Goal: Task Accomplishment & Management: Complete application form

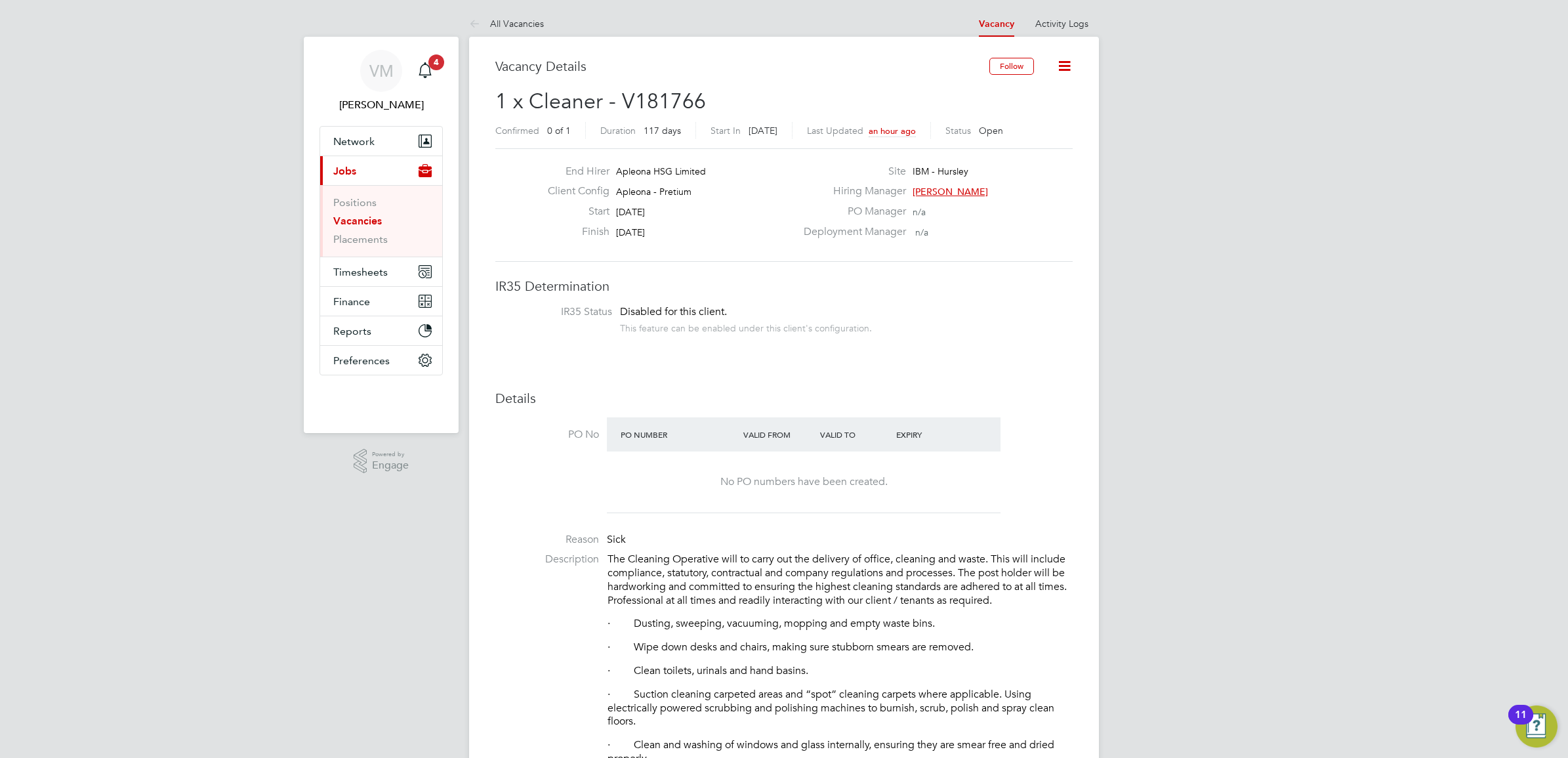
click at [1065, 61] on icon at bounding box center [1065, 66] width 17 height 17
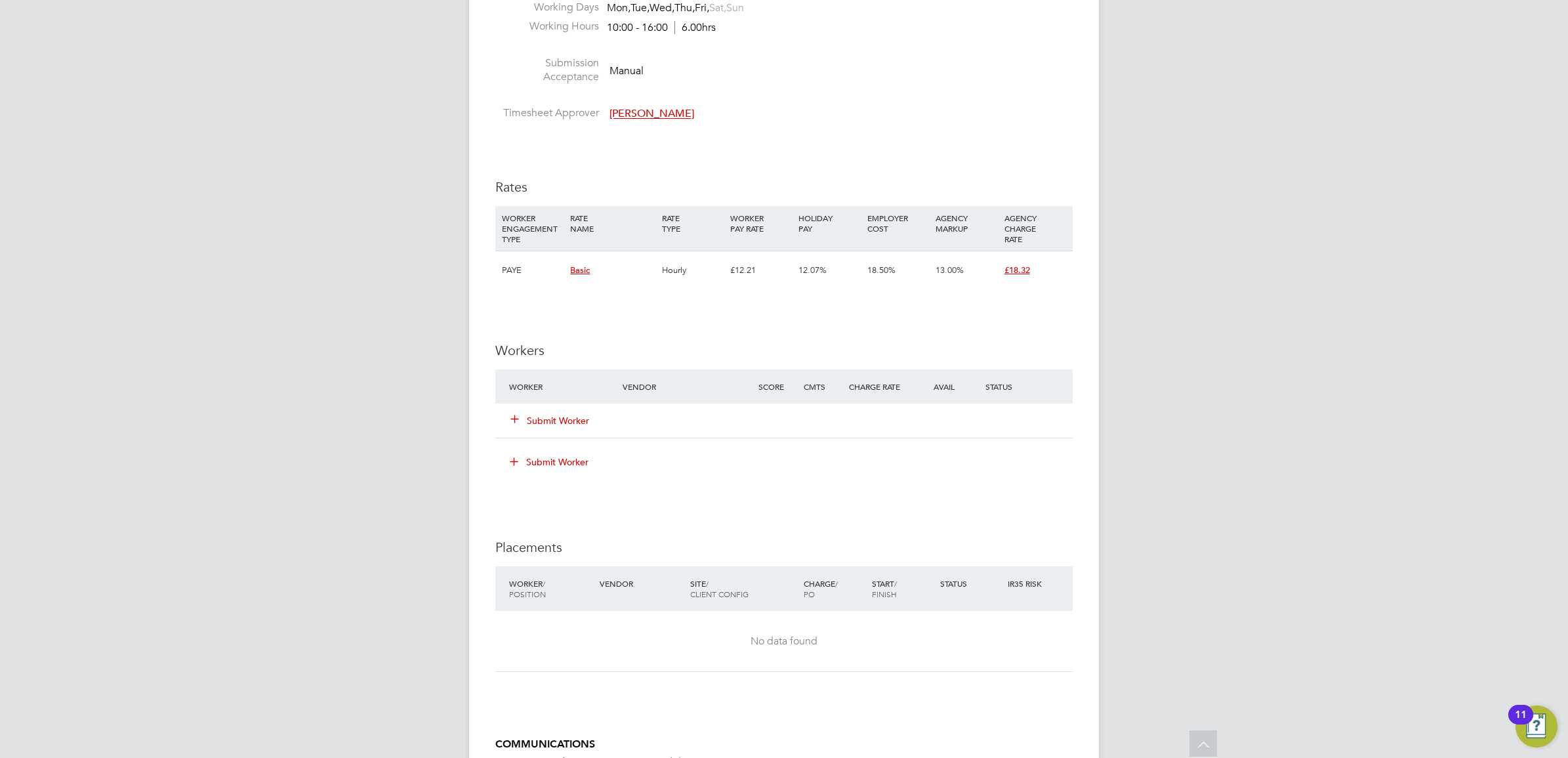
scroll to position [984, 0]
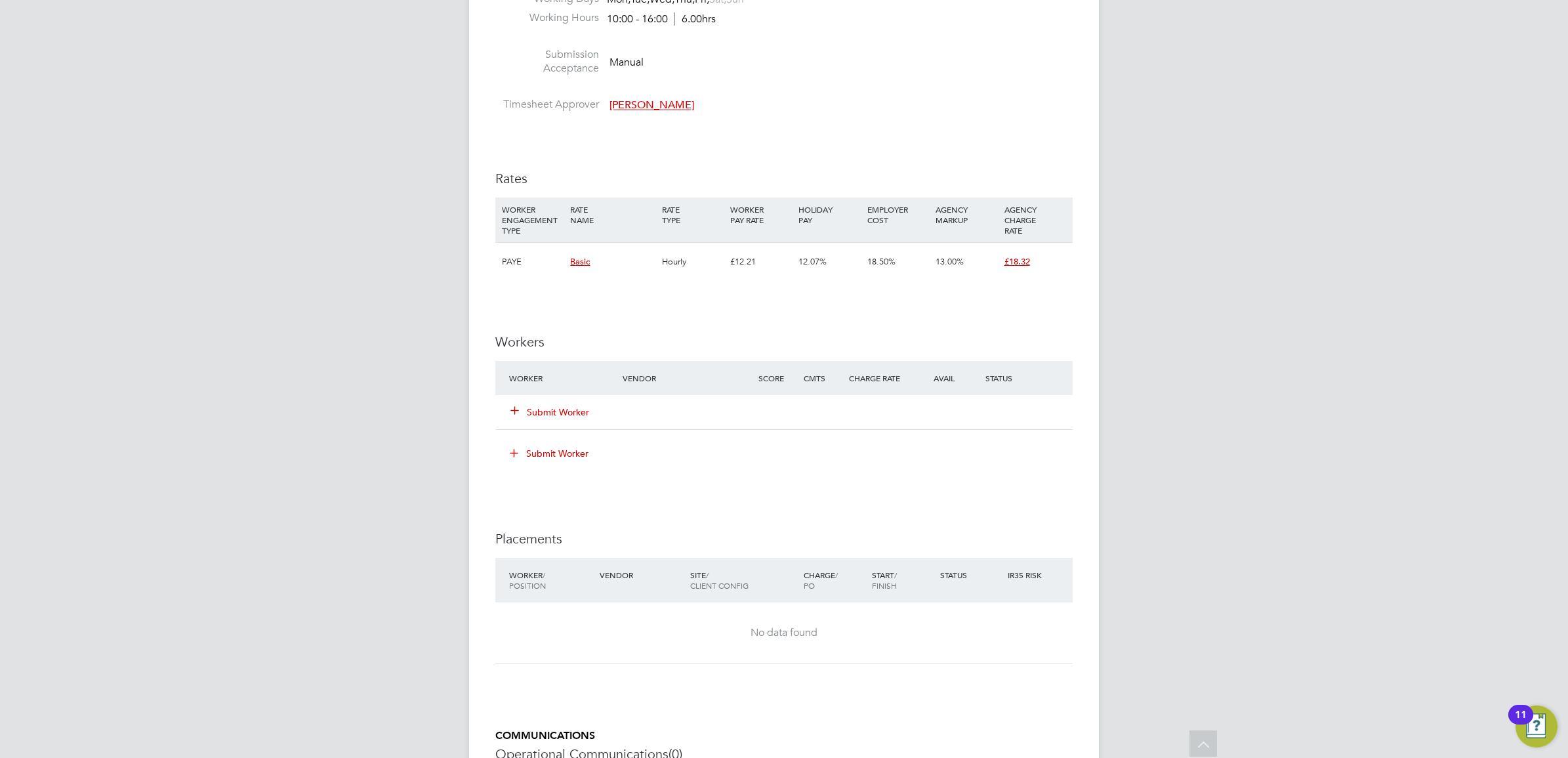
drag, startPoint x: 577, startPoint y: 411, endPoint x: 608, endPoint y: 415, distance: 31.3
click at [574, 411] on button "Submit Worker" at bounding box center [550, 412] width 79 height 13
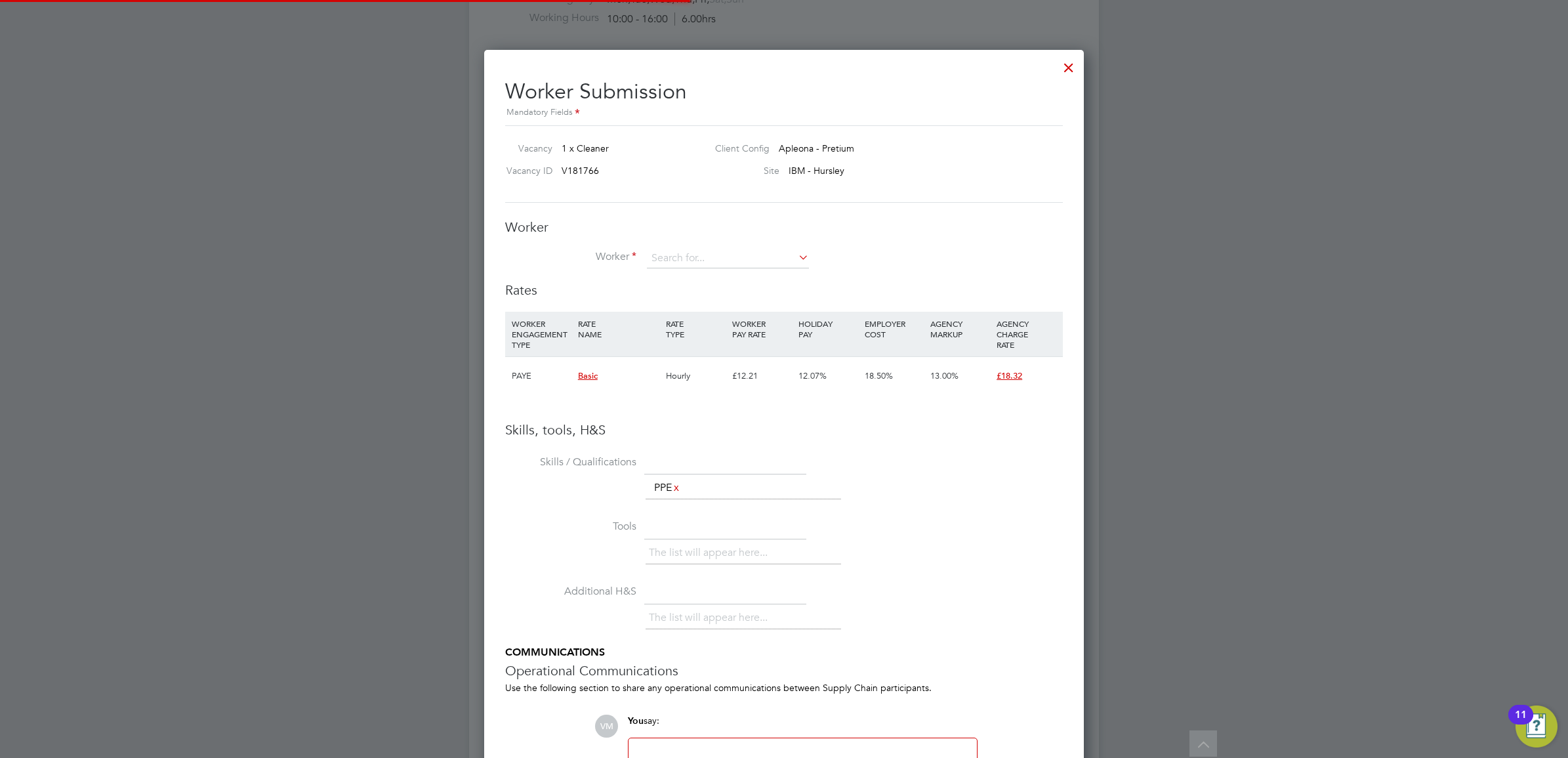
scroll to position [38, 89]
click at [732, 252] on input at bounding box center [727, 259] width 162 height 19
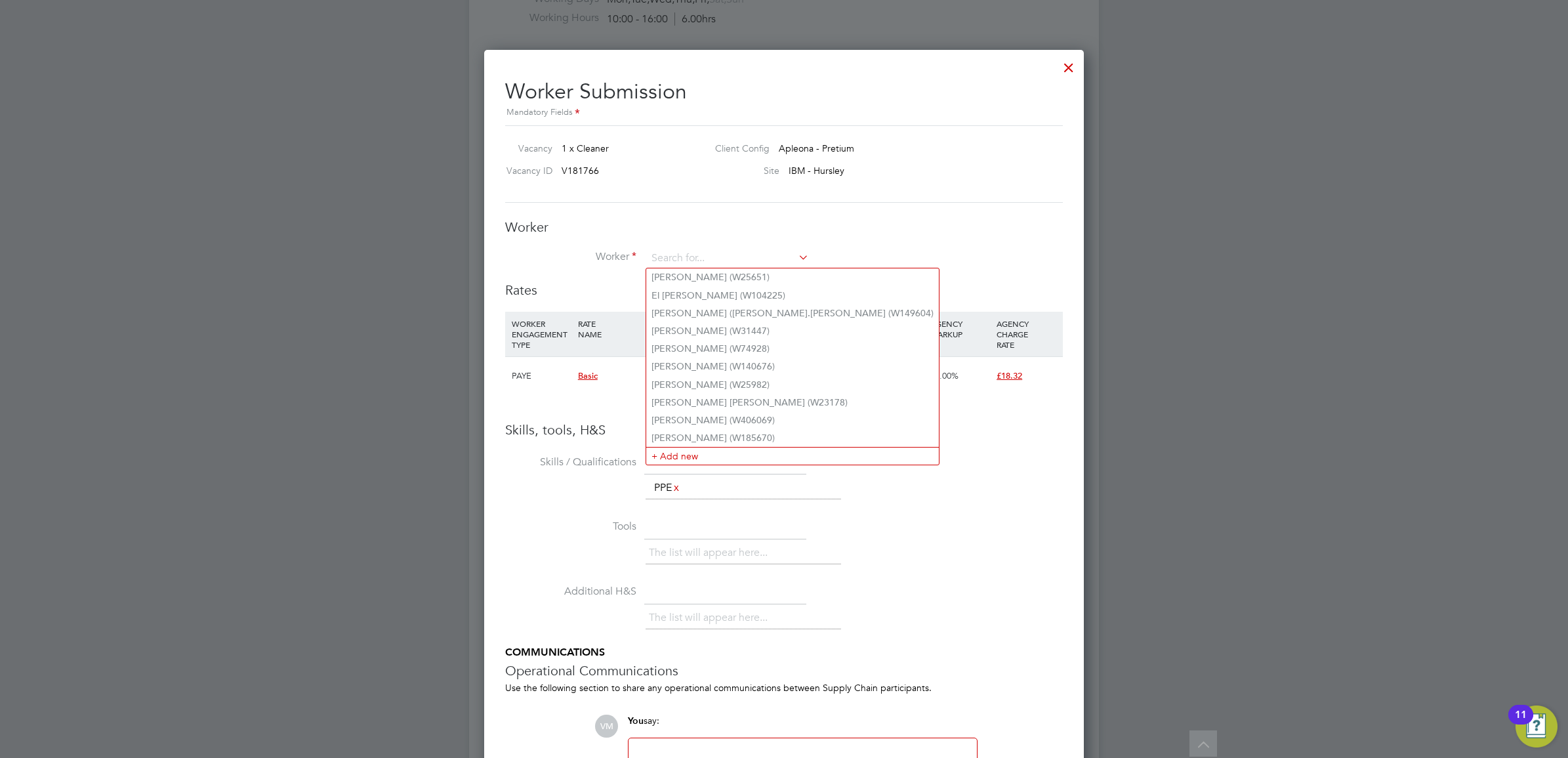
click at [1053, 68] on h2 "Worker Submission Mandatory Fields" at bounding box center [784, 94] width 558 height 52
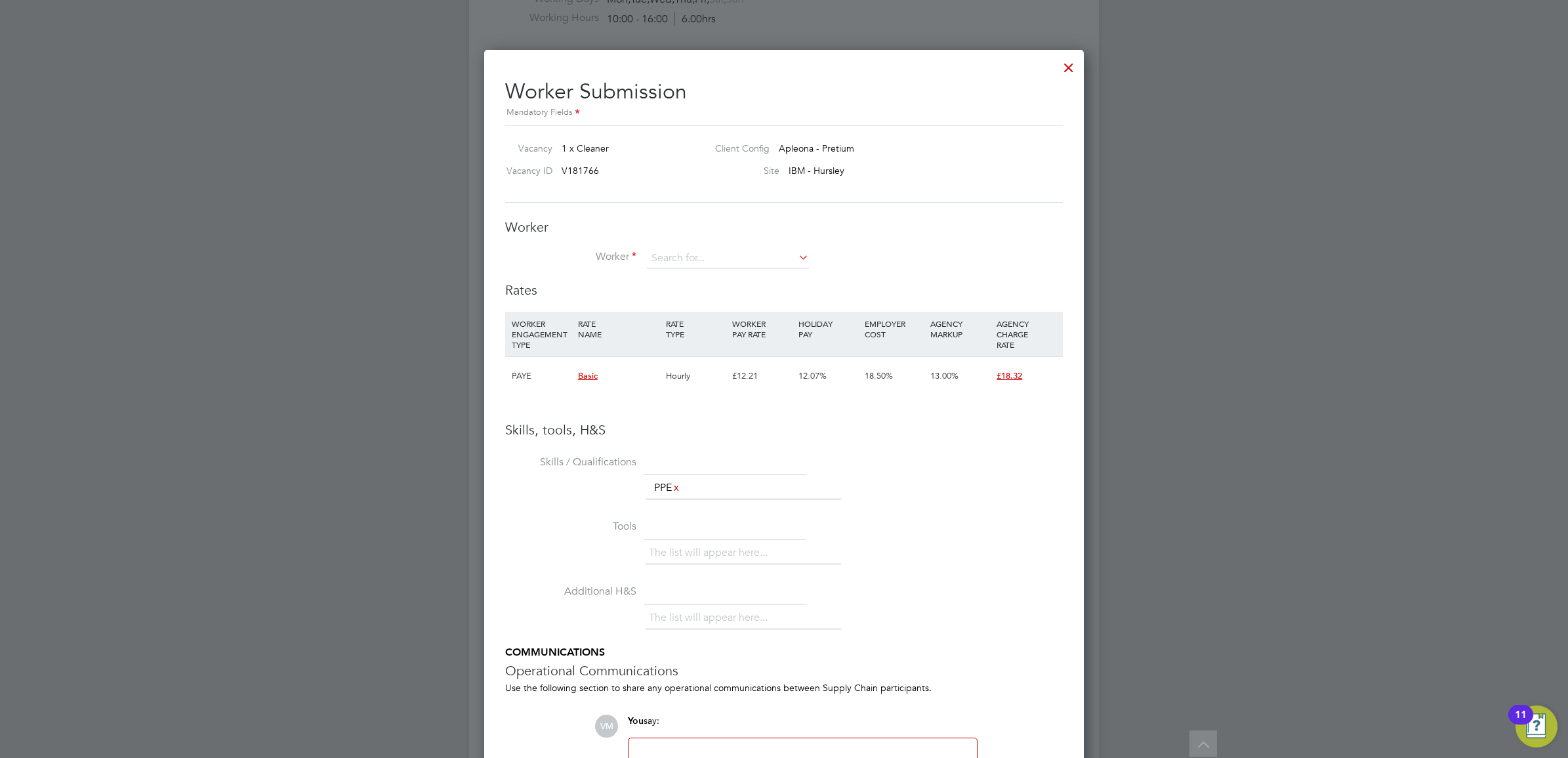
click at [1070, 65] on div at bounding box center [1069, 64] width 24 height 24
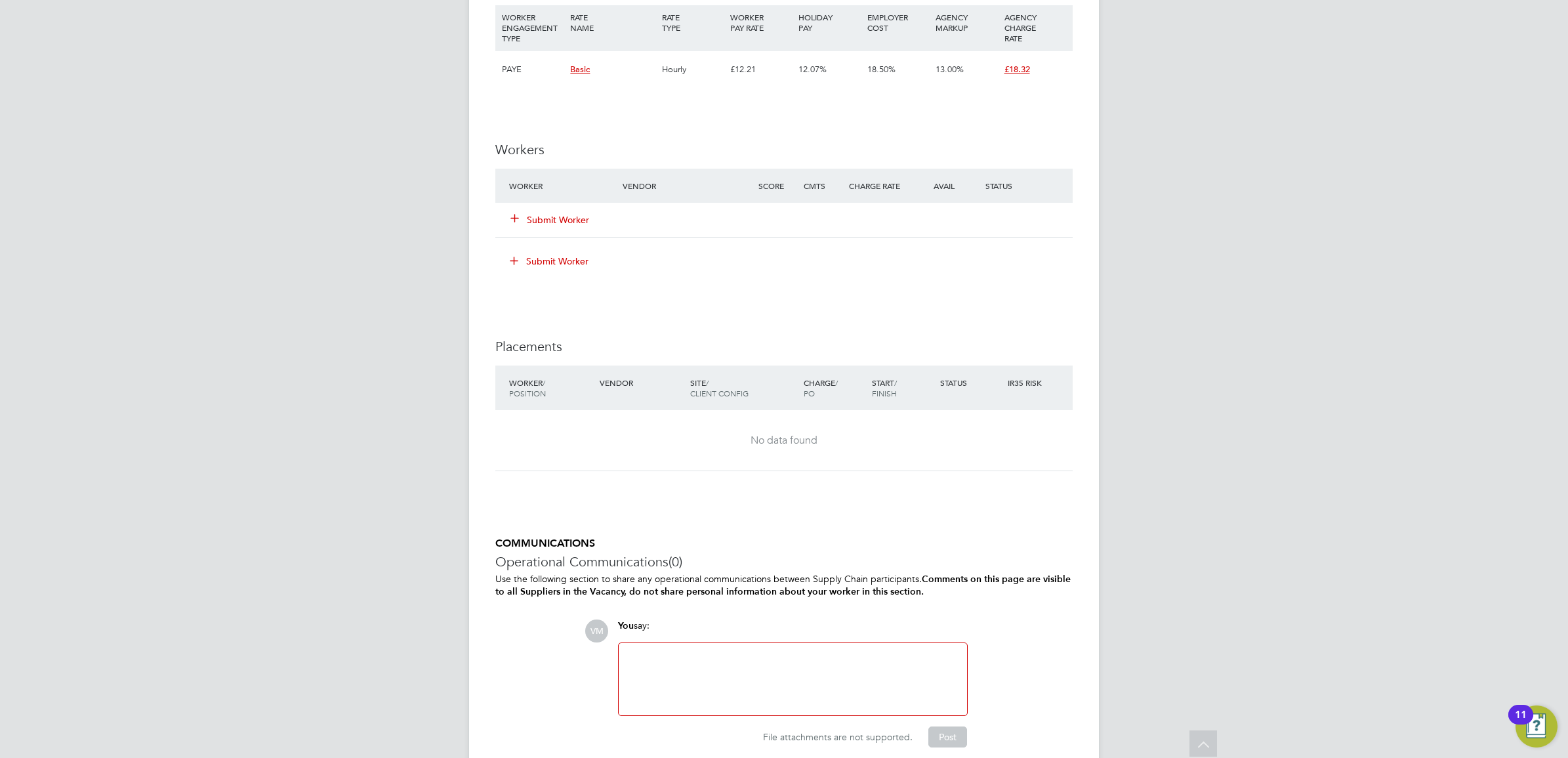
scroll to position [1148, 0]
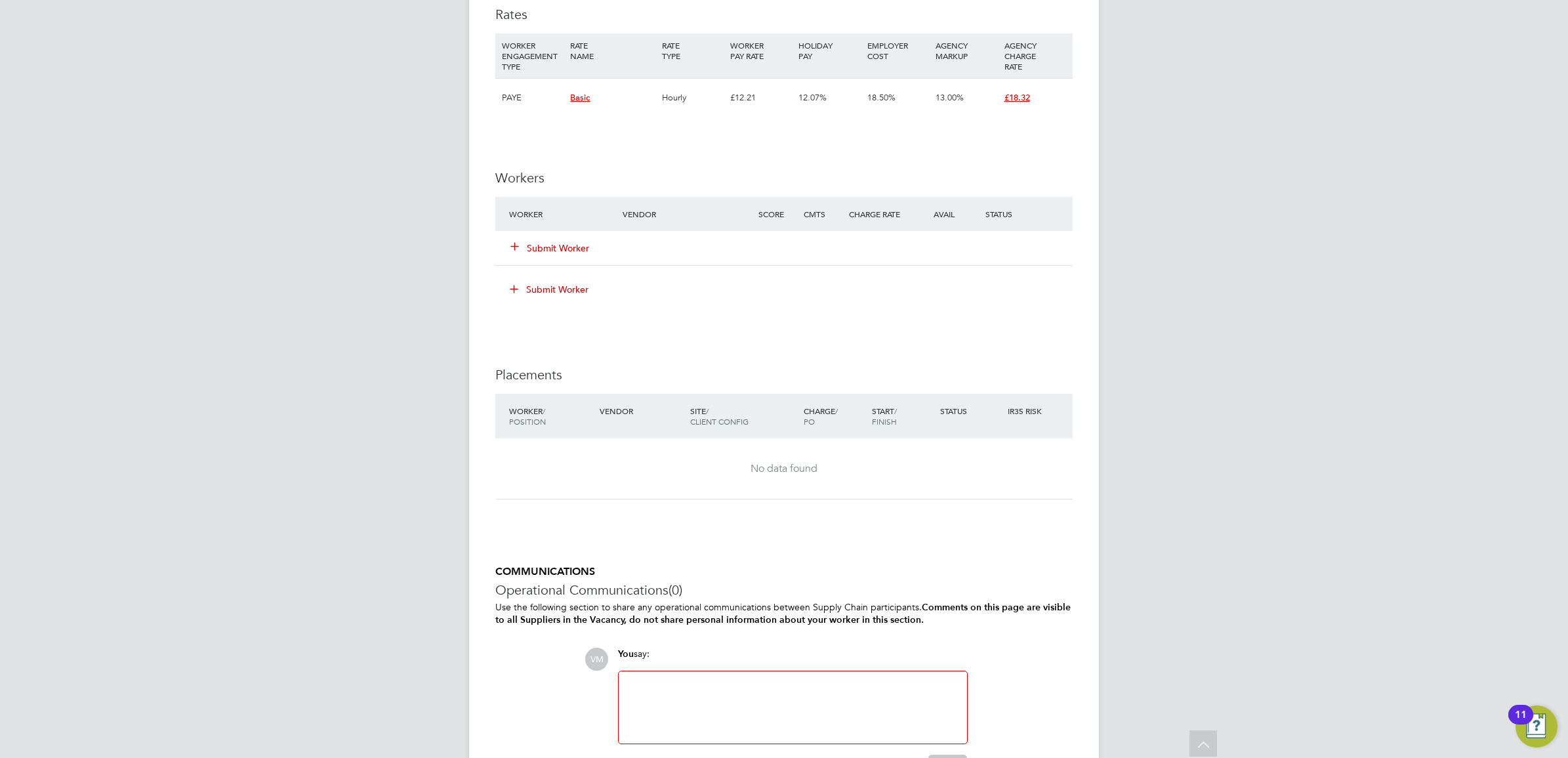
click at [558, 249] on button "Submit Worker" at bounding box center [550, 248] width 79 height 13
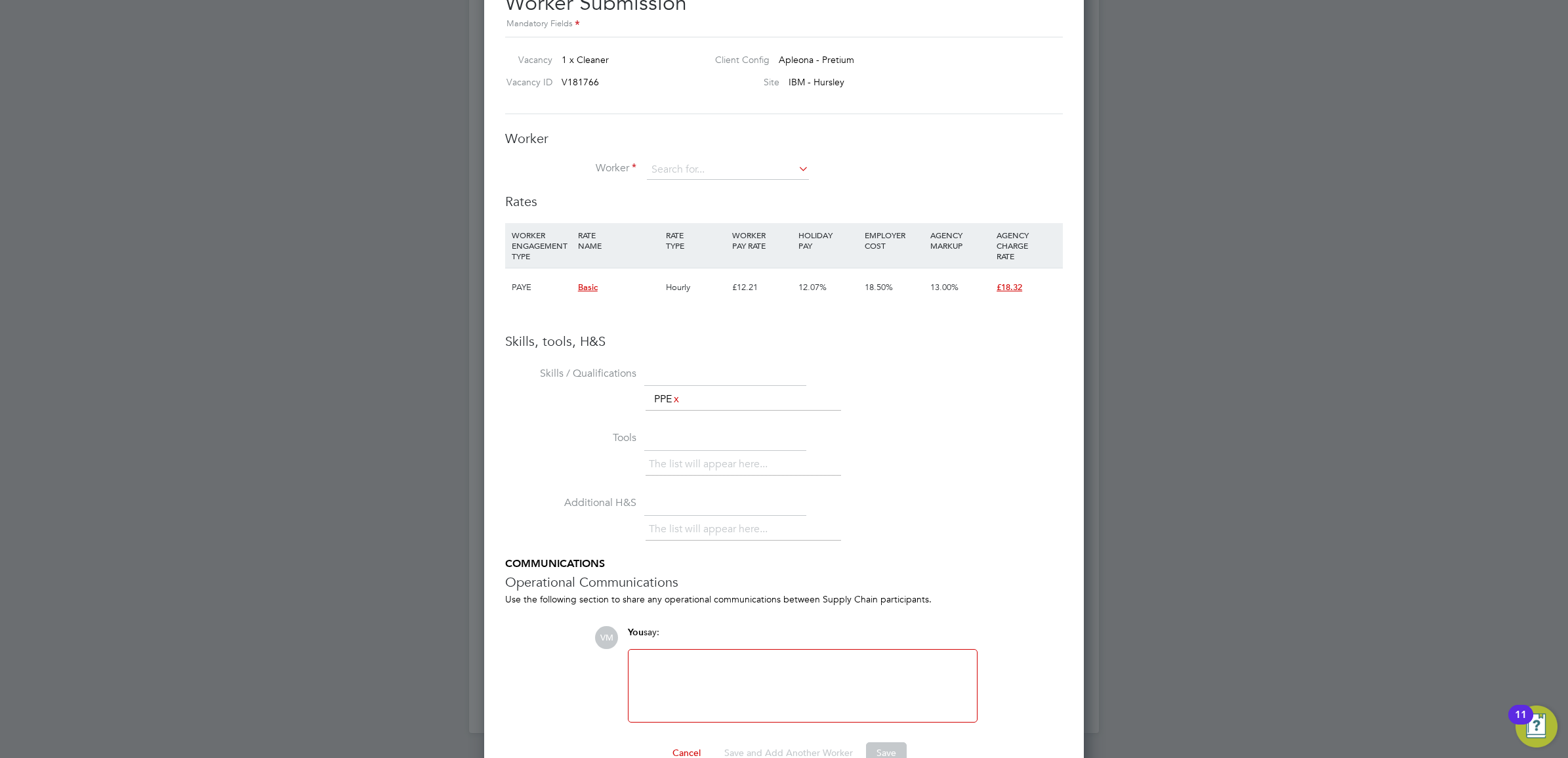
scroll to position [1270, 0]
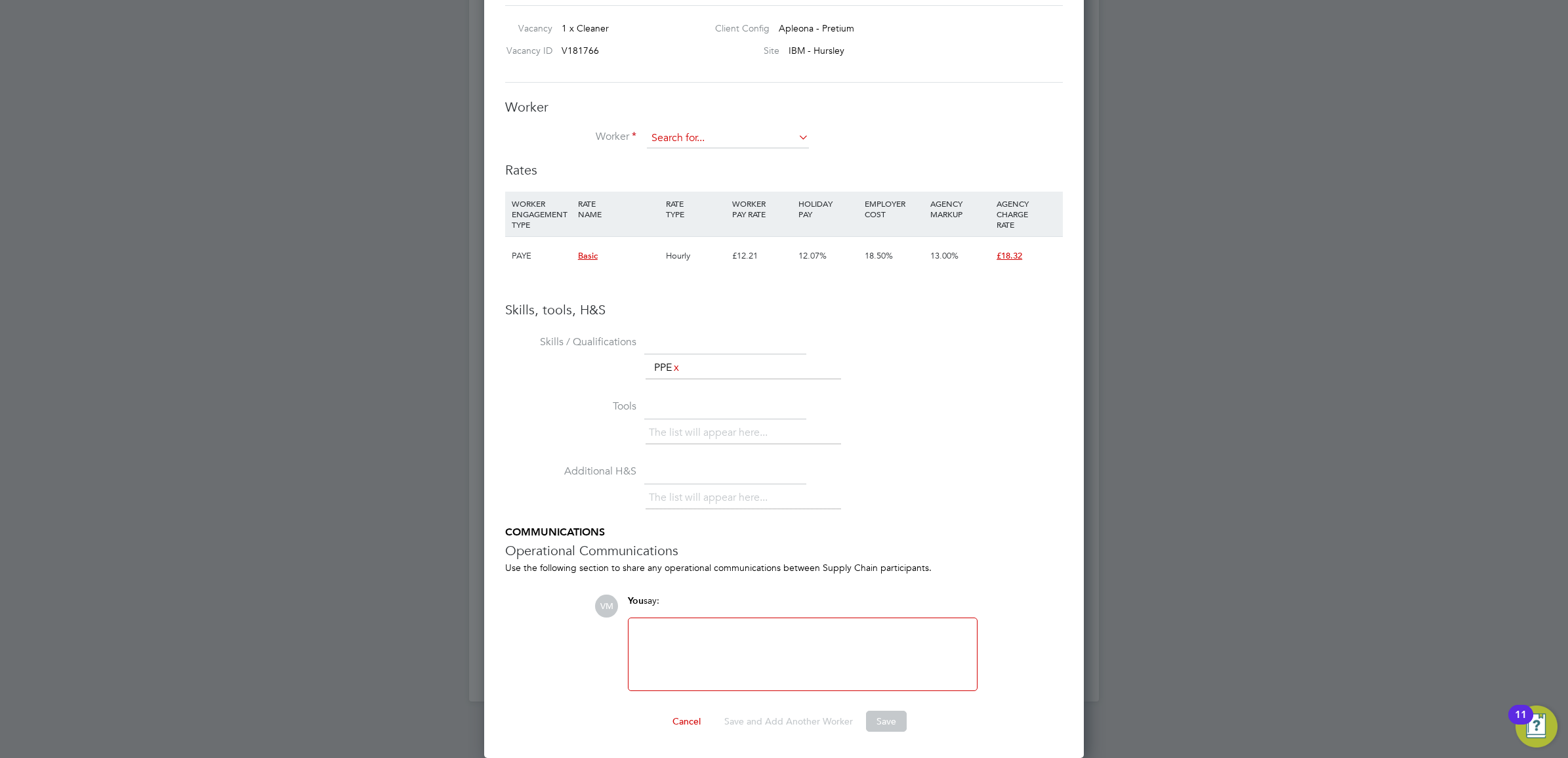
click at [687, 136] on input at bounding box center [727, 138] width 162 height 19
click at [958, 313] on h3 "Skills, tools, H&S" at bounding box center [784, 309] width 558 height 17
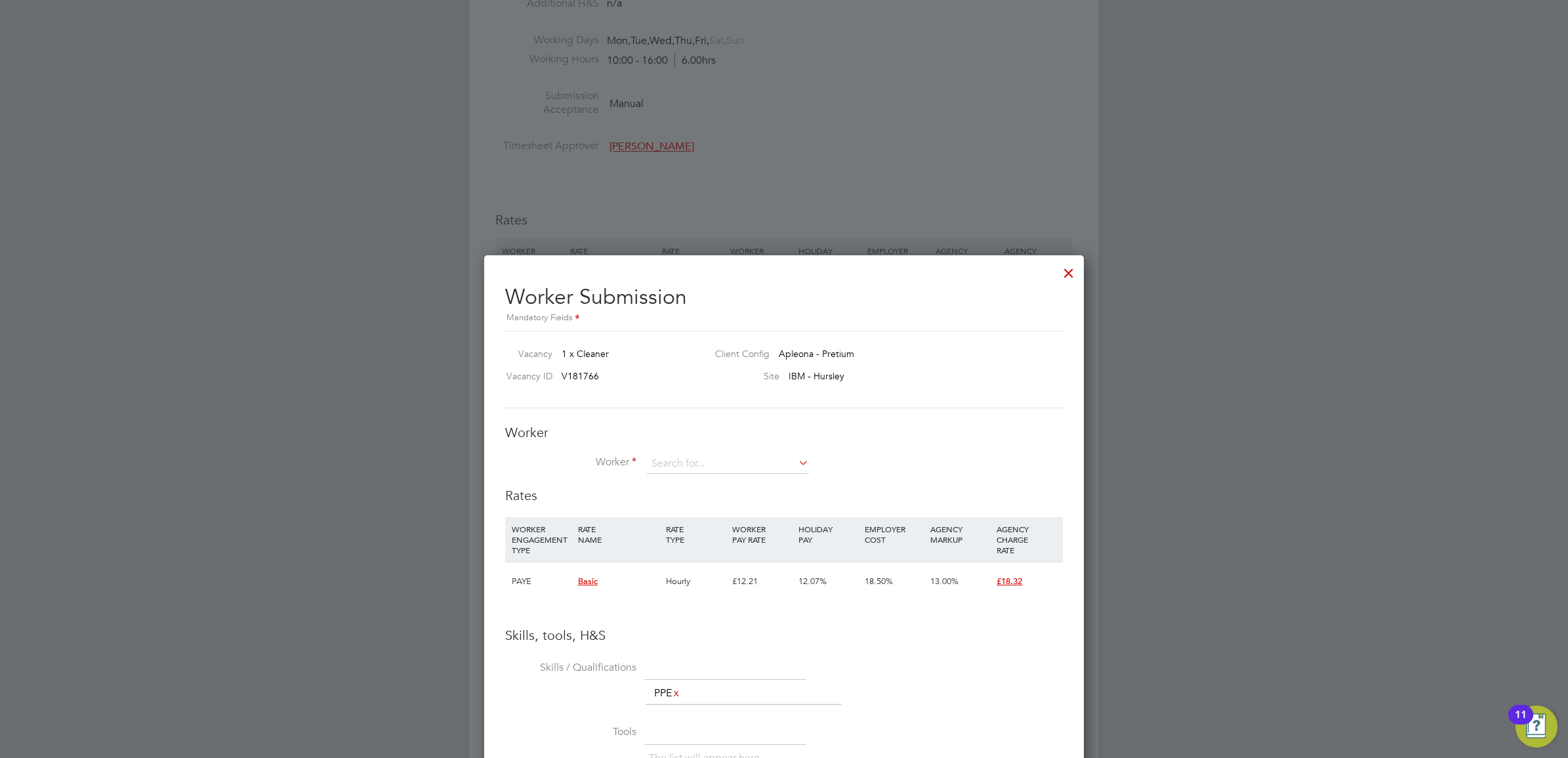
scroll to position [942, 0]
click at [1070, 271] on div at bounding box center [1069, 271] width 24 height 24
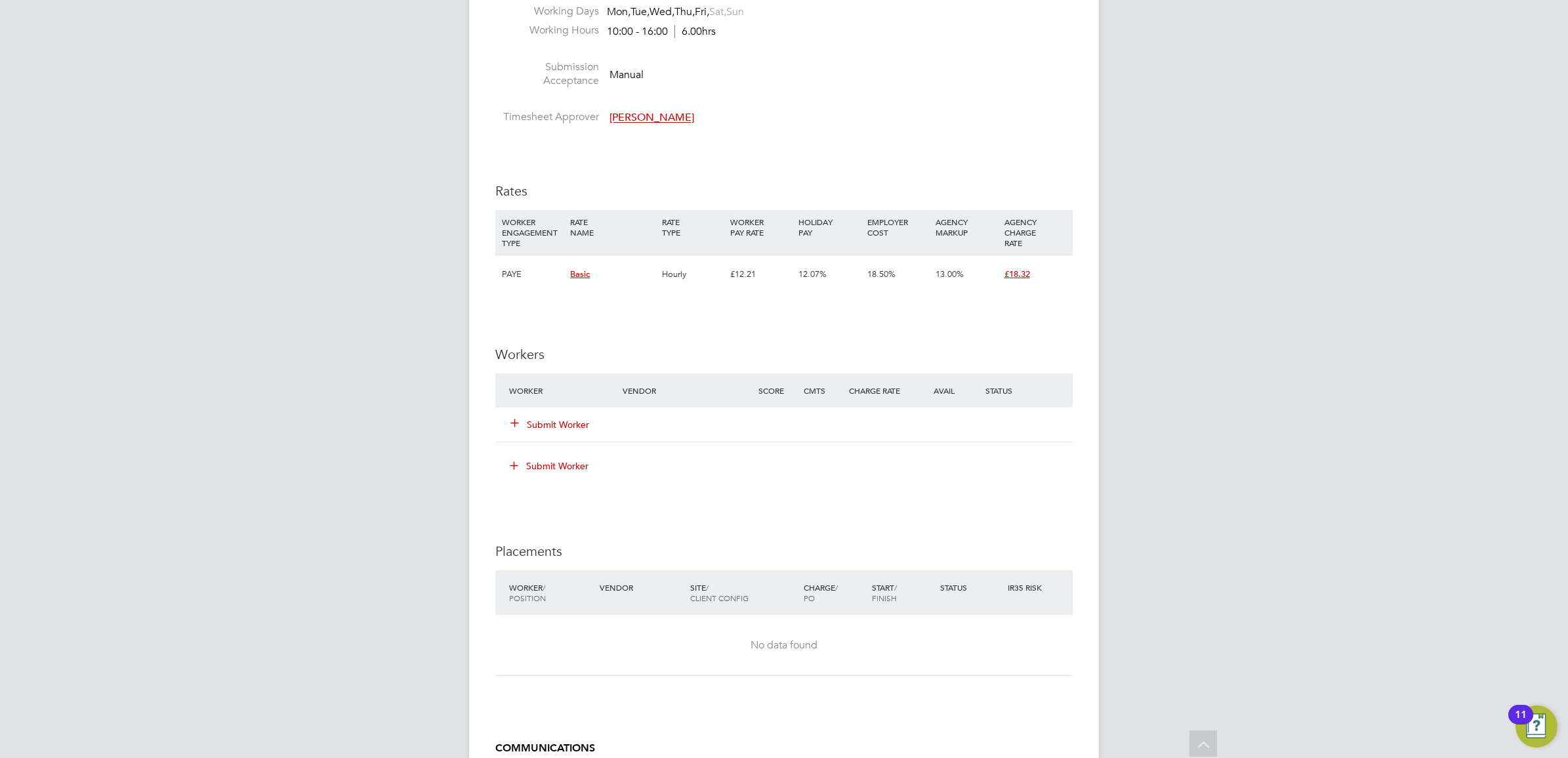
scroll to position [984, 0]
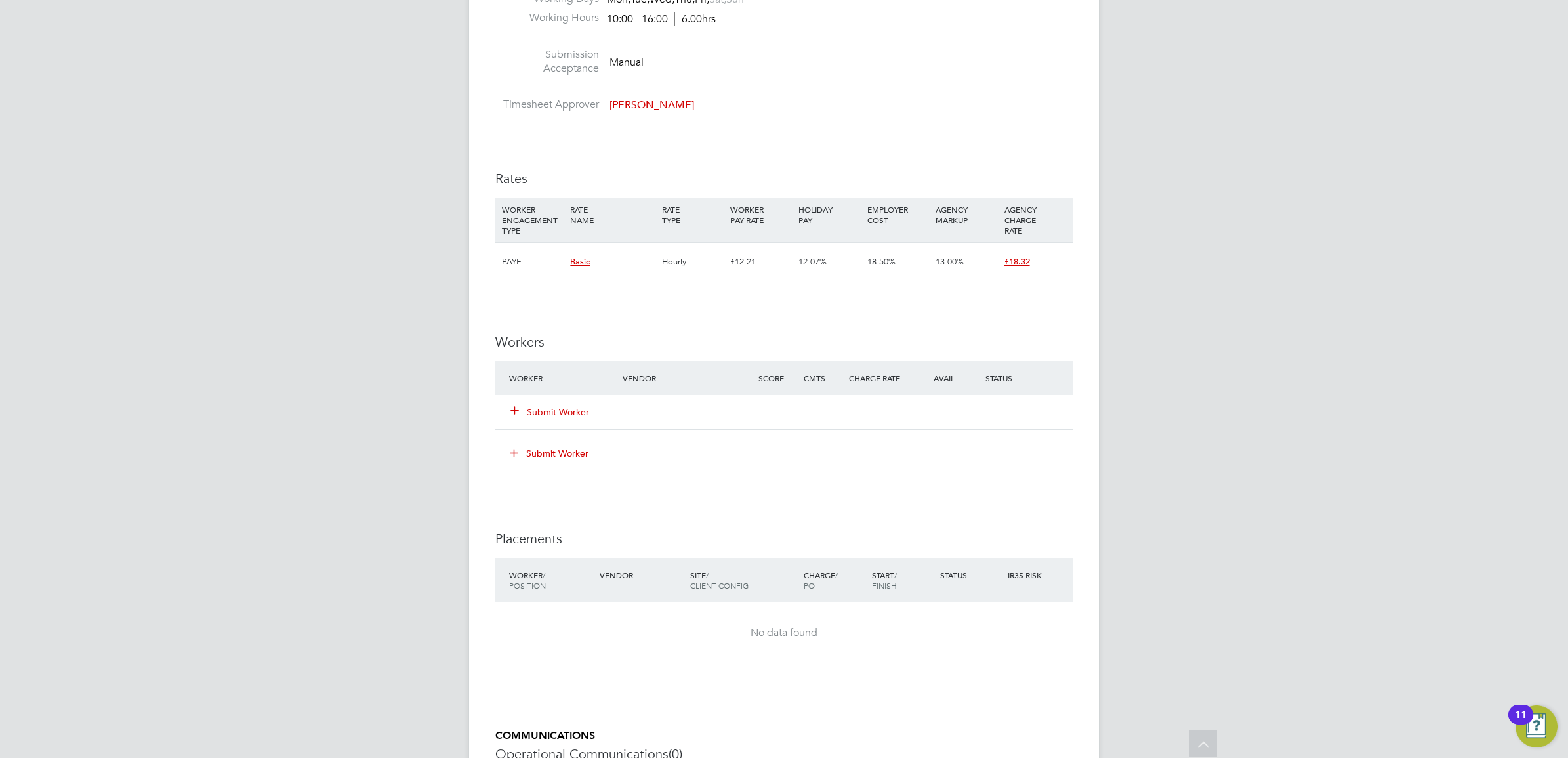
click at [551, 407] on button "Submit Worker" at bounding box center [550, 412] width 79 height 13
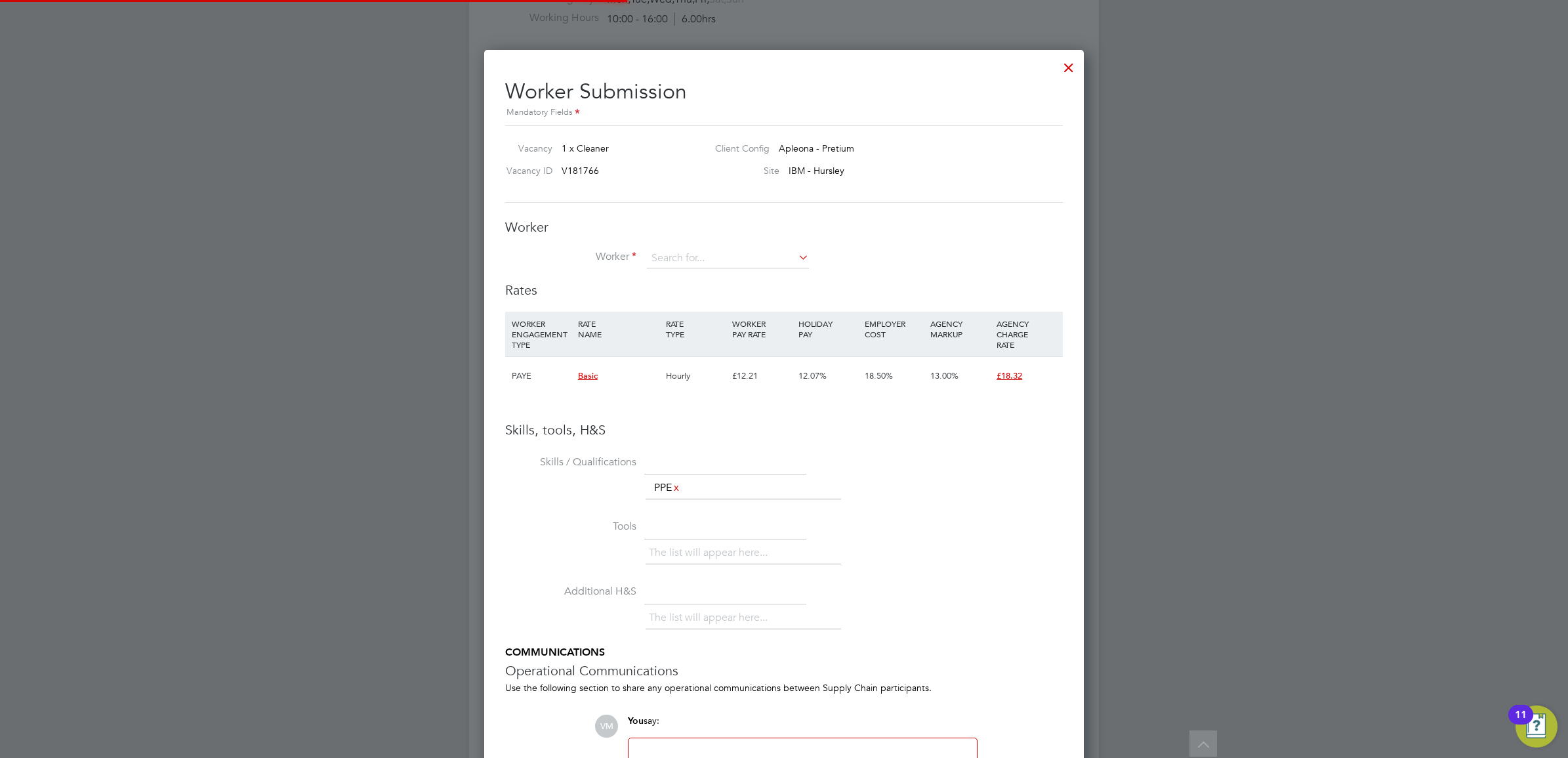
scroll to position [830, 600]
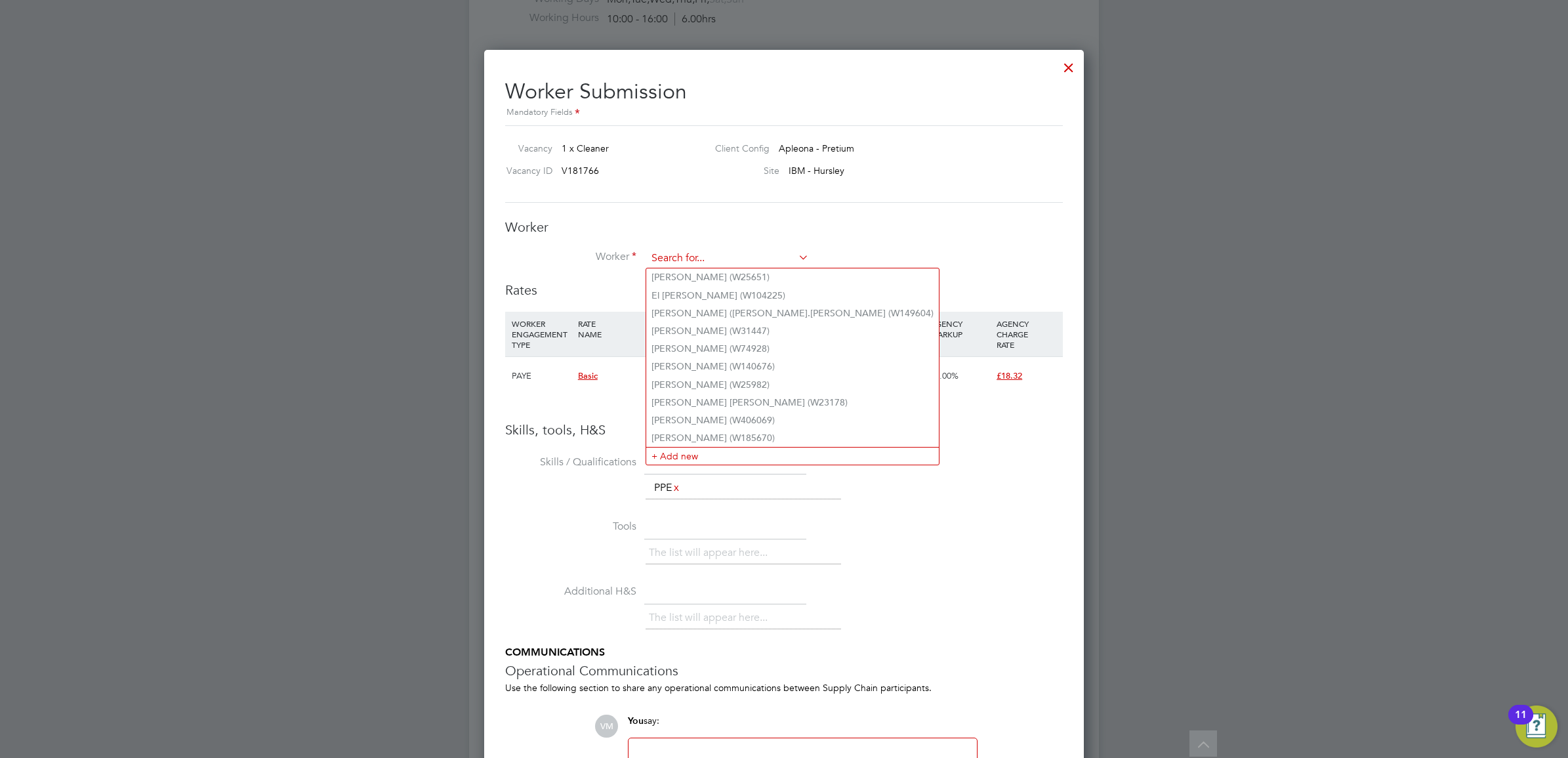
click at [693, 257] on input at bounding box center [727, 259] width 162 height 19
click at [722, 461] on li "+ Add new" at bounding box center [792, 455] width 293 height 17
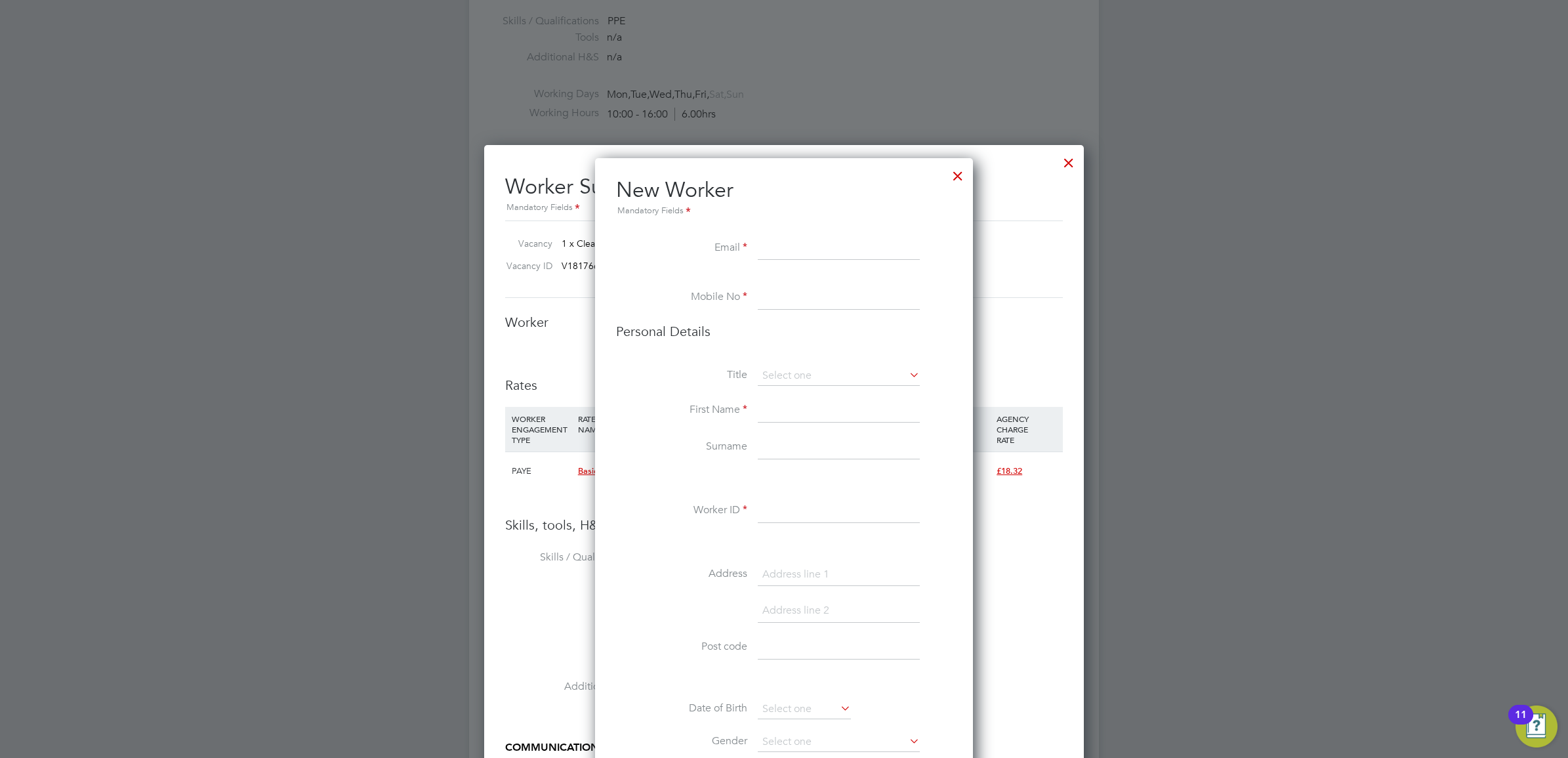
scroll to position [887, 0]
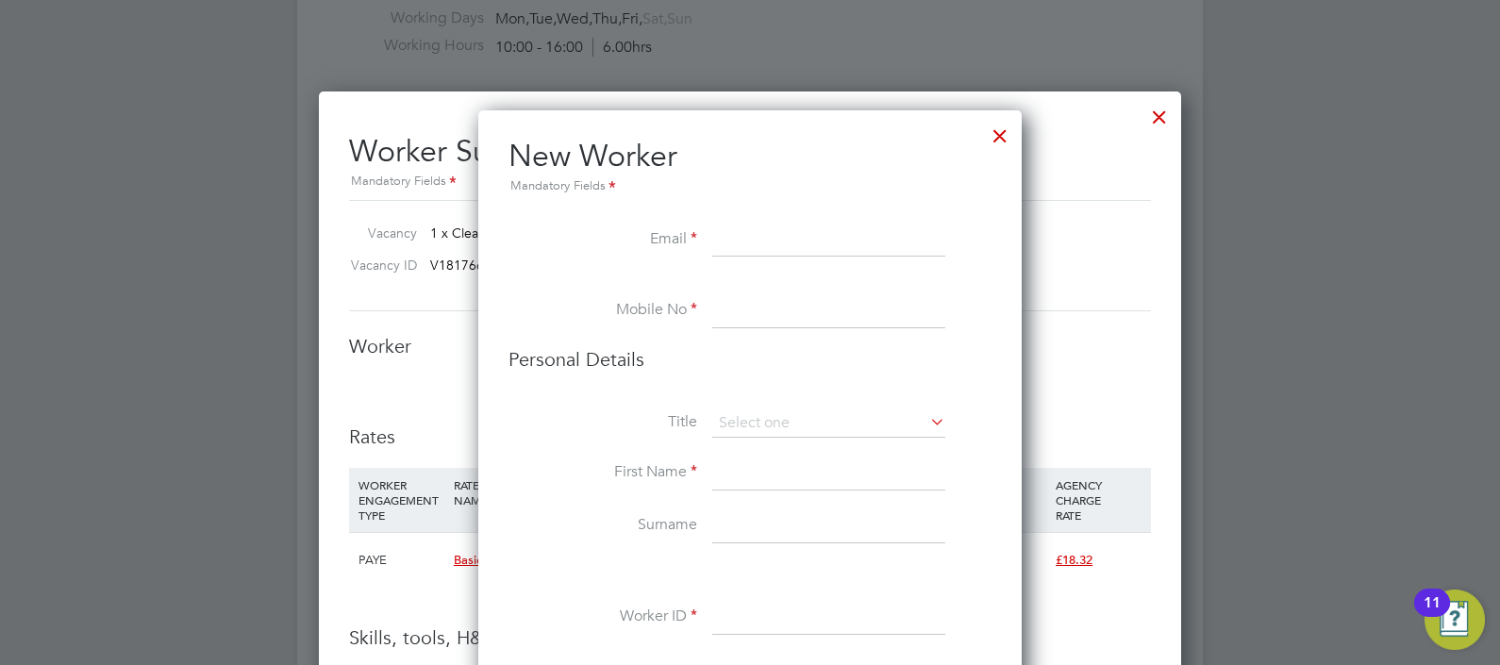
click at [764, 245] on input at bounding box center [828, 241] width 233 height 34
paste input "gonsalvesshalom@gmail.com"
type input "gonsalvesshalom@gmail.com"
click at [760, 302] on input at bounding box center [828, 311] width 233 height 34
click at [749, 311] on input at bounding box center [828, 311] width 233 height 34
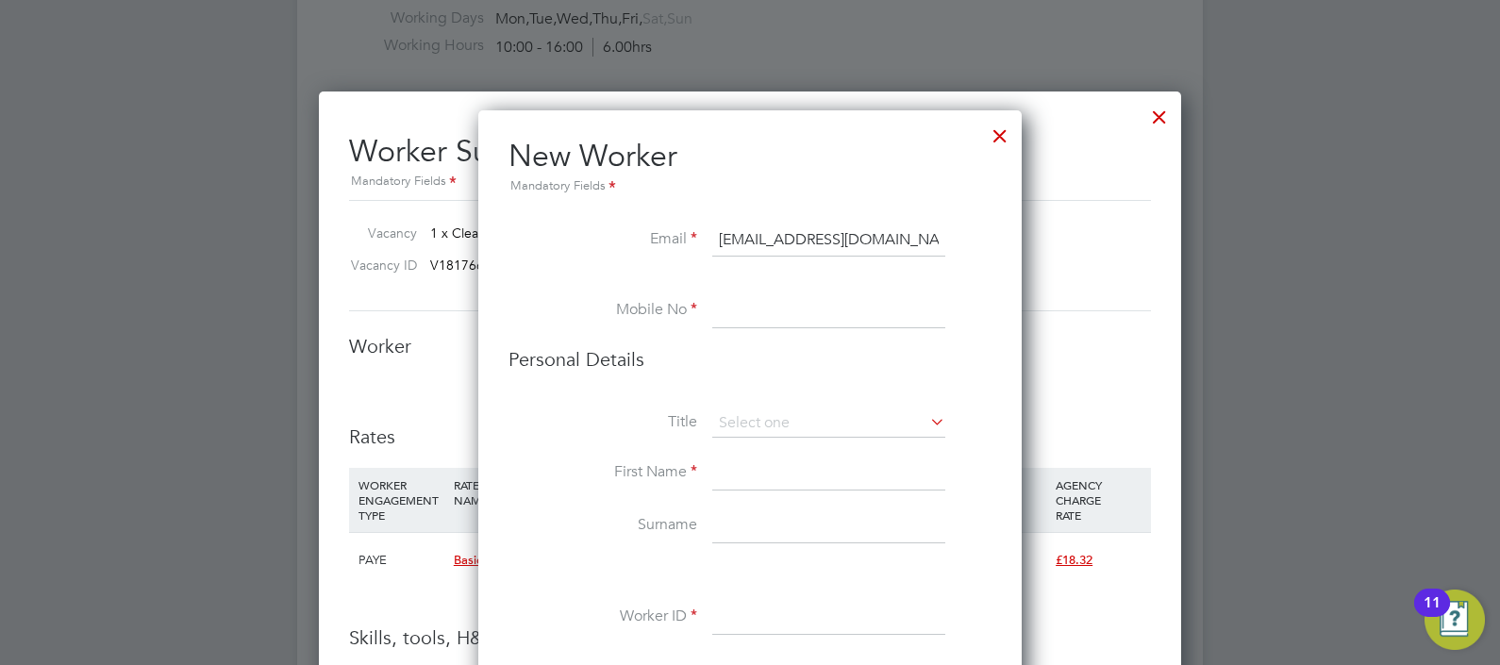
paste input "447950658709"
type input "447950658709"
click at [774, 415] on input at bounding box center [828, 423] width 233 height 28
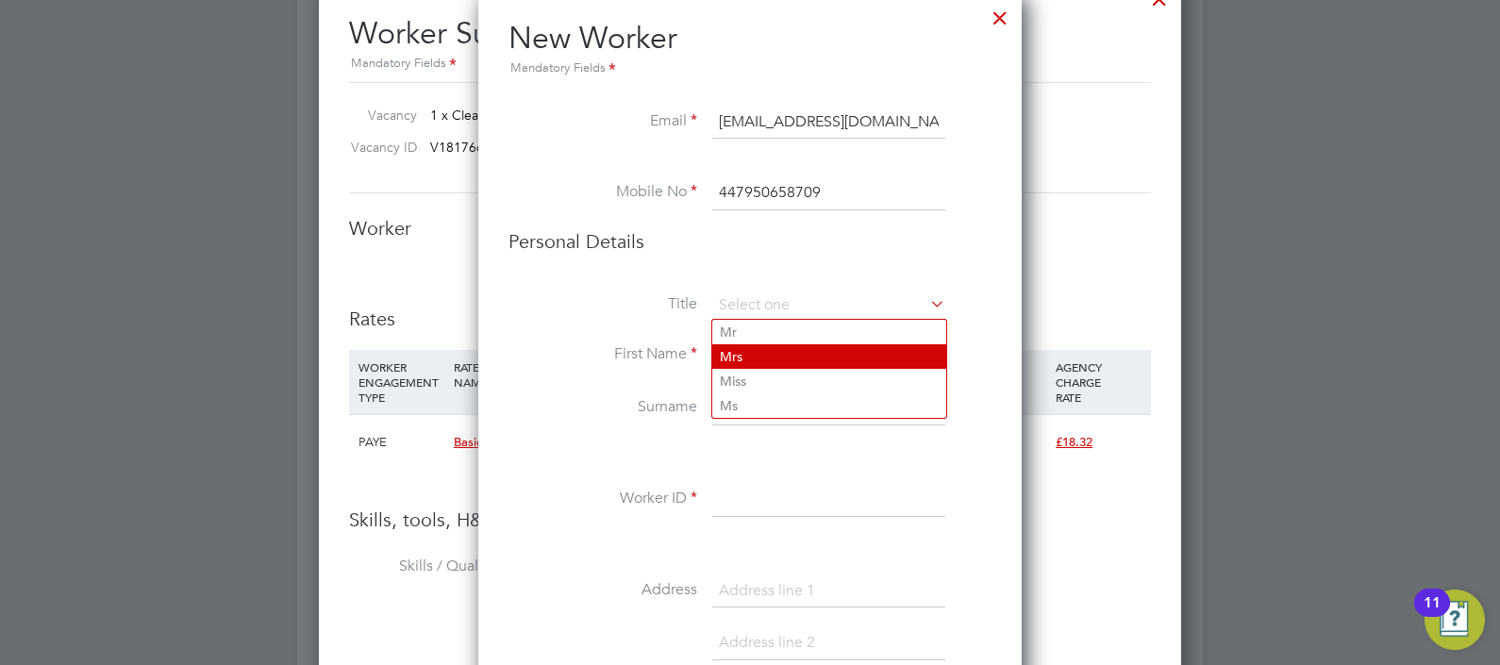
click at [755, 358] on li "Mrs" at bounding box center [829, 356] width 234 height 25
type input "Mrs"
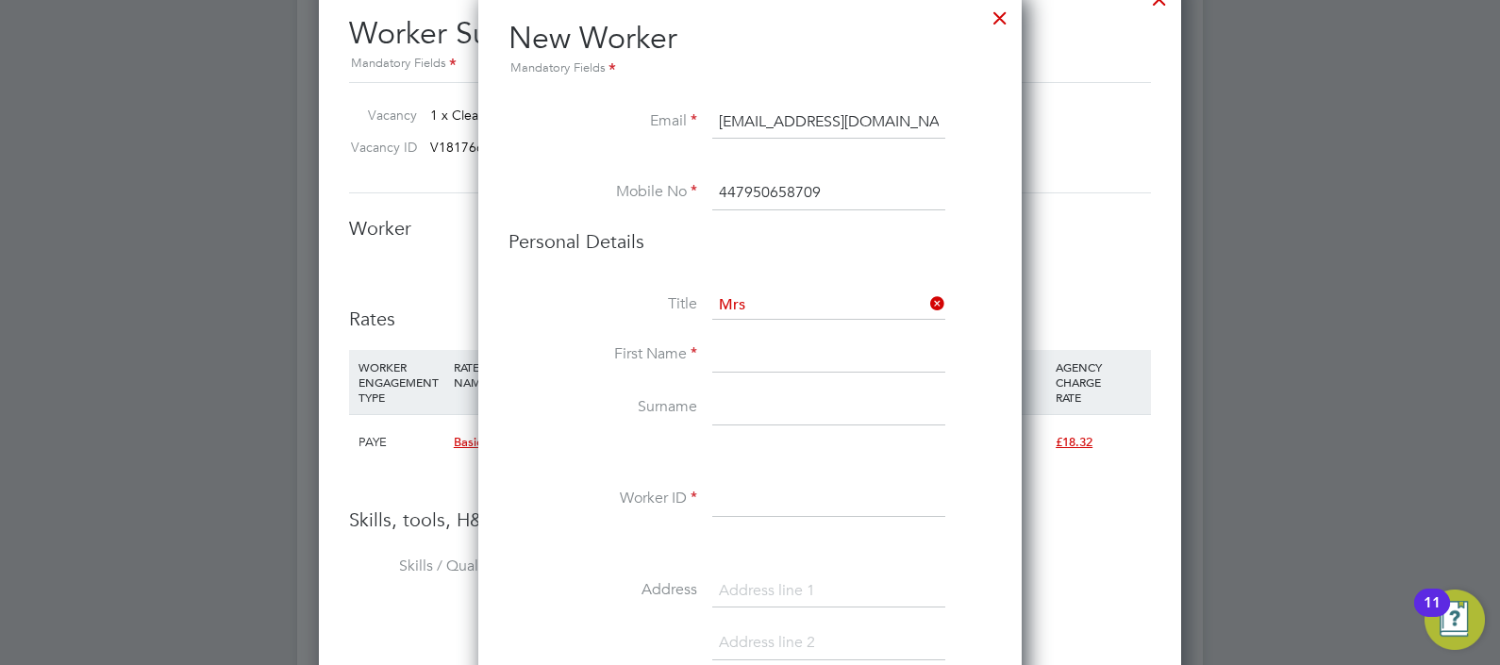
click at [755, 358] on input at bounding box center [828, 356] width 233 height 34
click at [741, 357] on input at bounding box center [828, 356] width 233 height 34
paste input "Shalom"
type input "Shalom"
click at [759, 398] on input at bounding box center [828, 408] width 233 height 34
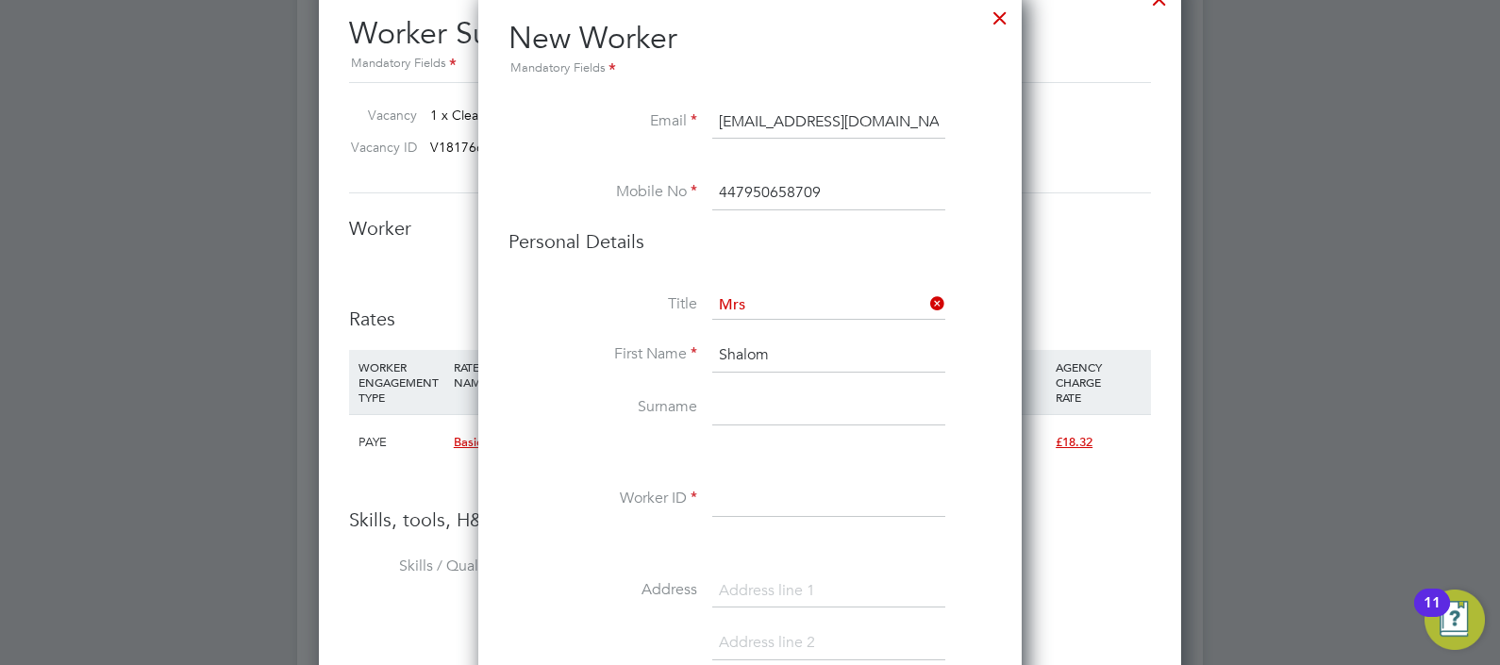
click at [774, 406] on input at bounding box center [828, 408] width 233 height 34
paste input "Gonsalves"
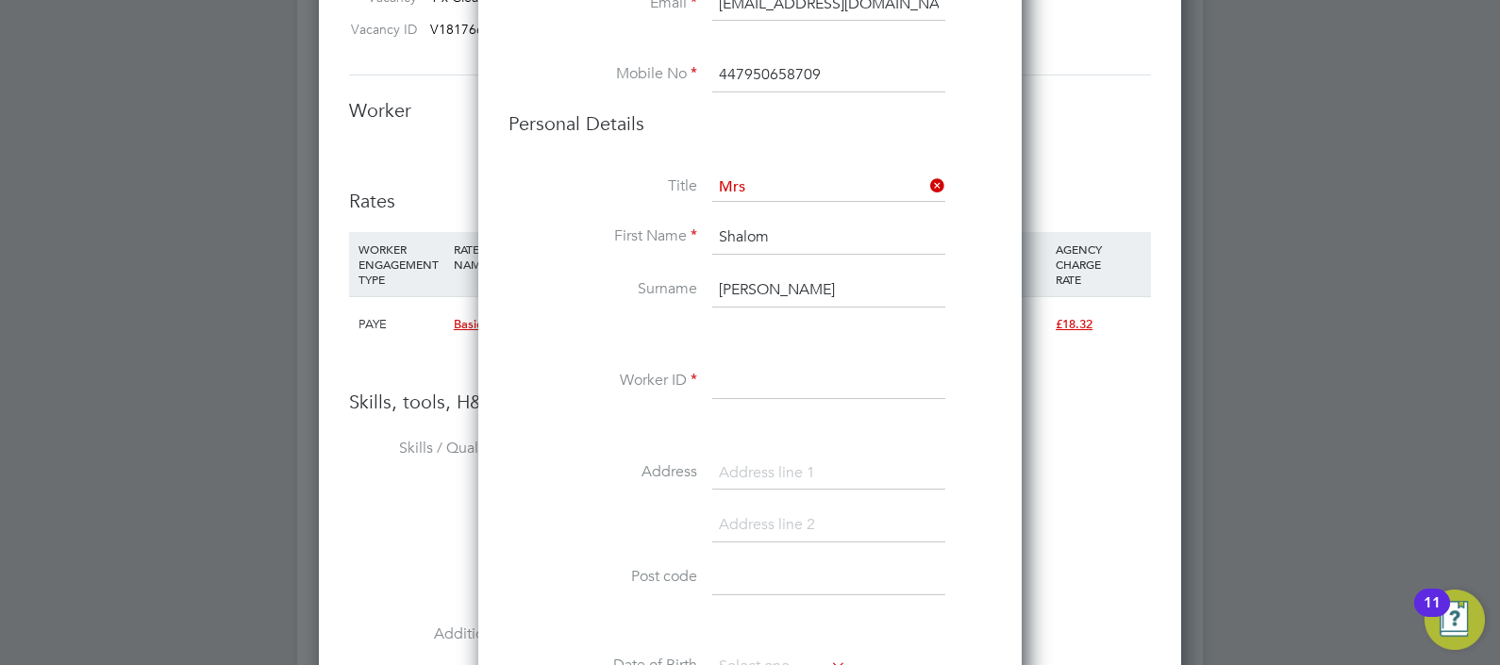
type input "Gonsalves"
click at [760, 383] on input at bounding box center [828, 382] width 233 height 34
click at [739, 382] on input at bounding box center [828, 382] width 233 height 34
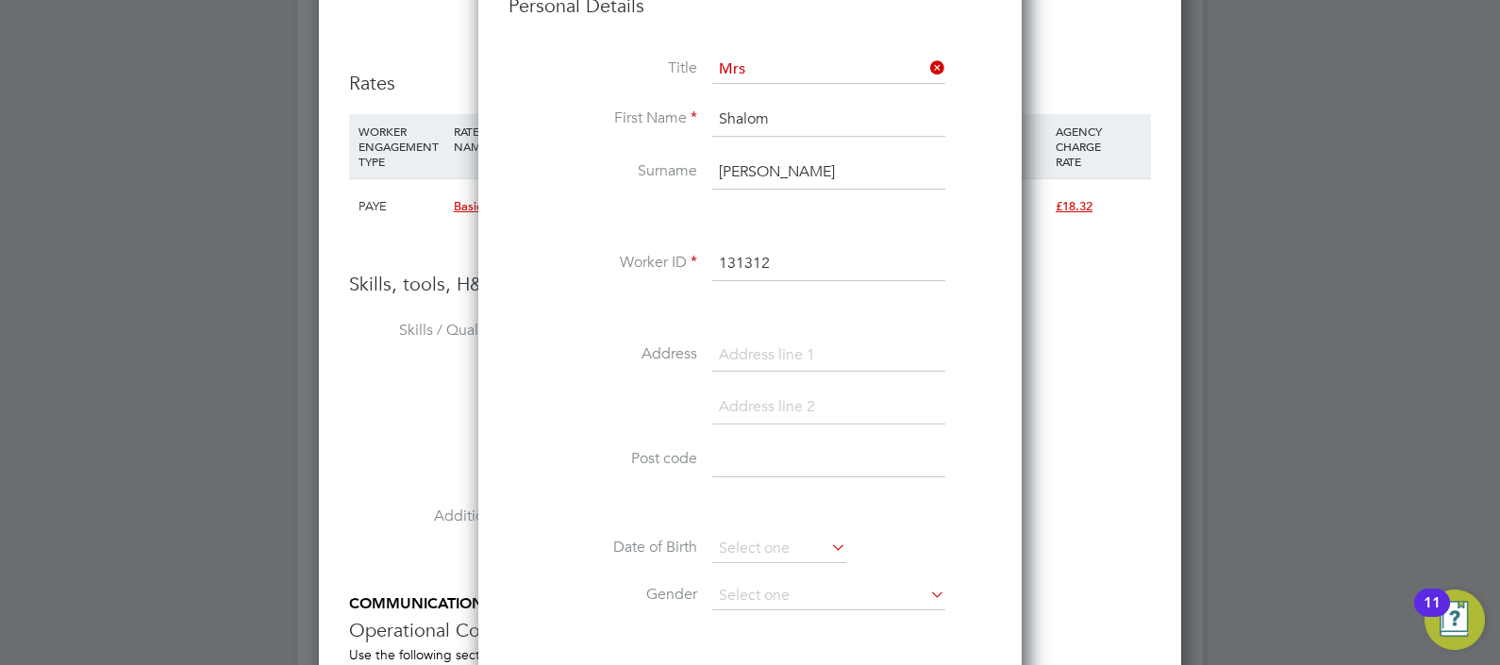
type input "131312"
click at [809, 358] on input at bounding box center [828, 356] width 233 height 34
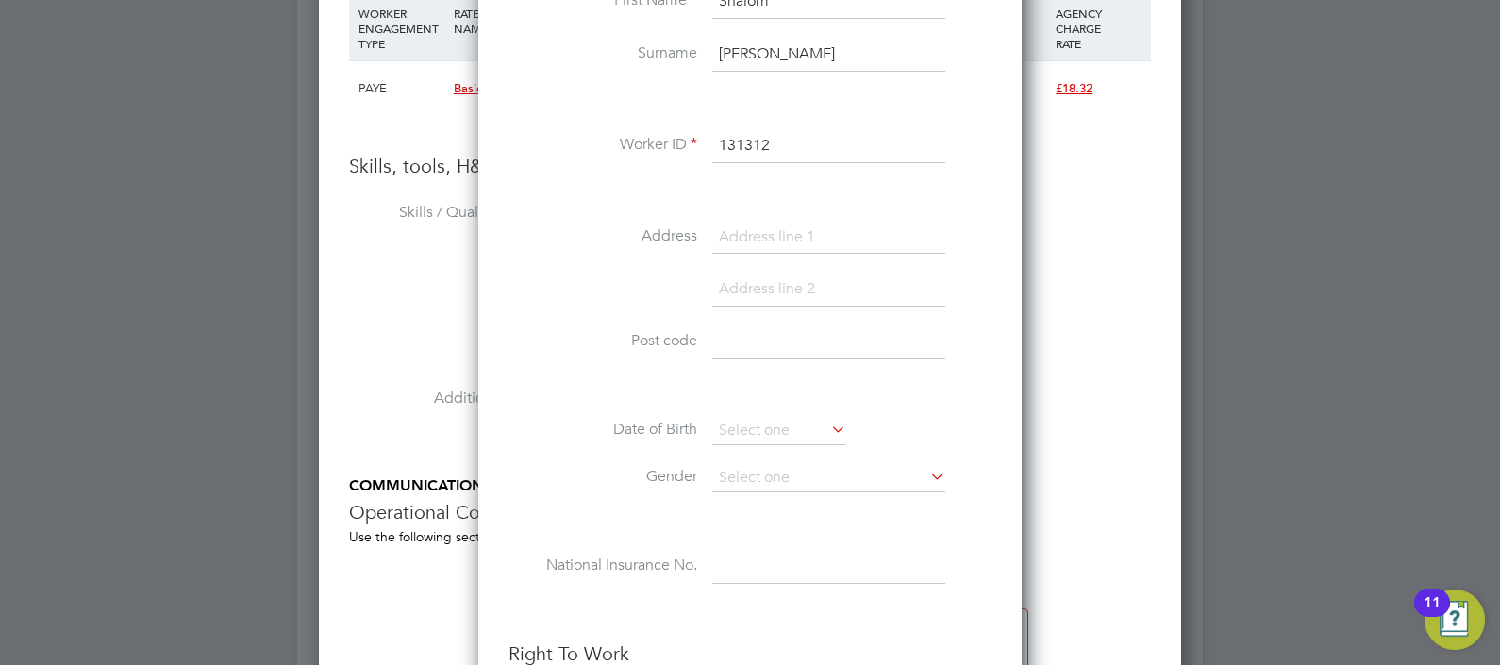
click at [726, 242] on input at bounding box center [828, 238] width 233 height 34
paste input "2 Ramsden Road"
type input "2 Ramsden Road"
click at [740, 284] on input at bounding box center [828, 290] width 233 height 34
click at [774, 338] on input at bounding box center [828, 342] width 233 height 34
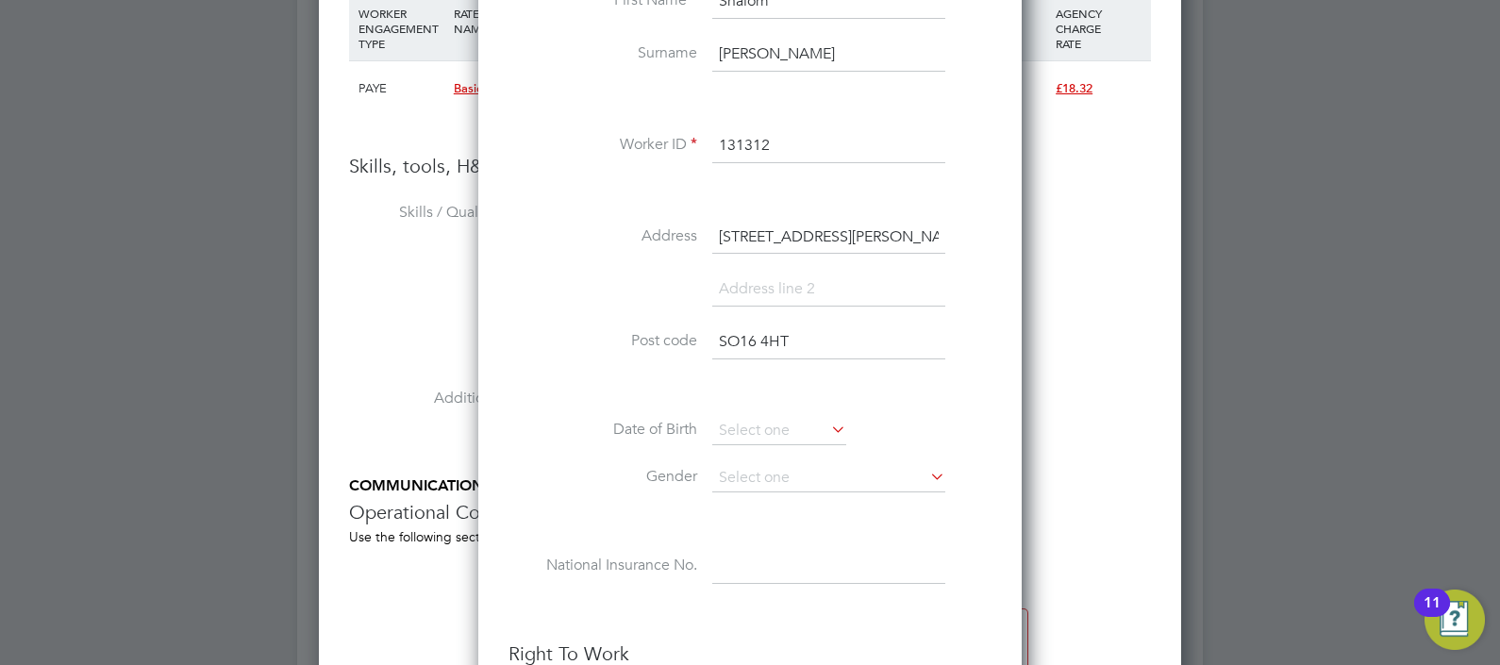
type input "SO16 4HT"
click at [809, 282] on input at bounding box center [828, 290] width 233 height 34
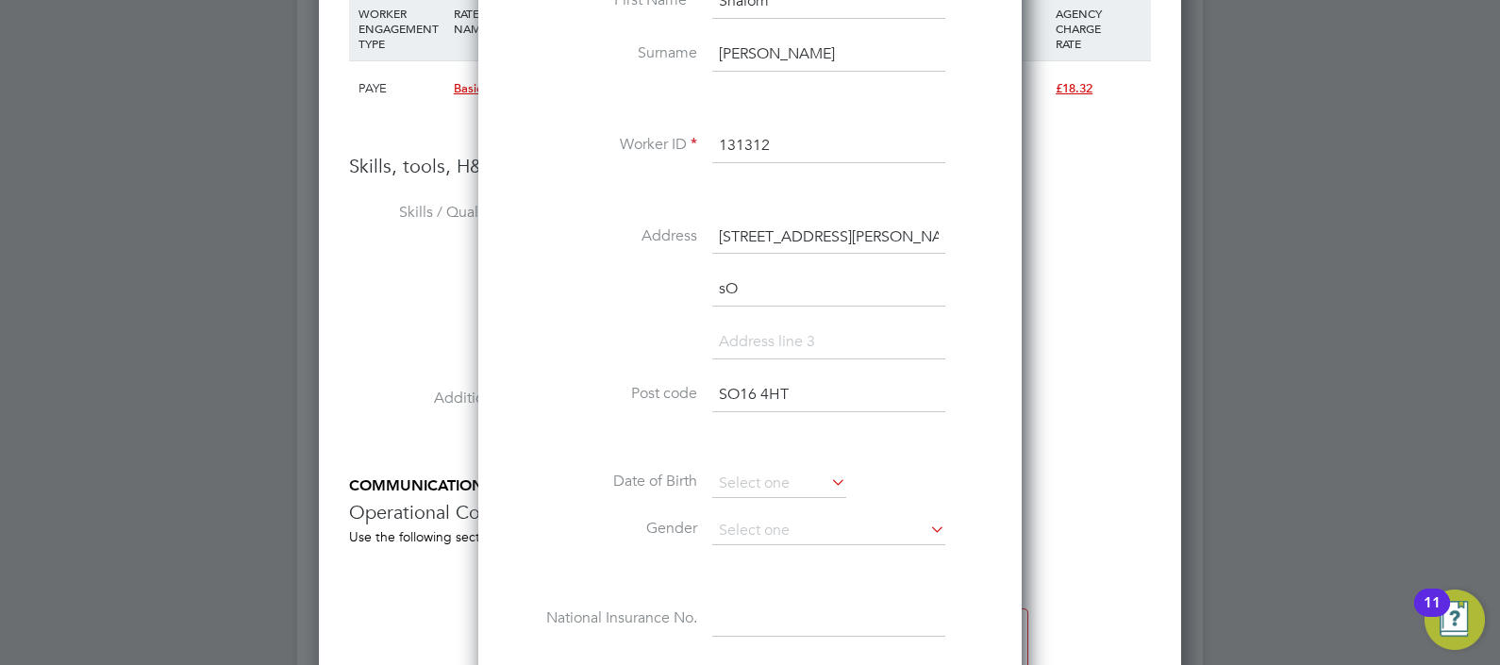
type input "s"
click at [858, 345] on input at bounding box center [828, 342] width 233 height 34
click at [780, 283] on input "Southamtpon" at bounding box center [828, 290] width 233 height 34
click at [854, 288] on input "Southamtpon" at bounding box center [828, 290] width 233 height 34
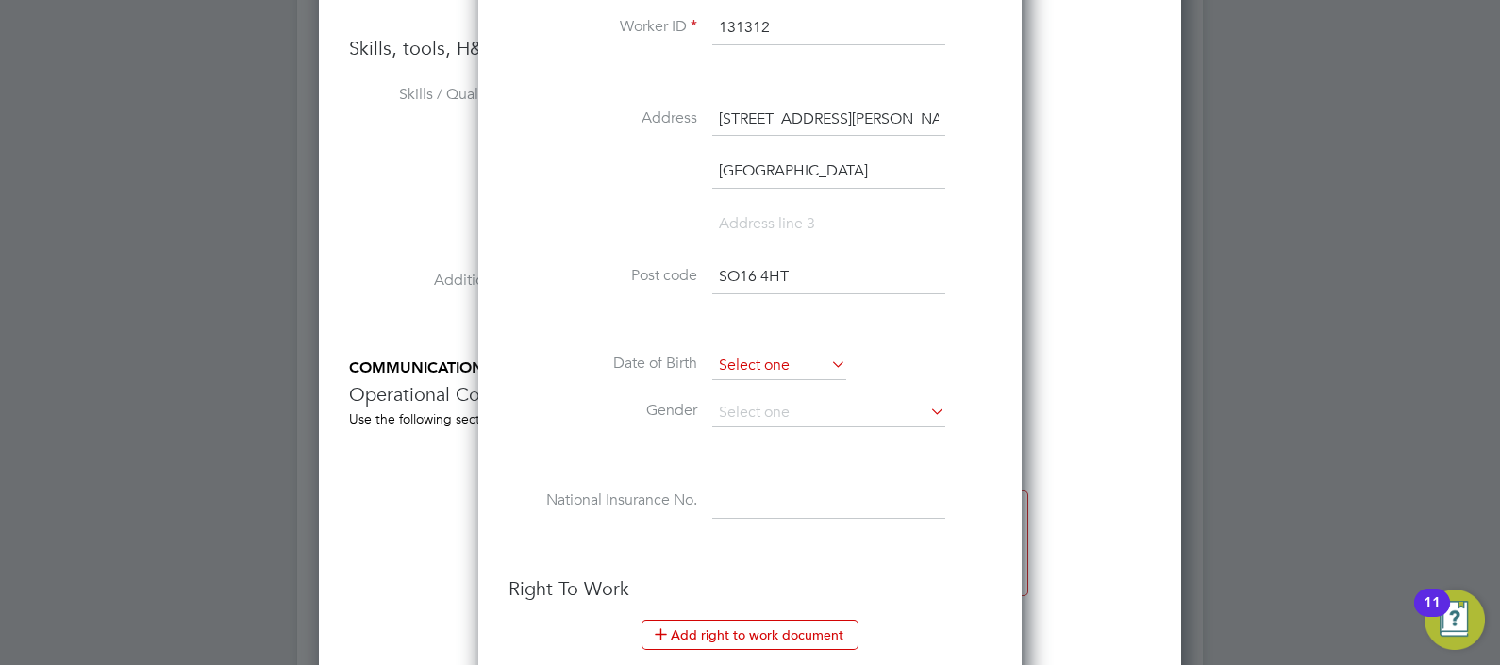
type input "Southampton"
click at [796, 356] on input at bounding box center [779, 366] width 134 height 28
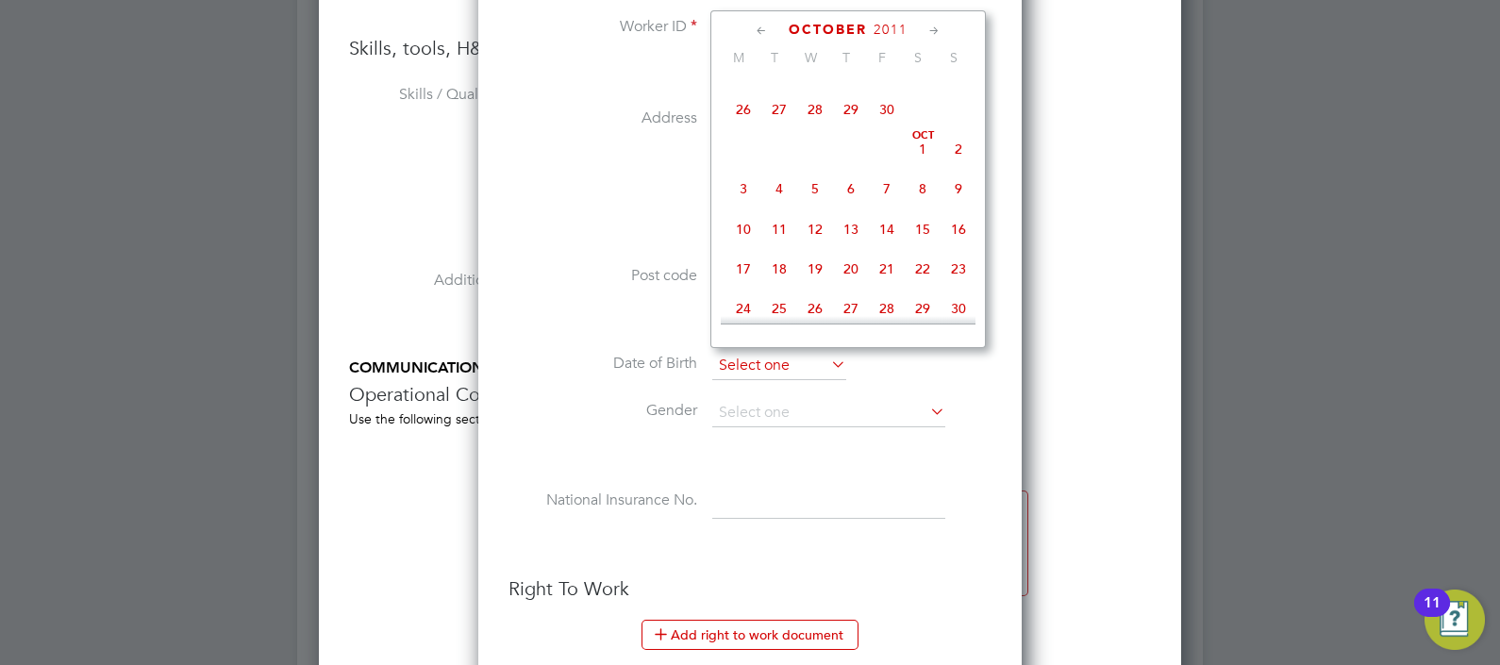
scroll to position [206, 0]
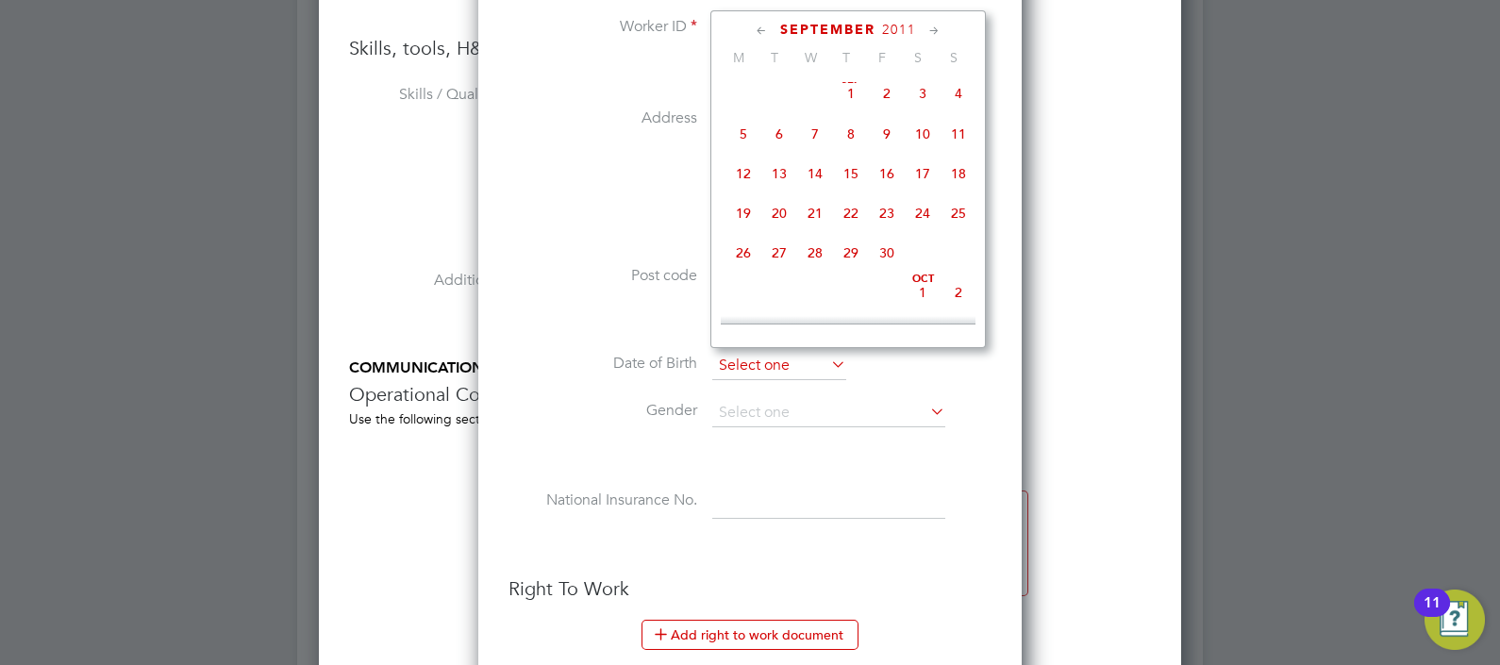
click at [771, 364] on input at bounding box center [779, 366] width 134 height 28
click at [889, 11] on input "131312" at bounding box center [828, 28] width 233 height 34
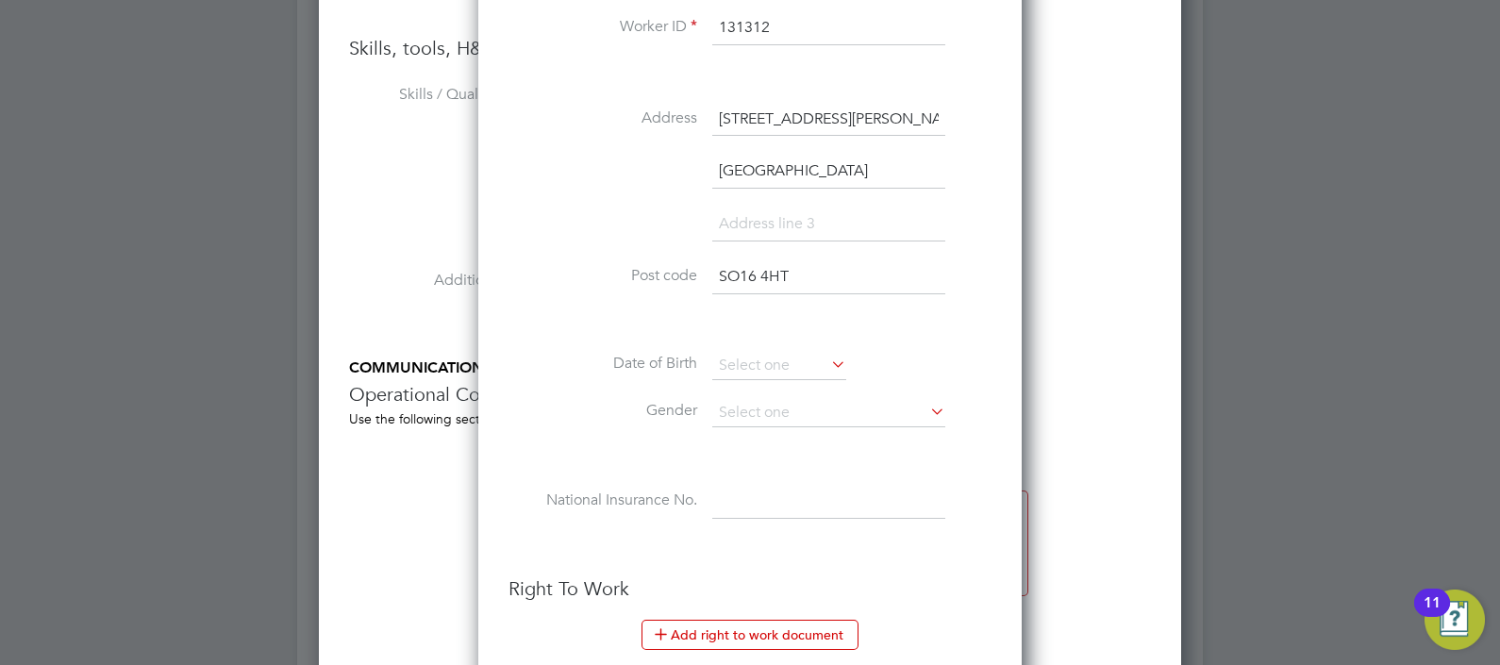
click at [889, 24] on input "131312" at bounding box center [828, 28] width 233 height 34
click at [792, 366] on input at bounding box center [779, 366] width 134 height 28
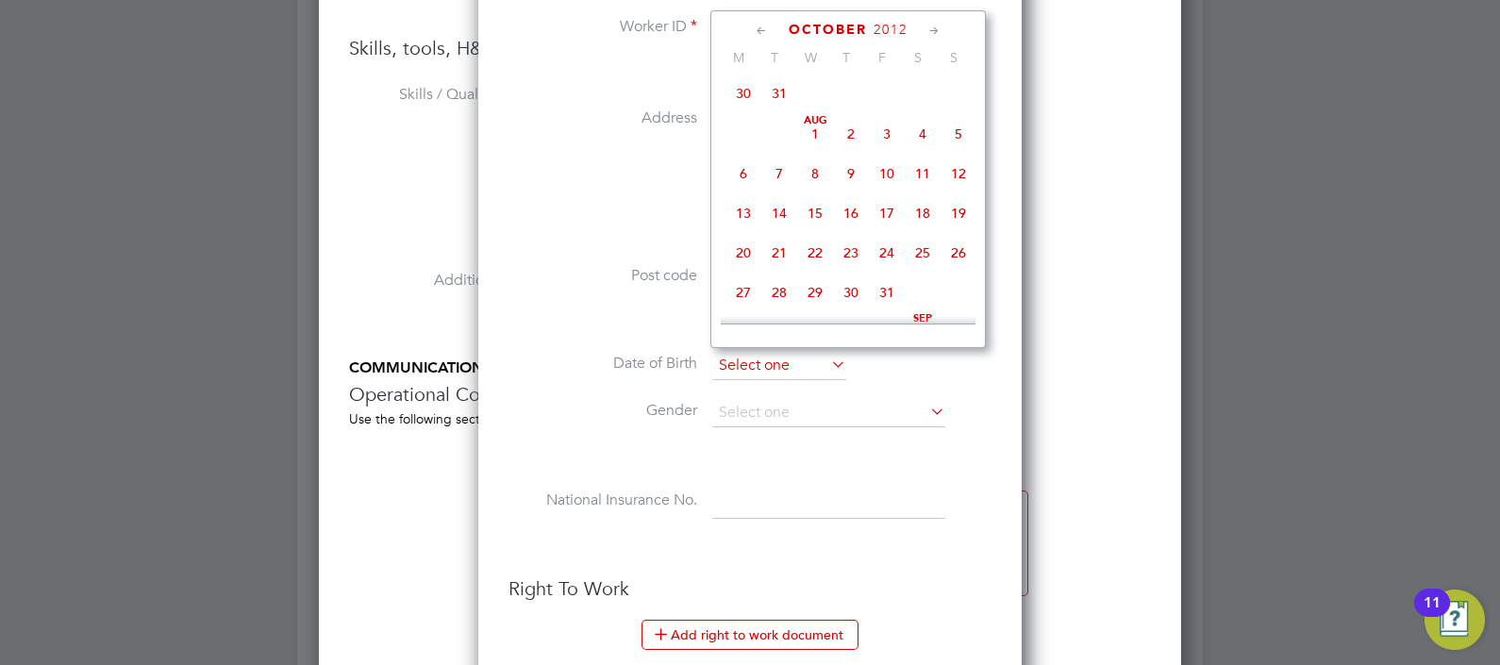
scroll to position [579, 0]
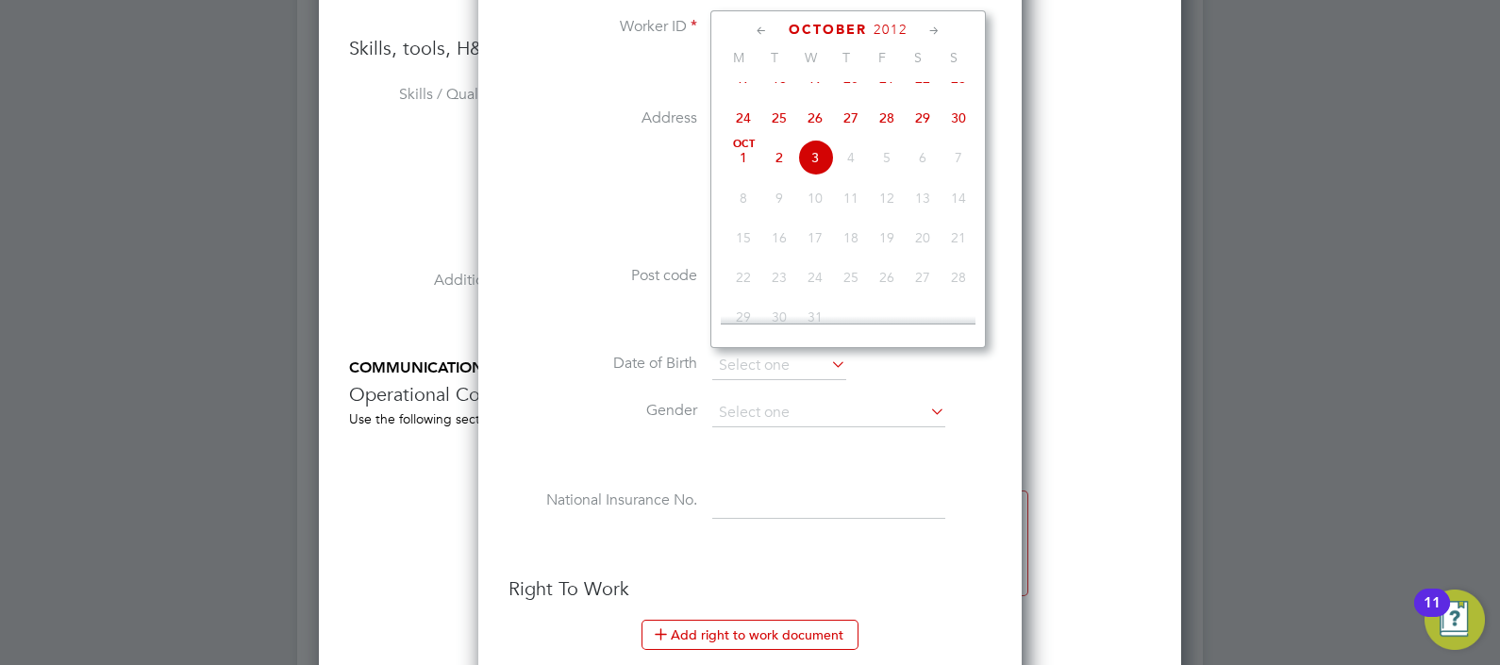
click at [816, 24] on span "October" at bounding box center [828, 30] width 78 height 16
click at [895, 24] on span "2025" at bounding box center [891, 30] width 34 height 16
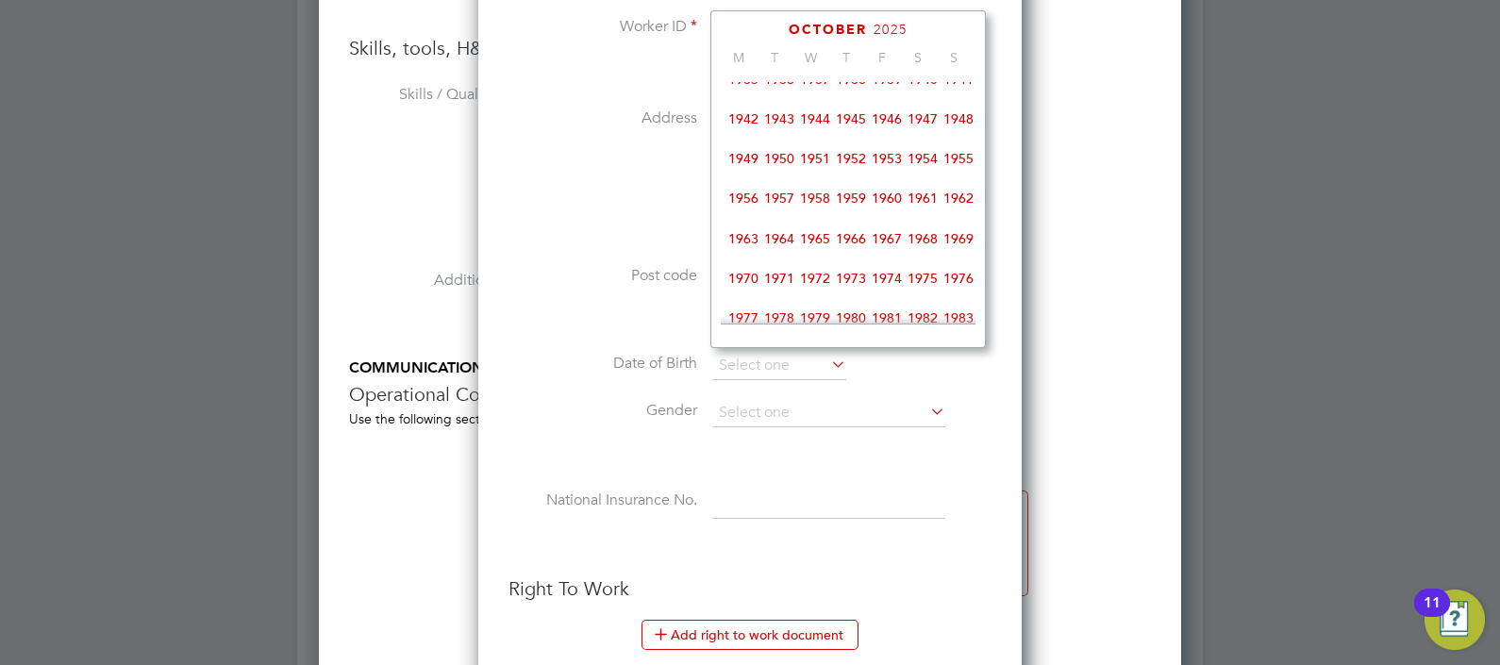
scroll to position [1094, 0]
click at [959, 218] on span "1983" at bounding box center [958, 200] width 36 height 36
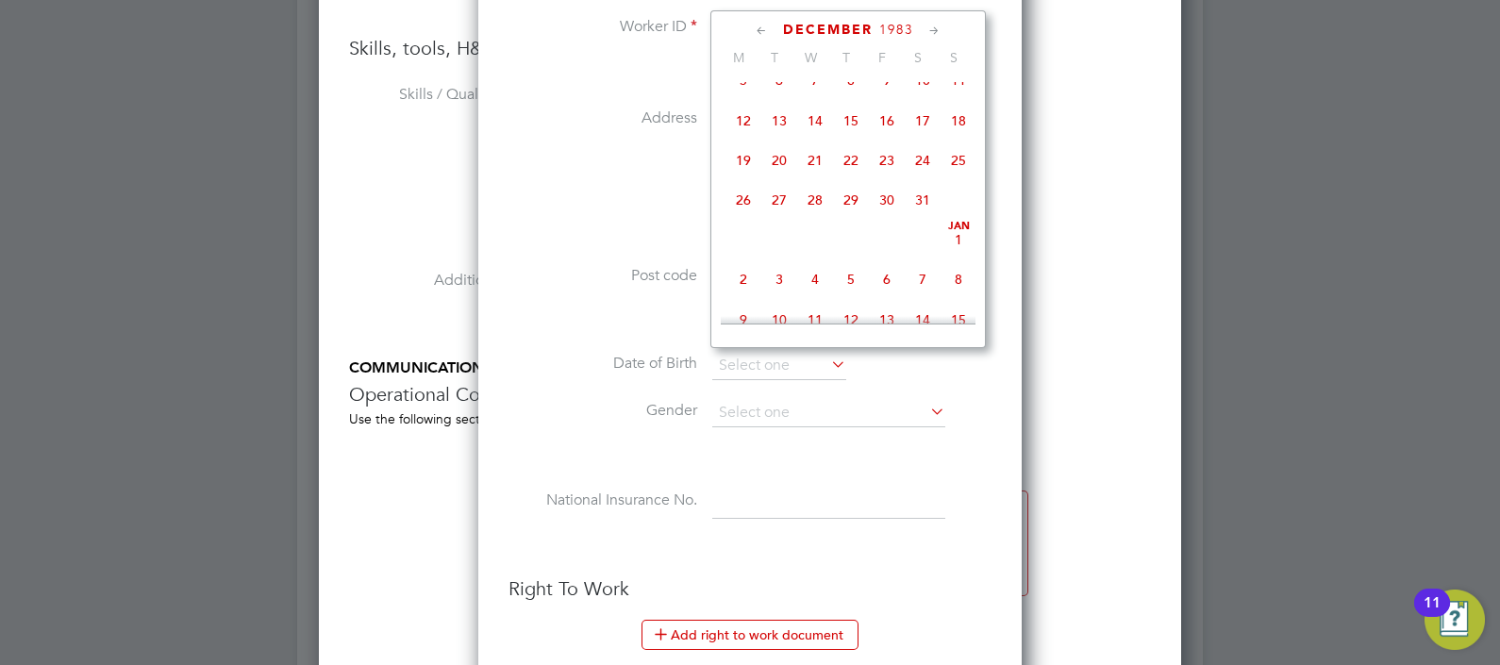
click at [759, 29] on icon at bounding box center [762, 31] width 18 height 21
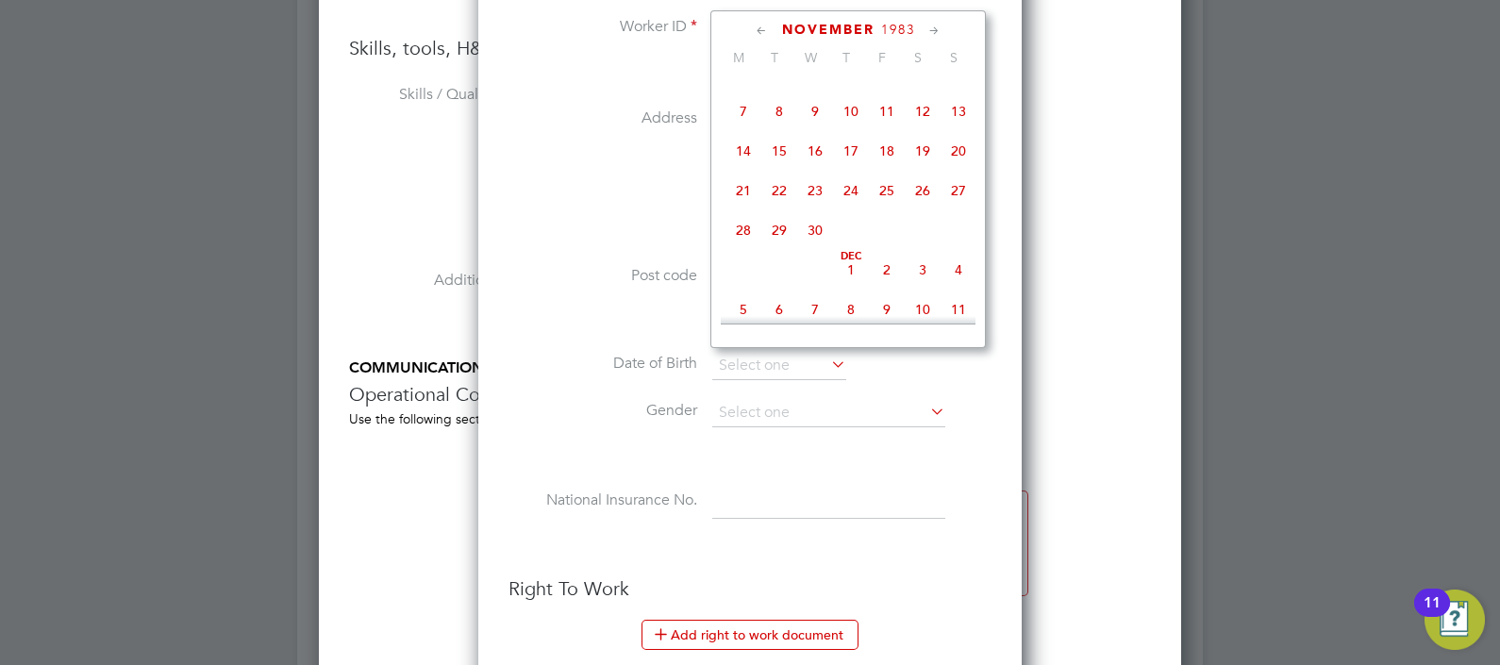
click at [759, 29] on icon at bounding box center [762, 31] width 18 height 21
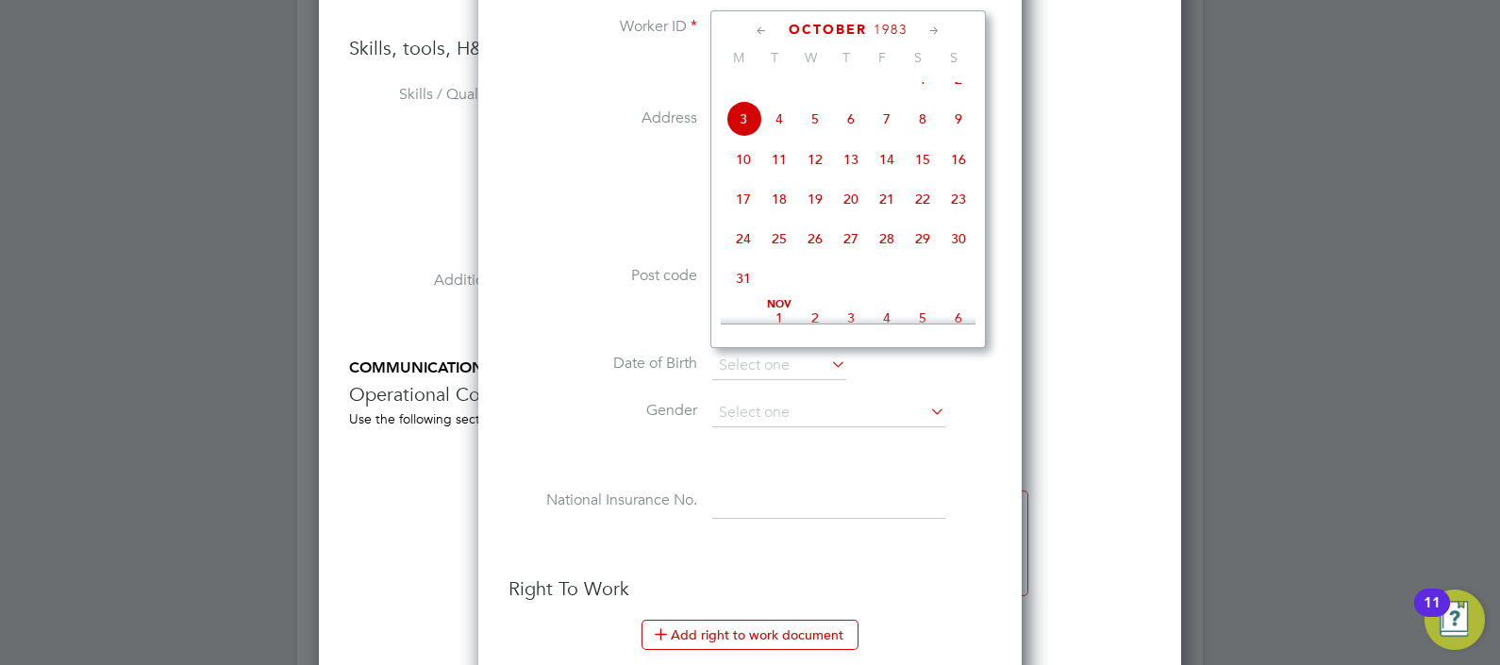
click at [759, 29] on icon at bounding box center [762, 31] width 18 height 21
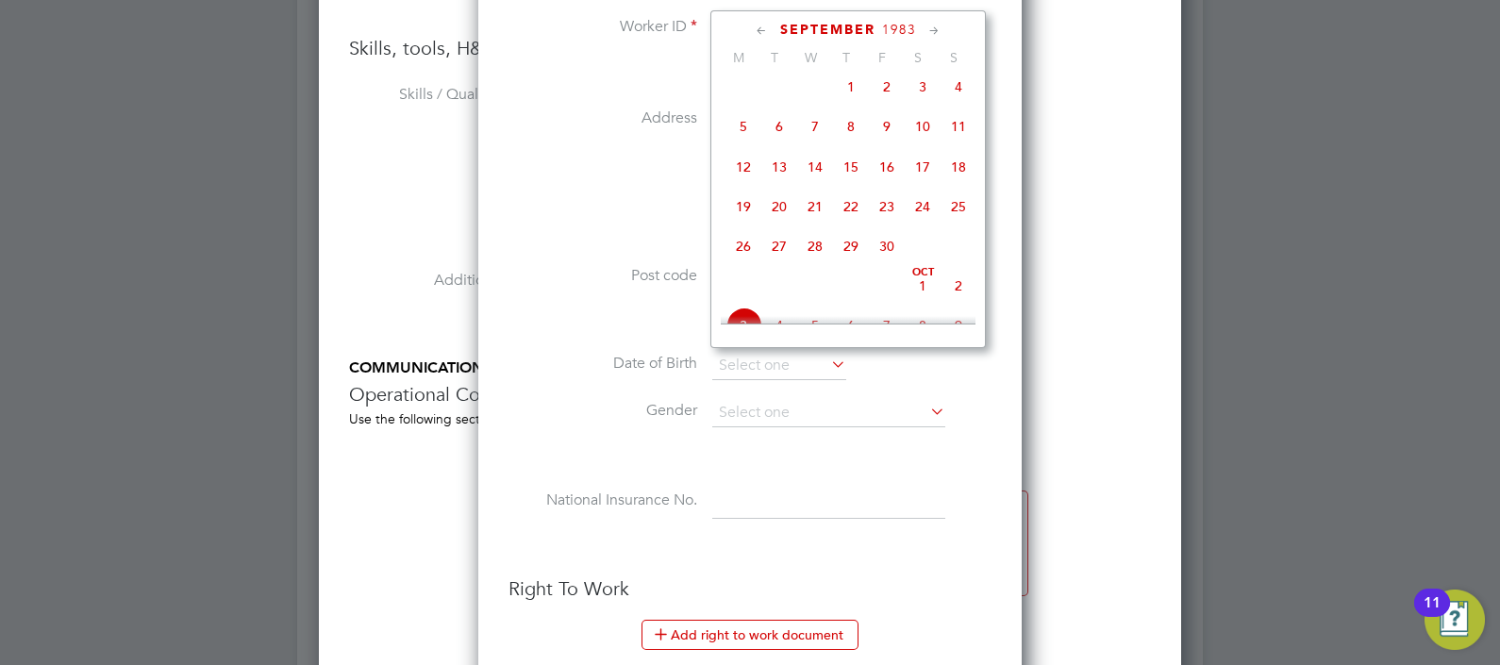
click at [740, 222] on span "19" at bounding box center [743, 207] width 36 height 36
type input "19 Sep 1983"
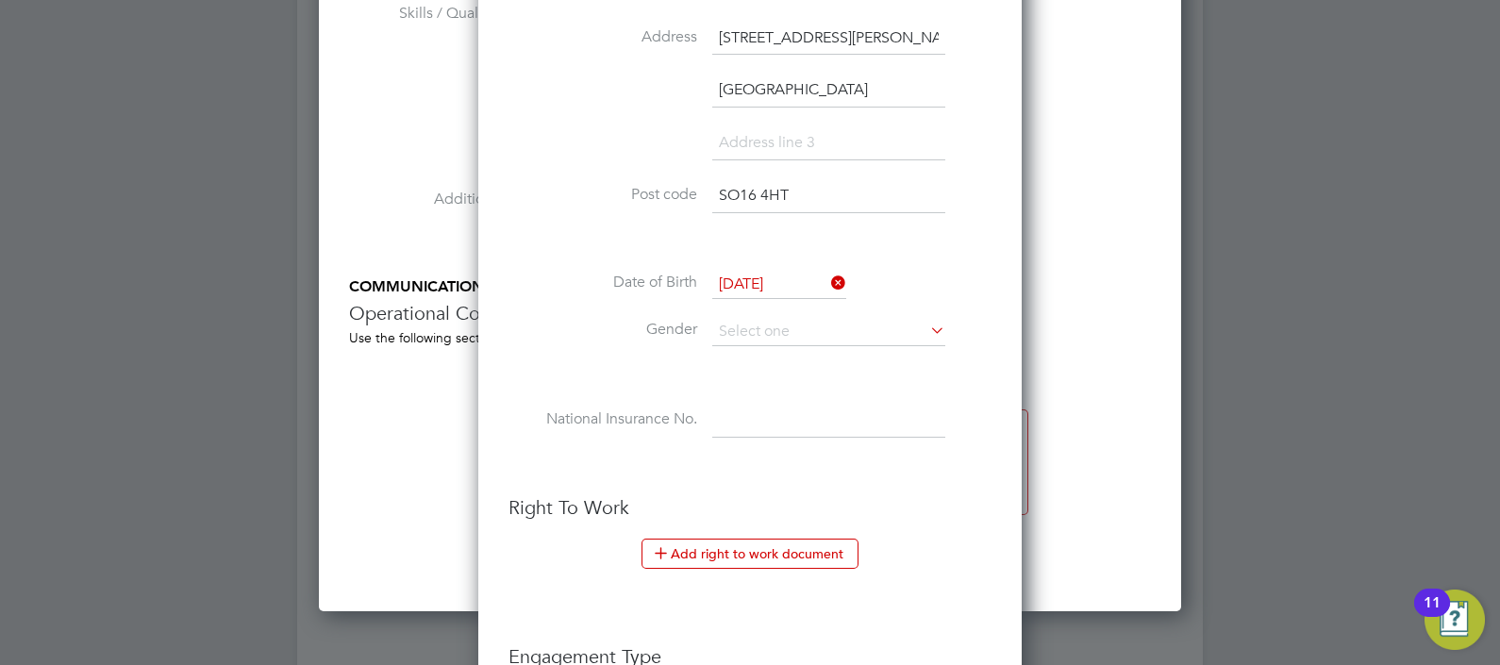
scroll to position [2103, 0]
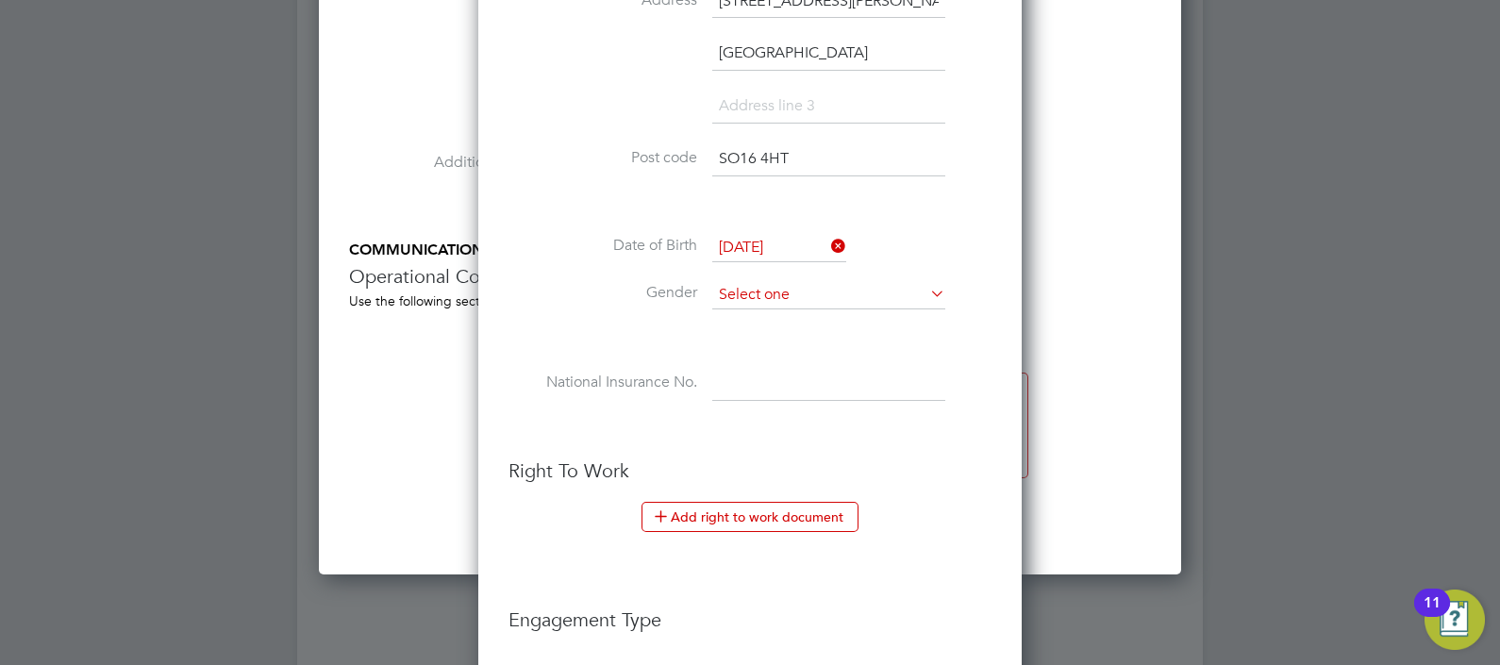
click at [783, 289] on input at bounding box center [828, 295] width 233 height 28
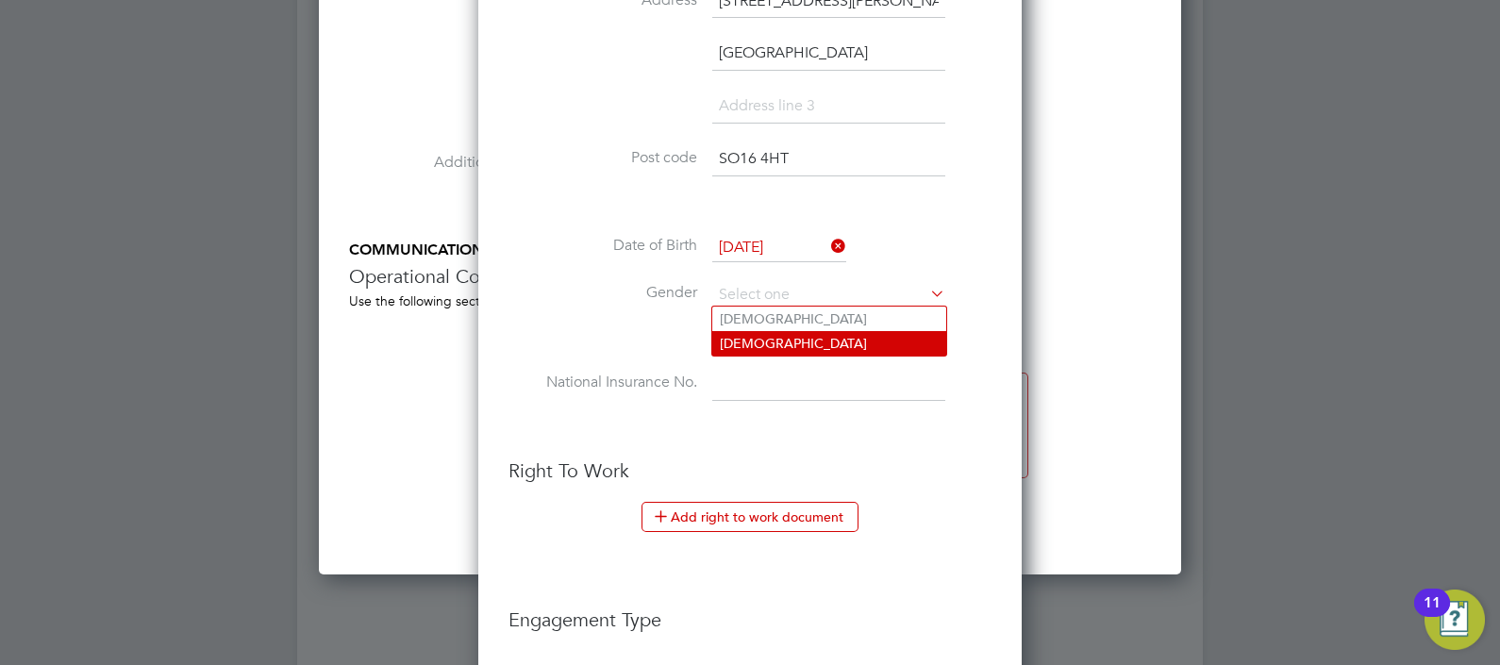
click at [785, 332] on li "[DEMOGRAPHIC_DATA]" at bounding box center [829, 343] width 234 height 25
type input "[DEMOGRAPHIC_DATA]"
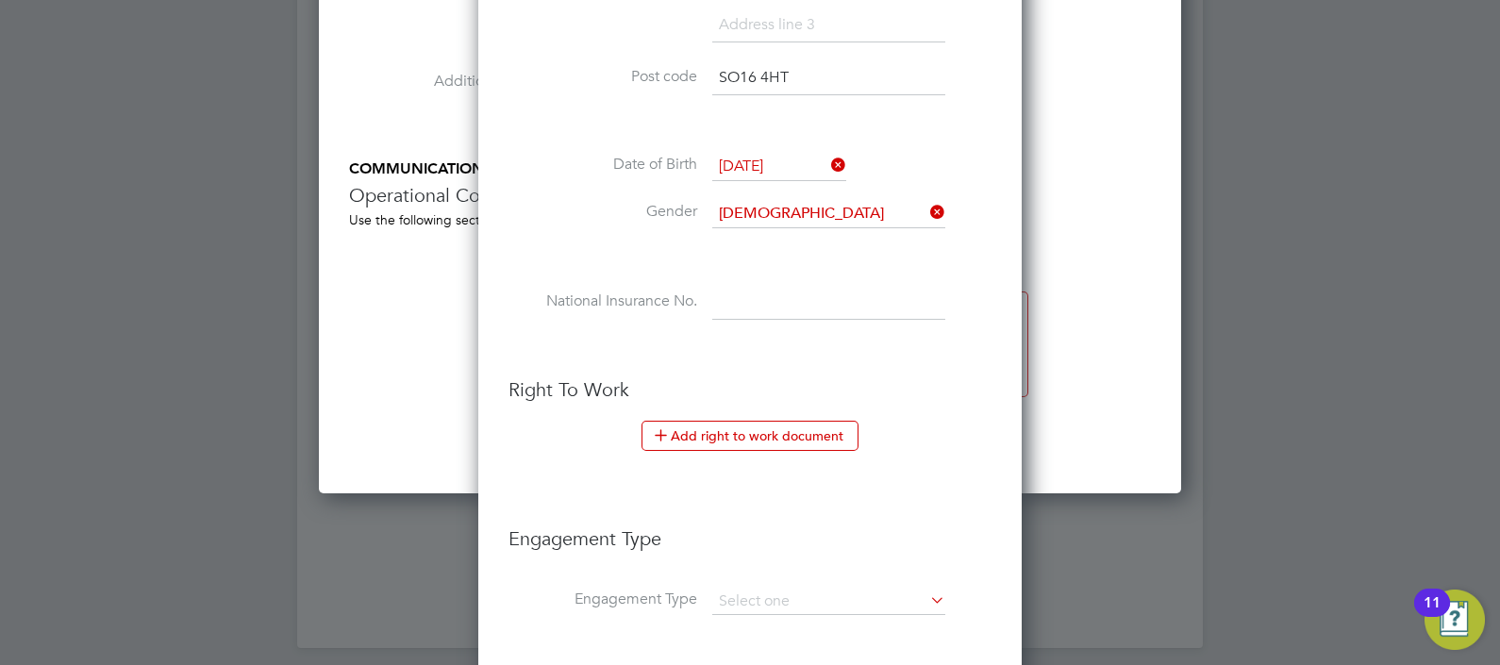
scroll to position [2221, 0]
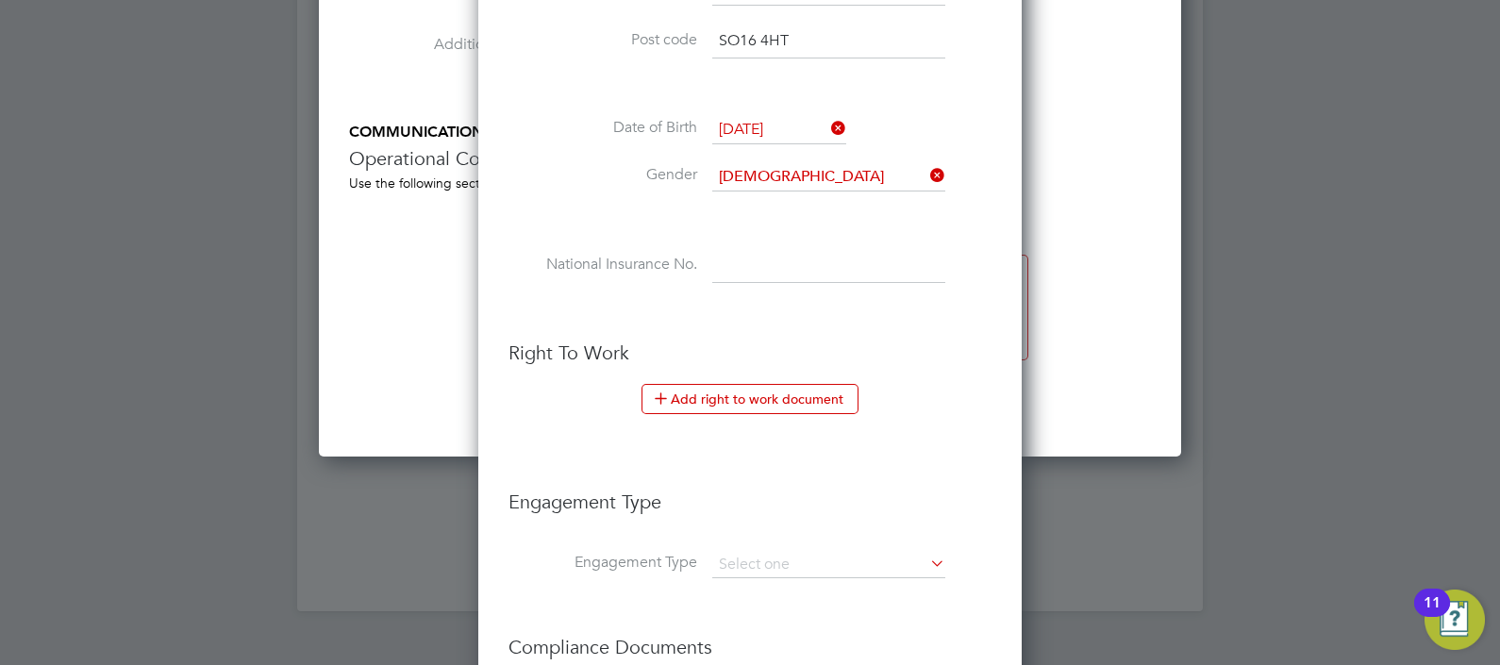
click at [781, 262] on input at bounding box center [828, 266] width 233 height 34
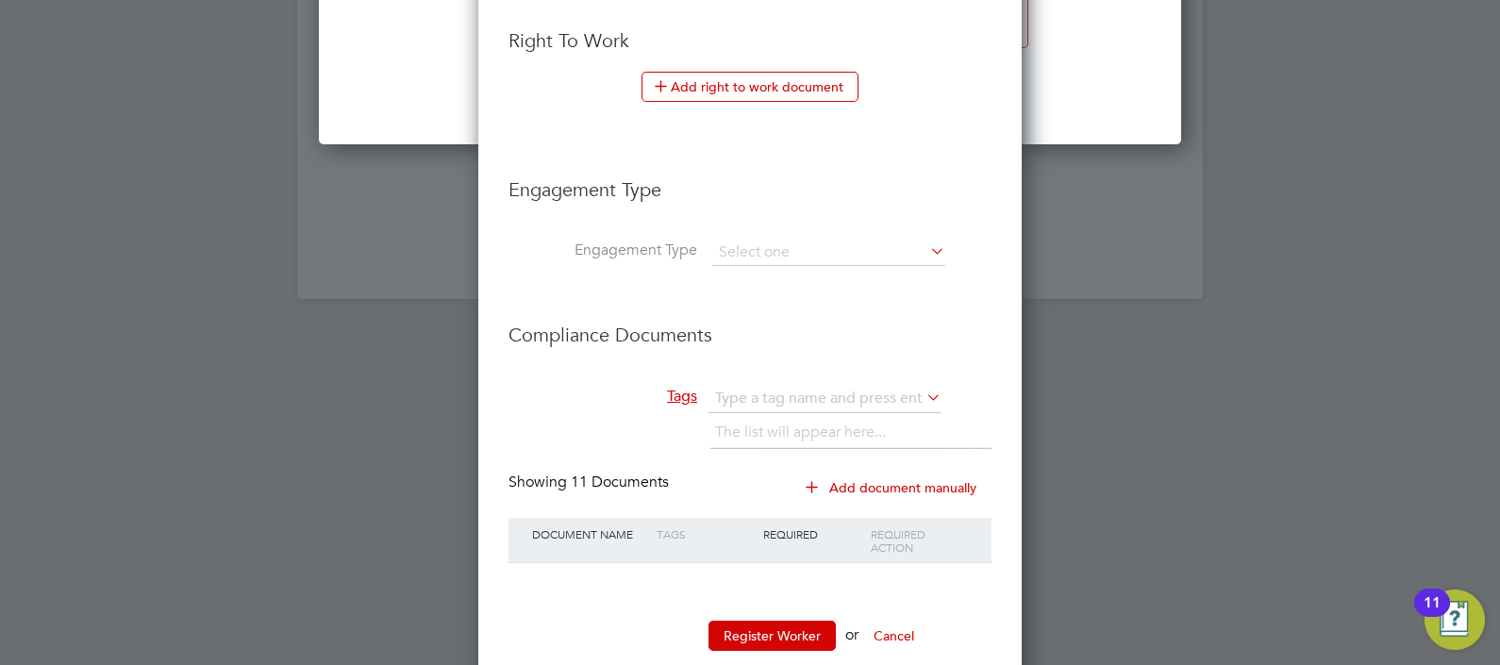
scroll to position [2569, 0]
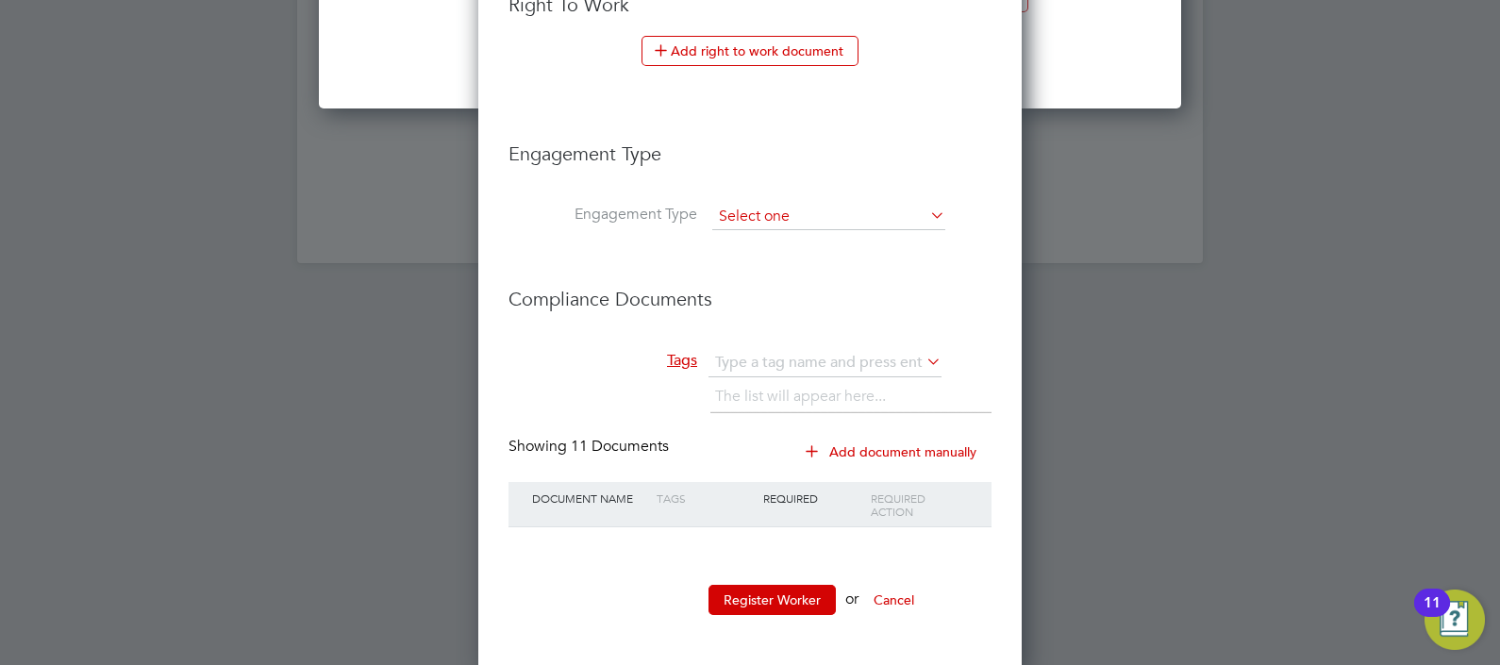
click at [783, 207] on input at bounding box center [828, 217] width 233 height 26
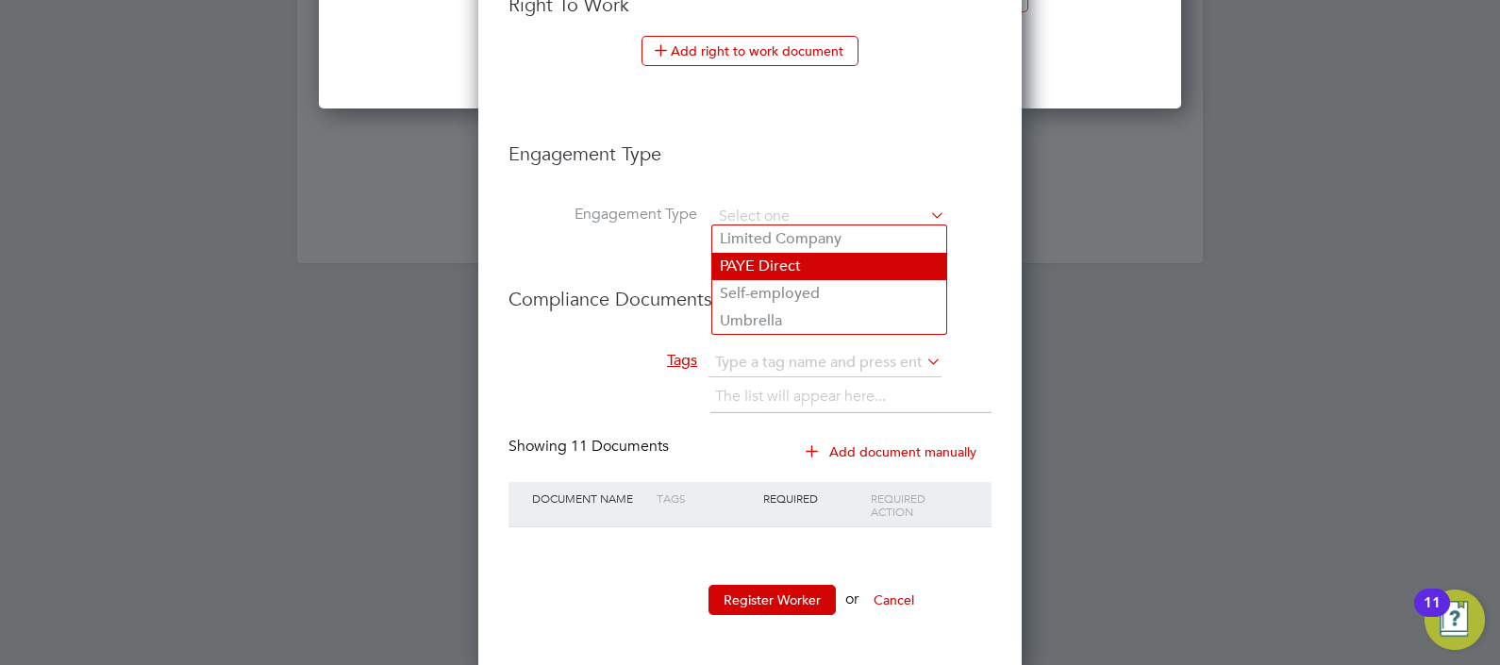
click at [798, 265] on li "PAYE Direct" at bounding box center [829, 266] width 234 height 27
type input "PAYE Direct"
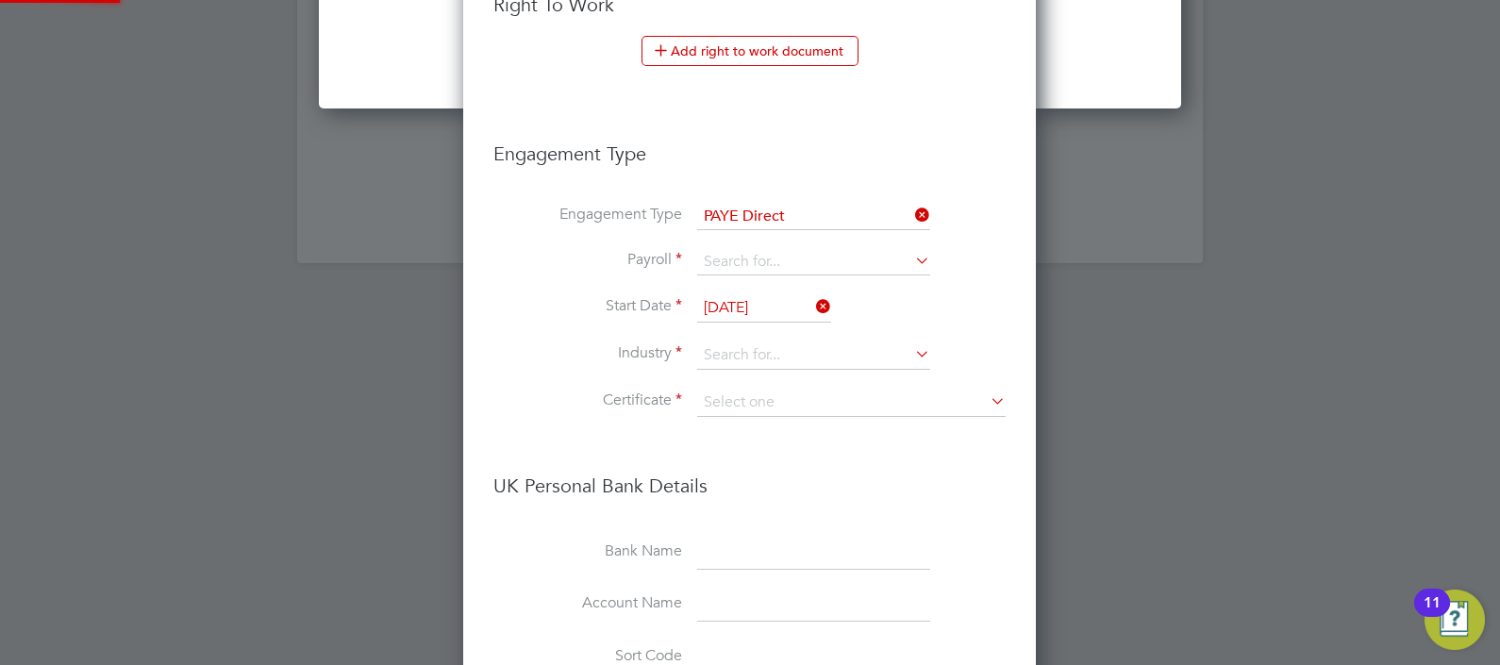
scroll to position [2278, 574]
click at [785, 261] on input at bounding box center [813, 262] width 233 height 26
click at [779, 288] on li "PAYE" at bounding box center [814, 284] width 234 height 27
type input "PAYE"
click at [773, 351] on input at bounding box center [813, 355] width 233 height 28
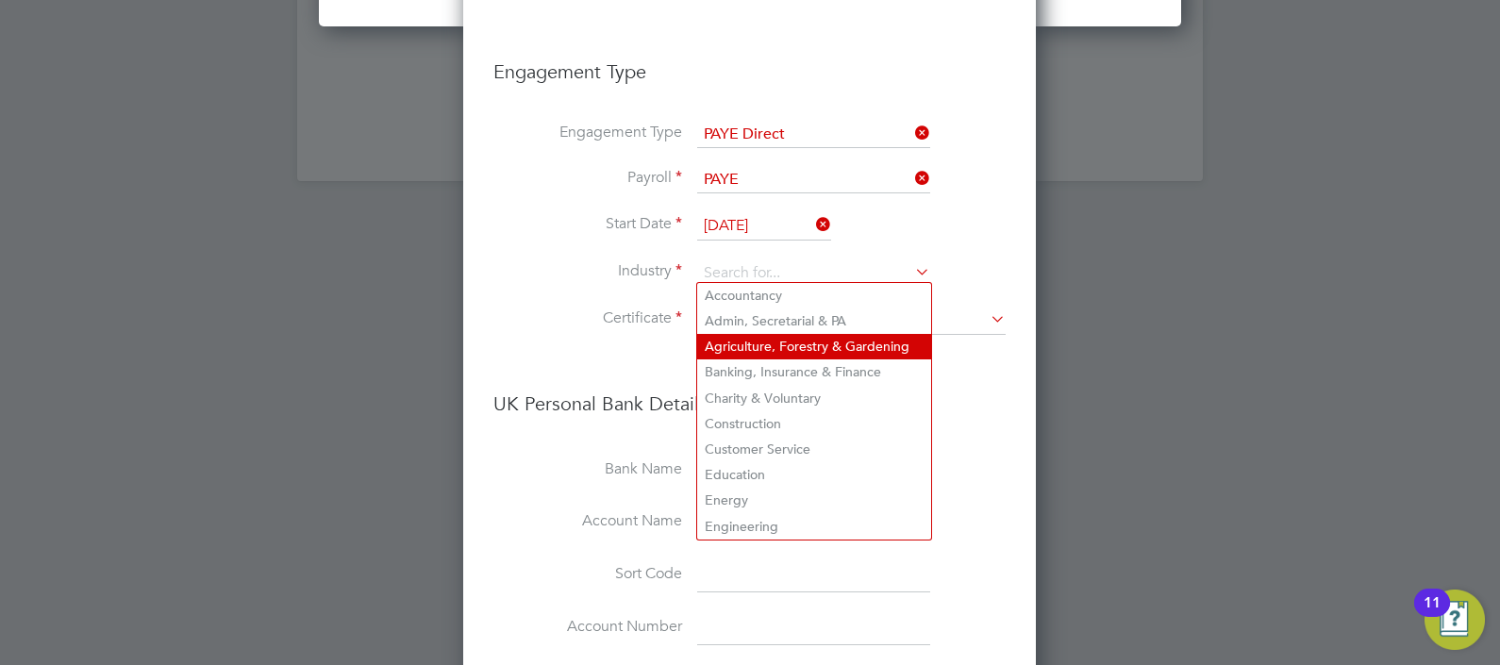
scroll to position [2687, 0]
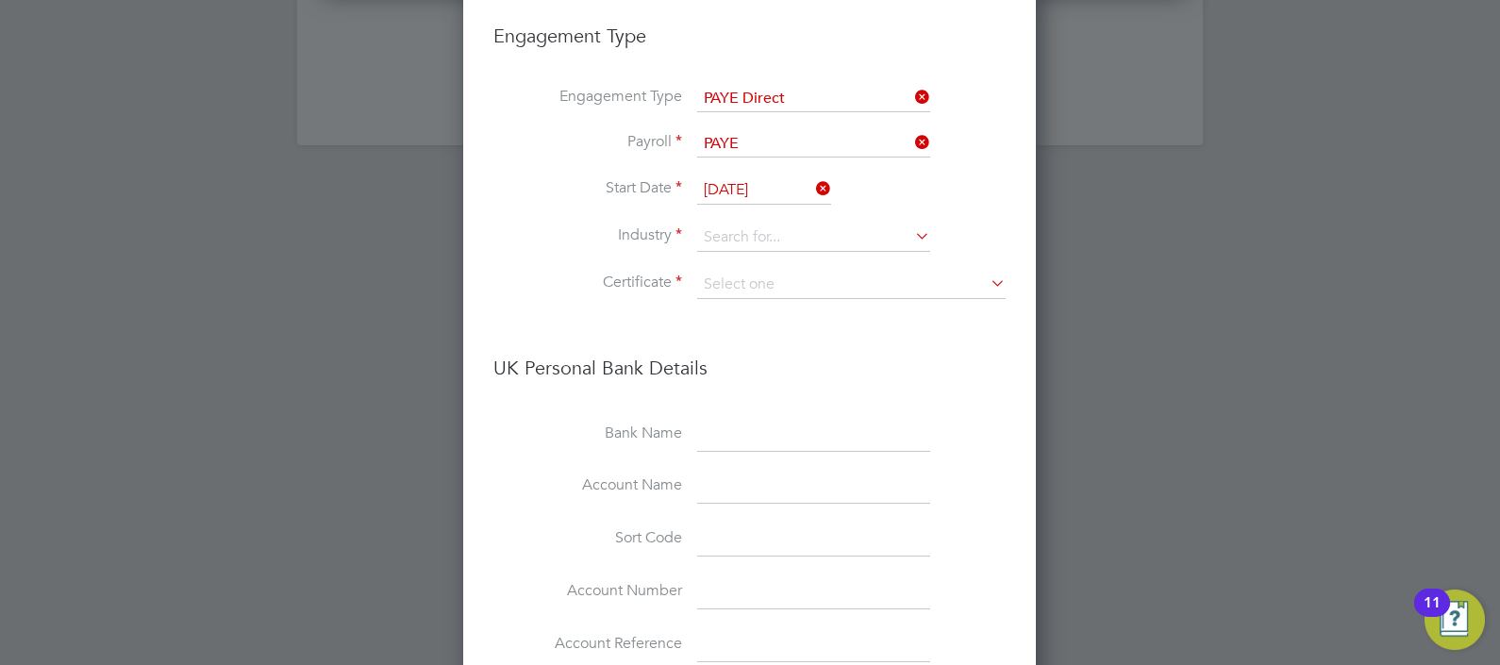
click at [967, 385] on li "UK Personal Bank Details" at bounding box center [749, 377] width 512 height 81
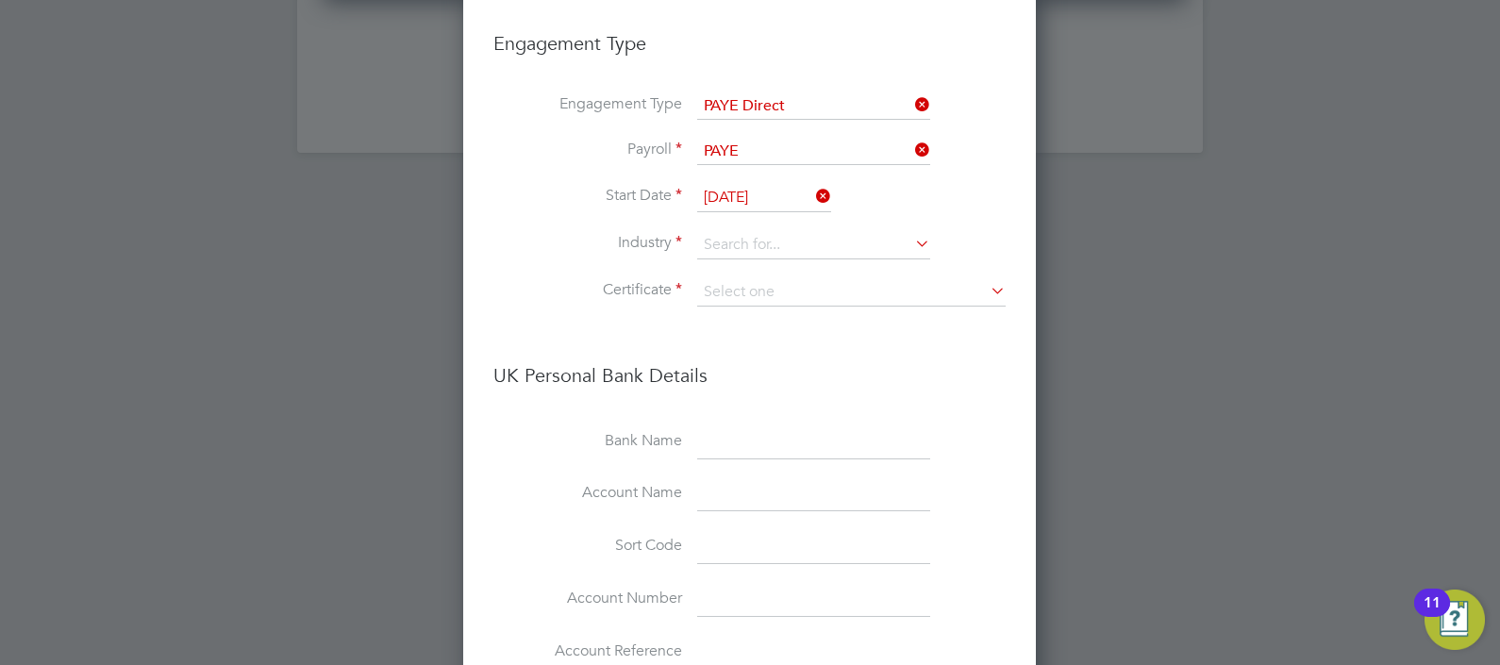
scroll to position [2646, 0]
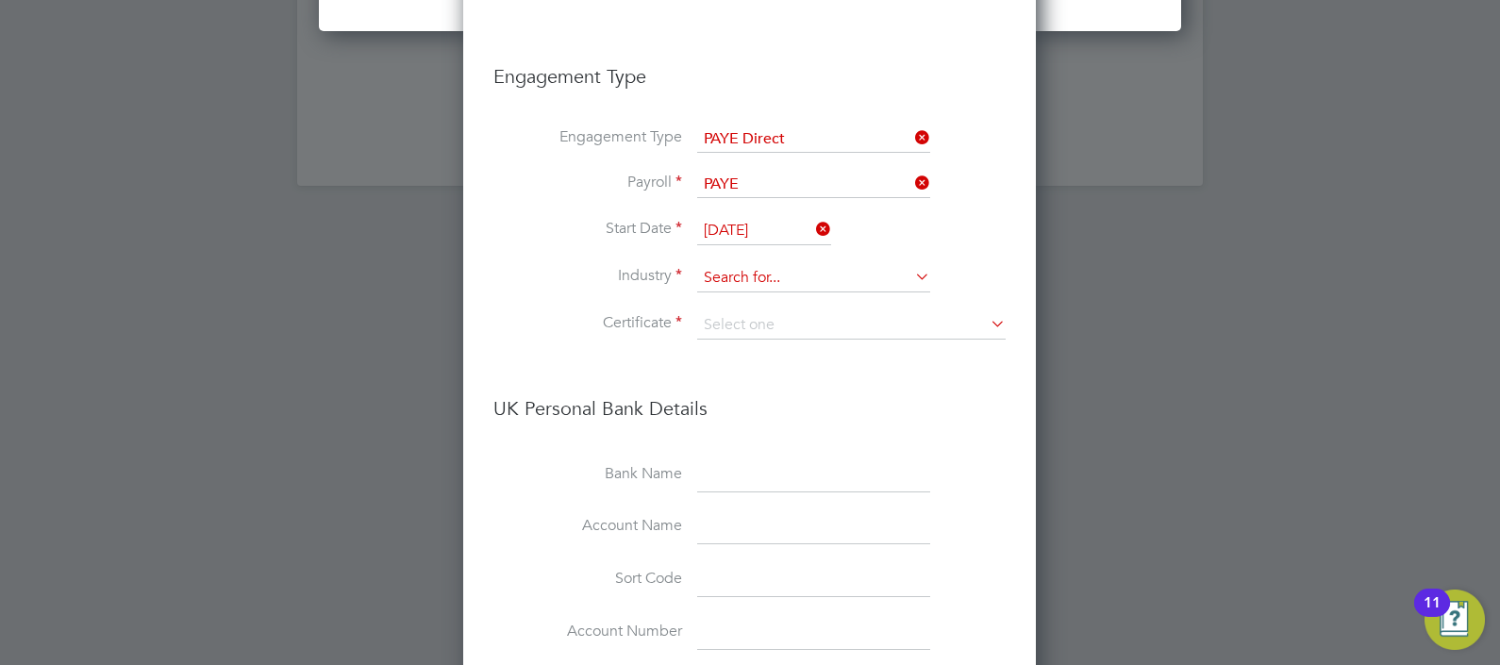
click at [835, 282] on input at bounding box center [813, 278] width 233 height 28
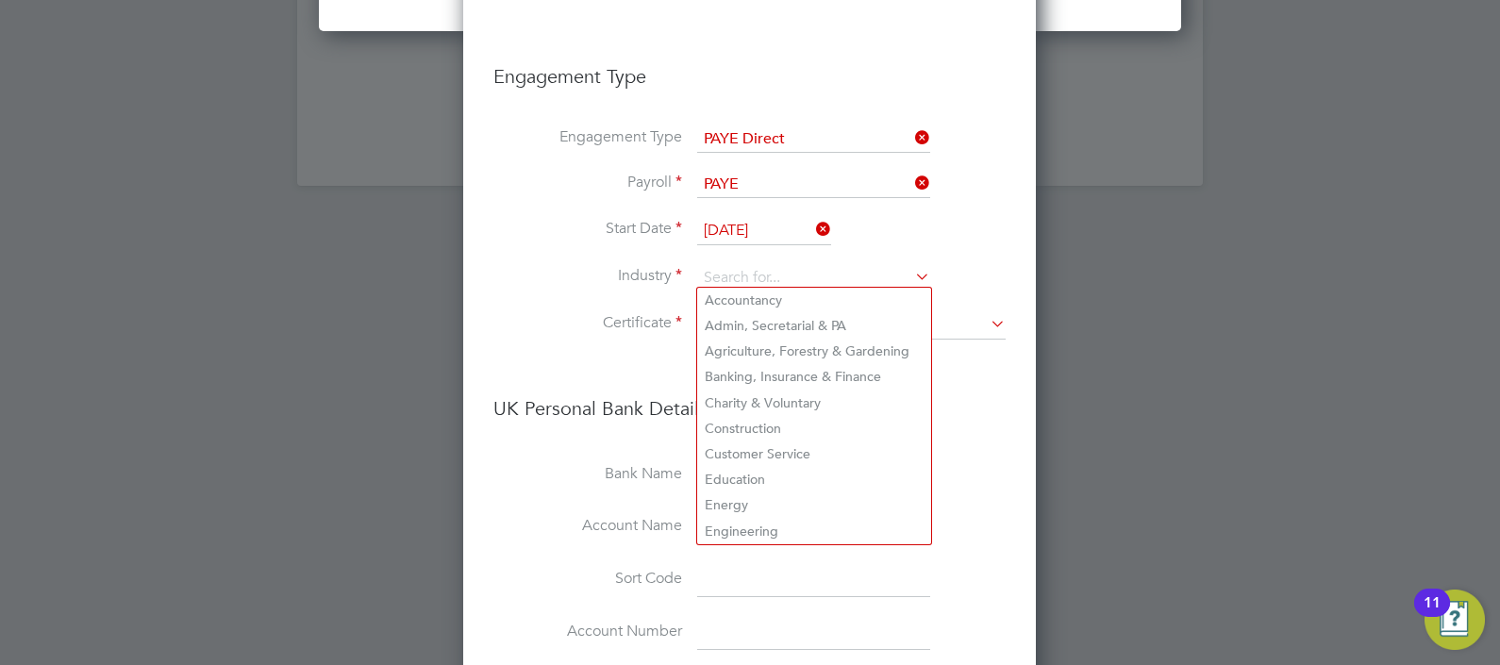
click at [979, 312] on input at bounding box center [851, 325] width 308 height 28
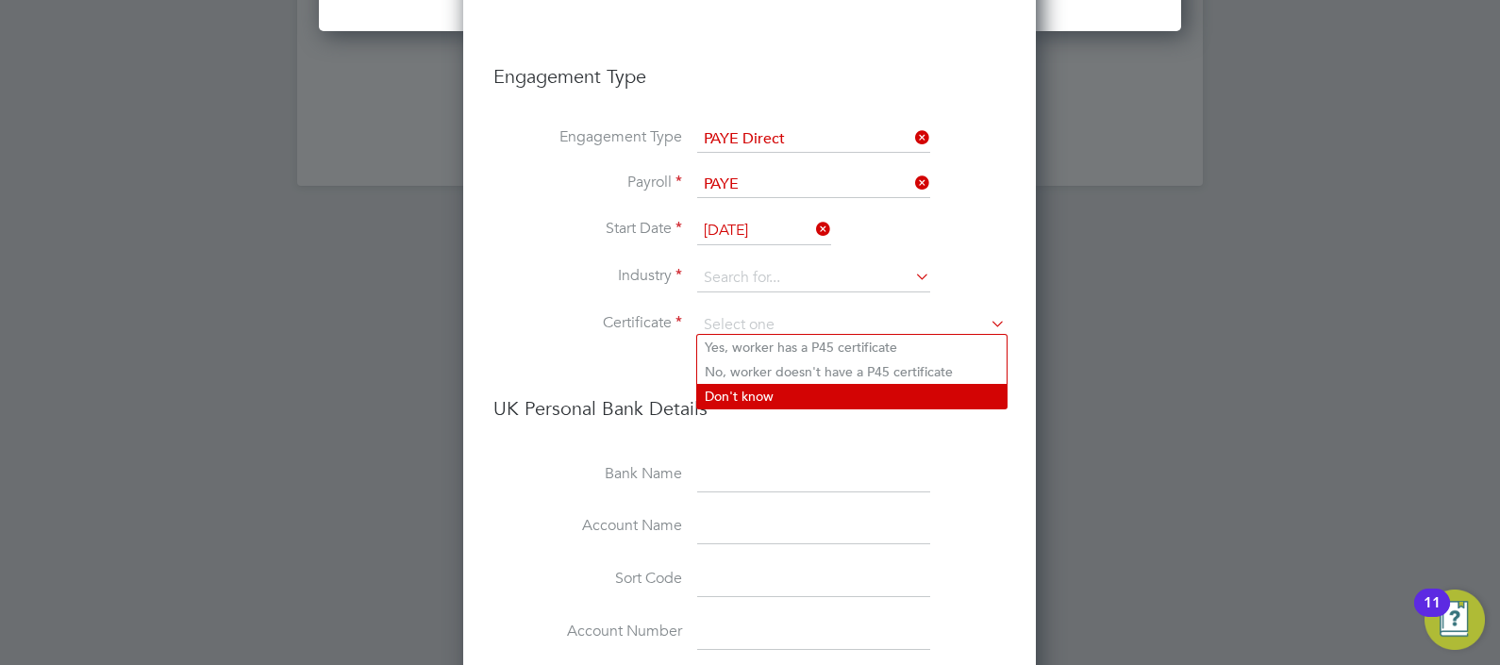
click at [769, 402] on li "Don't know" at bounding box center [851, 396] width 309 height 25
type input "Don't know"
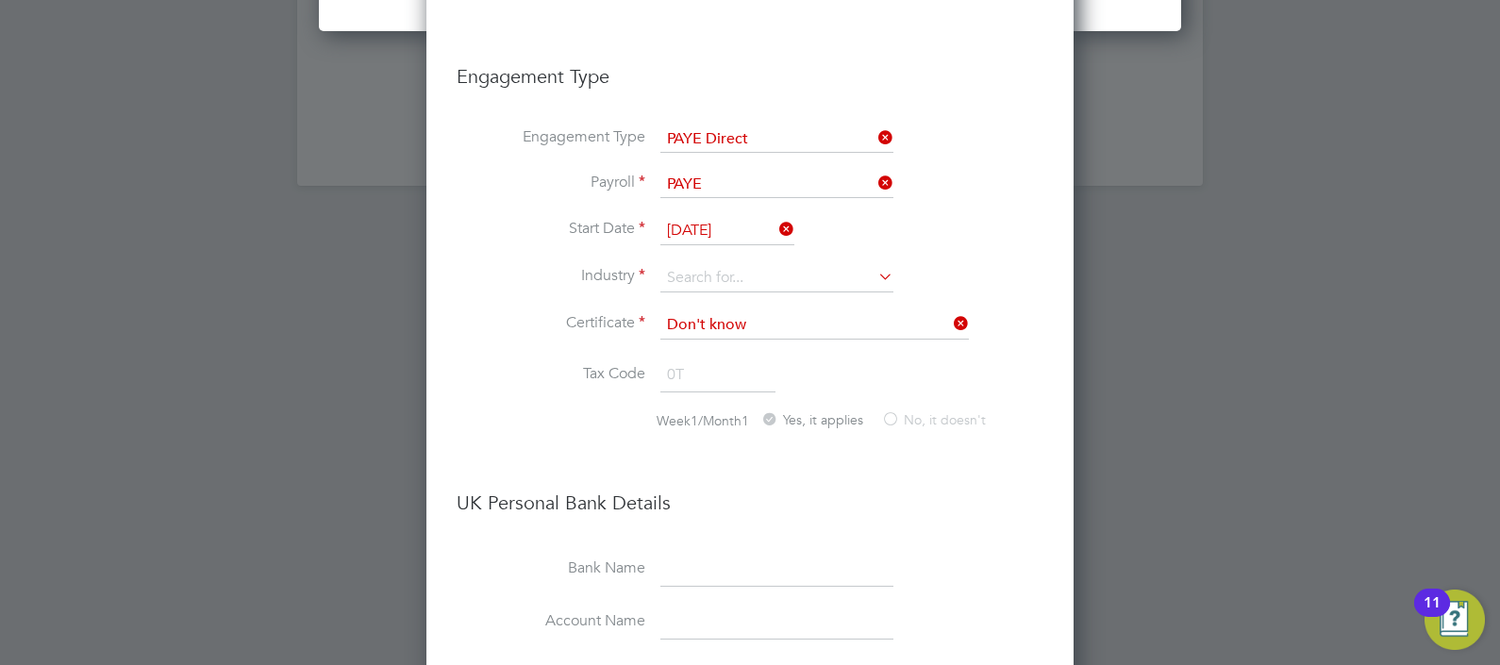
scroll to position [2371, 646]
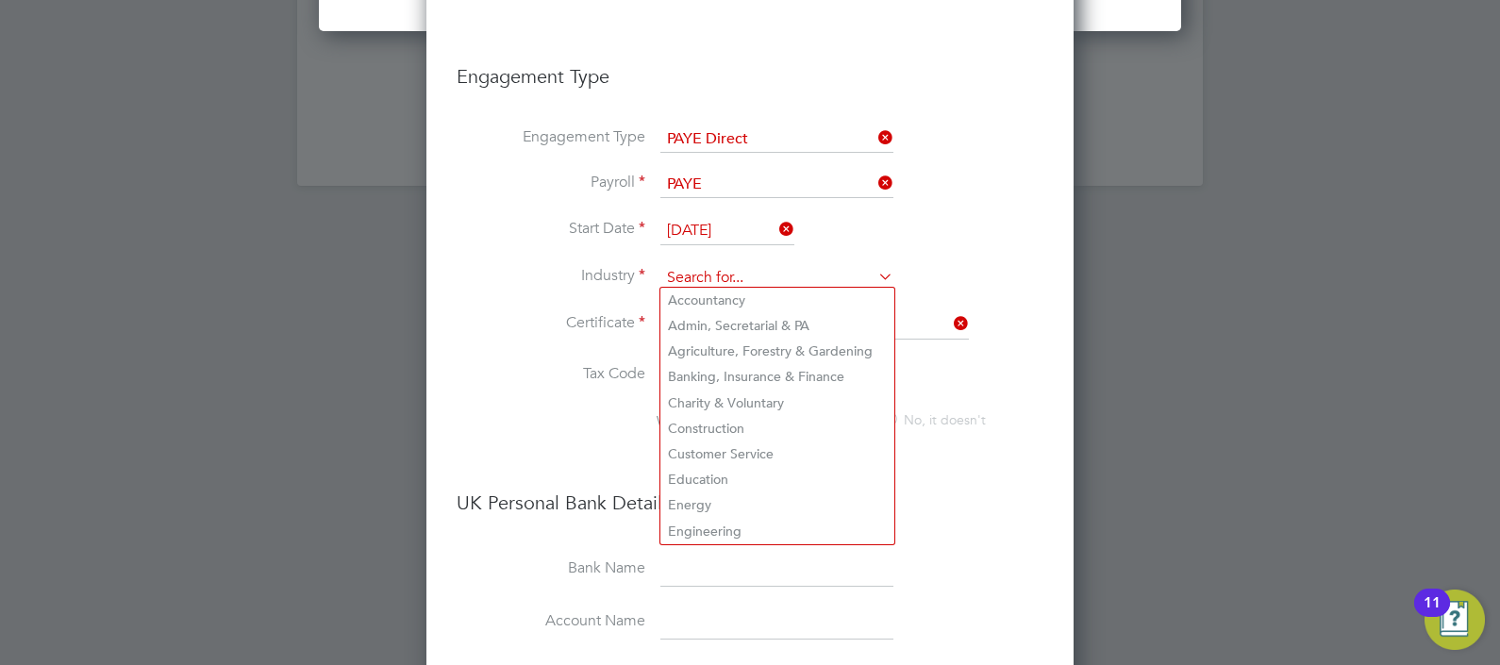
click at [749, 274] on input at bounding box center [776, 278] width 233 height 28
click at [783, 420] on li "Construction" at bounding box center [777, 428] width 234 height 25
type input "Construction"
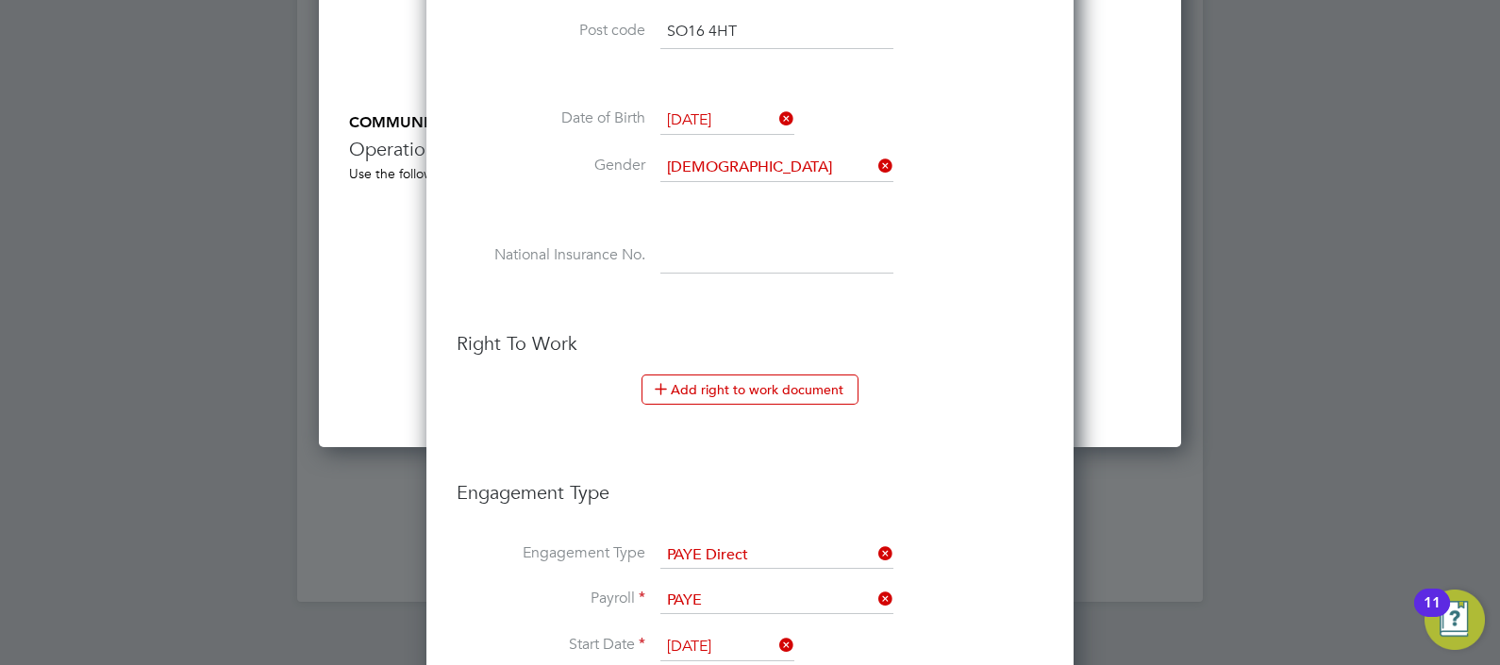
scroll to position [2267, 0]
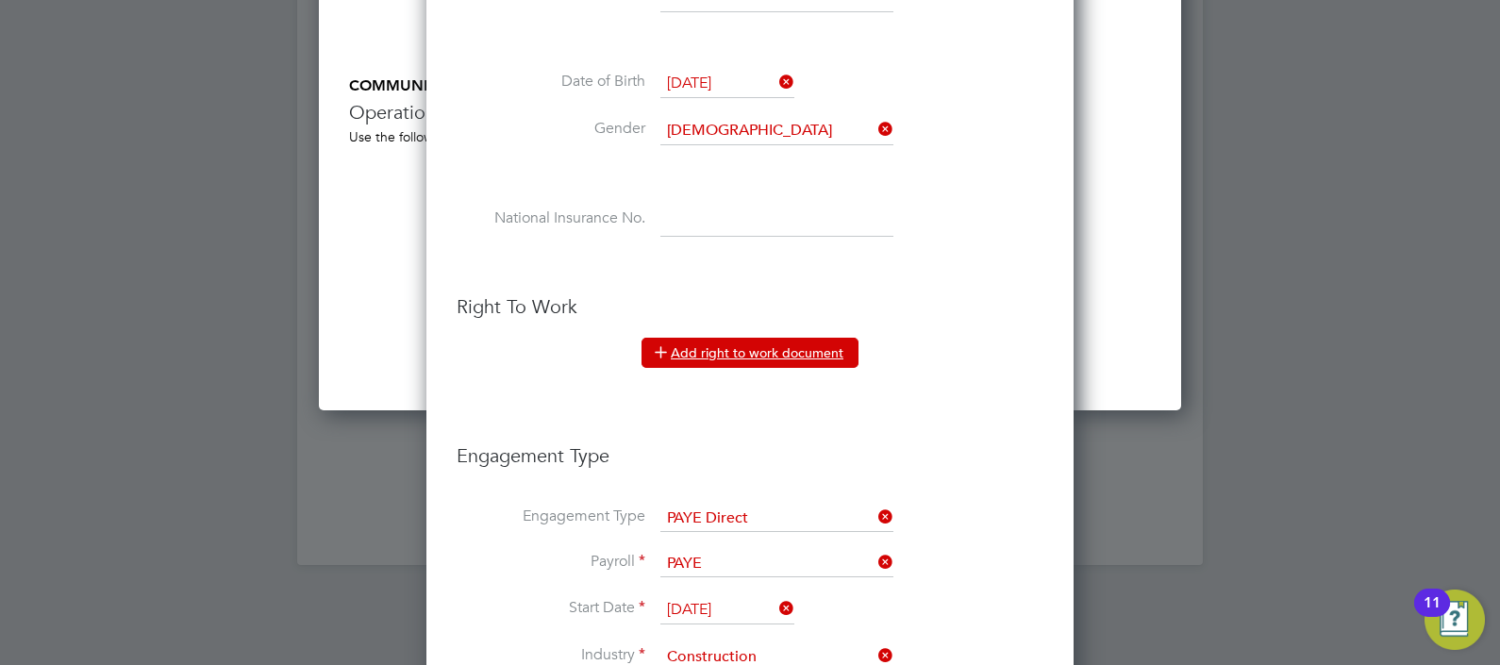
click at [786, 349] on button "Add right to work document" at bounding box center [749, 353] width 217 height 30
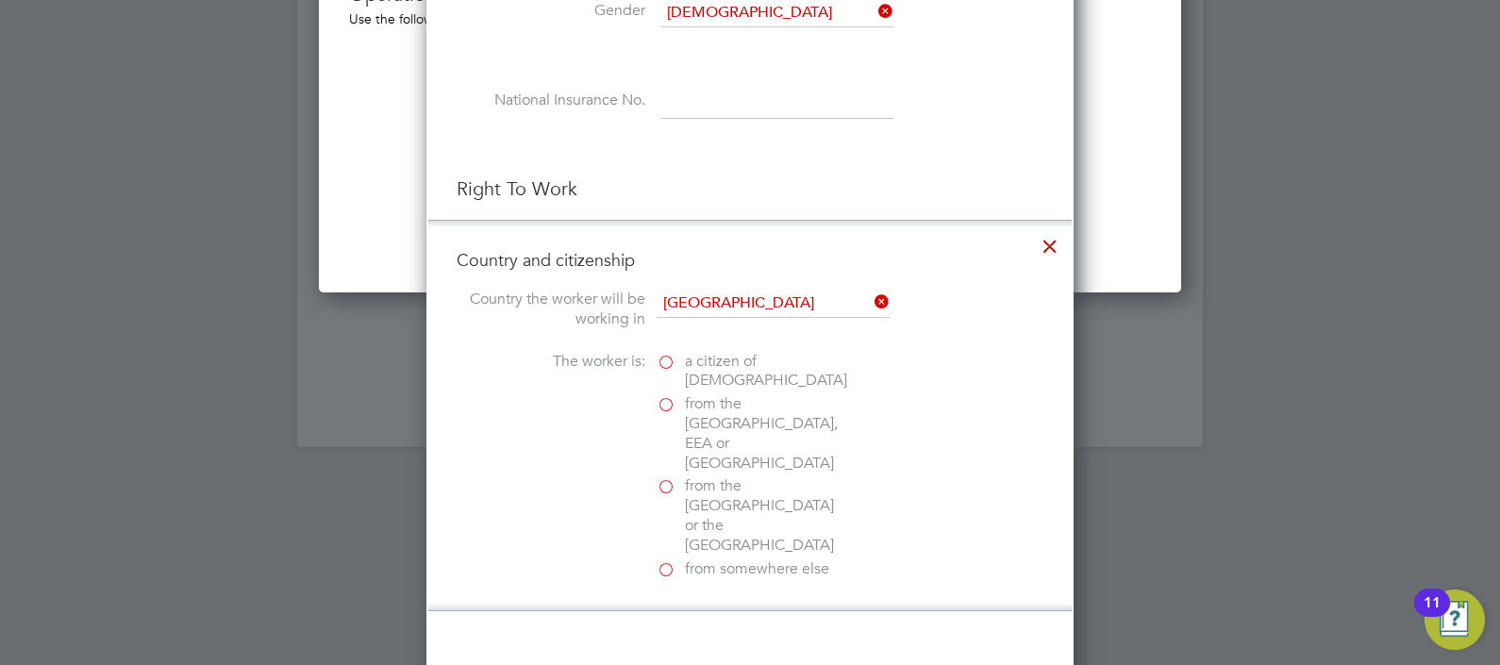
scroll to position [2503, 0]
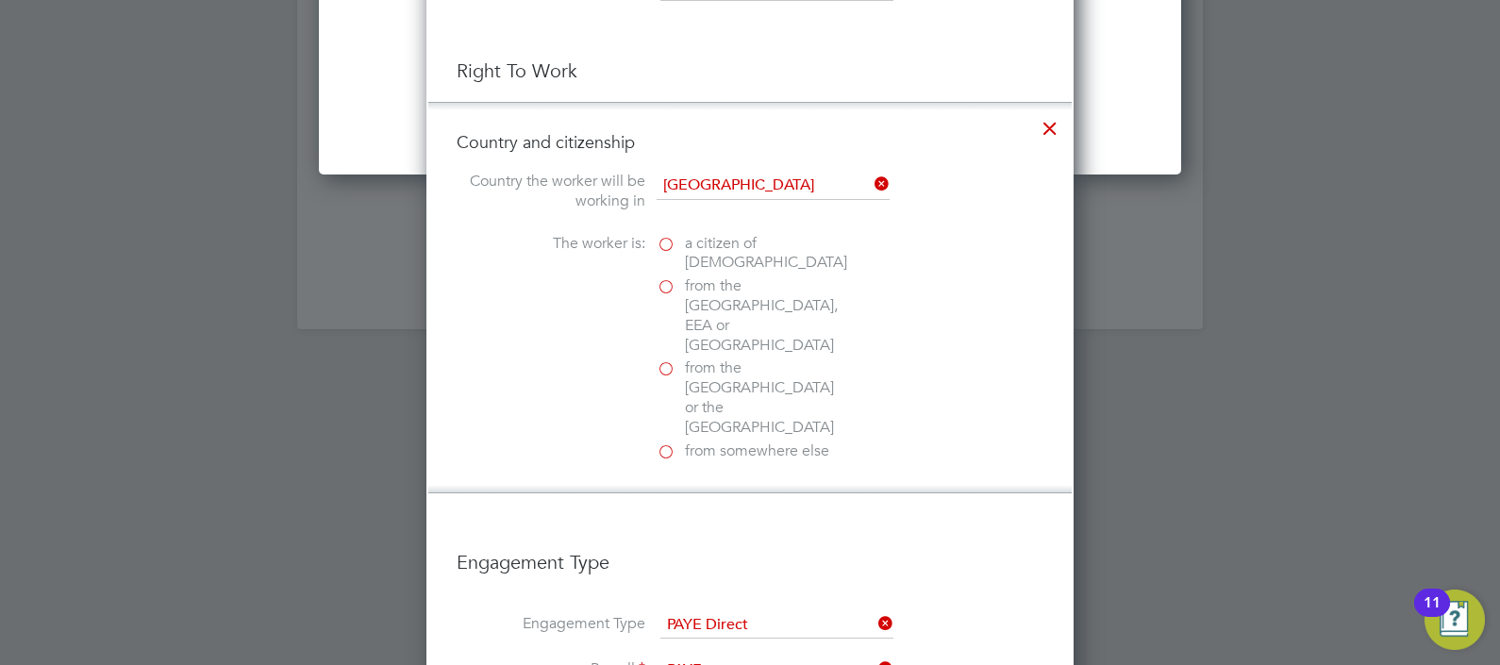
click at [665, 237] on label "a citizen of United Kingdom" at bounding box center [751, 254] width 189 height 40
click at [0, 0] on input "a citizen of United Kingdom" at bounding box center [0, 0] width 0 height 0
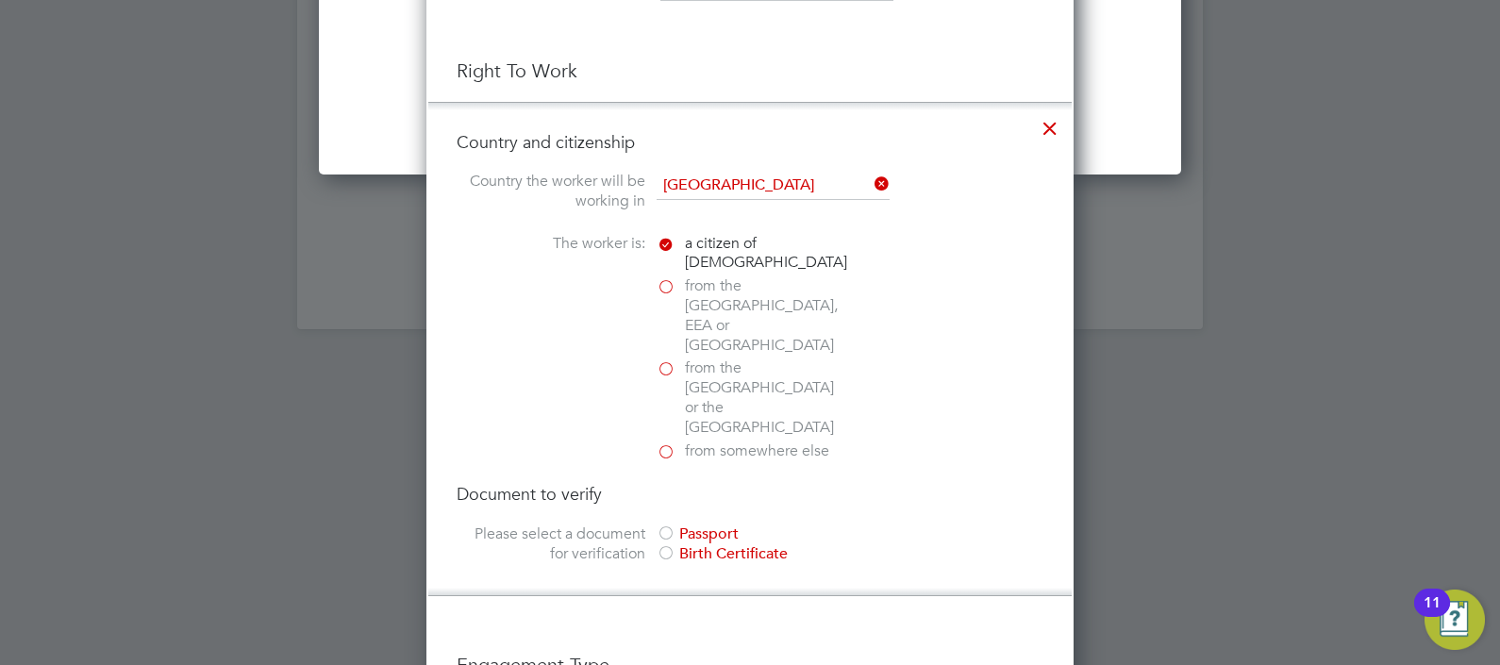
scroll to position [2621, 0]
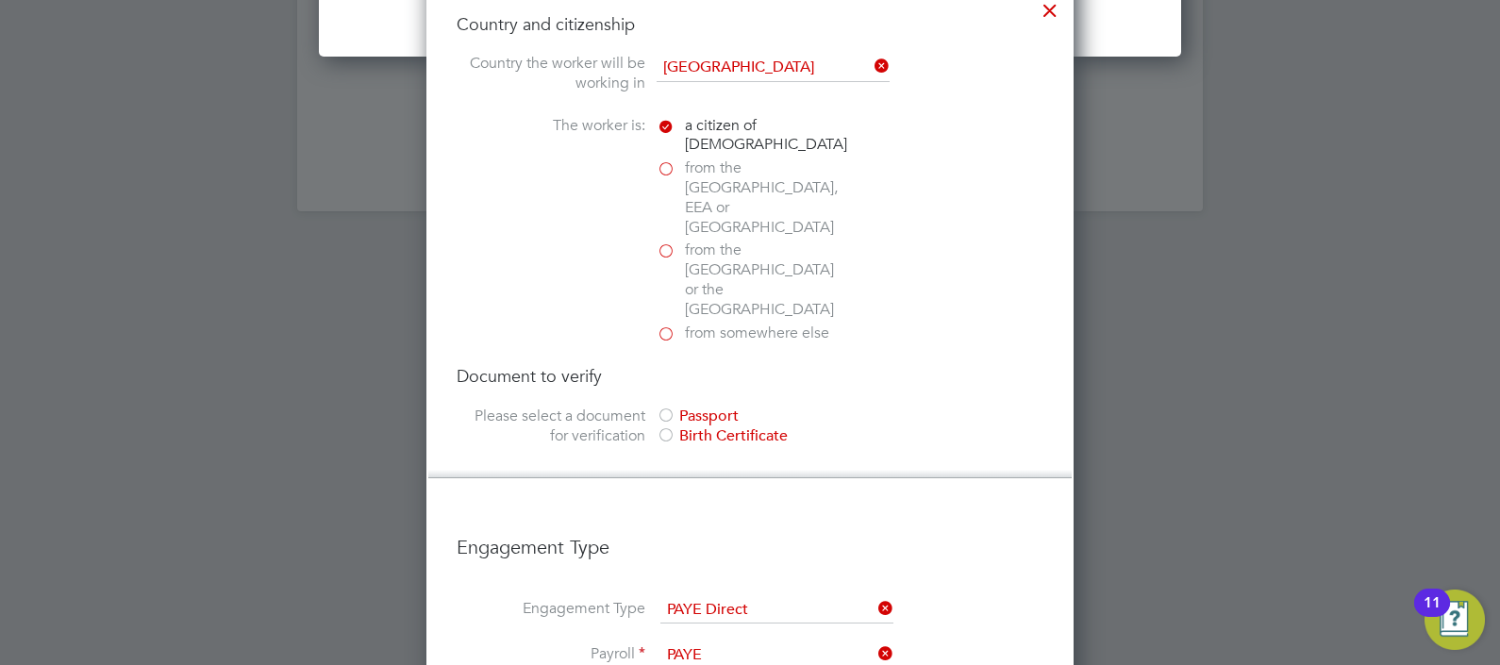
click at [666, 408] on div at bounding box center [666, 417] width 19 height 19
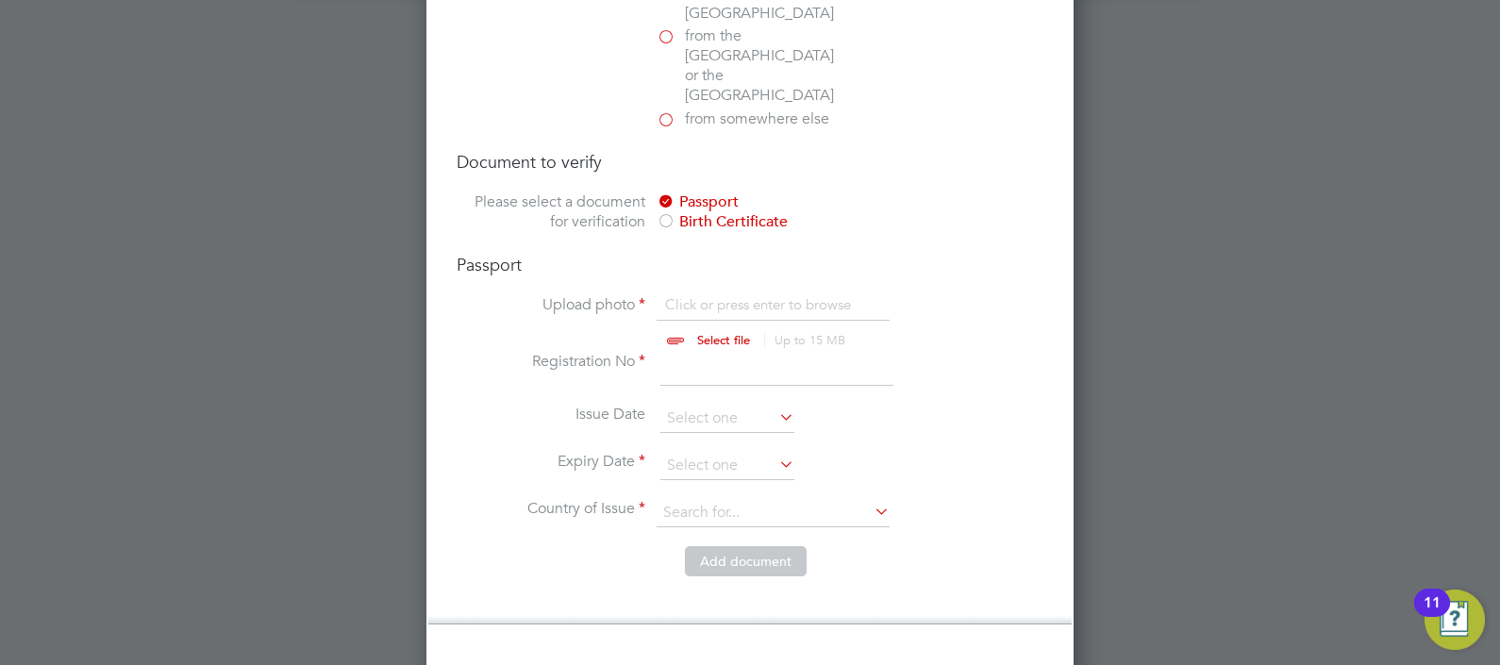
scroll to position [2856, 0]
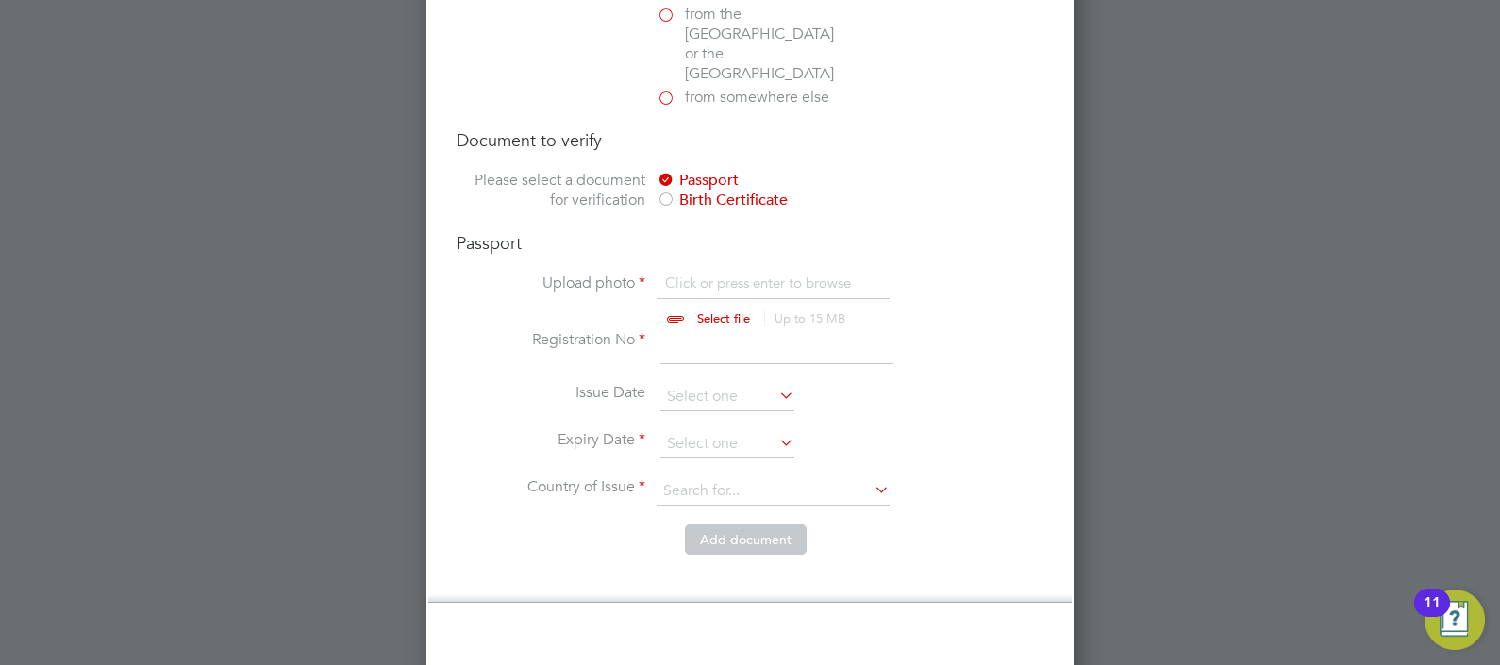
click at [711, 274] on input "file" at bounding box center [741, 302] width 296 height 57
type input "C:\fakepath\Shalom Gonsalves Passport Copy (1).jpg"
click at [771, 330] on input at bounding box center [776, 347] width 233 height 34
type input "146018116"
click at [755, 383] on input at bounding box center [727, 397] width 134 height 28
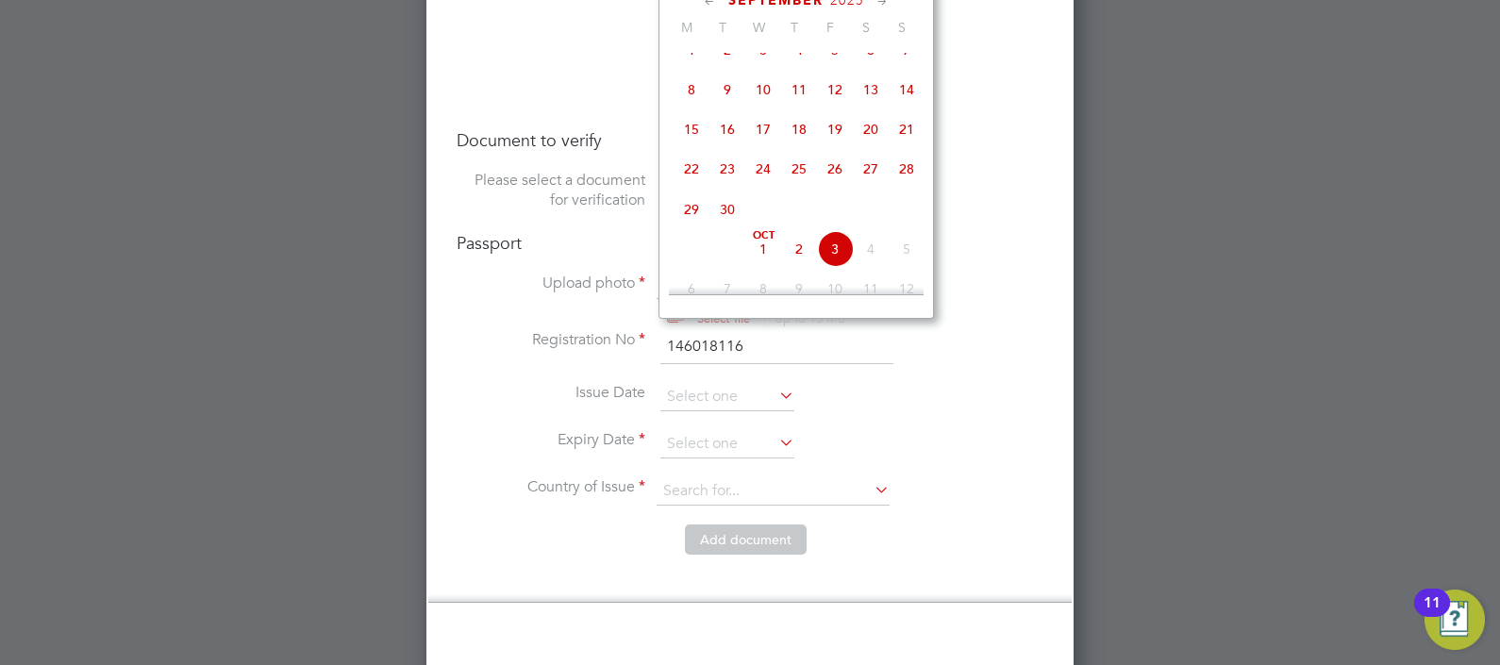
scroll to position [2738, 0]
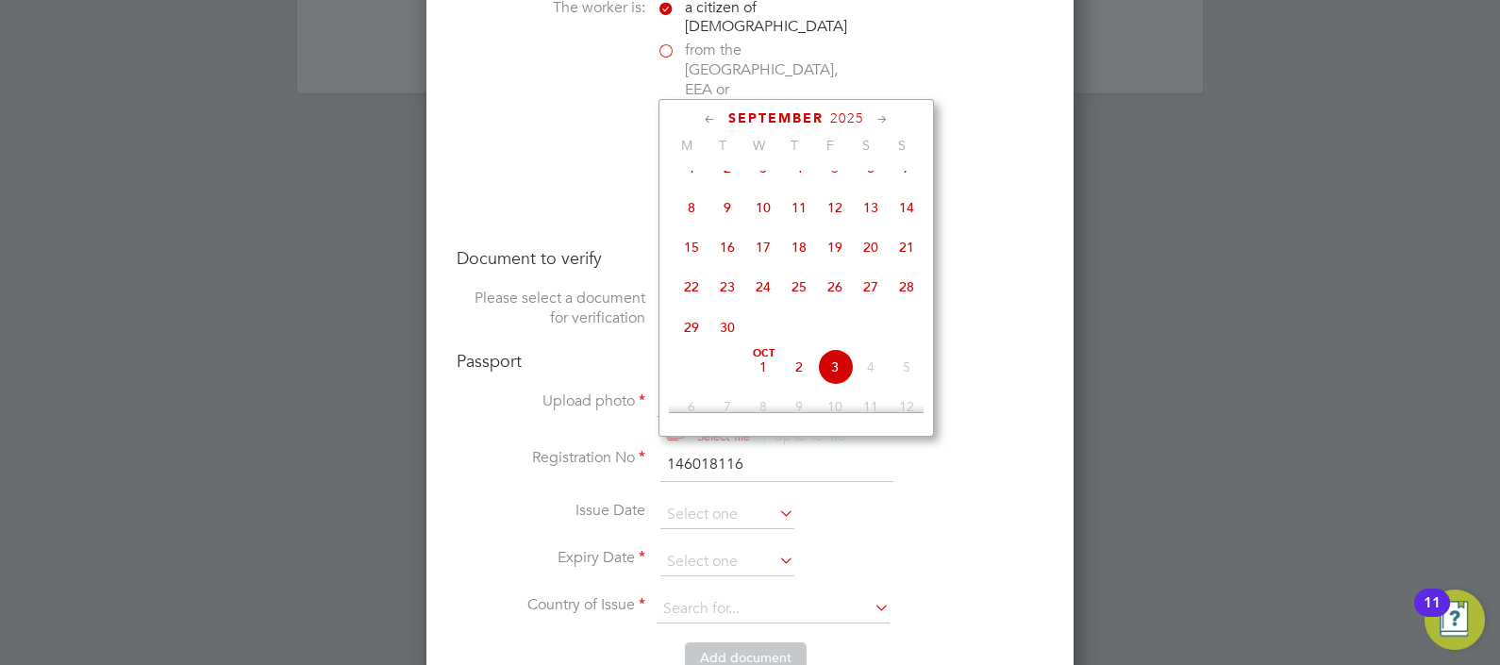
click at [811, 115] on span "September" at bounding box center [775, 118] width 95 height 16
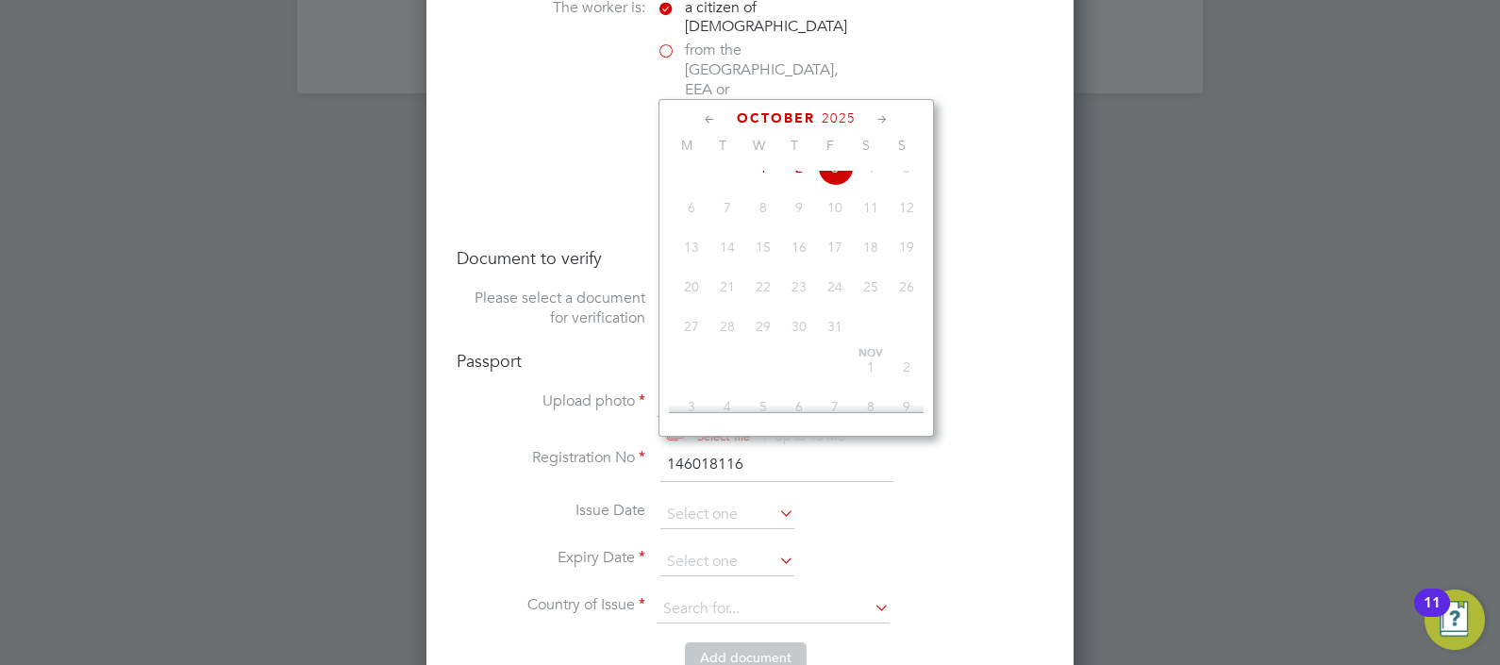
click at [831, 118] on span "2025" at bounding box center [839, 118] width 34 height 16
click at [909, 256] on span "2024" at bounding box center [907, 238] width 36 height 36
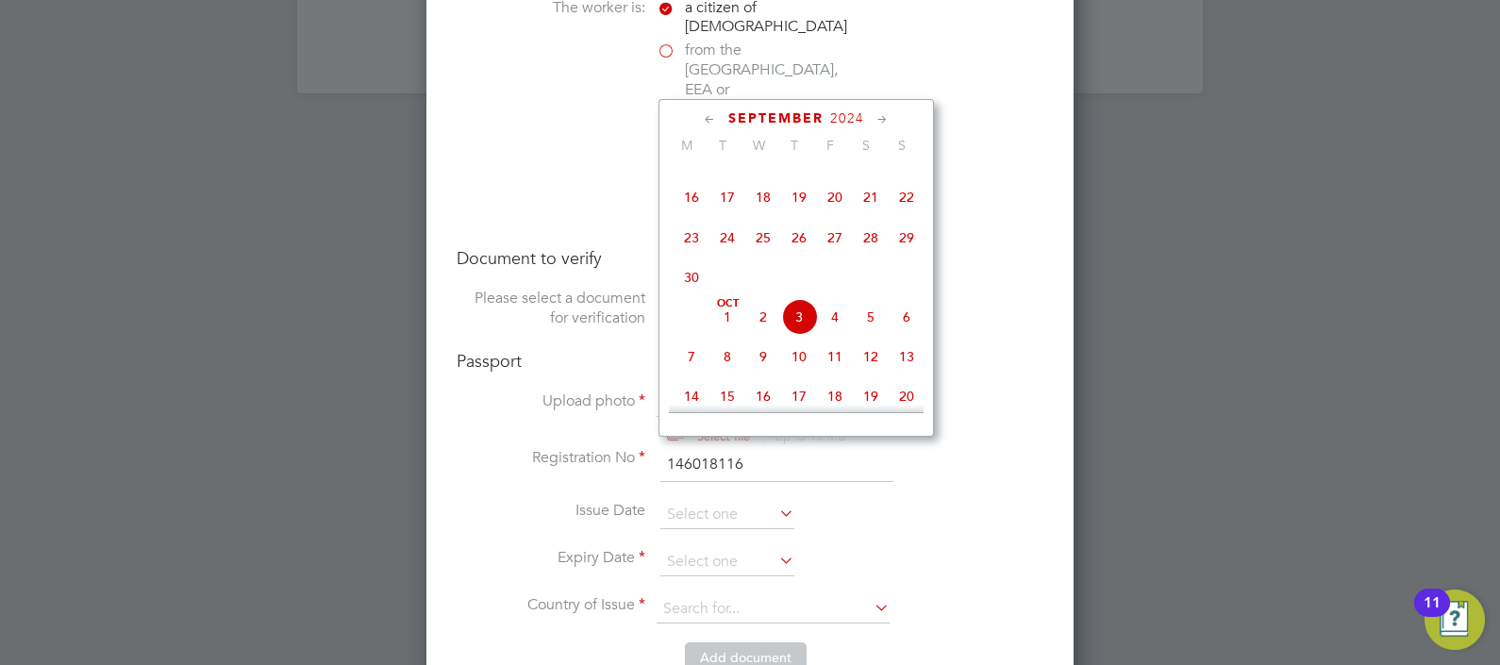
click at [784, 110] on span "September" at bounding box center [775, 118] width 95 height 16
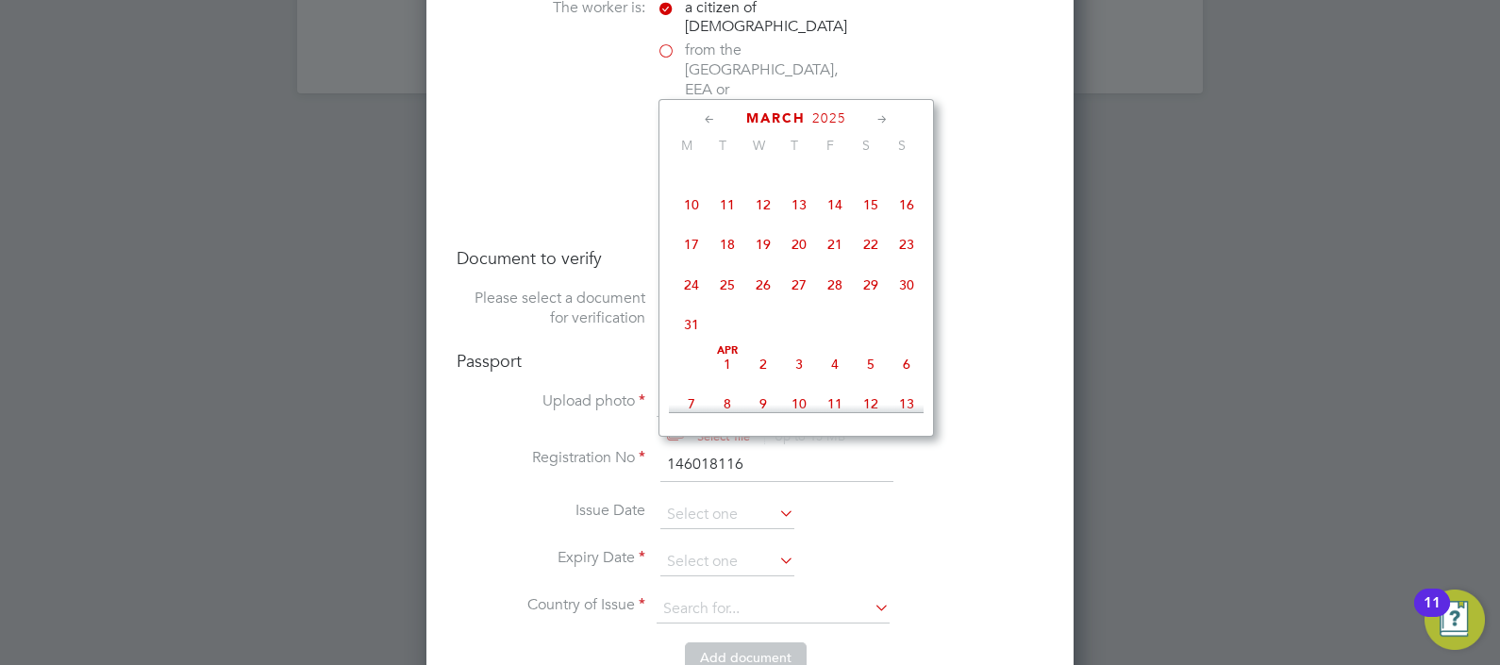
scroll to position [1687, 0]
click at [764, 310] on span "19" at bounding box center [763, 293] width 36 height 36
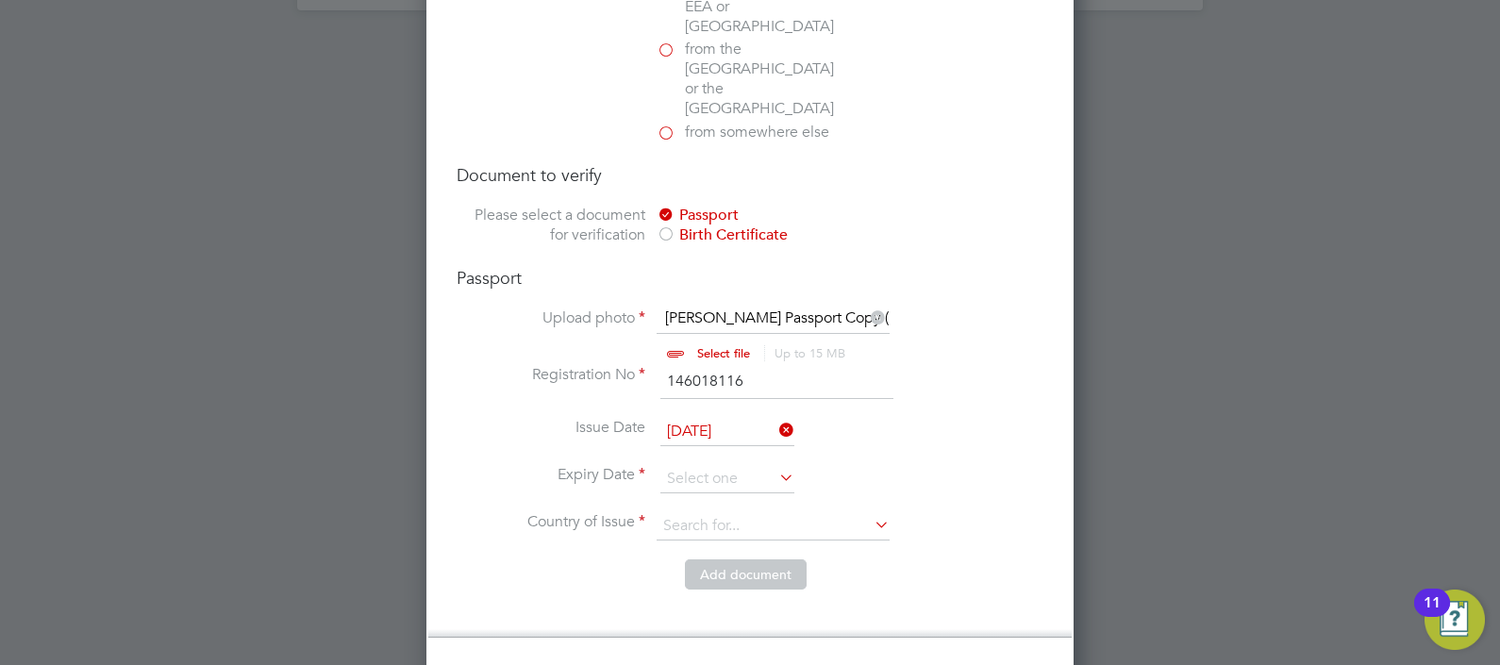
scroll to position [2856, 0]
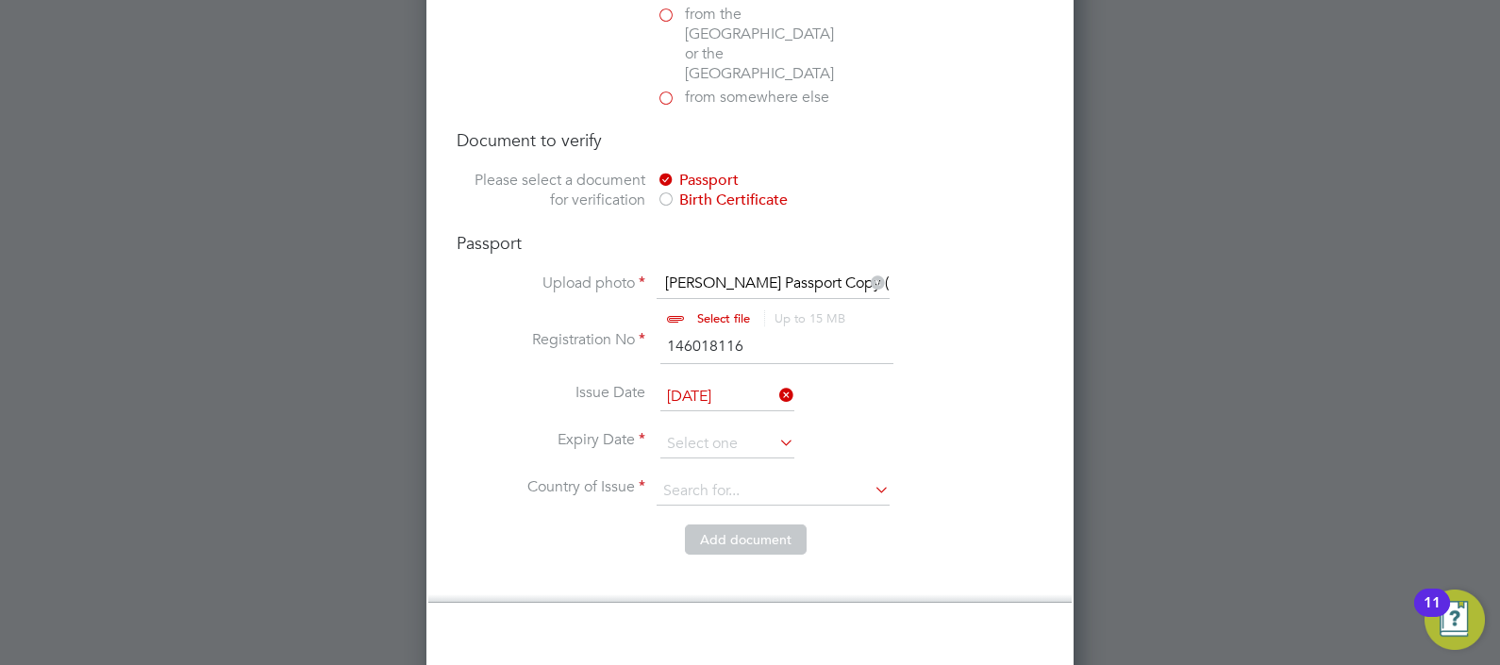
click at [693, 383] on input "19 Mar 2025" at bounding box center [727, 397] width 134 height 28
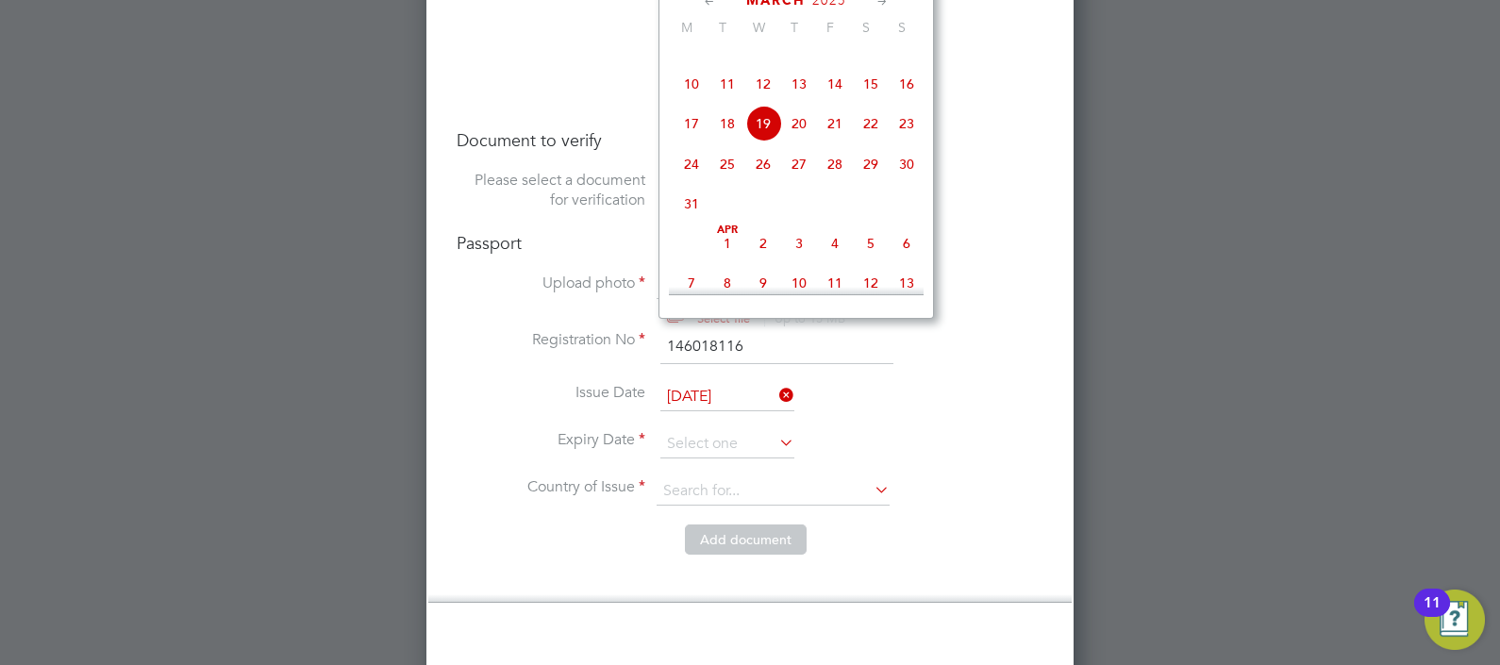
click at [868, 102] on span "15" at bounding box center [871, 84] width 36 height 36
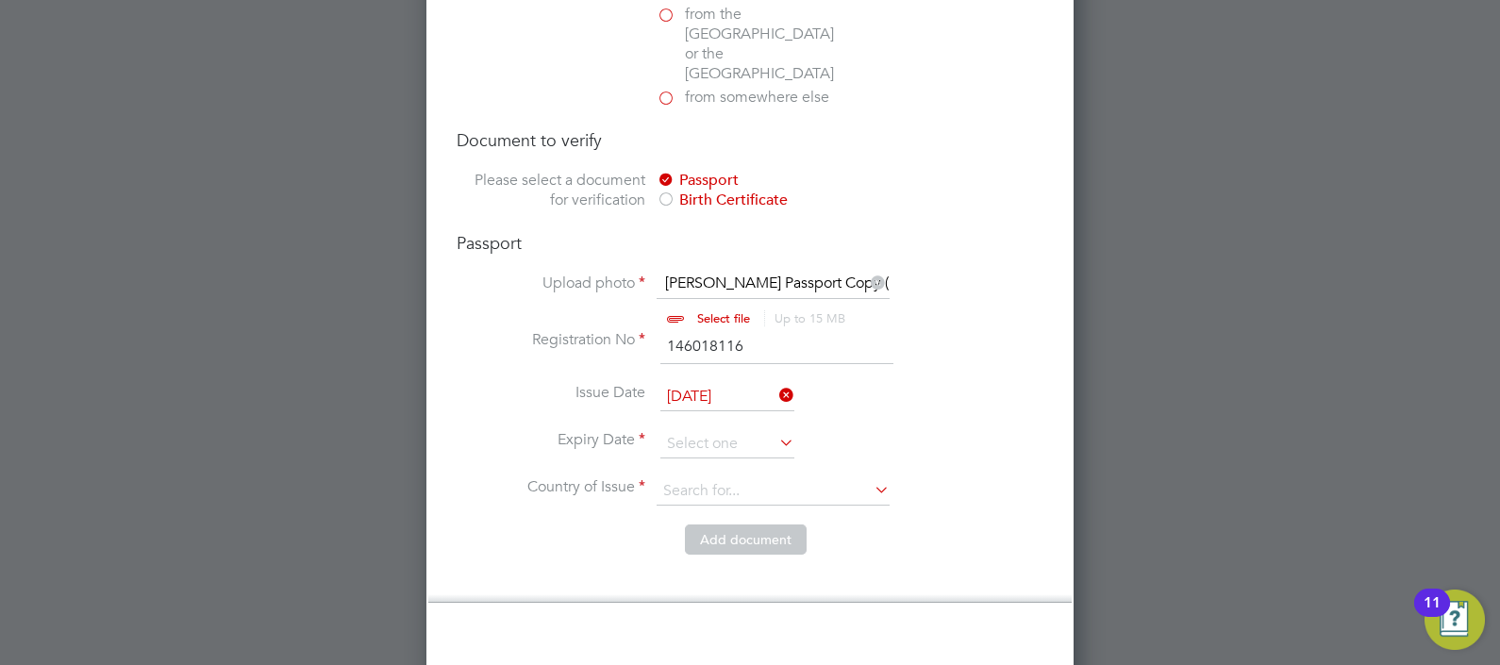
click at [745, 383] on input "15 Mar 2025" at bounding box center [727, 397] width 134 height 28
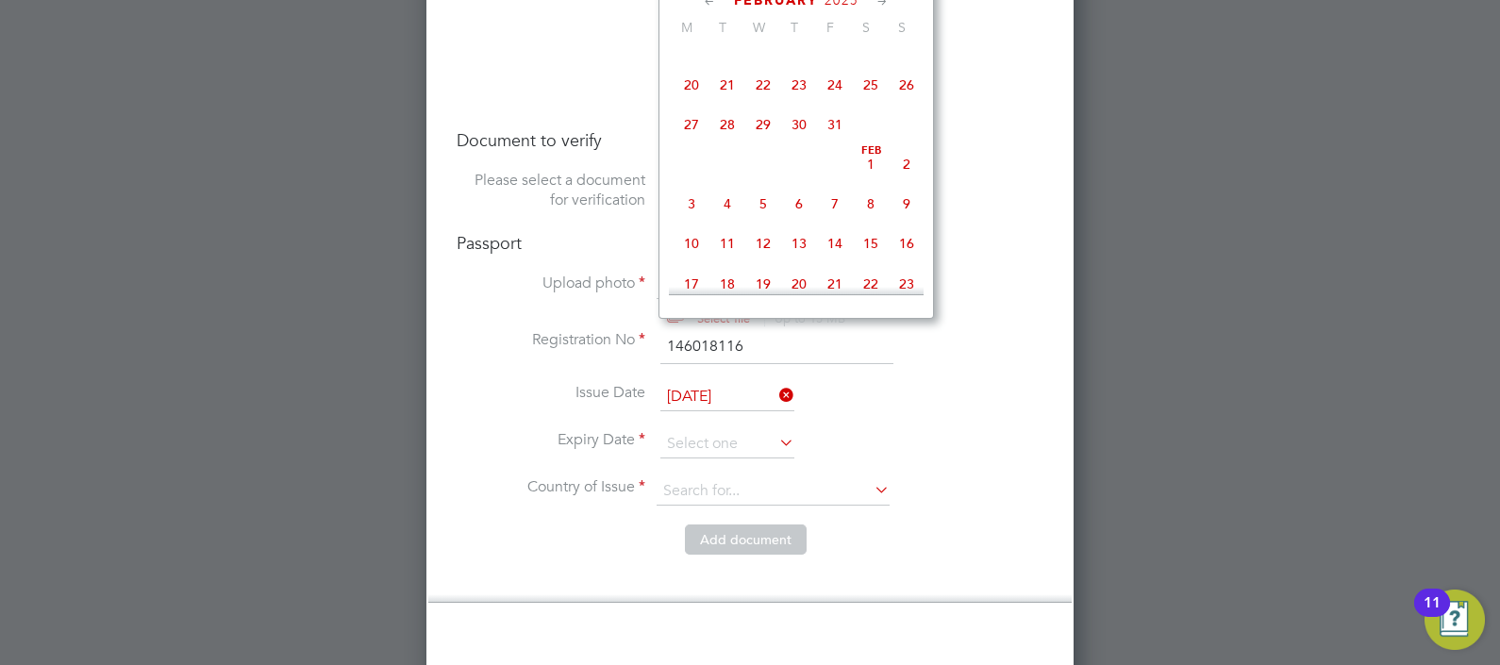
scroll to position [308, 0]
click at [838, 5] on span "2025" at bounding box center [838, 0] width 34 height 16
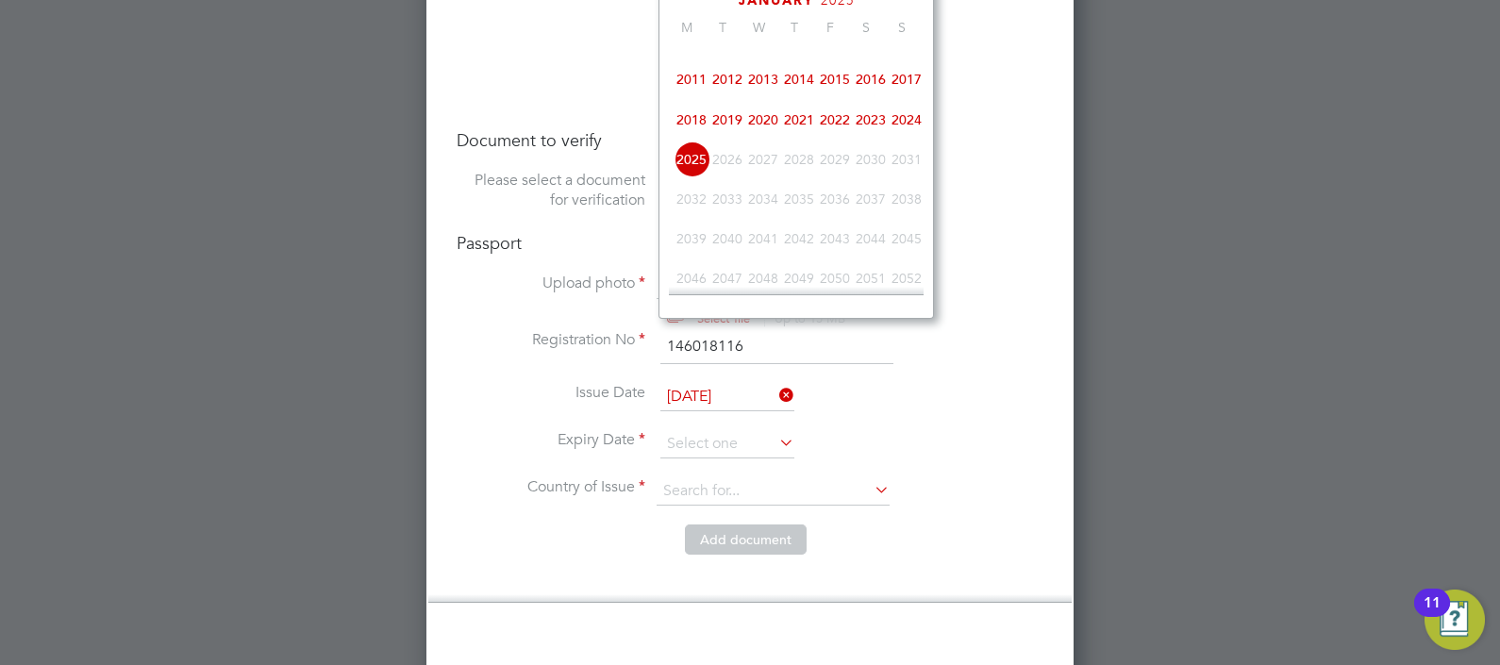
click at [909, 135] on span "2024" at bounding box center [907, 120] width 36 height 36
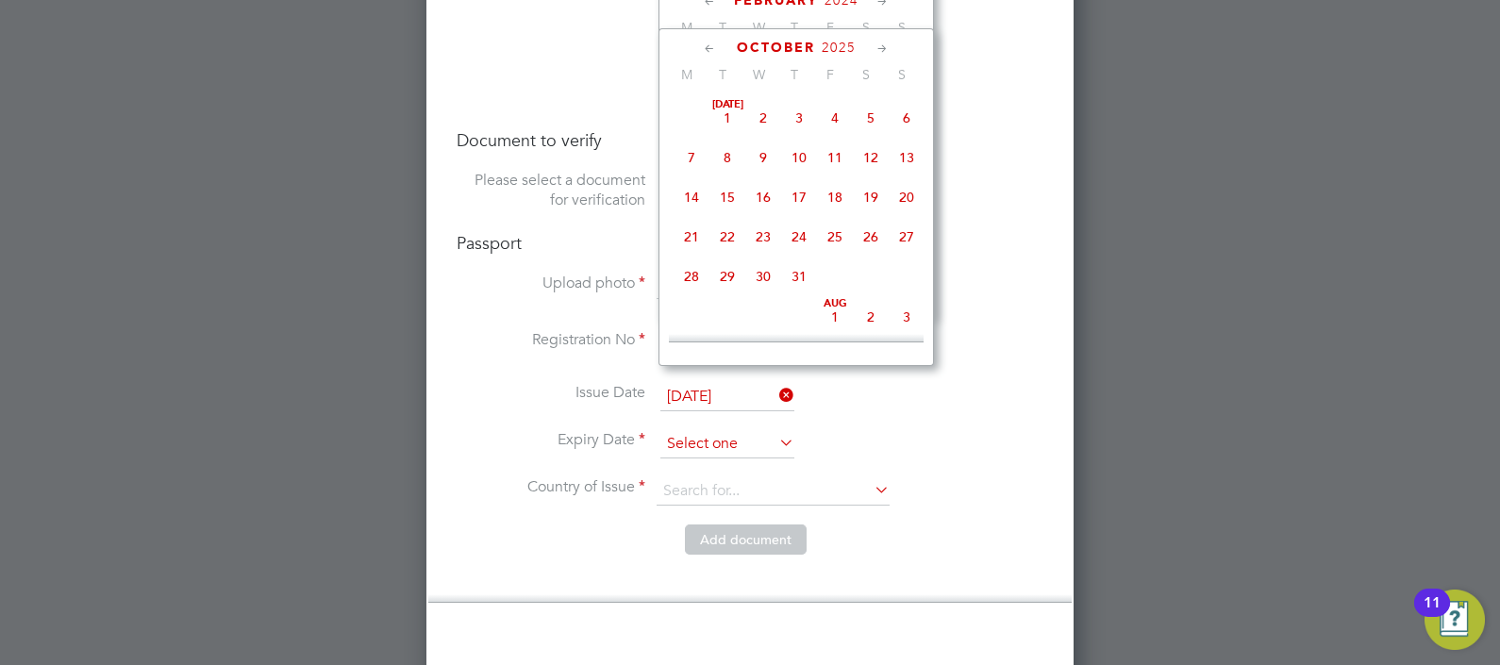
click at [718, 430] on input at bounding box center [727, 444] width 134 height 28
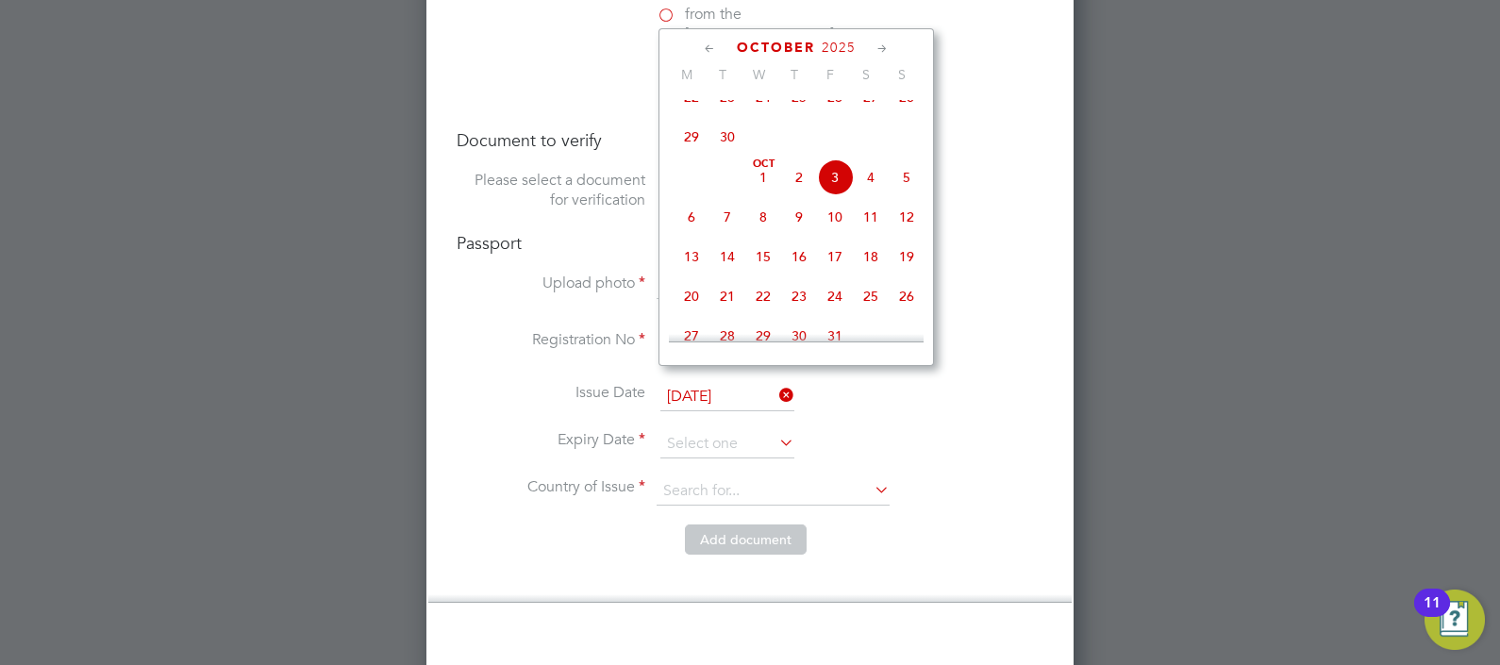
click at [825, 430] on li "Expiry Date" at bounding box center [750, 453] width 587 height 47
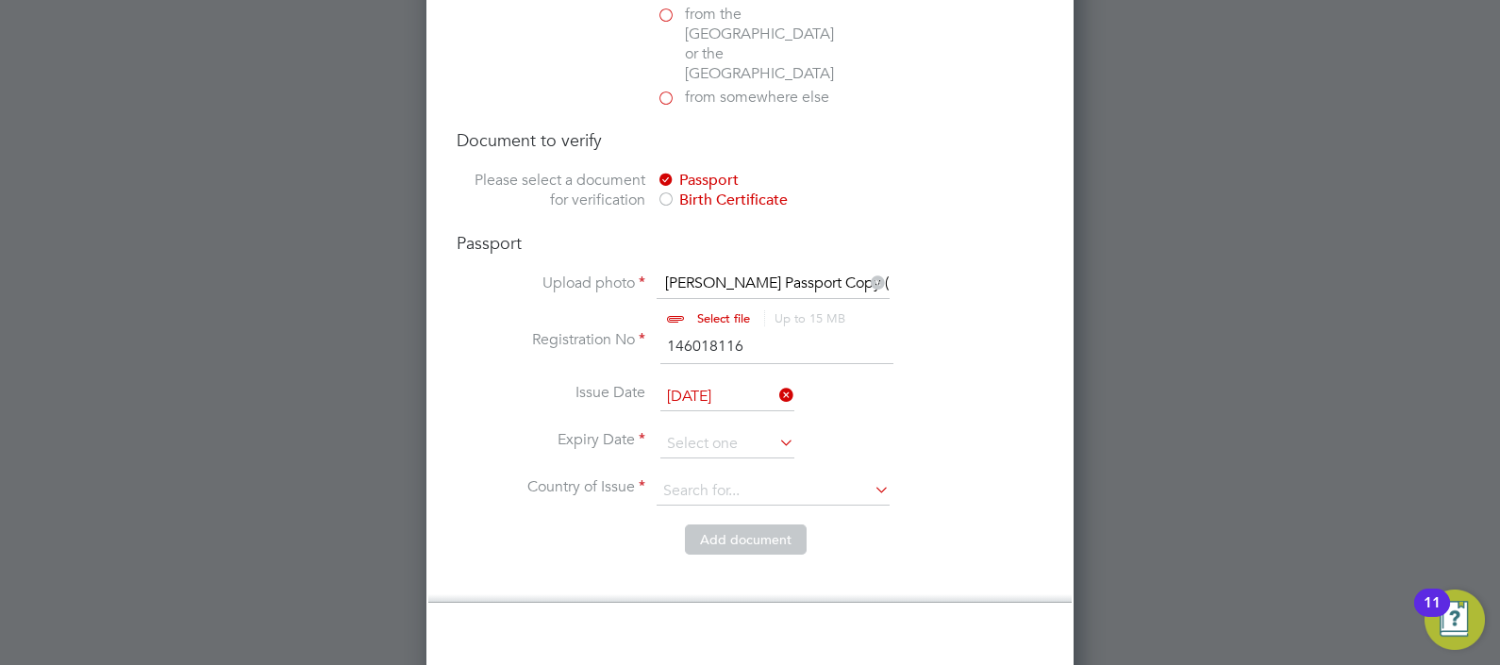
click at [755, 383] on input "15 Mar 2025" at bounding box center [727, 397] width 134 height 28
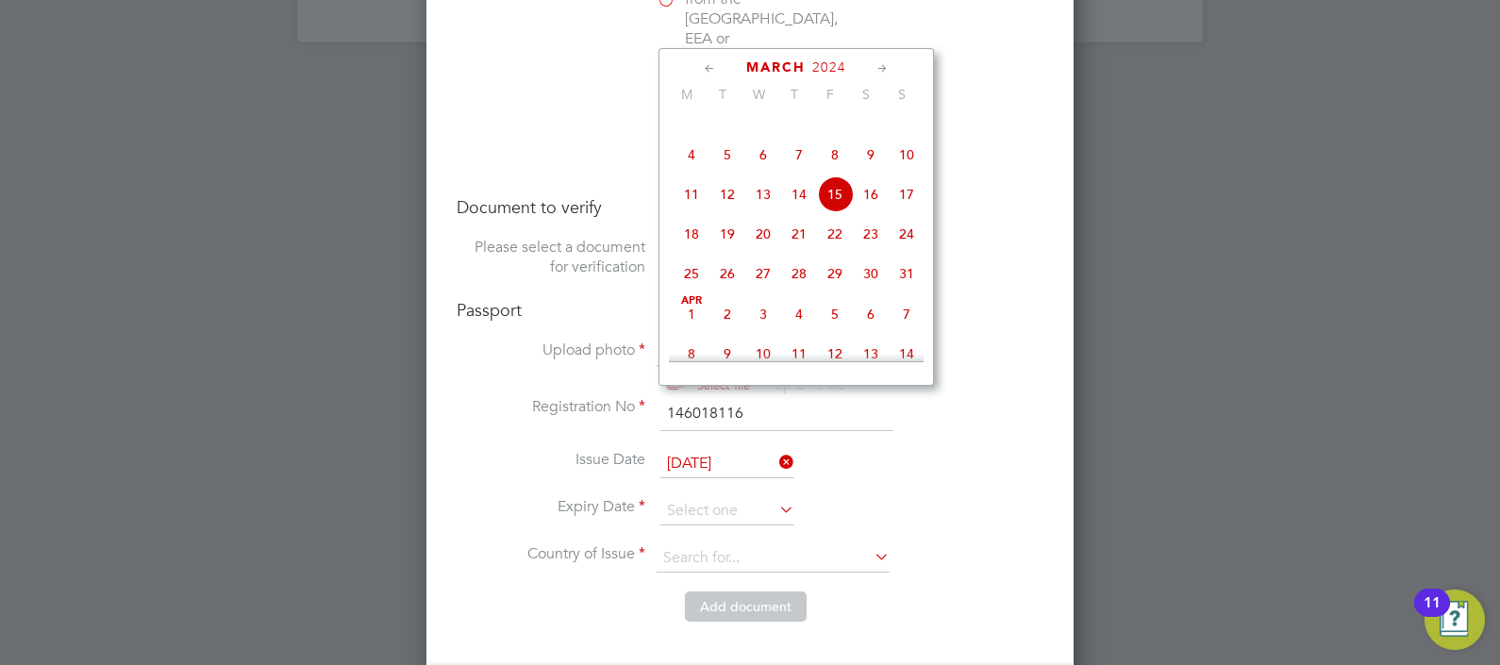
scroll to position [2738, 0]
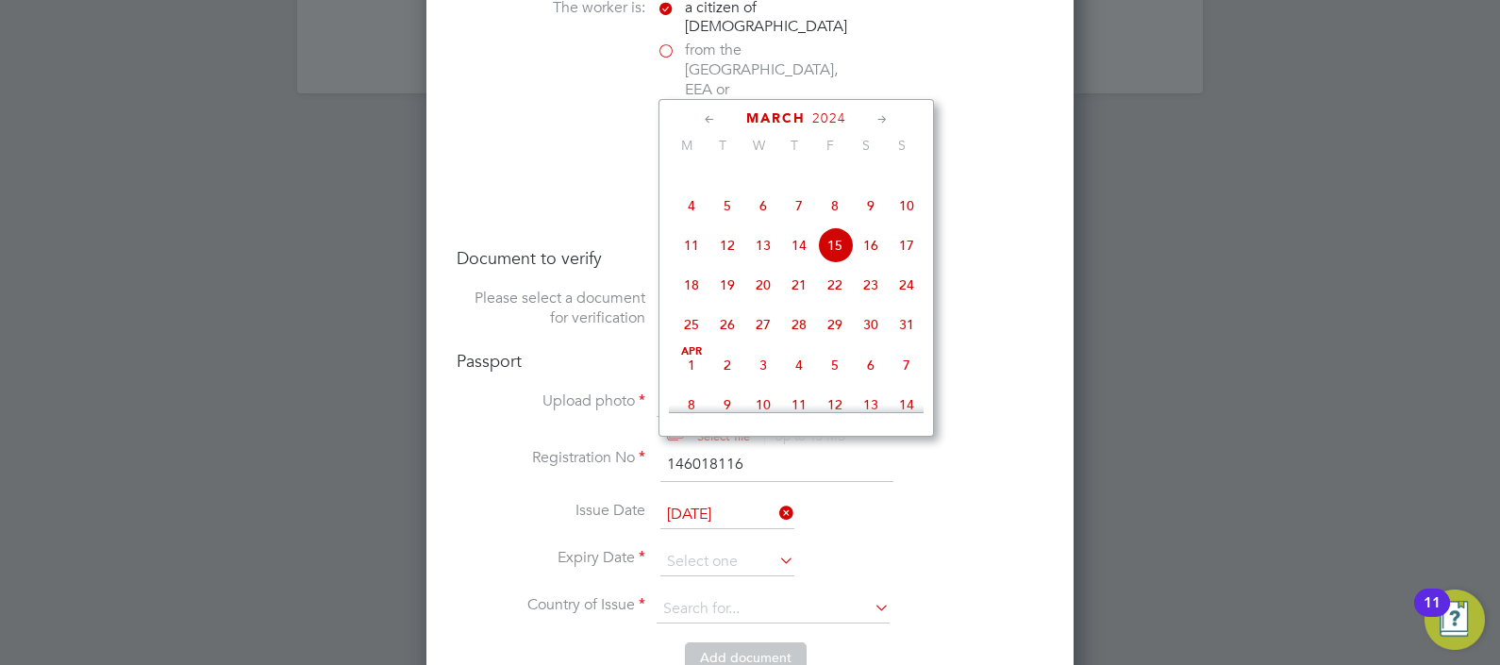
click at [830, 263] on span "15" at bounding box center [835, 245] width 36 height 36
type input "15 Mar 2024"
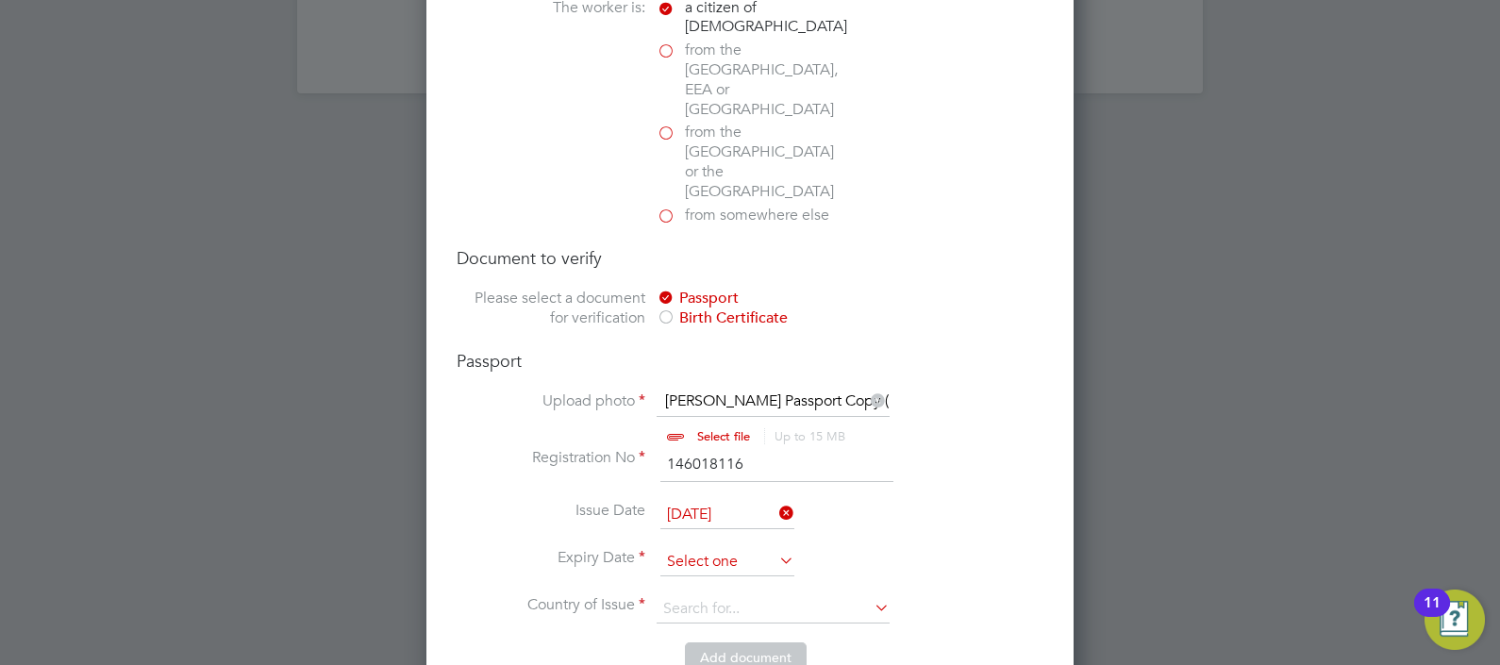
click at [698, 548] on input at bounding box center [727, 562] width 134 height 28
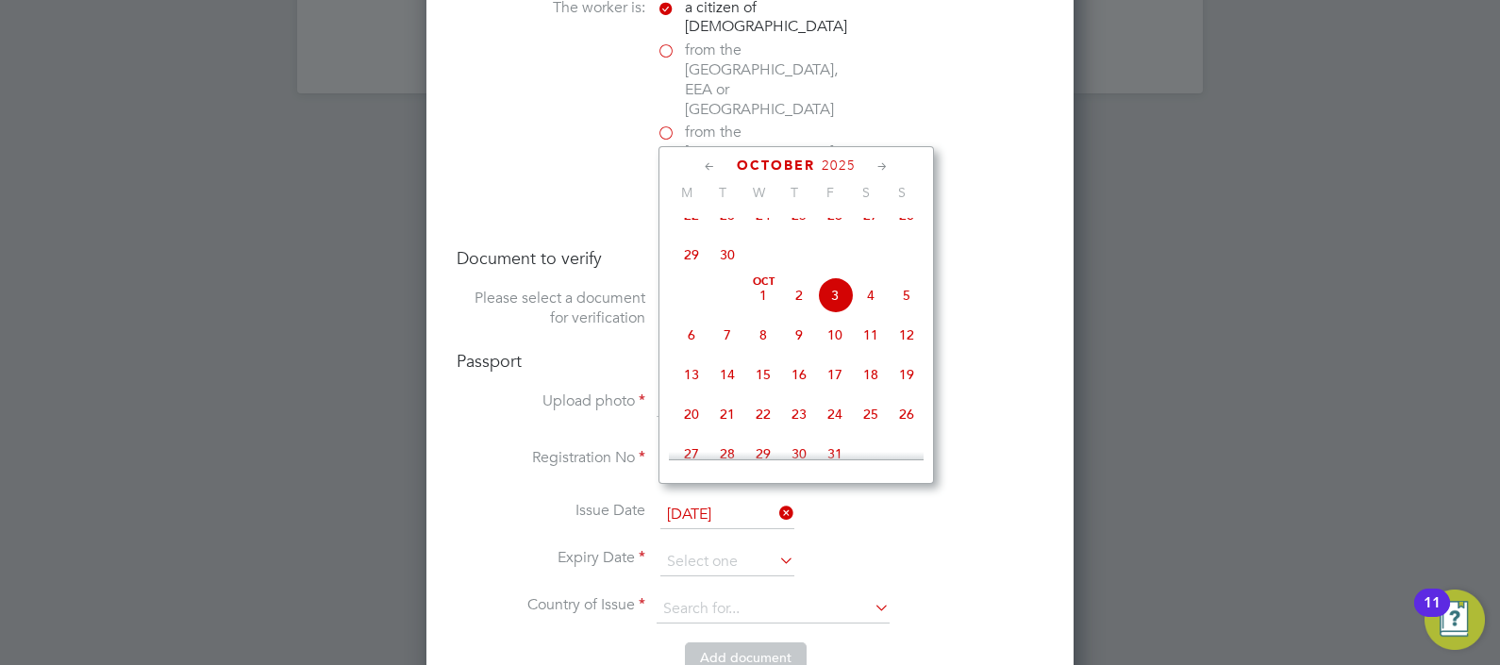
click at [807, 161] on span "October" at bounding box center [776, 166] width 78 height 16
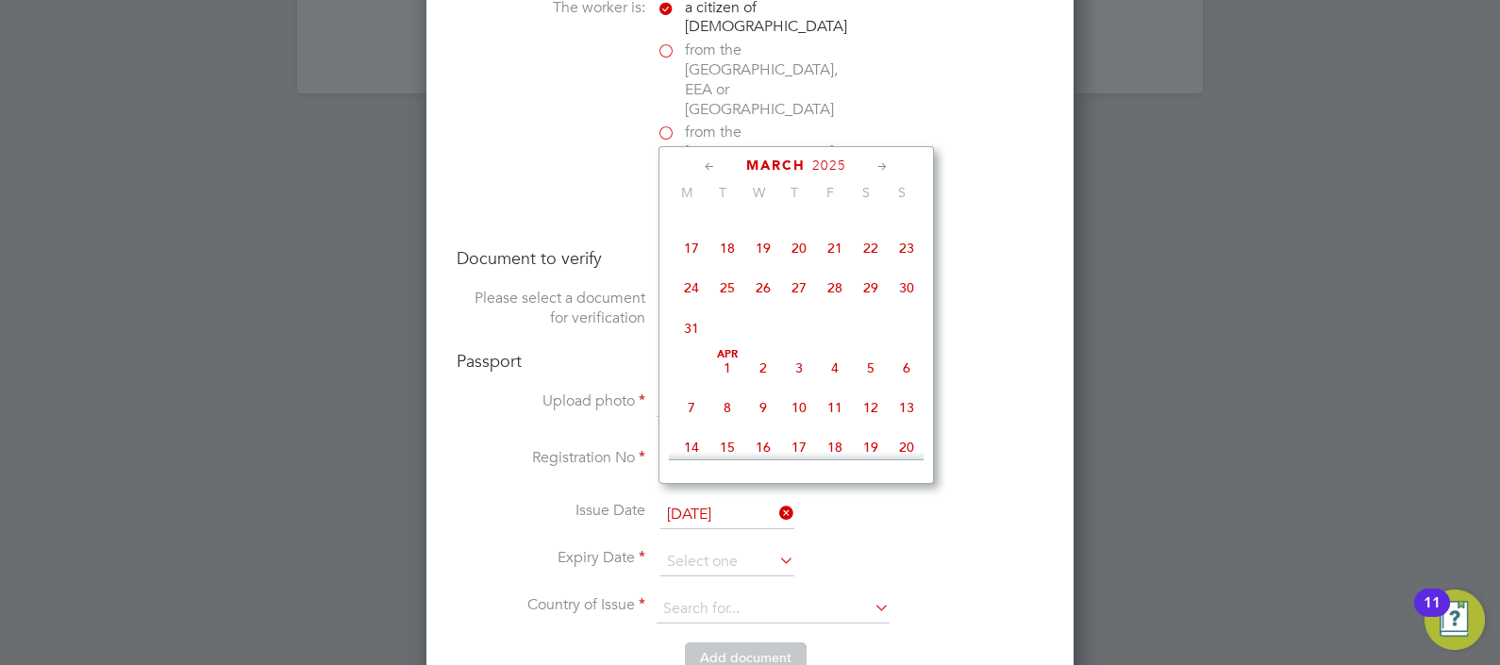
scroll to position [393, 0]
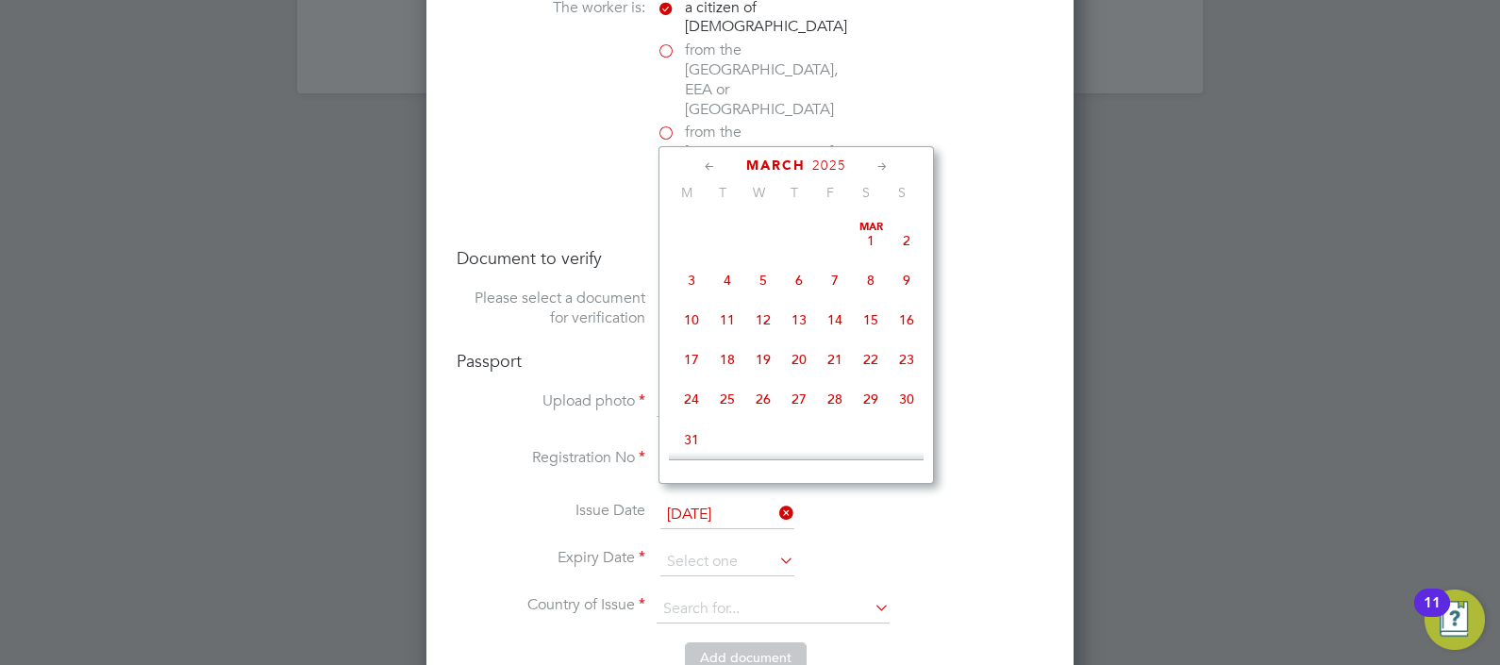
click at [874, 334] on span "15" at bounding box center [871, 320] width 36 height 36
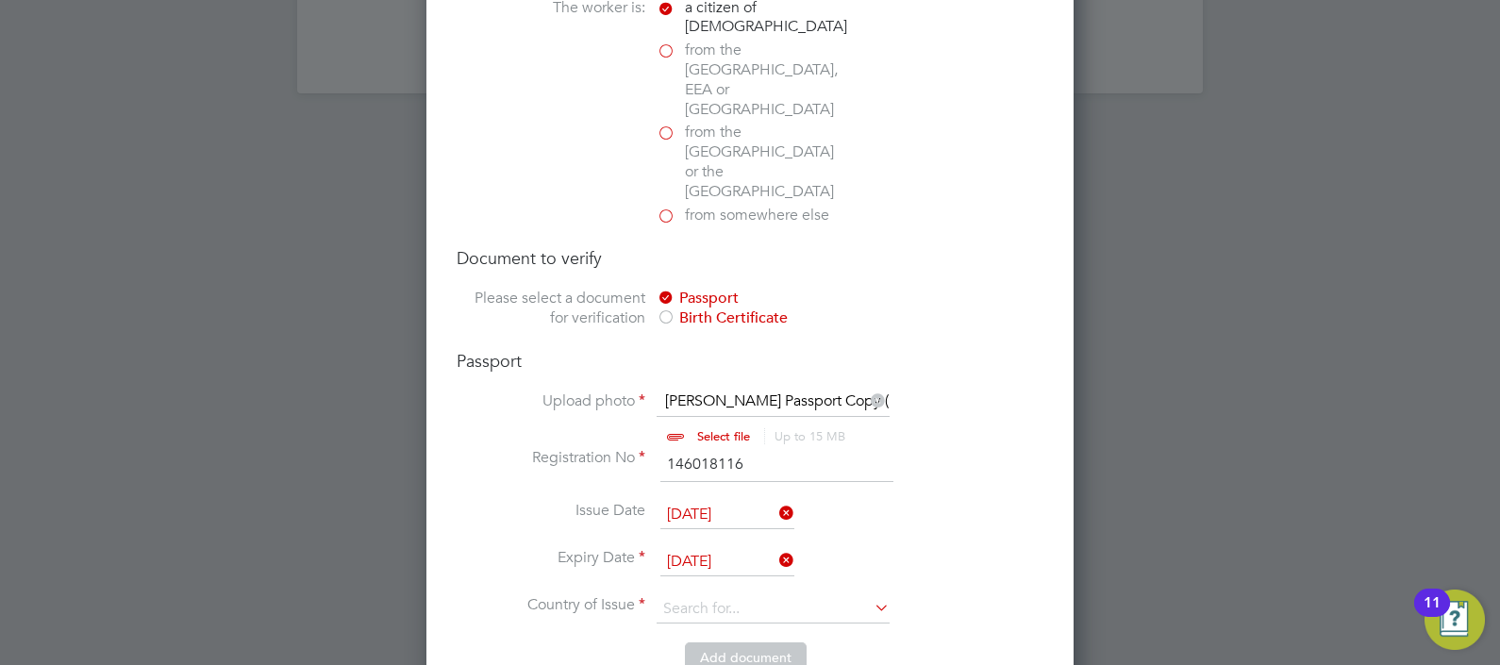
click at [736, 548] on input "15 Mar 2025" at bounding box center [727, 562] width 134 height 28
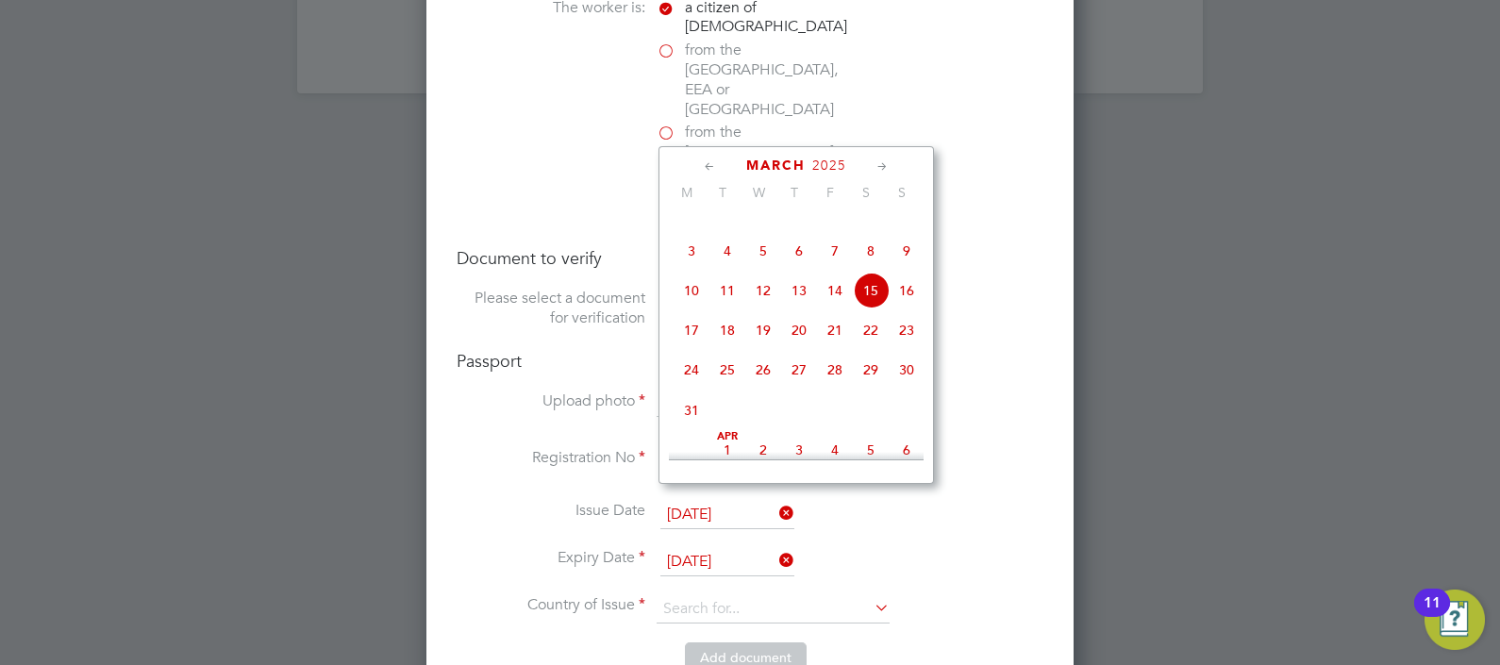
click at [818, 160] on span "2025" at bounding box center [829, 166] width 34 height 16
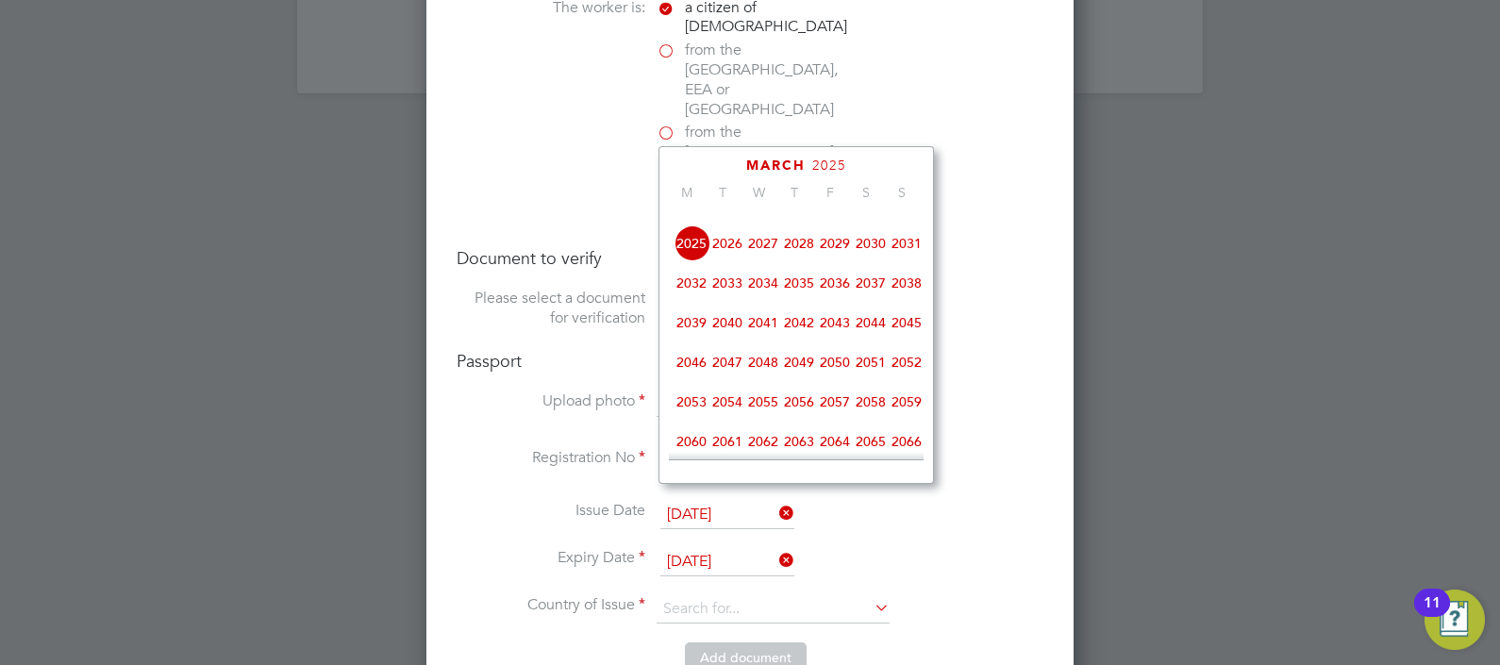
scroll to position [626, 0]
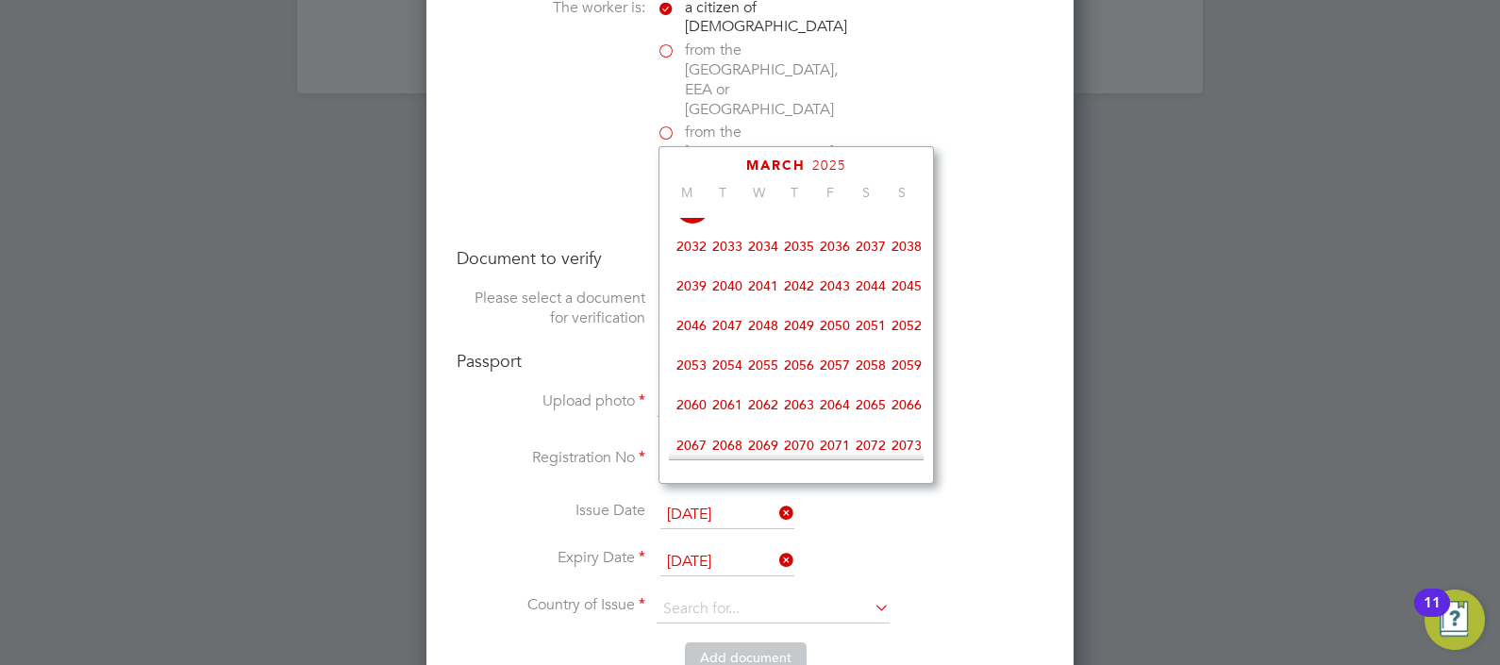
click at [763, 264] on span "2034" at bounding box center [763, 246] width 36 height 36
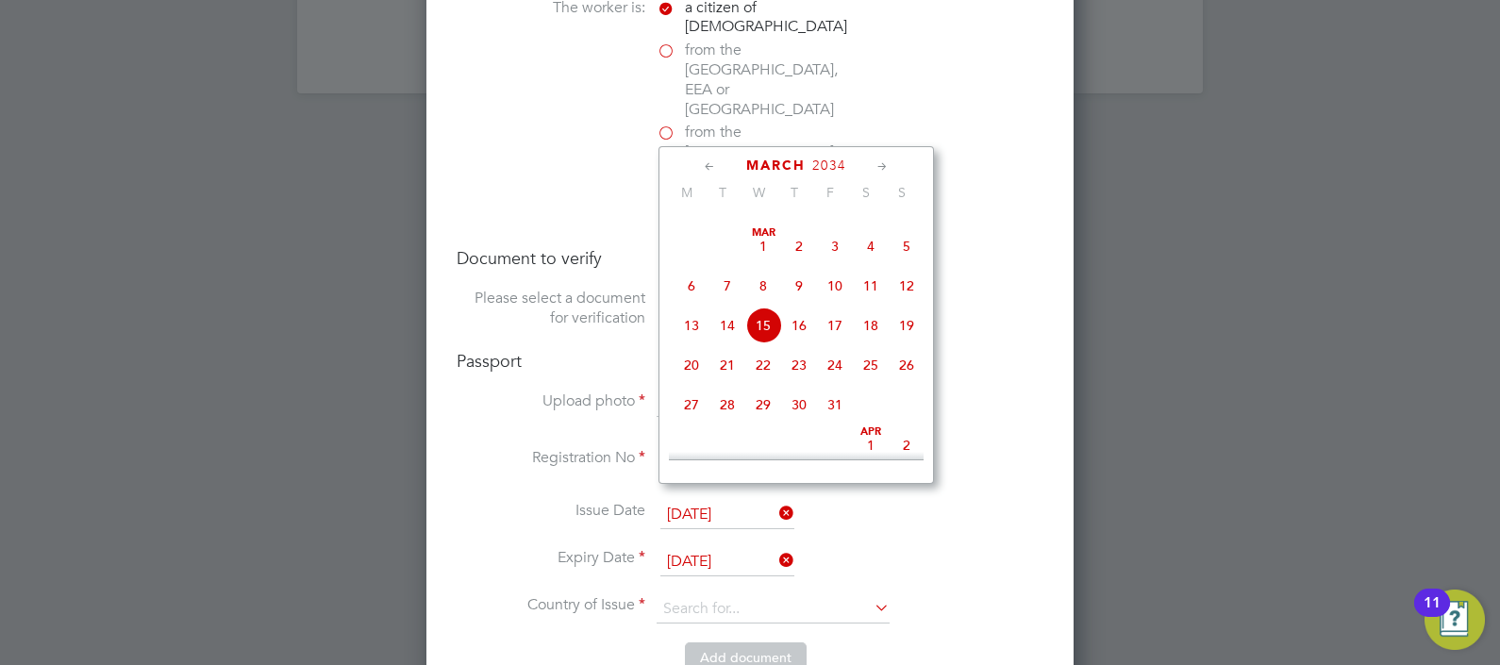
click at [763, 343] on span "15" at bounding box center [763, 326] width 36 height 36
type input "15 Mar 2034"
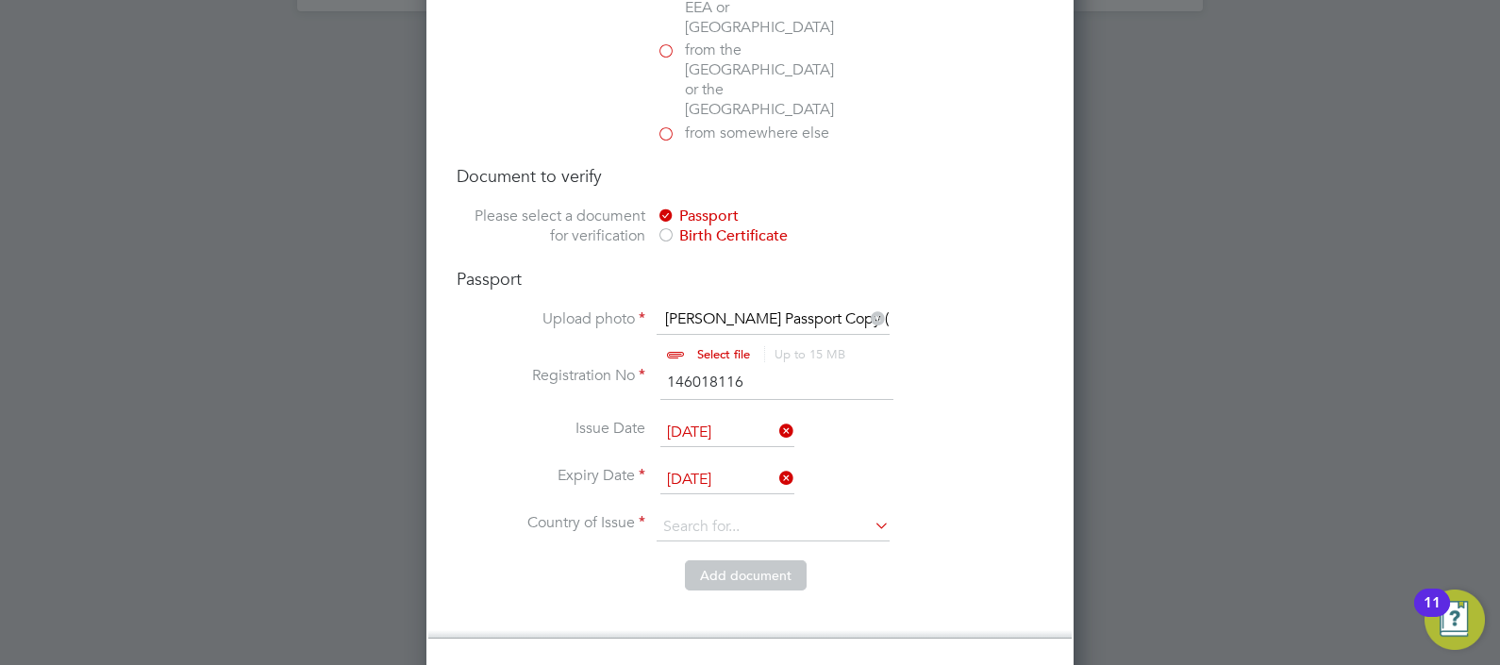
scroll to position [2856, 0]
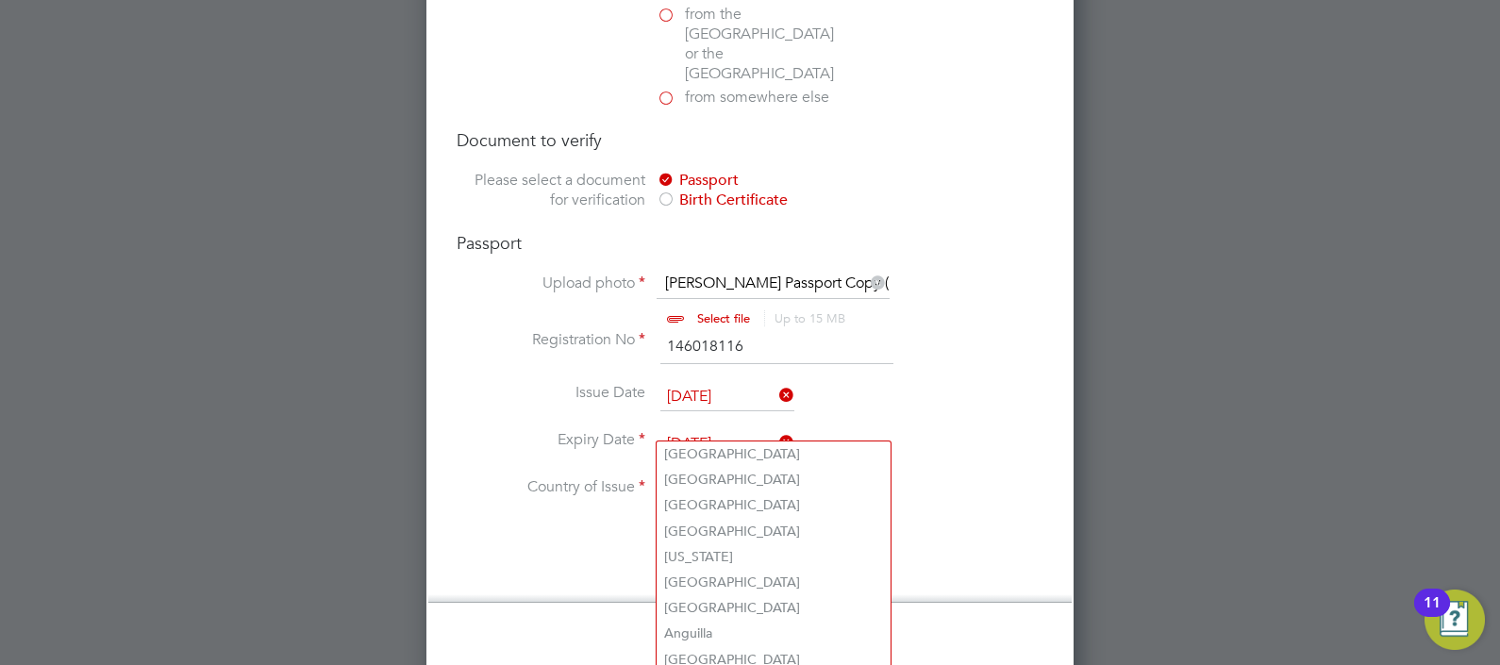
click at [828, 477] on input at bounding box center [773, 491] width 233 height 28
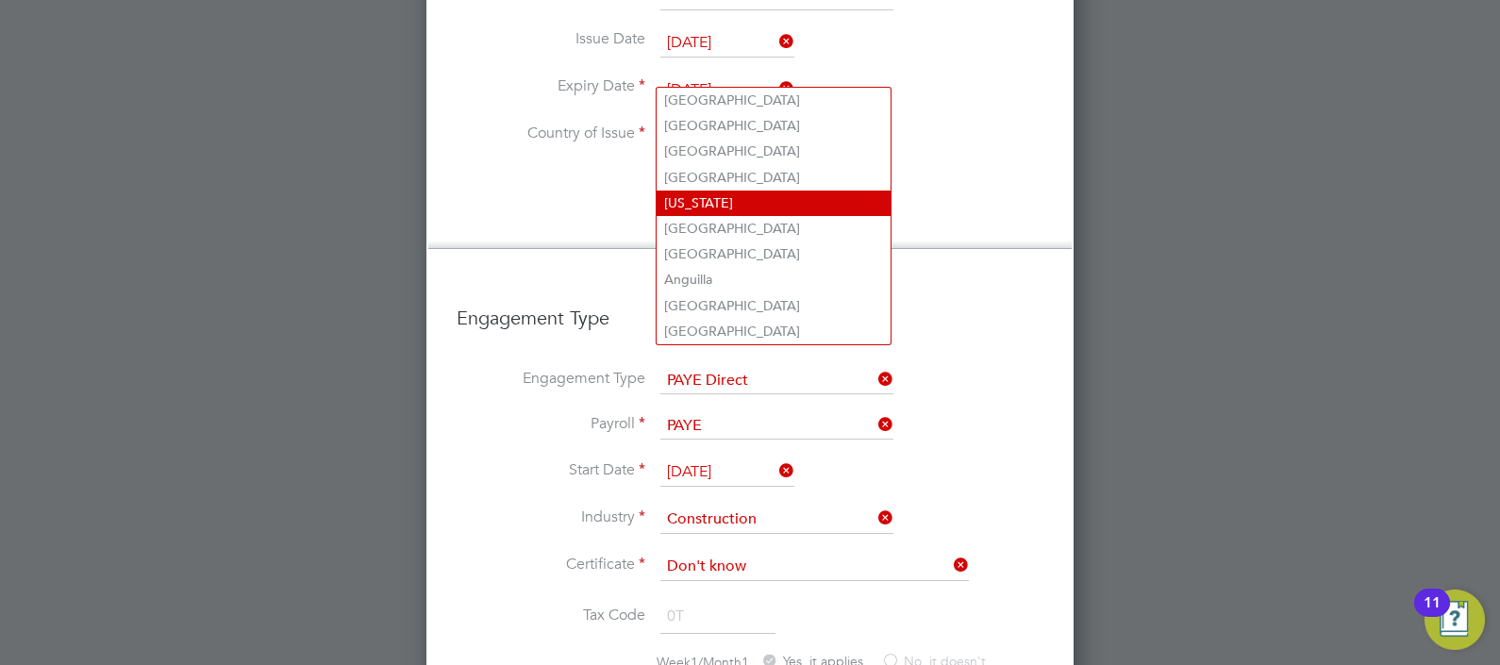
scroll to position [3115, 646]
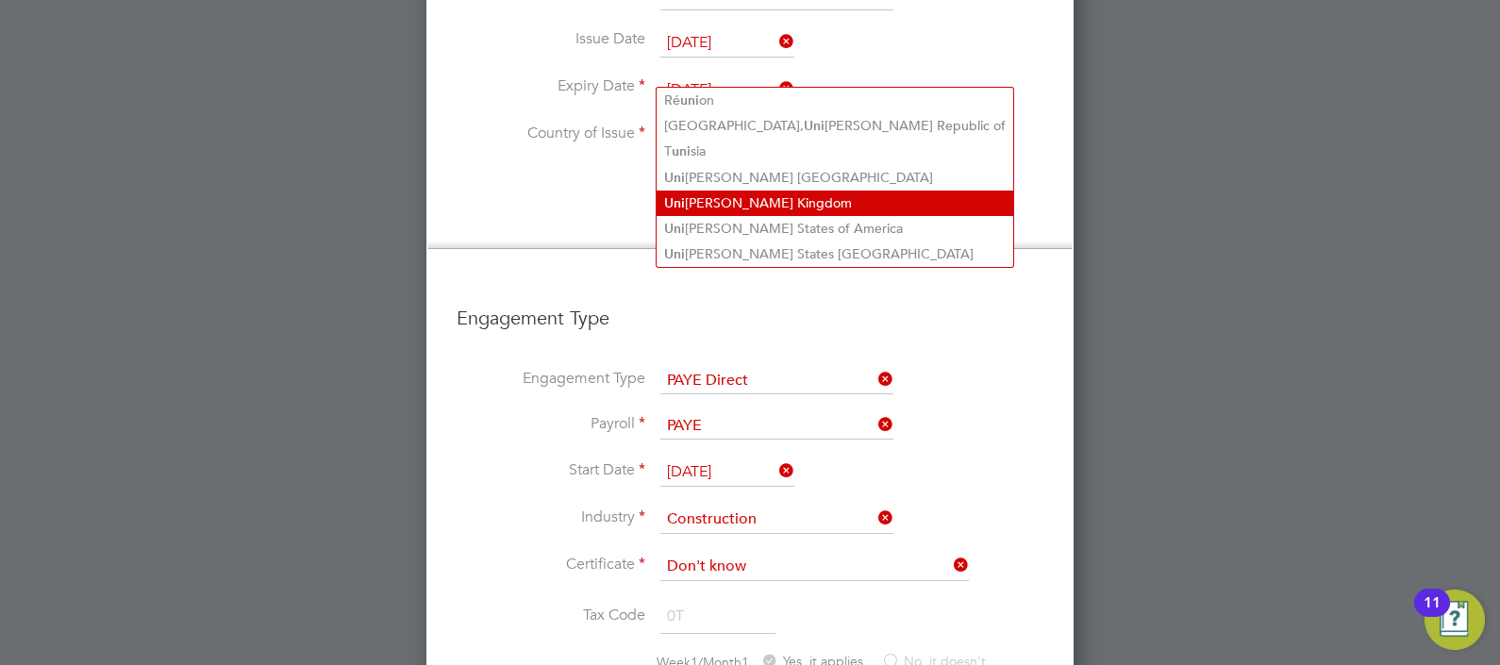
click at [793, 203] on li "Uni ted Kingdom" at bounding box center [835, 203] width 357 height 25
type input "United Kingdom"
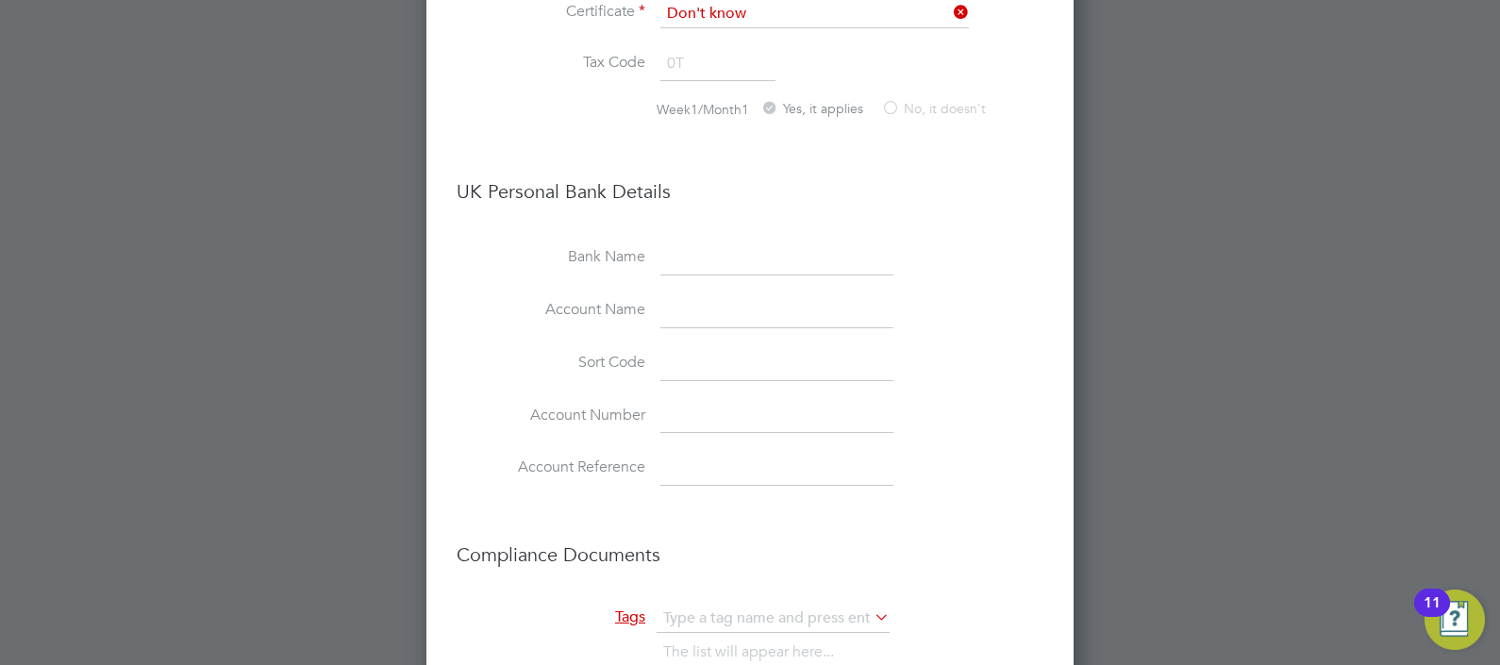
scroll to position [3954, 0]
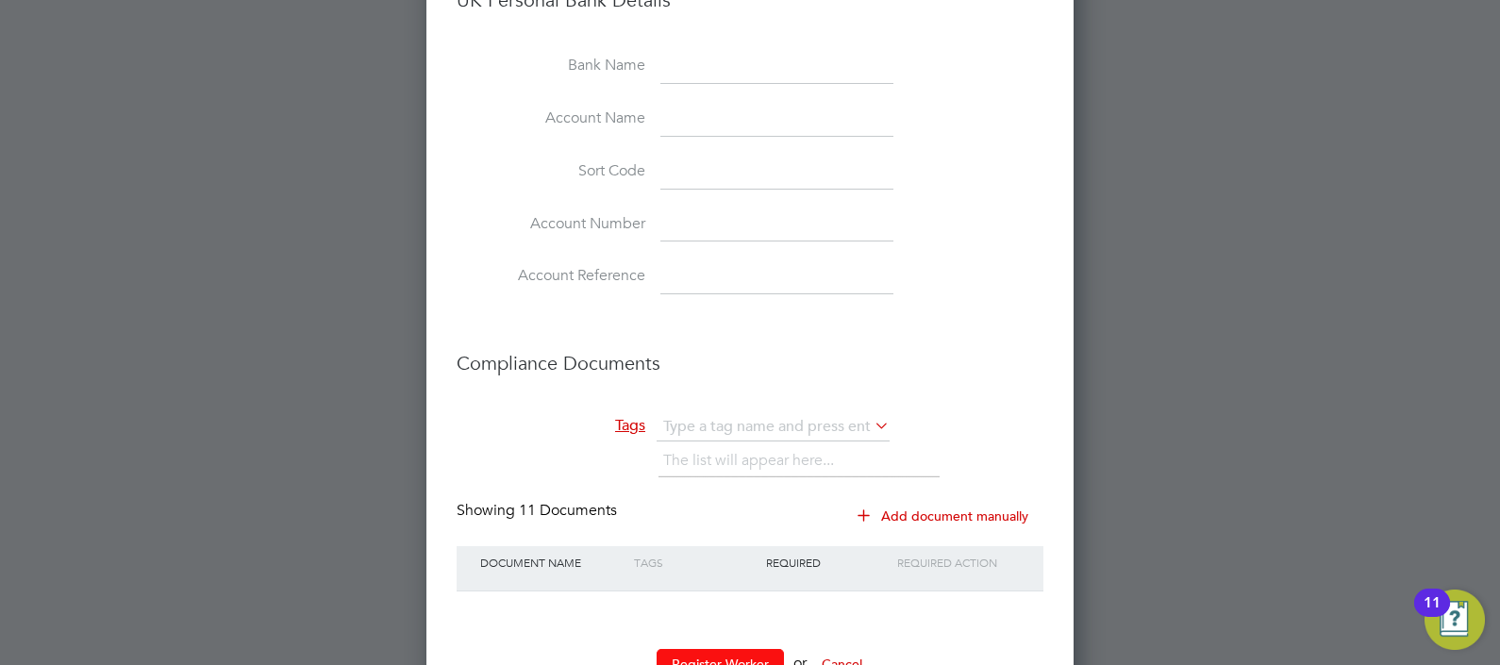
click at [726, 649] on button "Register Worker" at bounding box center [720, 664] width 127 height 30
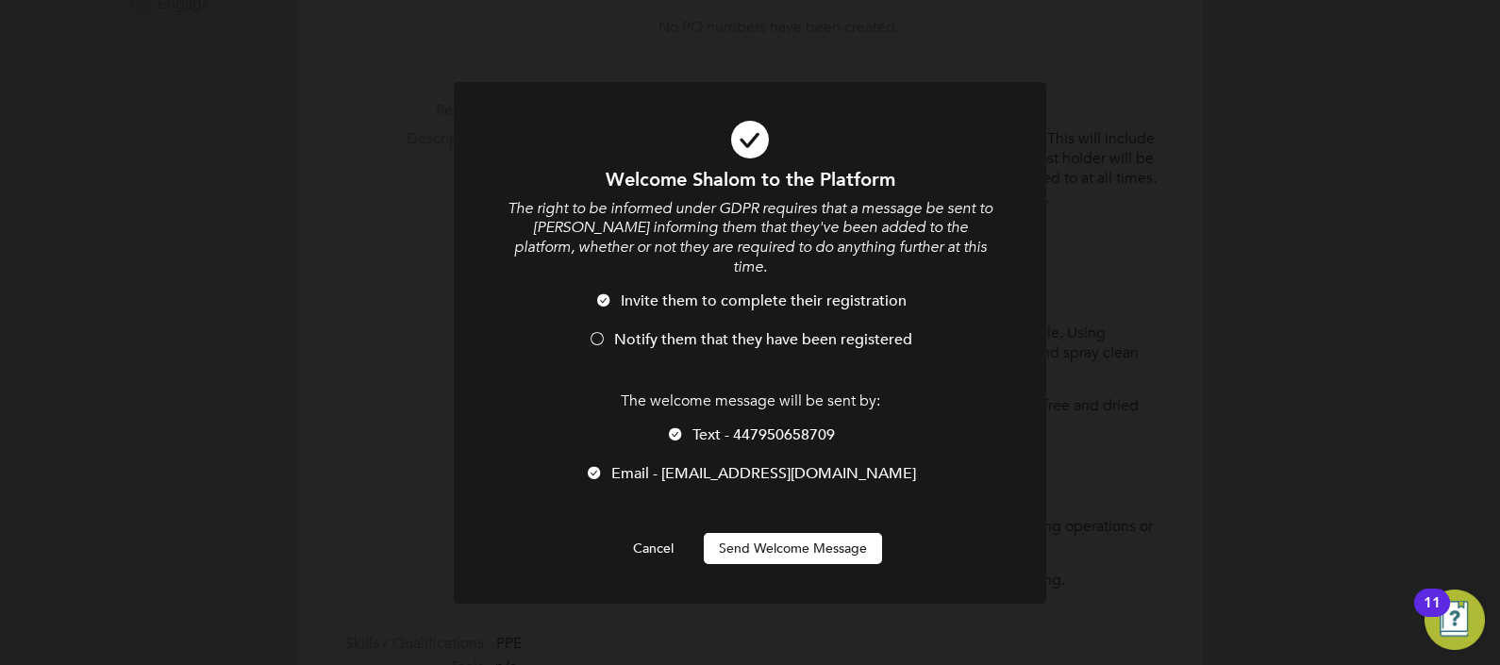
click at [597, 331] on div at bounding box center [597, 340] width 19 height 19
click at [812, 533] on button "Send Welcome Message" at bounding box center [793, 548] width 178 height 30
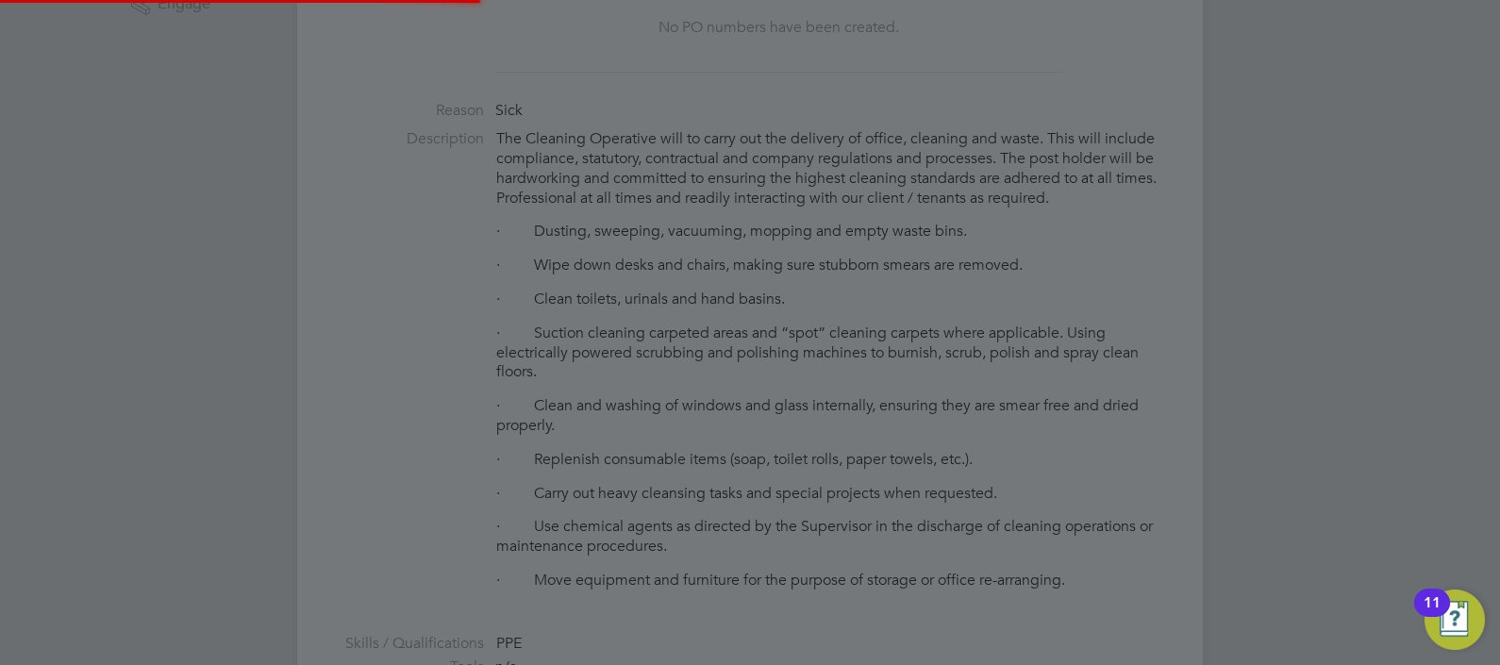
scroll to position [2504, 646]
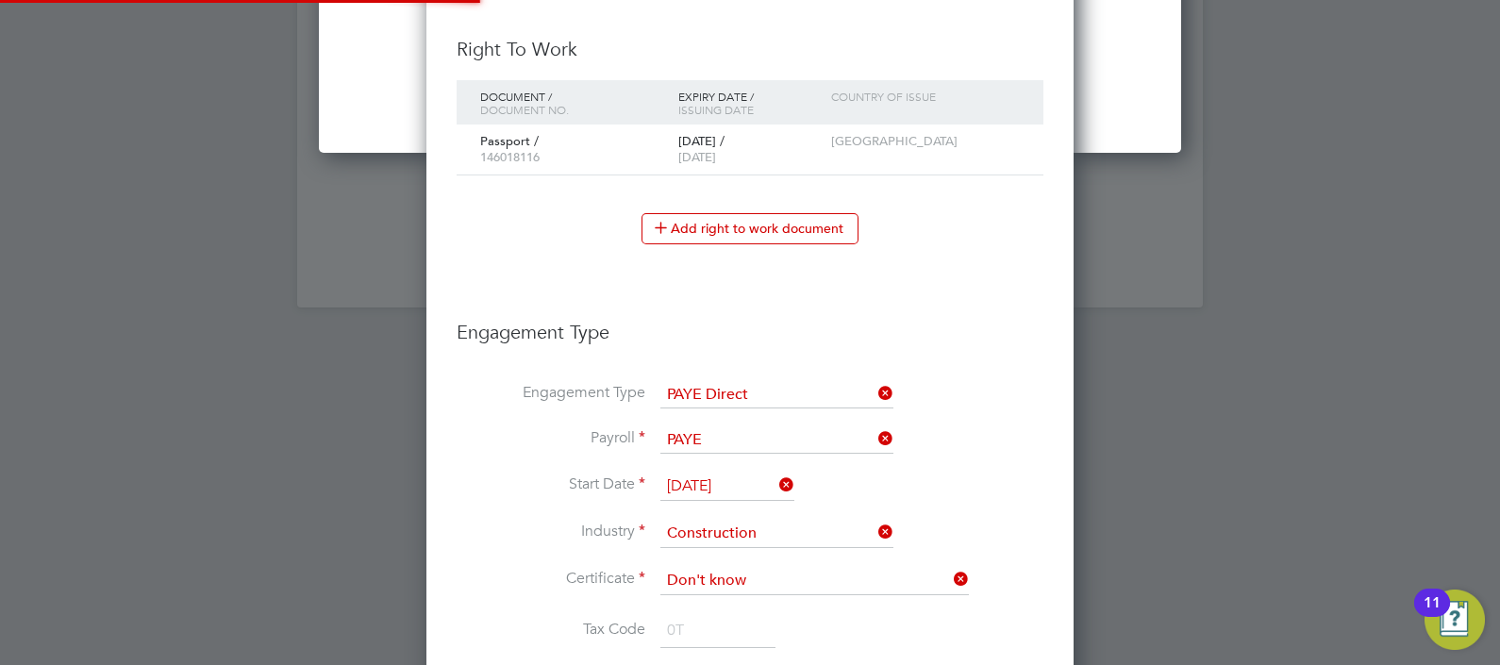
type input "Shalom Gonsalves (131312)"
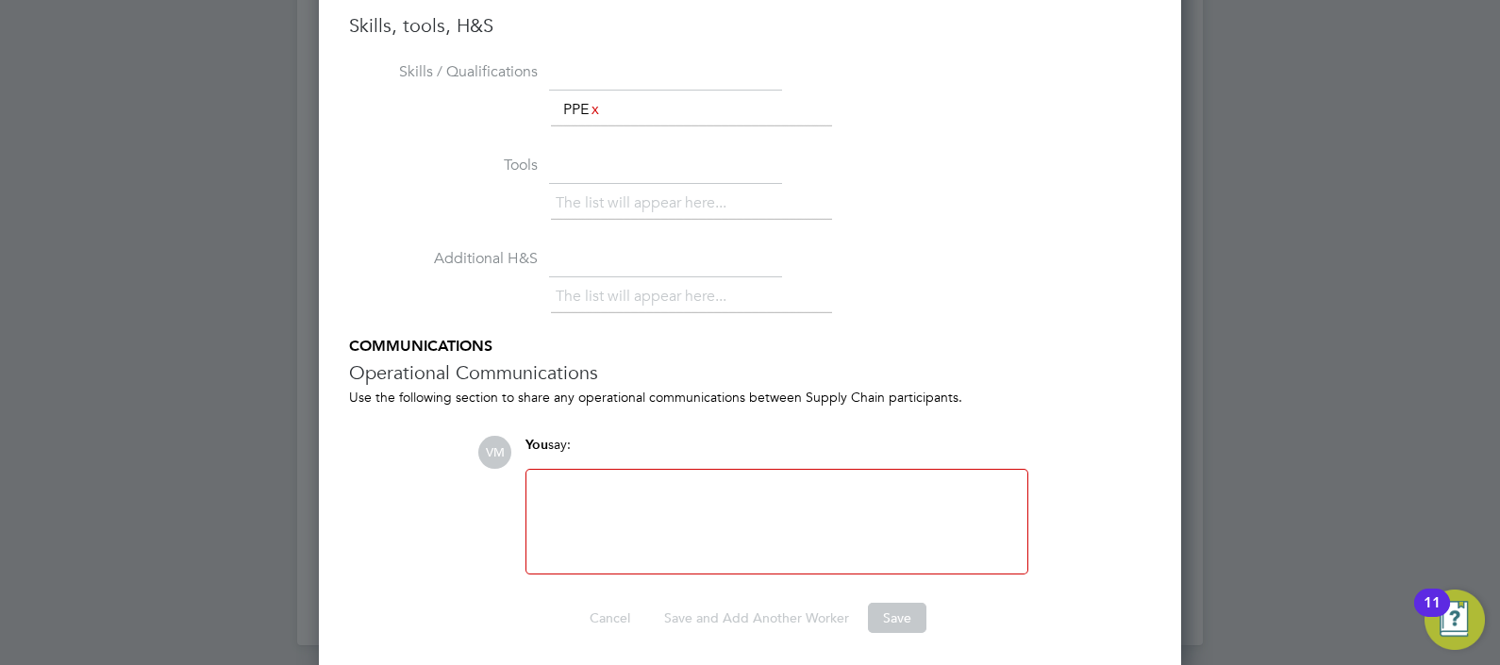
scroll to position [2193, 0]
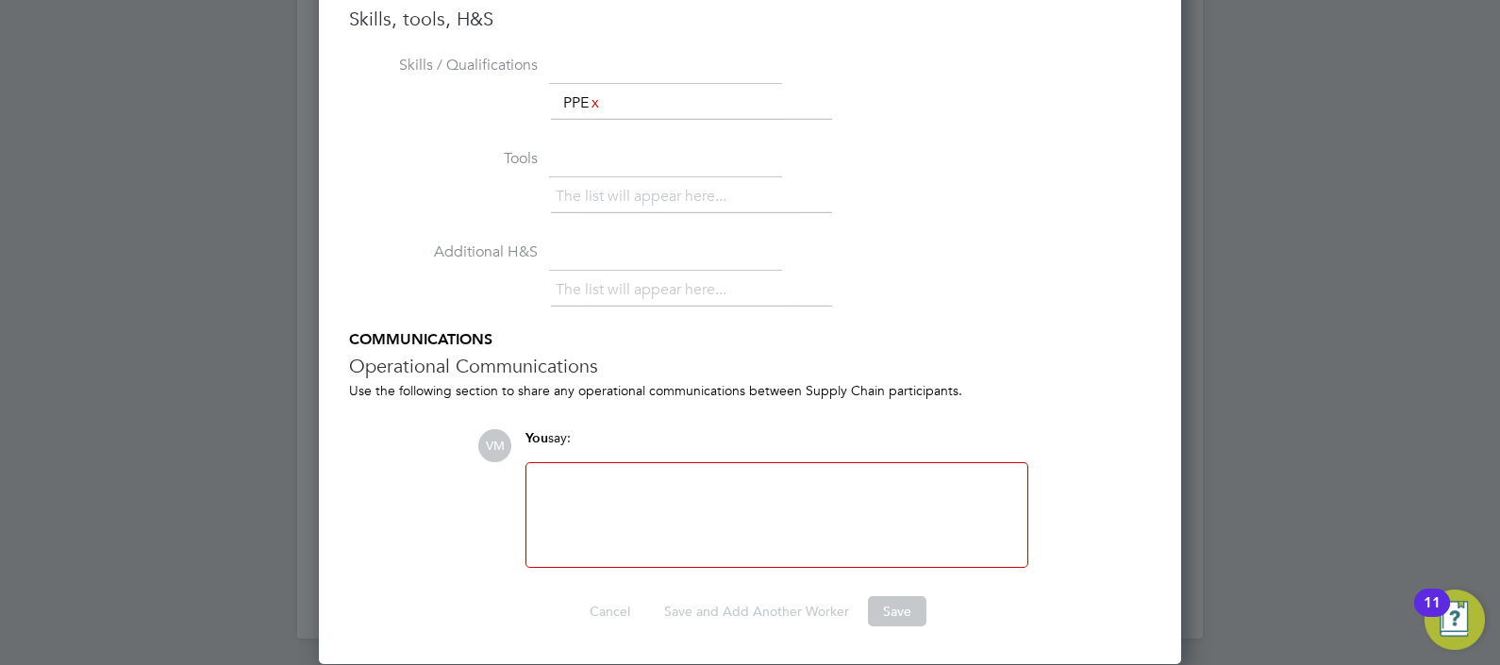
click at [835, 474] on div at bounding box center [777, 514] width 478 height 81
click at [1120, 406] on ul "Skills / Qualifications The list will appear here... PPE x Tools The list will …" at bounding box center [750, 308] width 802 height 517
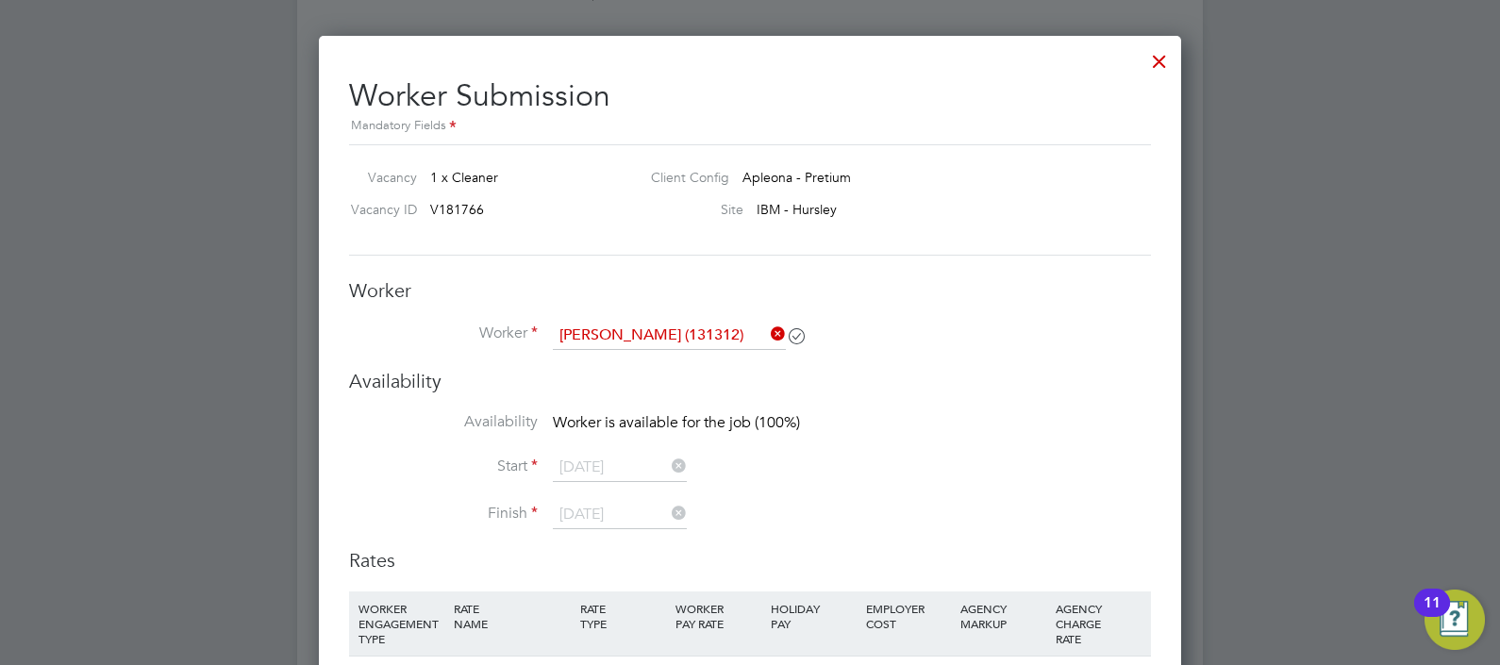
scroll to position [1486, 0]
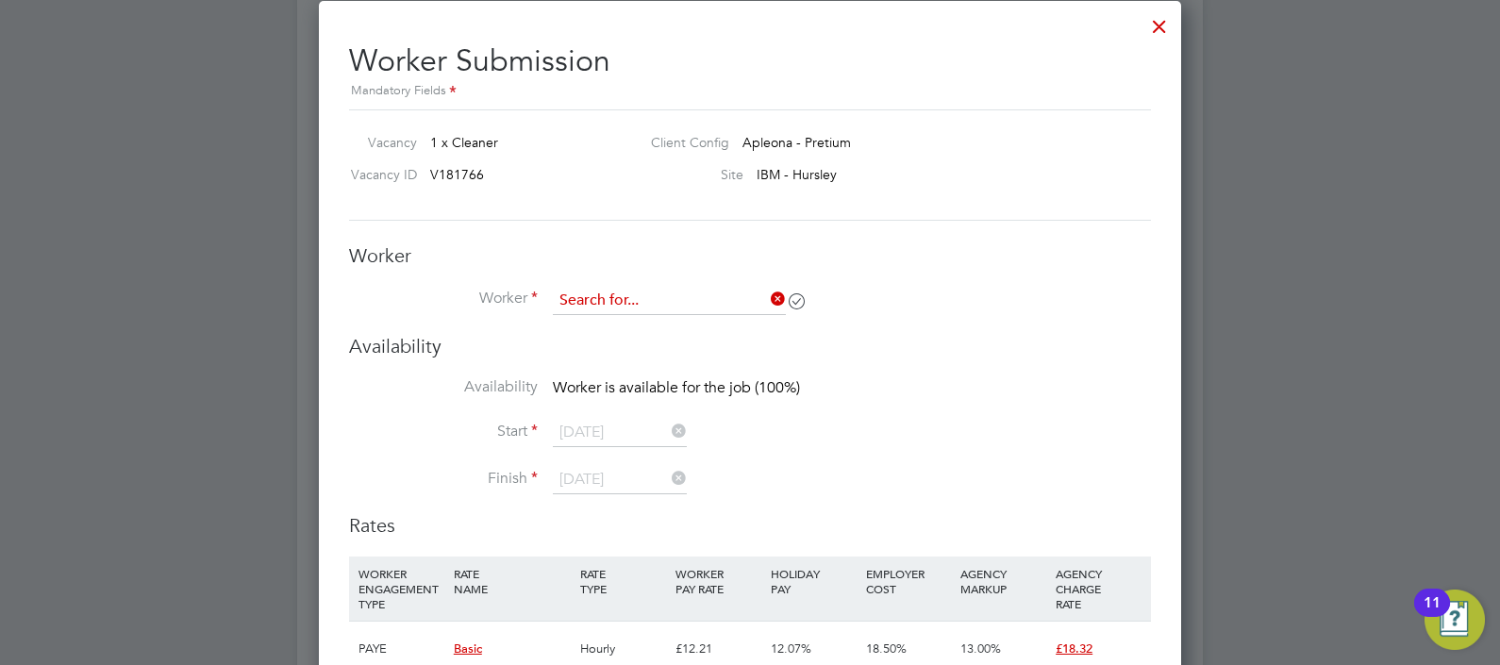
click at [675, 293] on input at bounding box center [669, 301] width 233 height 28
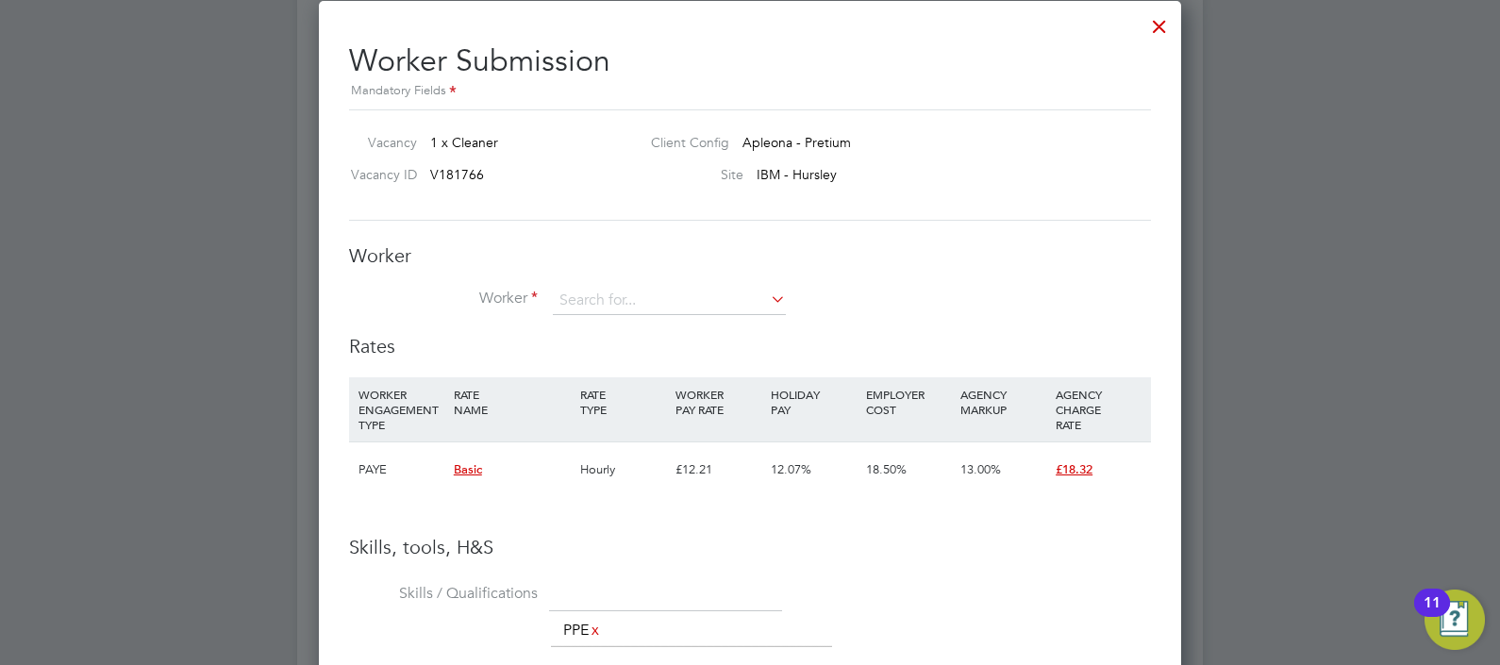
click at [1156, 24] on div at bounding box center [1159, 22] width 34 height 34
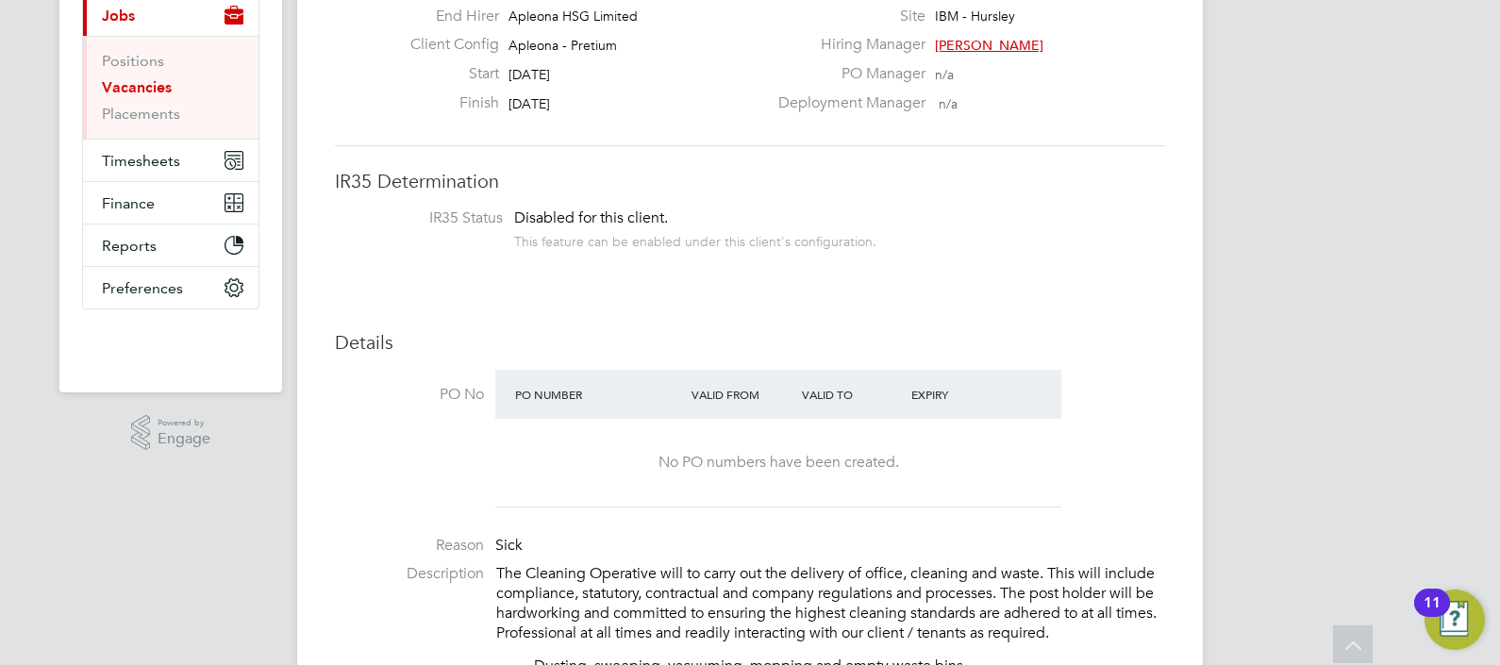
scroll to position [0, 0]
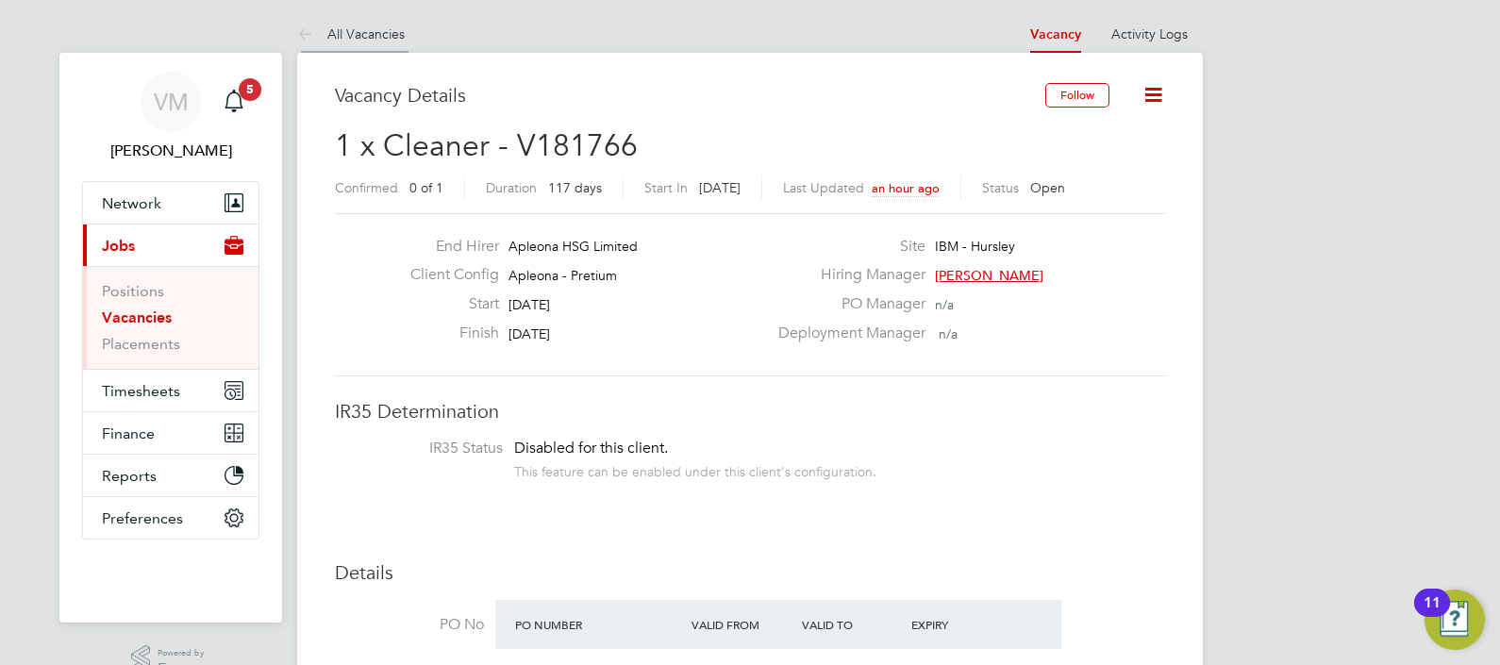
click at [329, 27] on link "All Vacancies" at bounding box center [351, 33] width 108 height 17
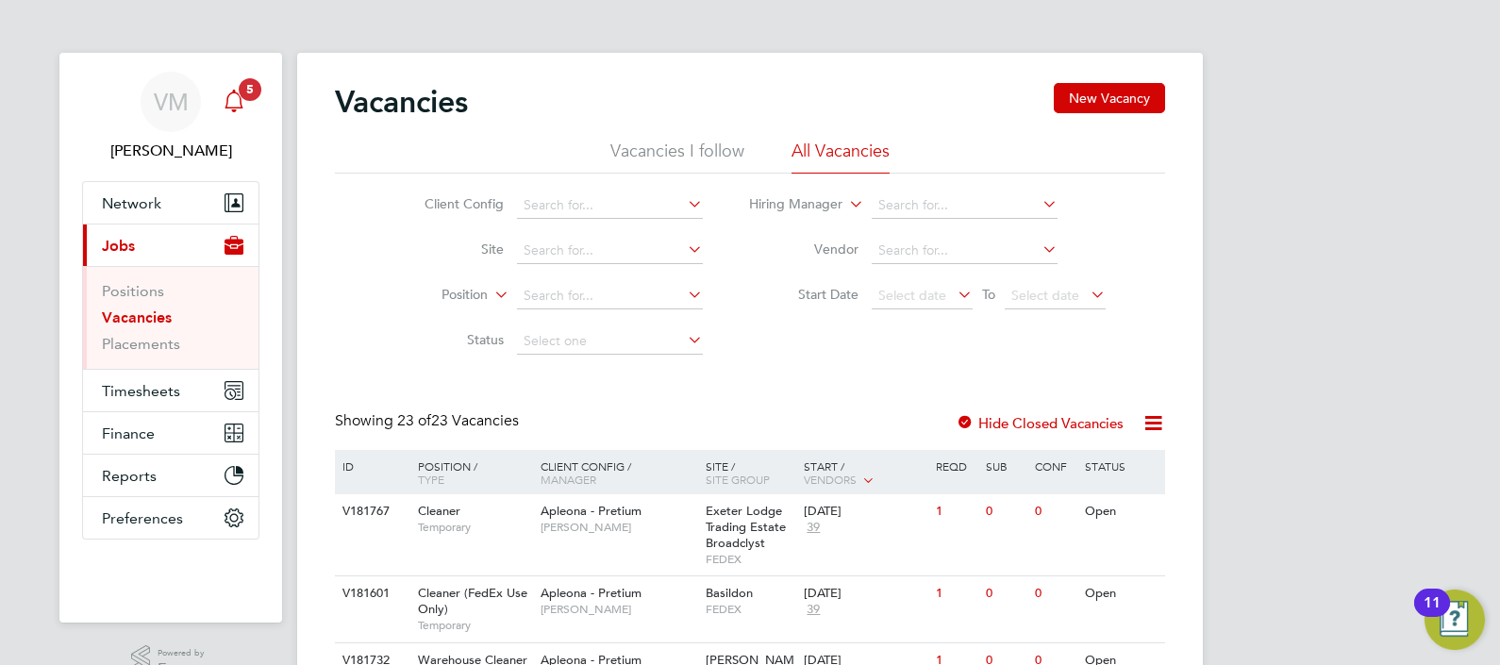
click at [231, 113] on div "Main navigation" at bounding box center [234, 102] width 38 height 38
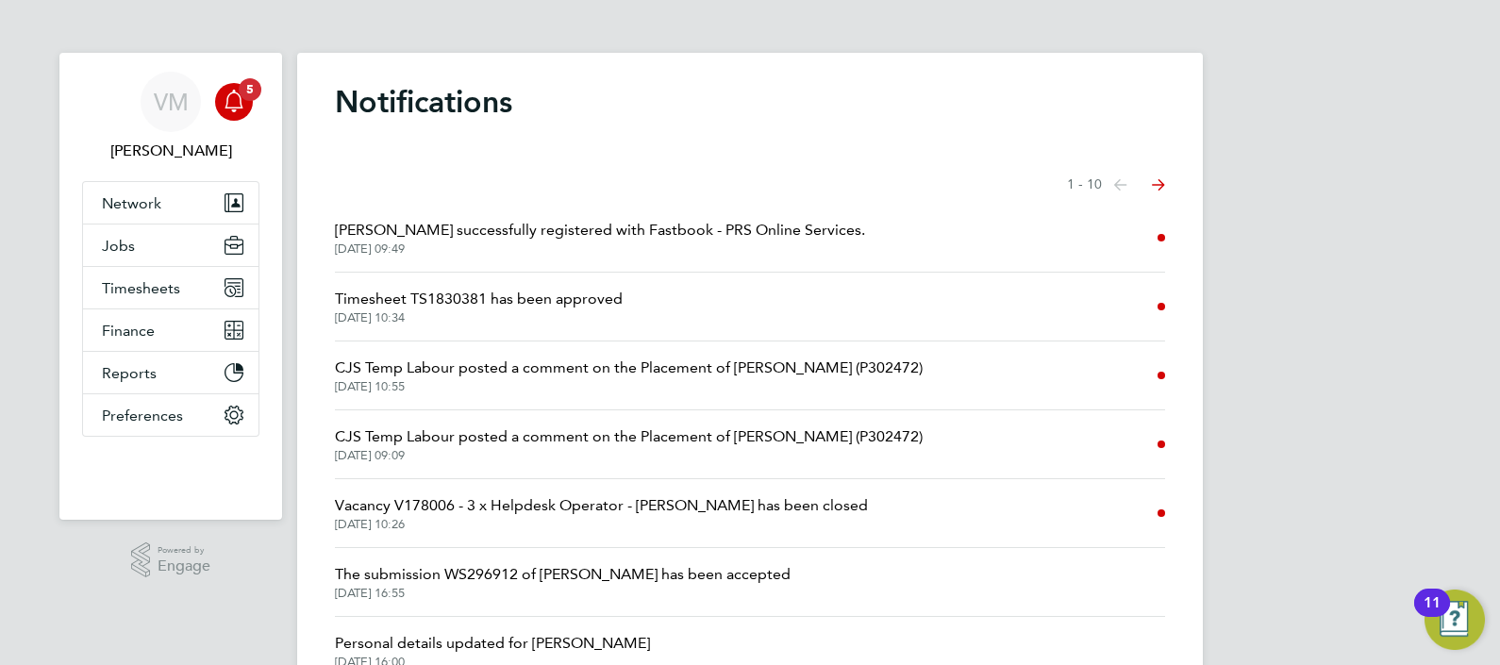
click at [514, 241] on span "Shalom Gonsalves successfully registered with Fastbook - PRS Online Services." at bounding box center [600, 230] width 530 height 23
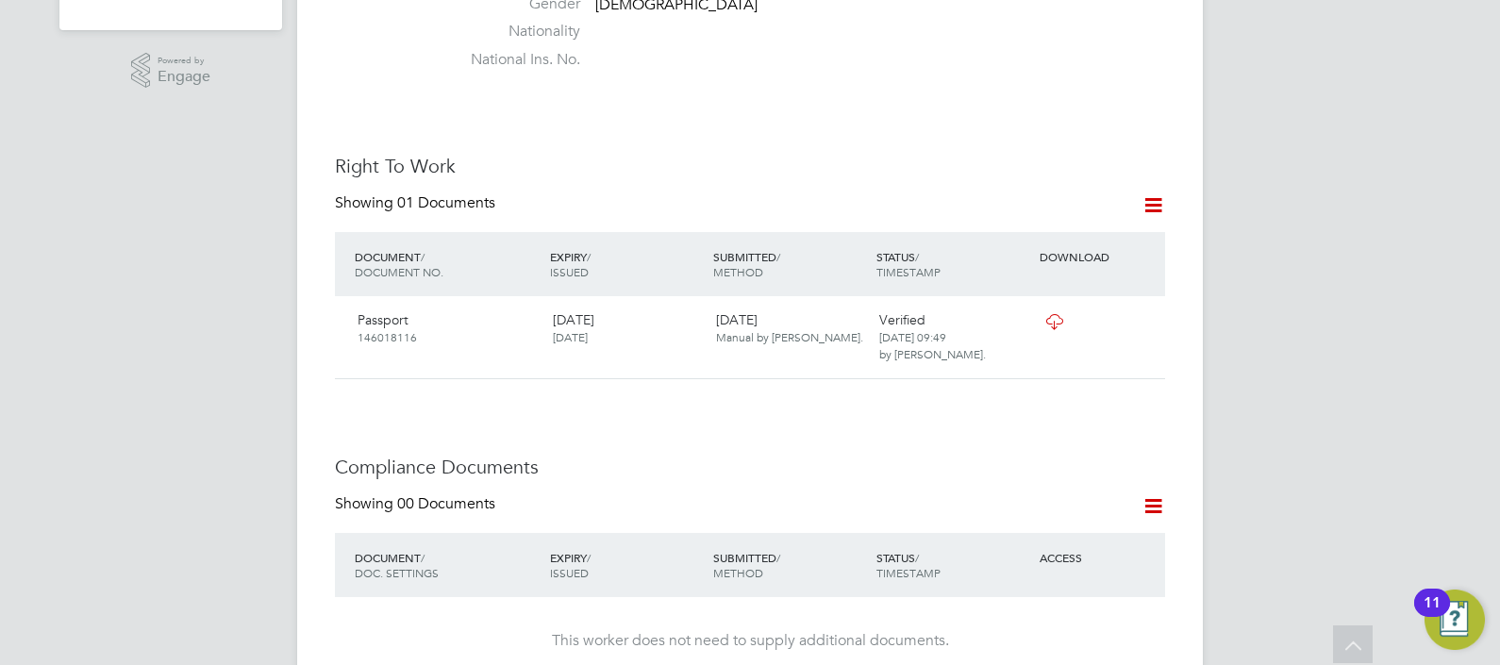
scroll to position [608, 0]
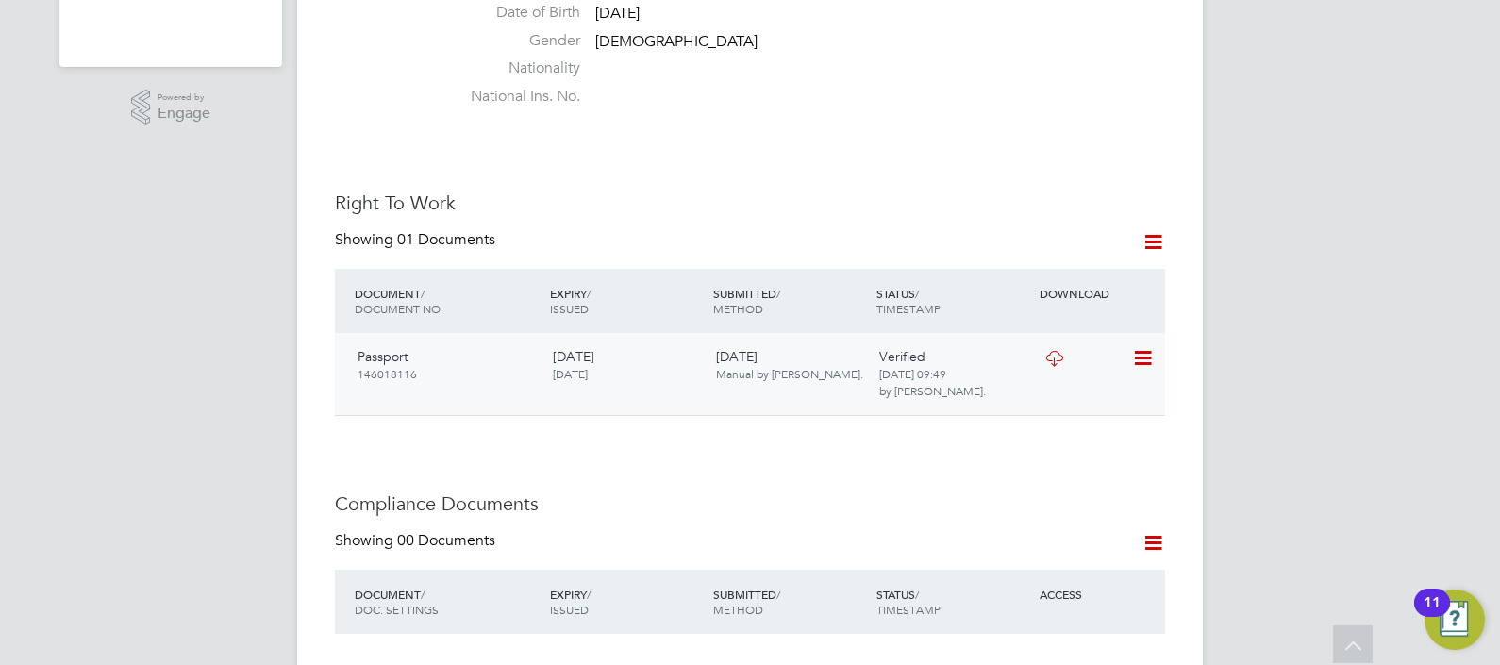
click at [1055, 351] on icon at bounding box center [1054, 358] width 24 height 15
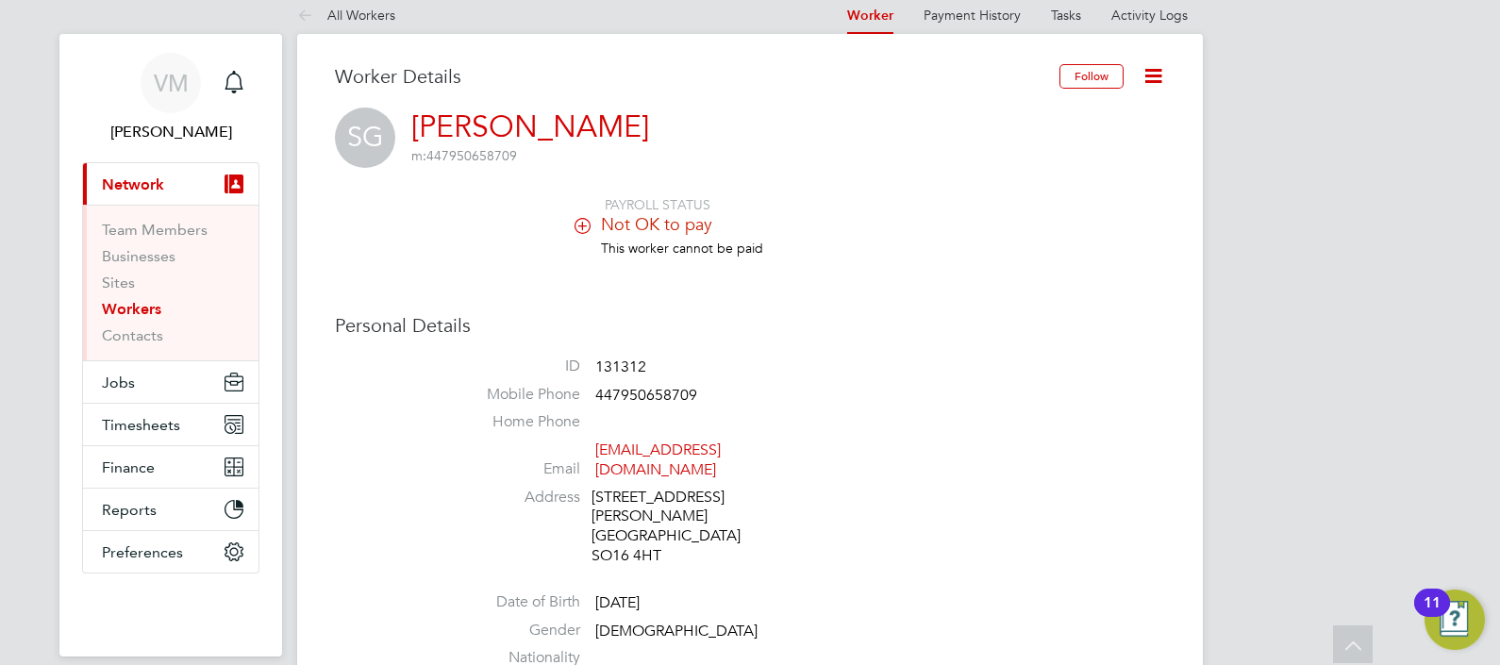
scroll to position [0, 0]
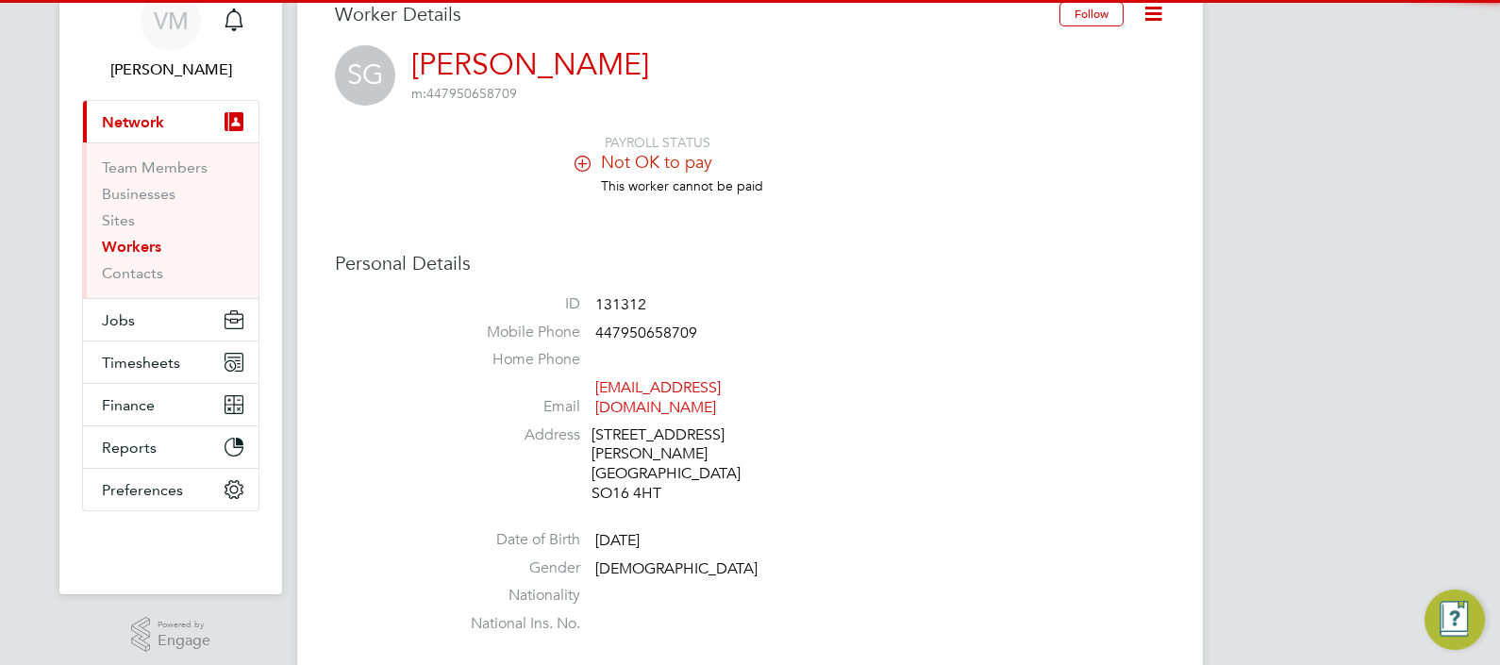
scroll to position [117, 0]
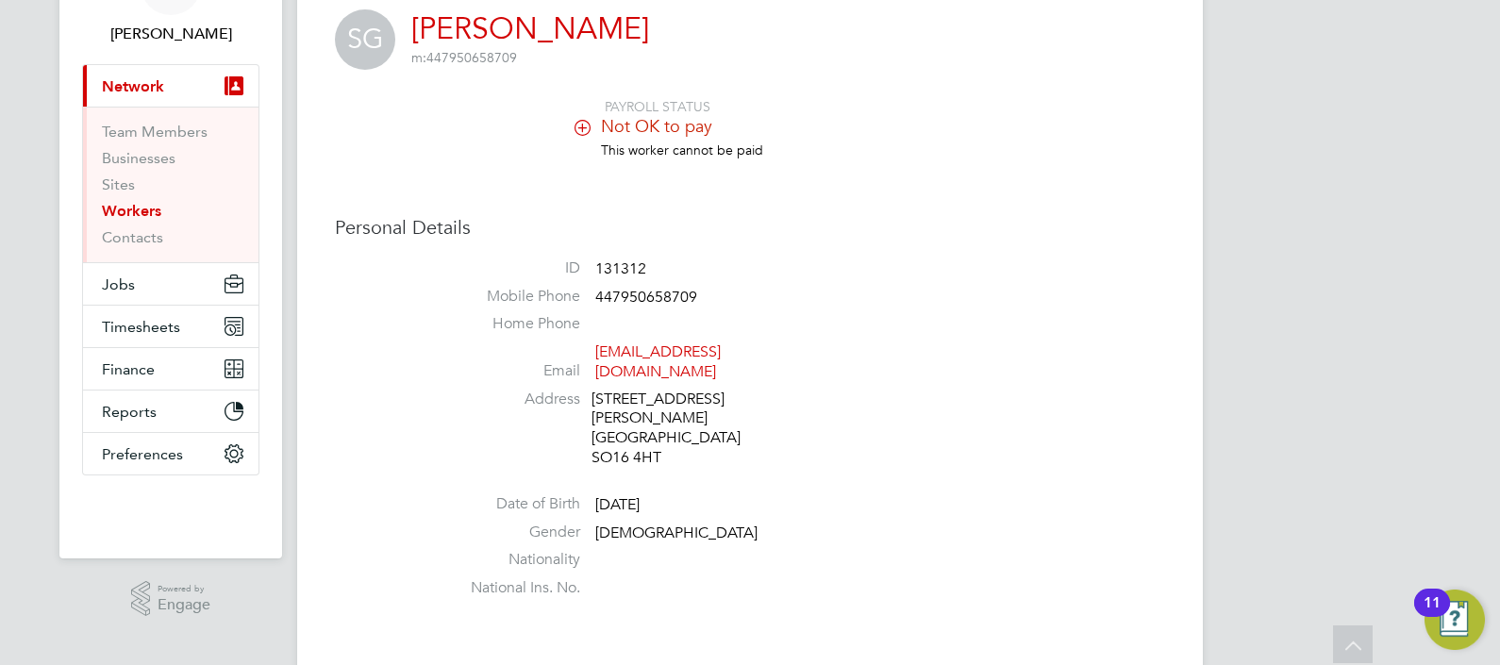
click at [584, 127] on icon at bounding box center [582, 127] width 14 height 14
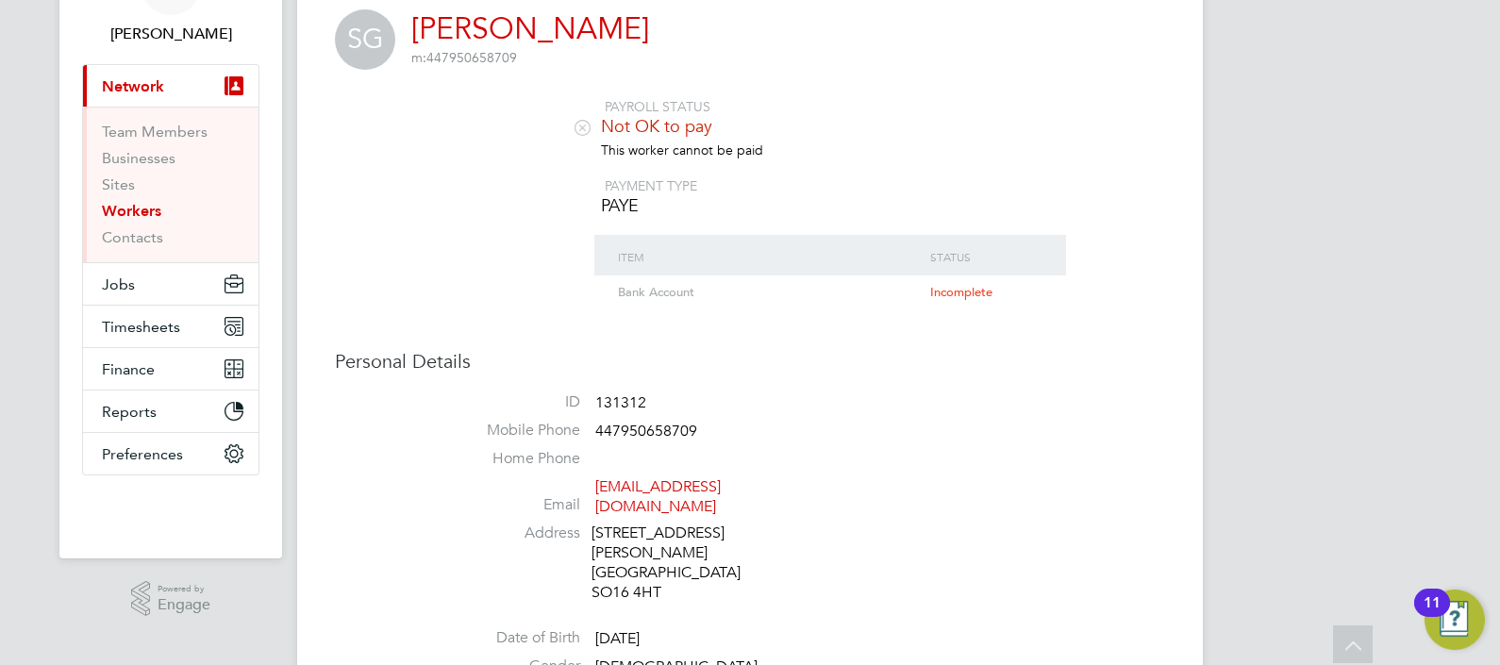
click at [990, 373] on h3 "Personal Details" at bounding box center [750, 361] width 830 height 25
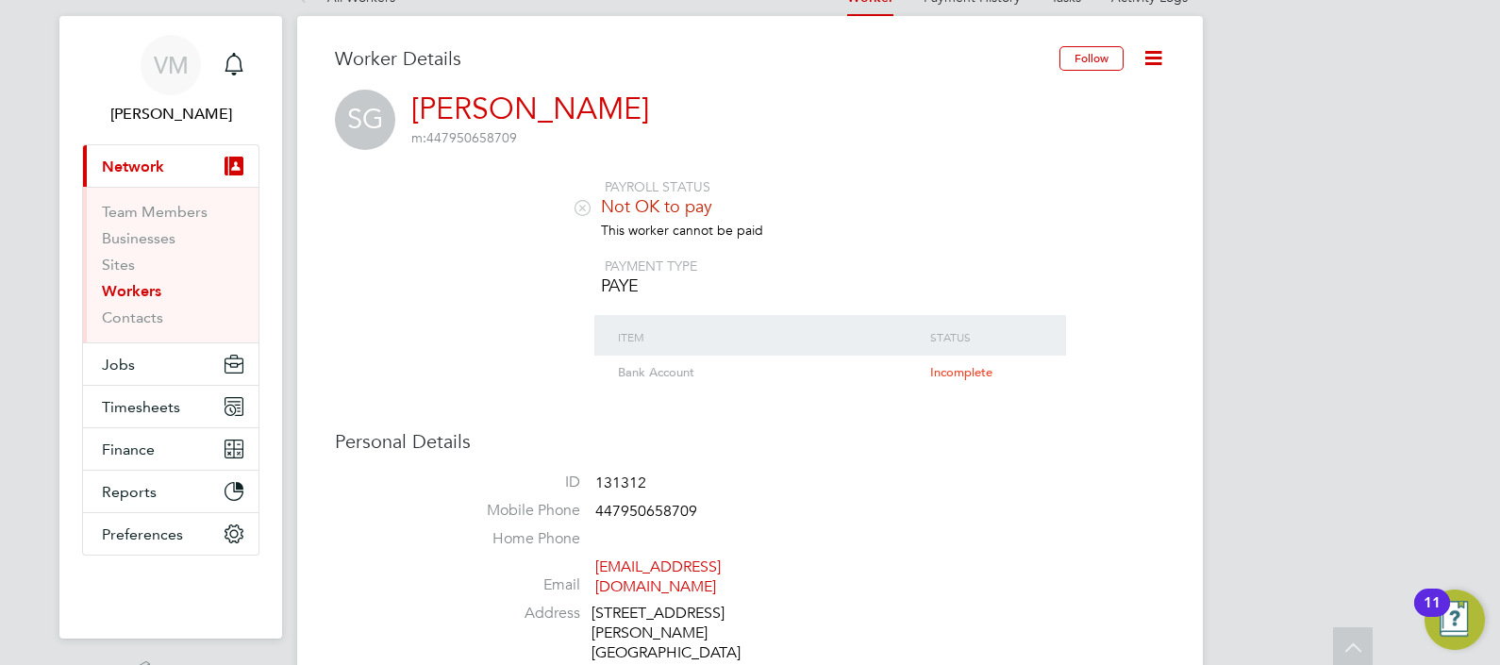
scroll to position [0, 0]
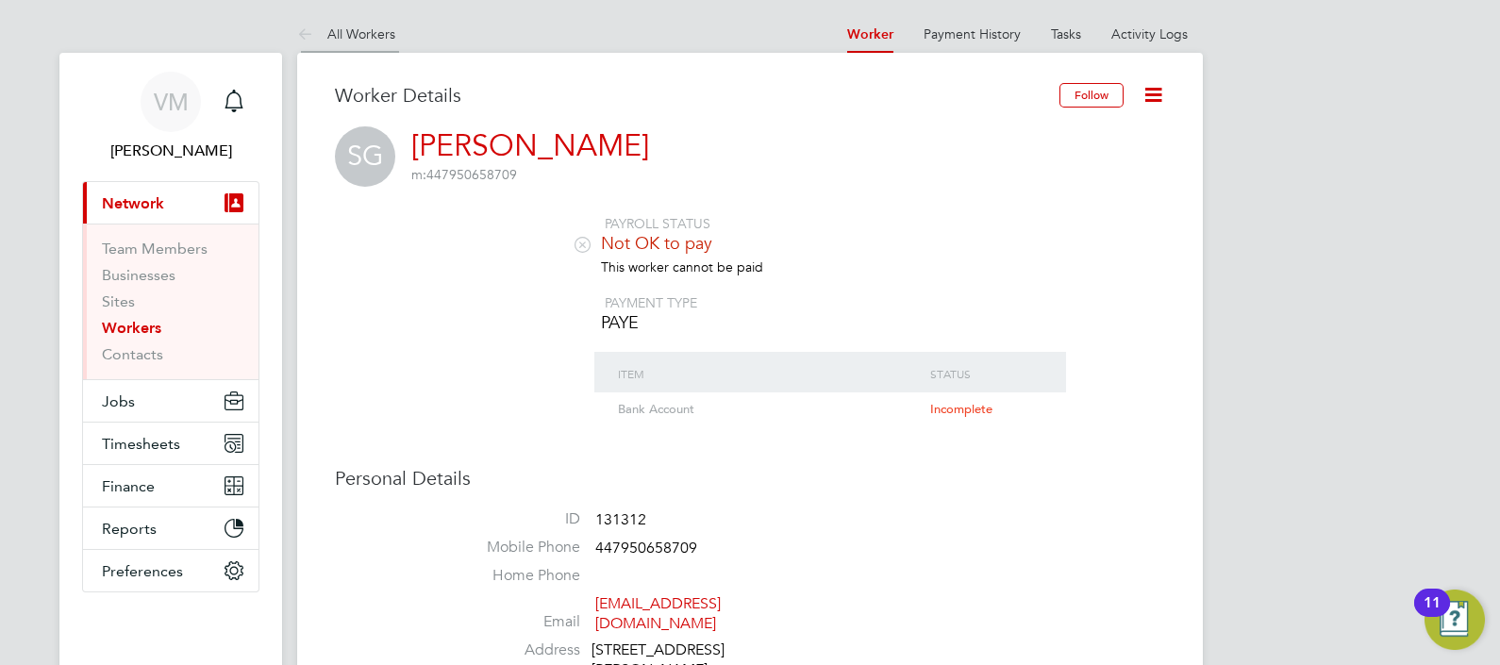
click at [316, 28] on icon at bounding box center [309, 36] width 24 height 24
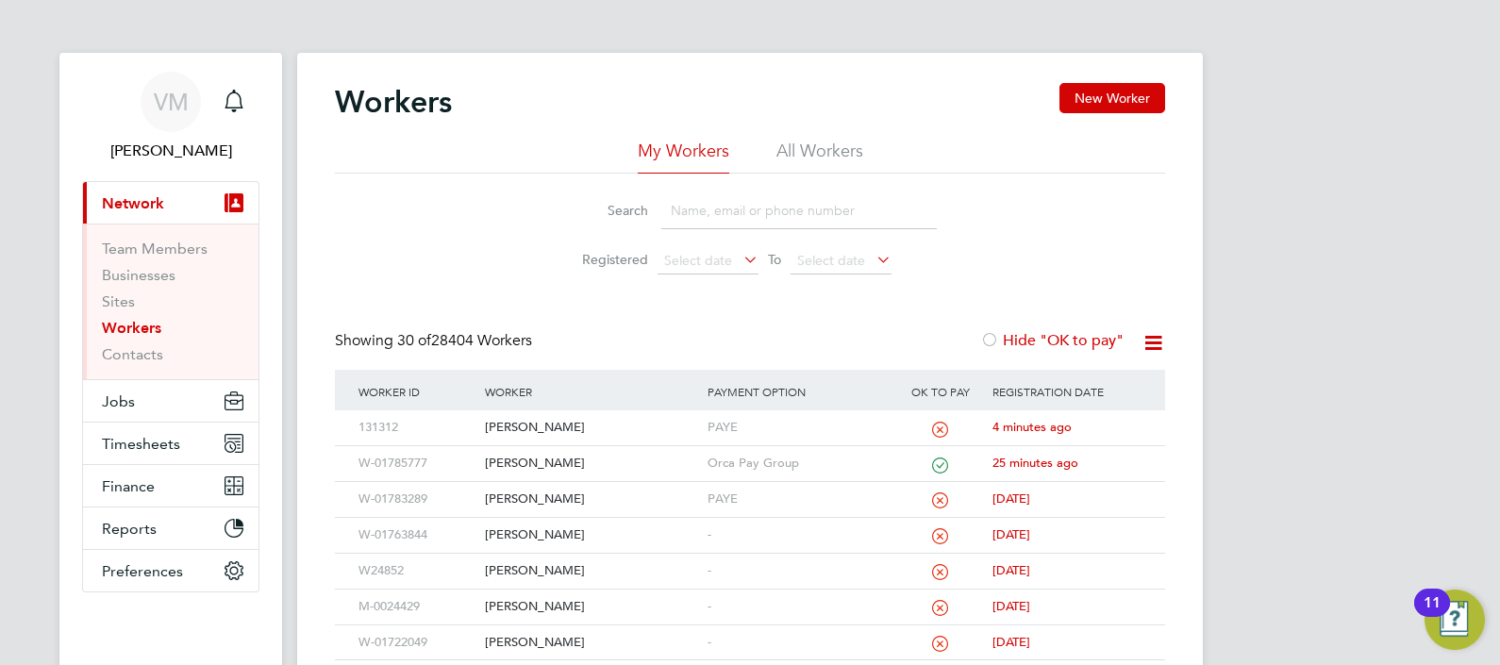
scroll to position [117, 0]
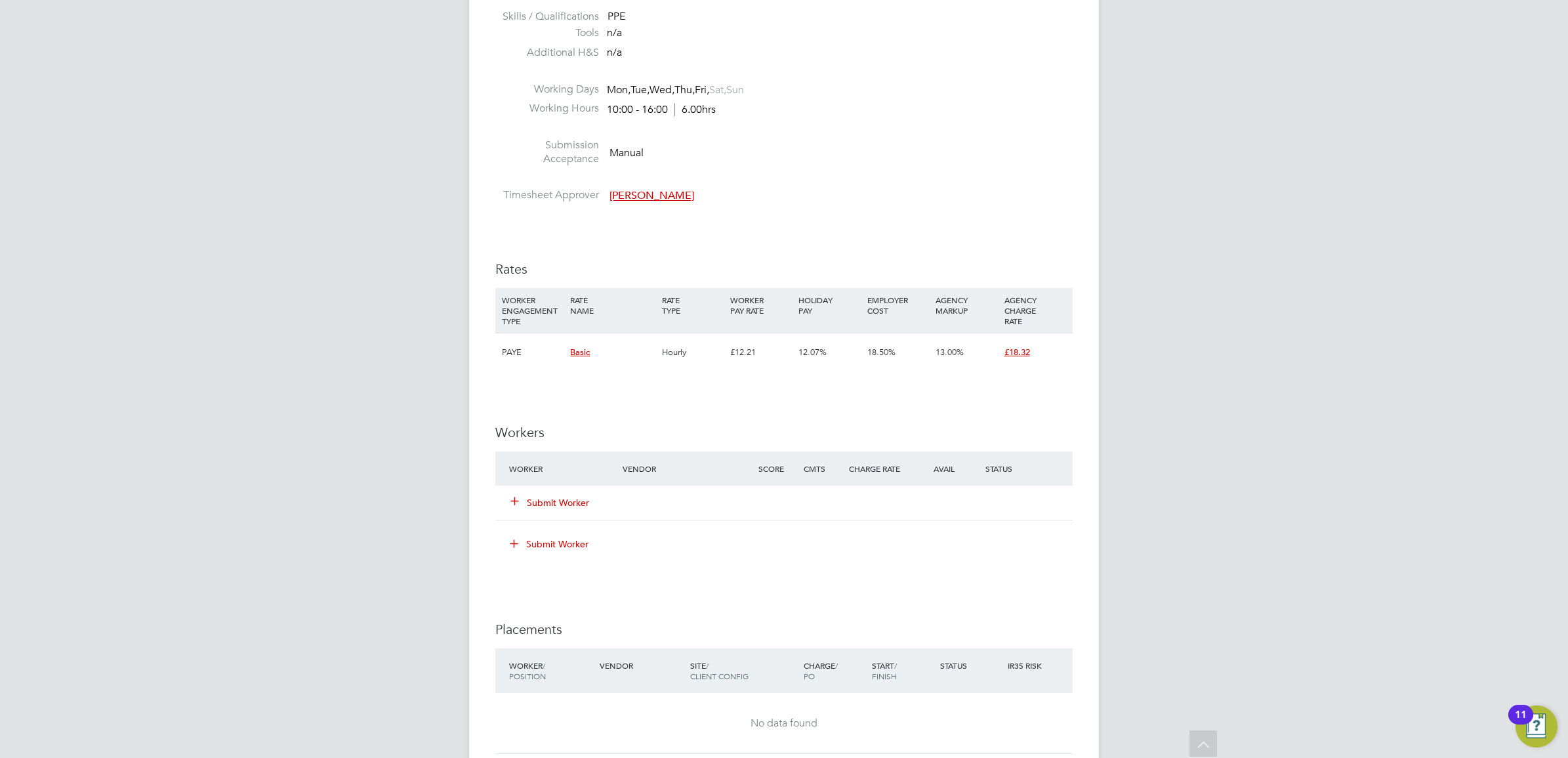
scroll to position [1066, 0]
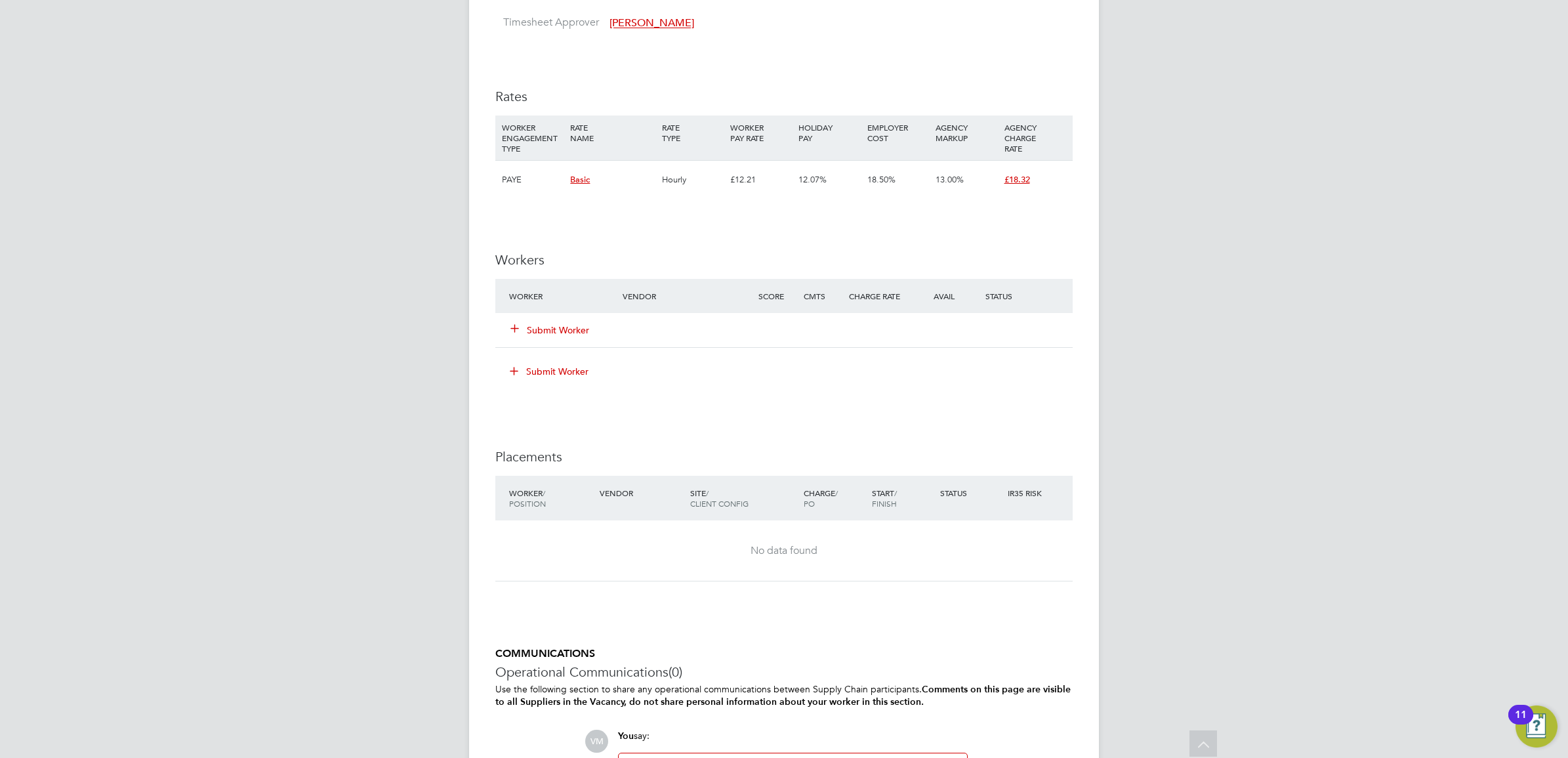
click at [535, 331] on button "Submit Worker" at bounding box center [550, 330] width 79 height 13
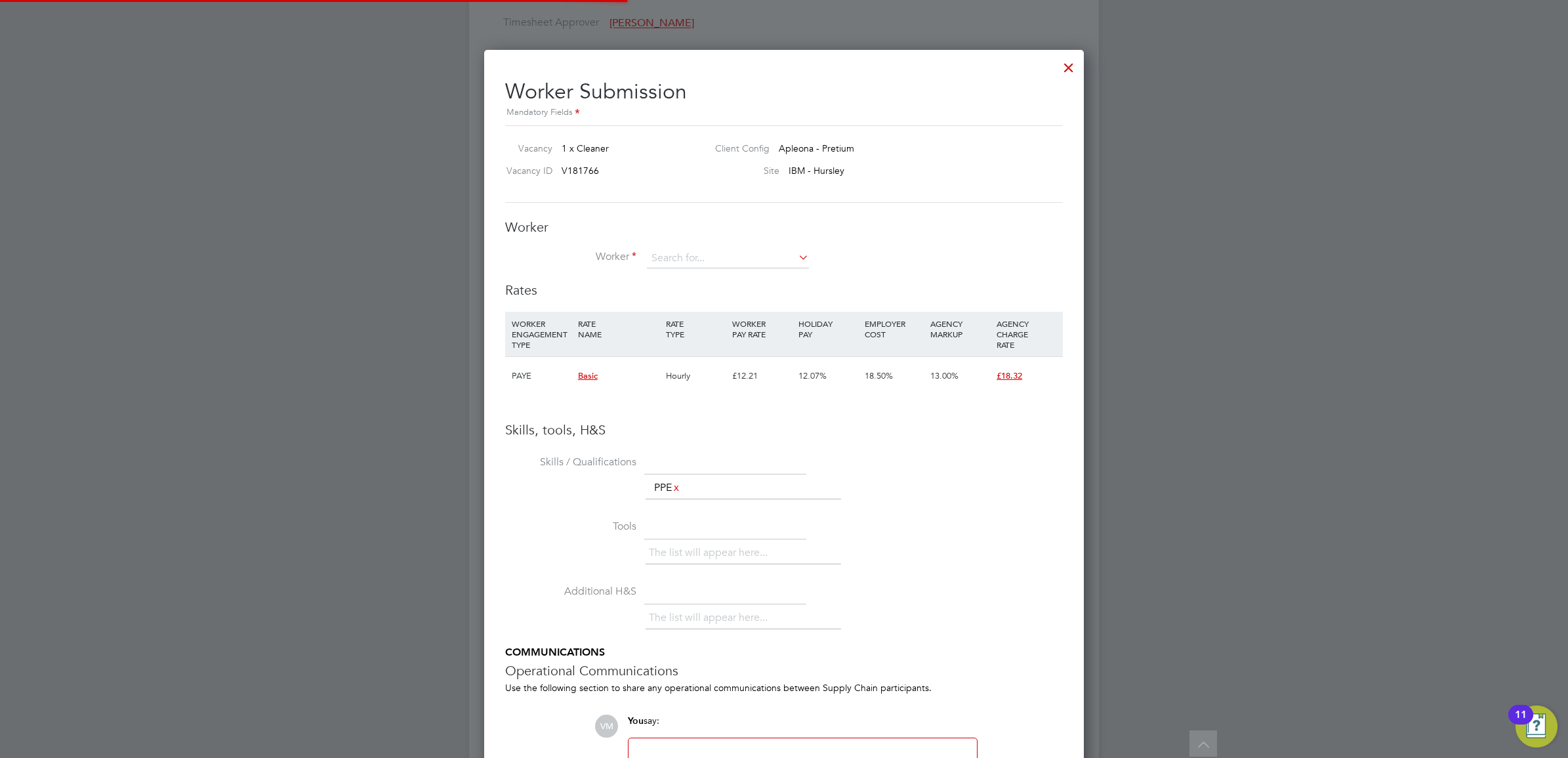
scroll to position [38, 89]
click at [693, 252] on input at bounding box center [727, 259] width 162 height 19
click at [700, 348] on li "Shal om Gonsalves (131312)" at bounding box center [768, 348] width 243 height 17
type input "[PERSON_NAME] (131312)"
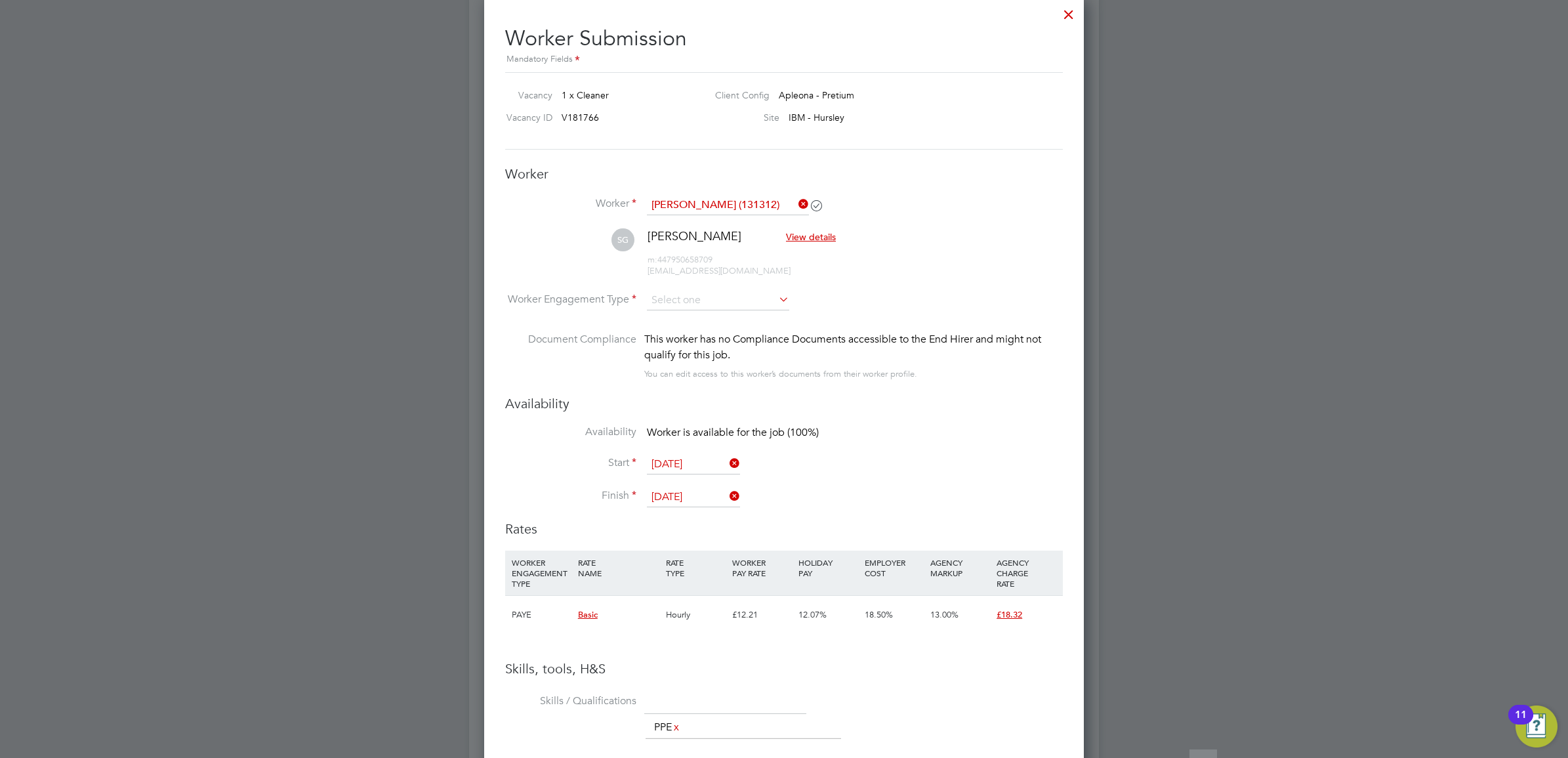
scroll to position [1148, 0]
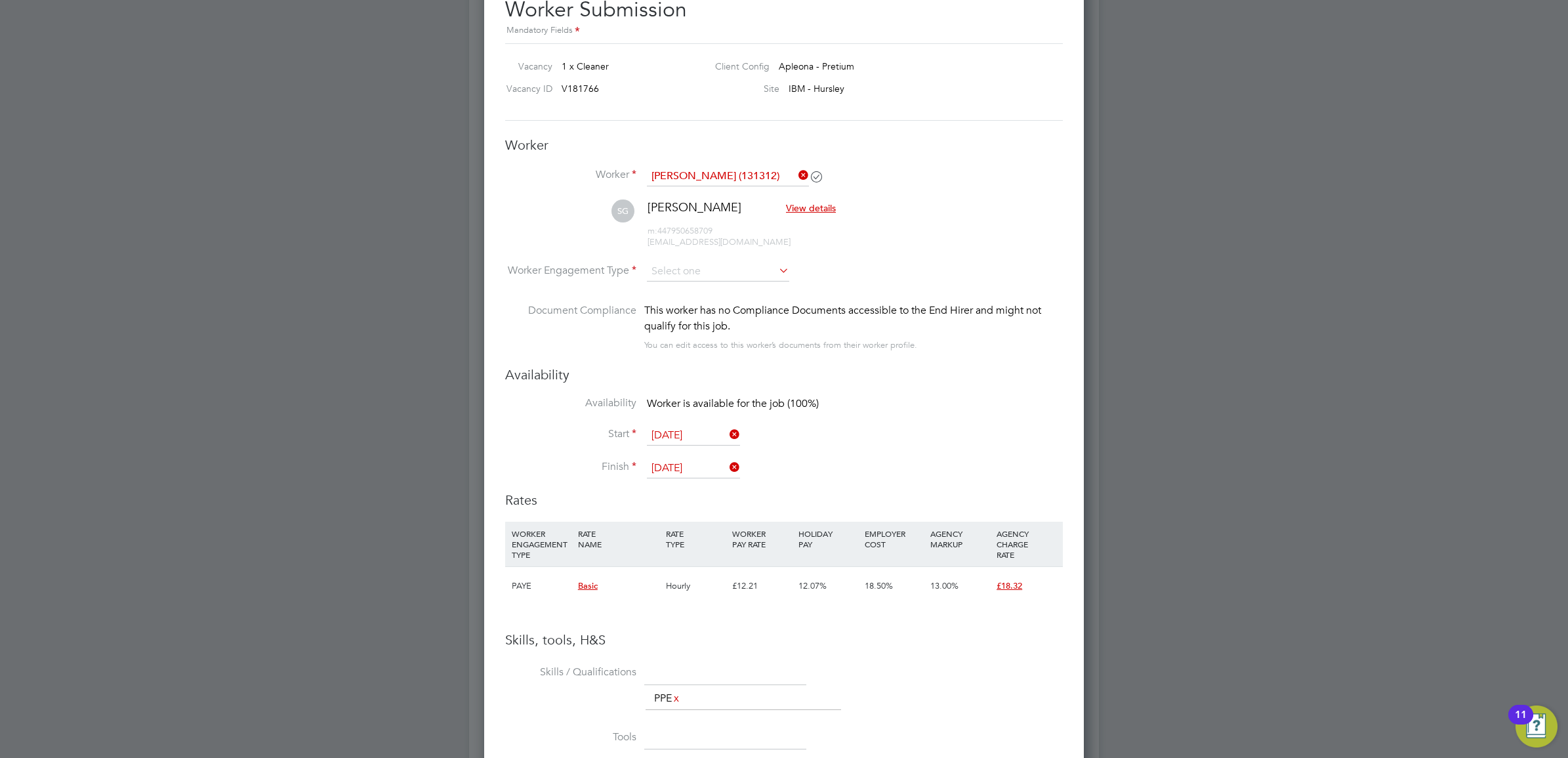
click at [1113, 248] on div at bounding box center [784, 379] width 1568 height 758
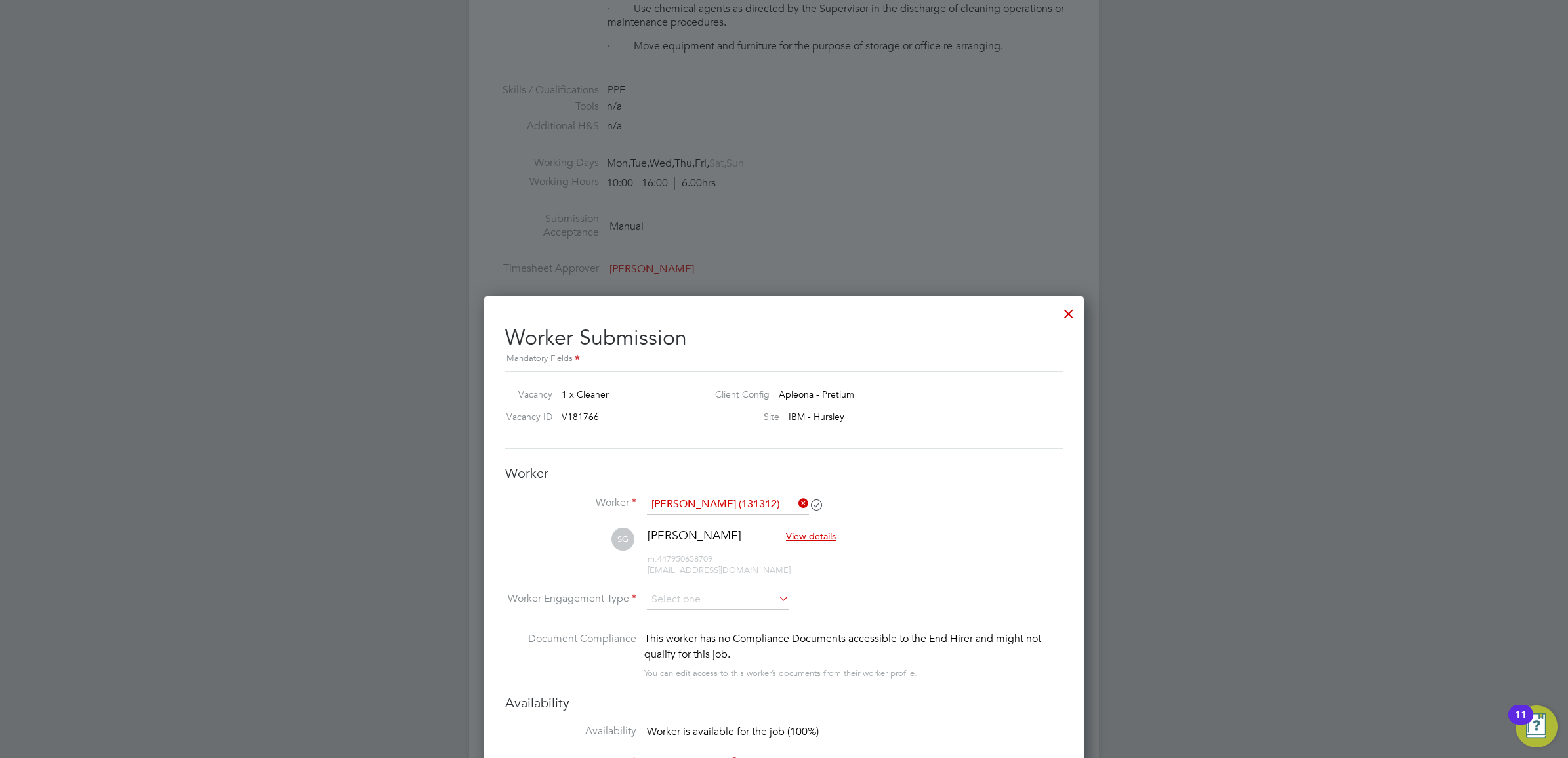
click at [1068, 312] on div at bounding box center [1069, 310] width 24 height 24
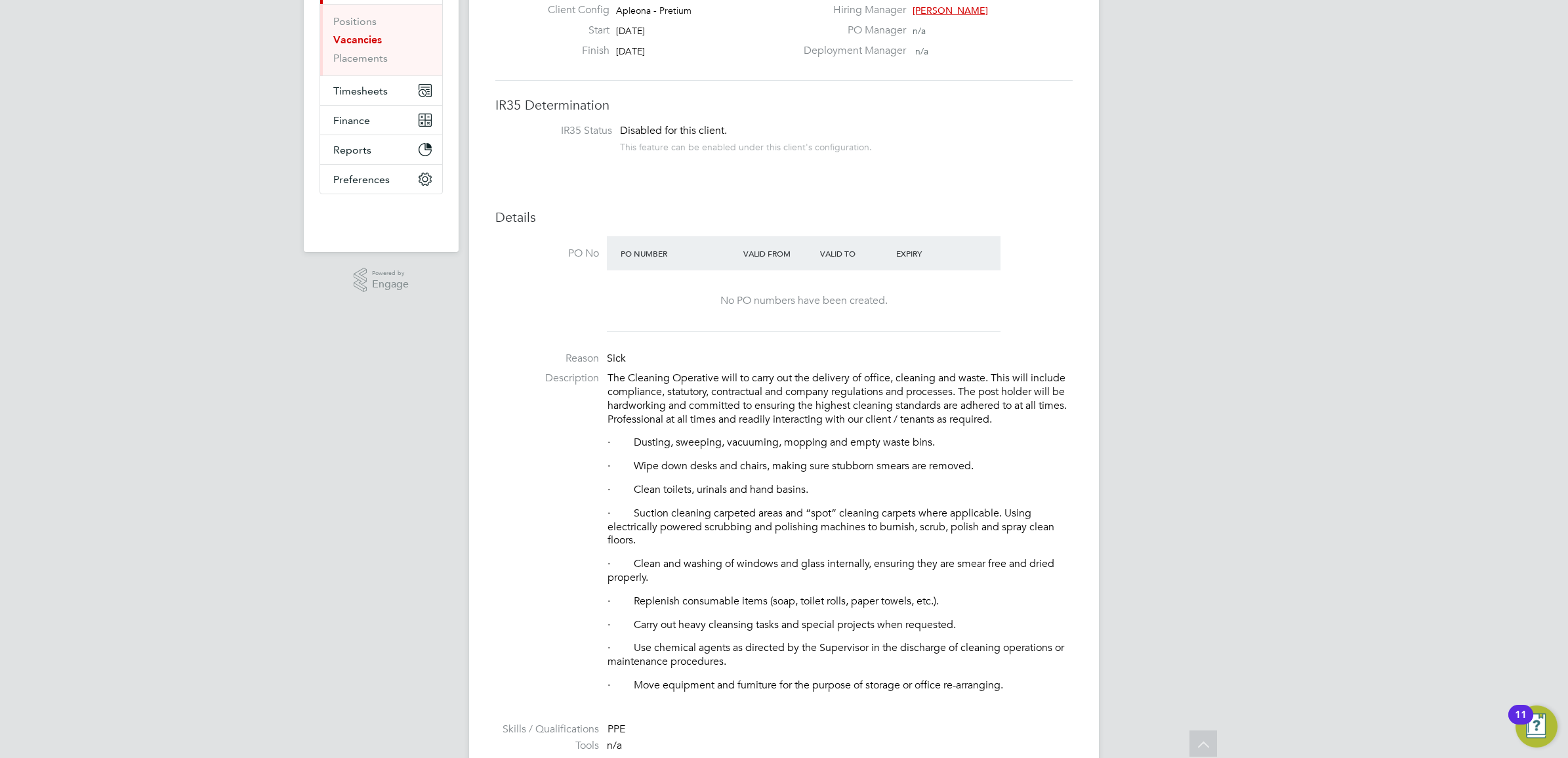
scroll to position [0, 0]
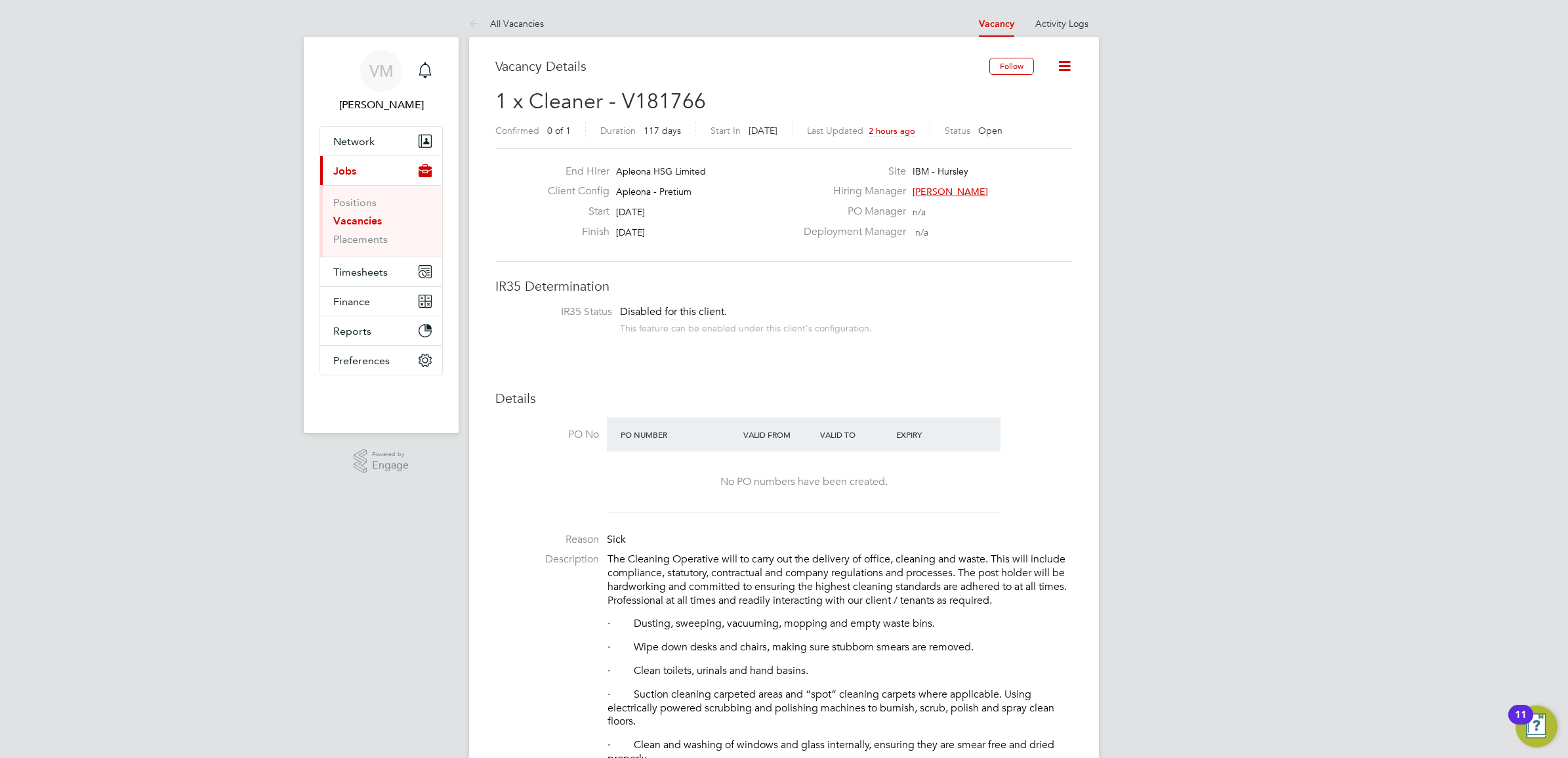
drag, startPoint x: 348, startPoint y: 222, endPoint x: 462, endPoint y: 237, distance: 115.0
click at [348, 222] on link "Vacancies" at bounding box center [357, 220] width 49 height 13
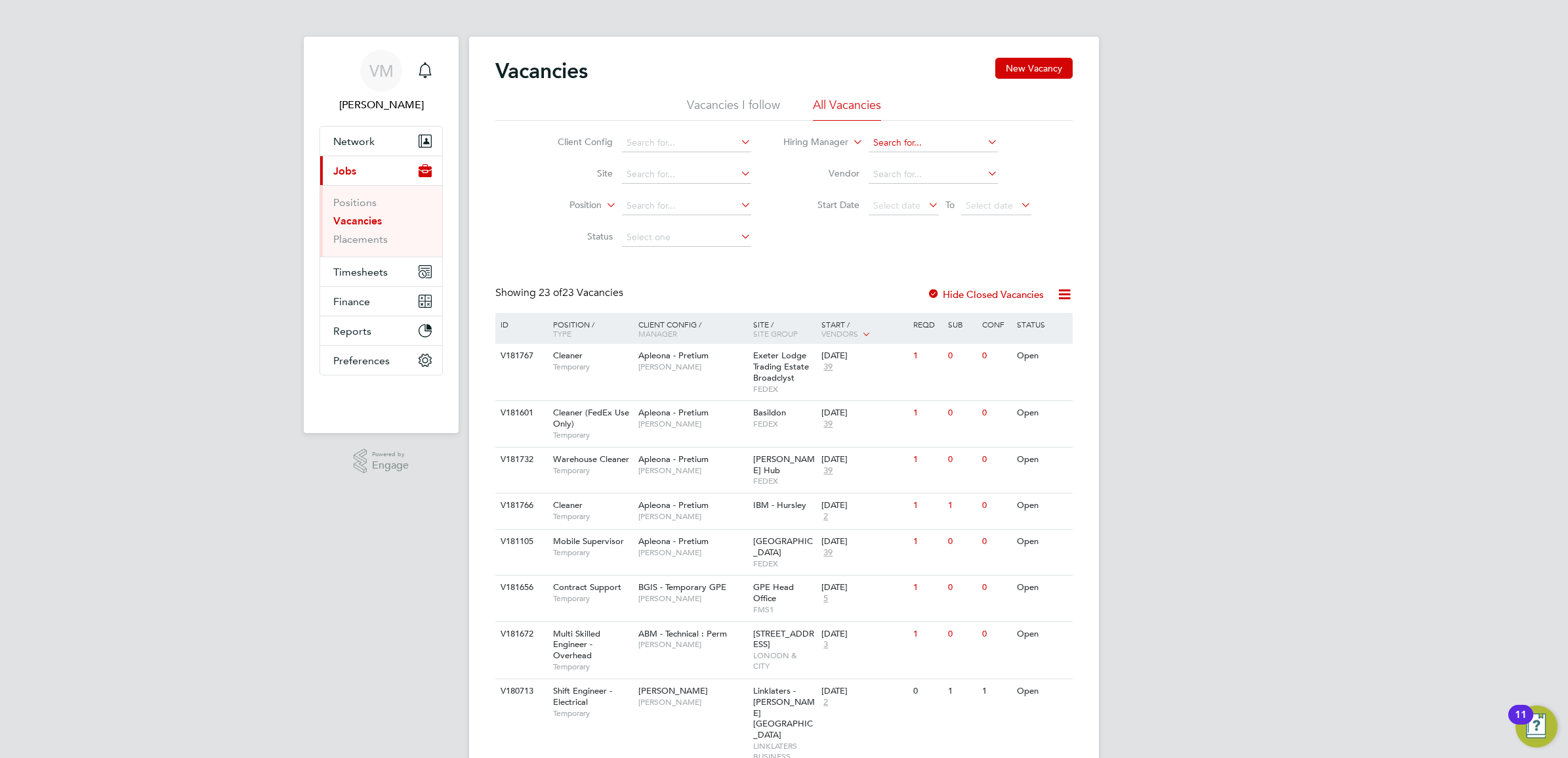
click at [903, 142] on input at bounding box center [933, 143] width 129 height 18
type input "t"
type input "sam"
click at [916, 146] on input at bounding box center [933, 143] width 129 height 18
click at [692, 163] on li "Site" at bounding box center [644, 174] width 247 height 31
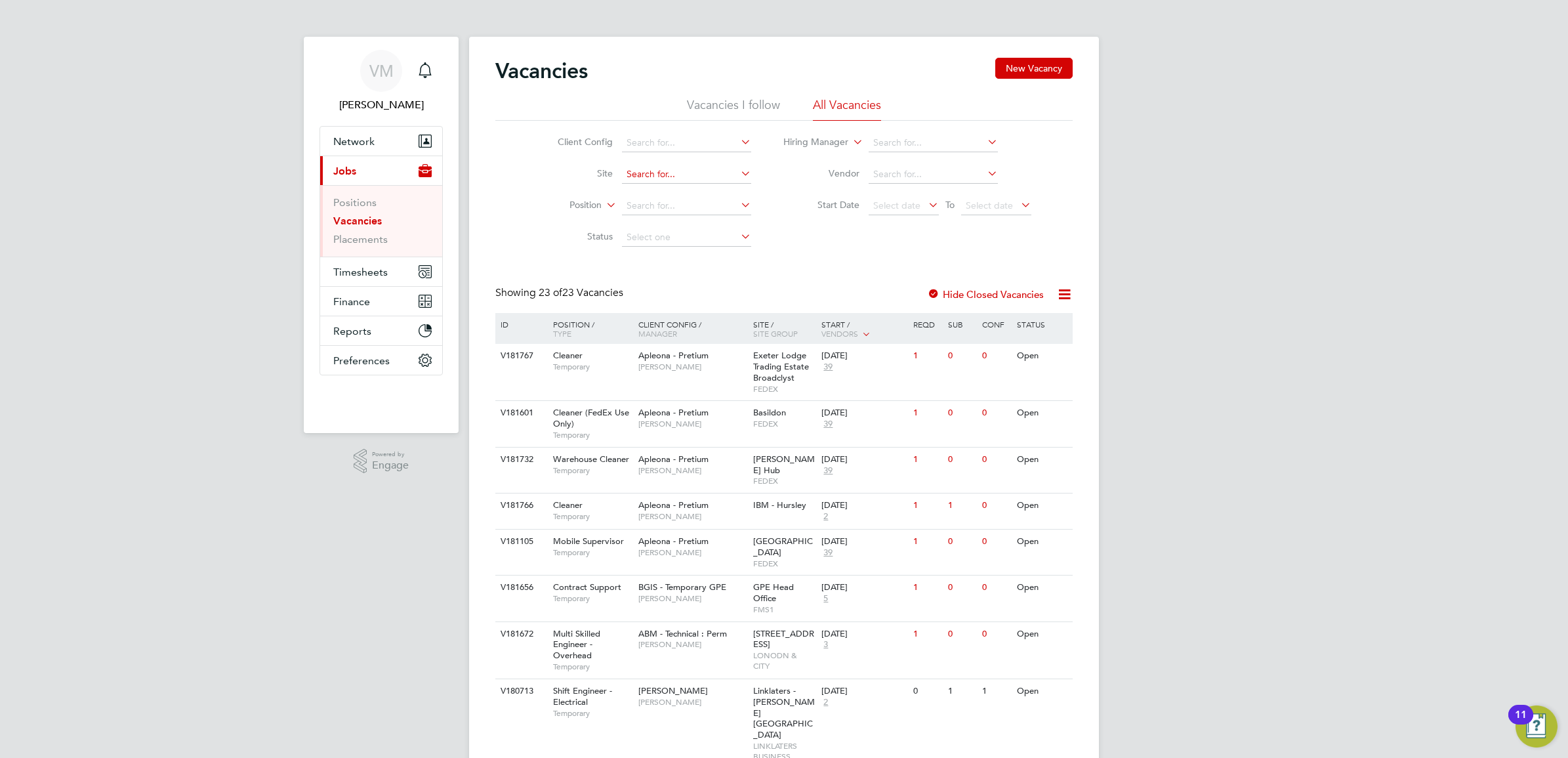
click at [689, 174] on input at bounding box center [686, 175] width 129 height 18
type input "c"
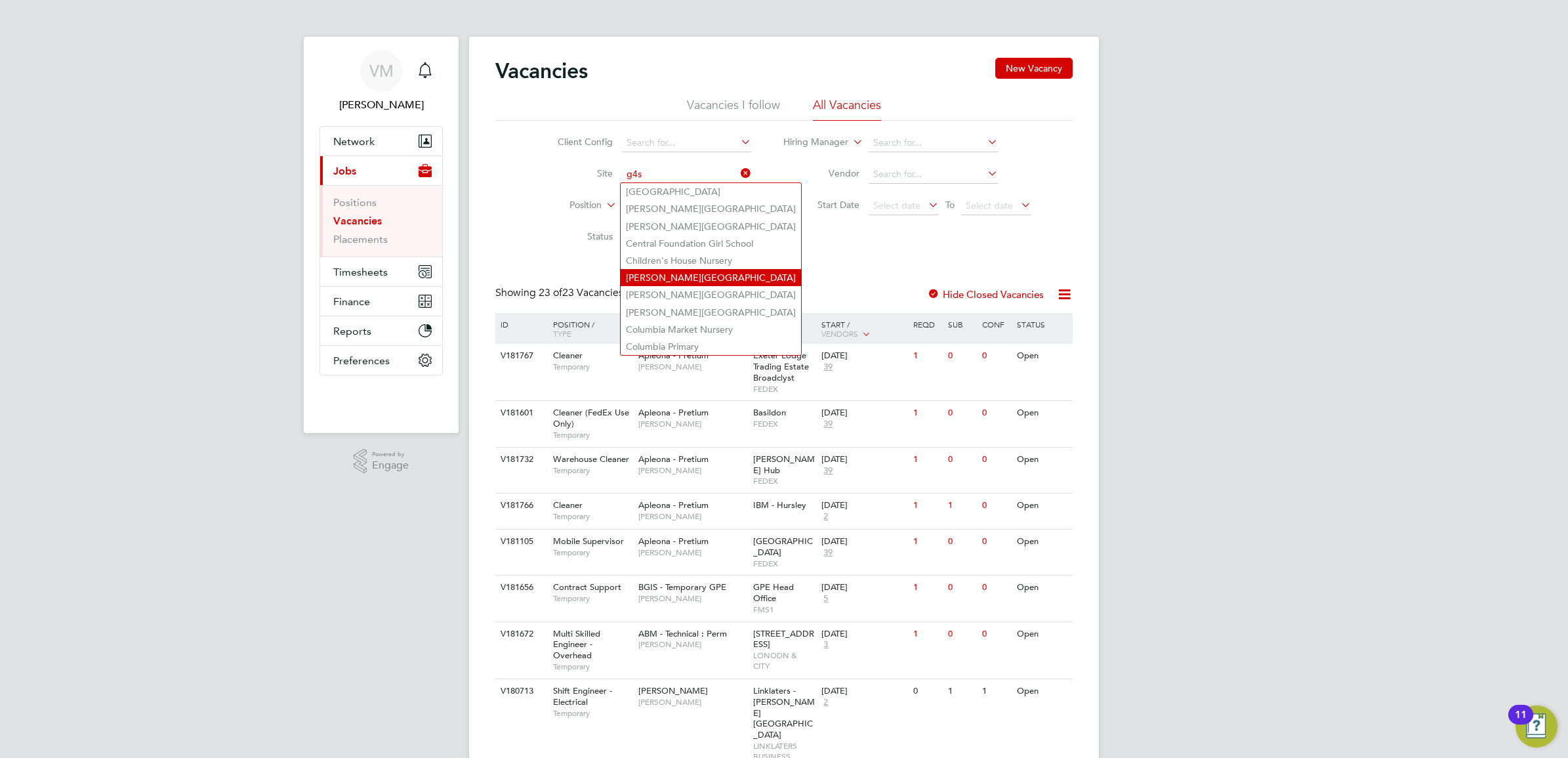
click at [702, 273] on li "[PERSON_NAME][GEOGRAPHIC_DATA]" at bounding box center [710, 277] width 180 height 17
type input "[PERSON_NAME][GEOGRAPHIC_DATA]"
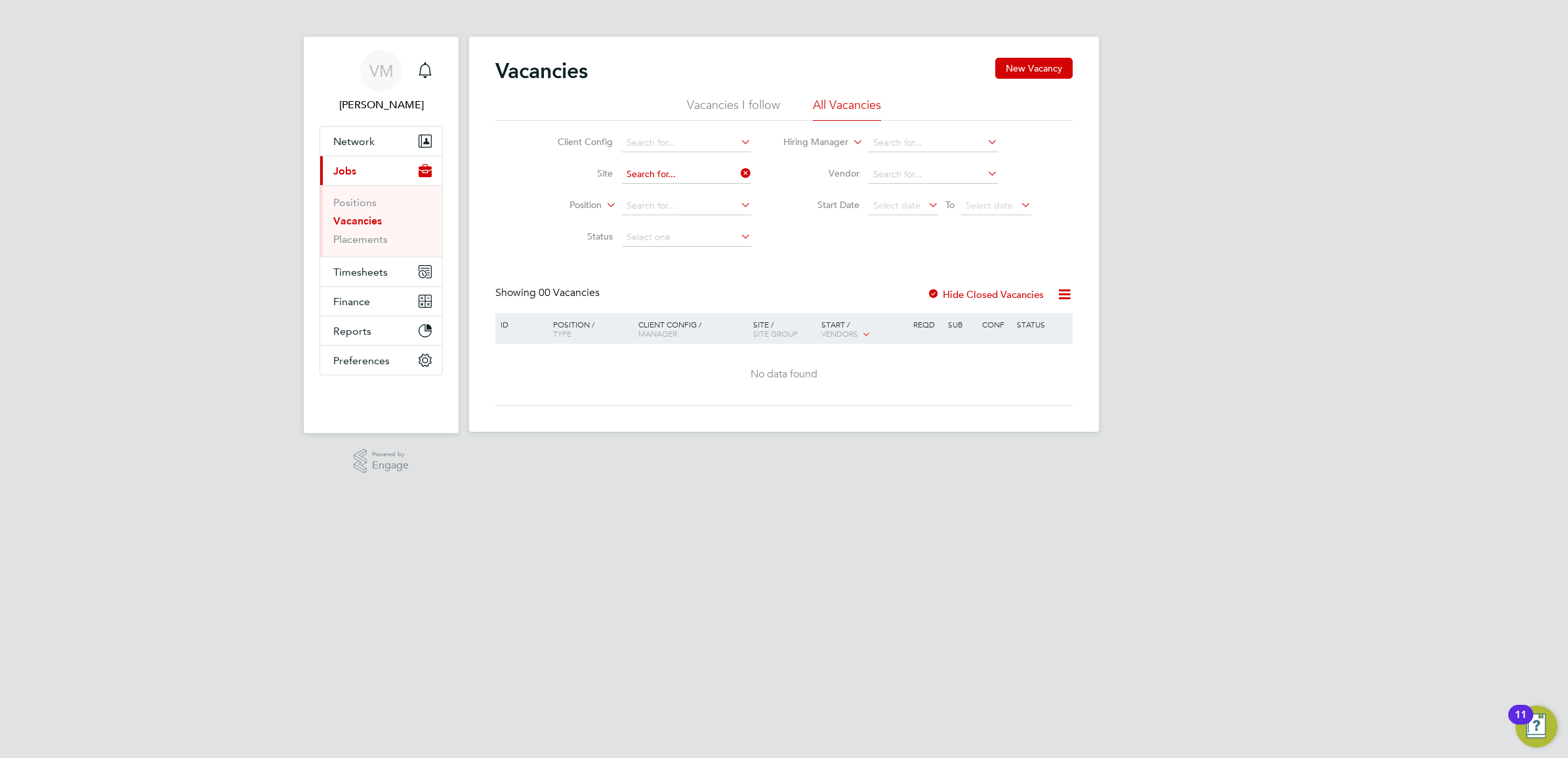
click at [720, 172] on input at bounding box center [686, 175] width 129 height 18
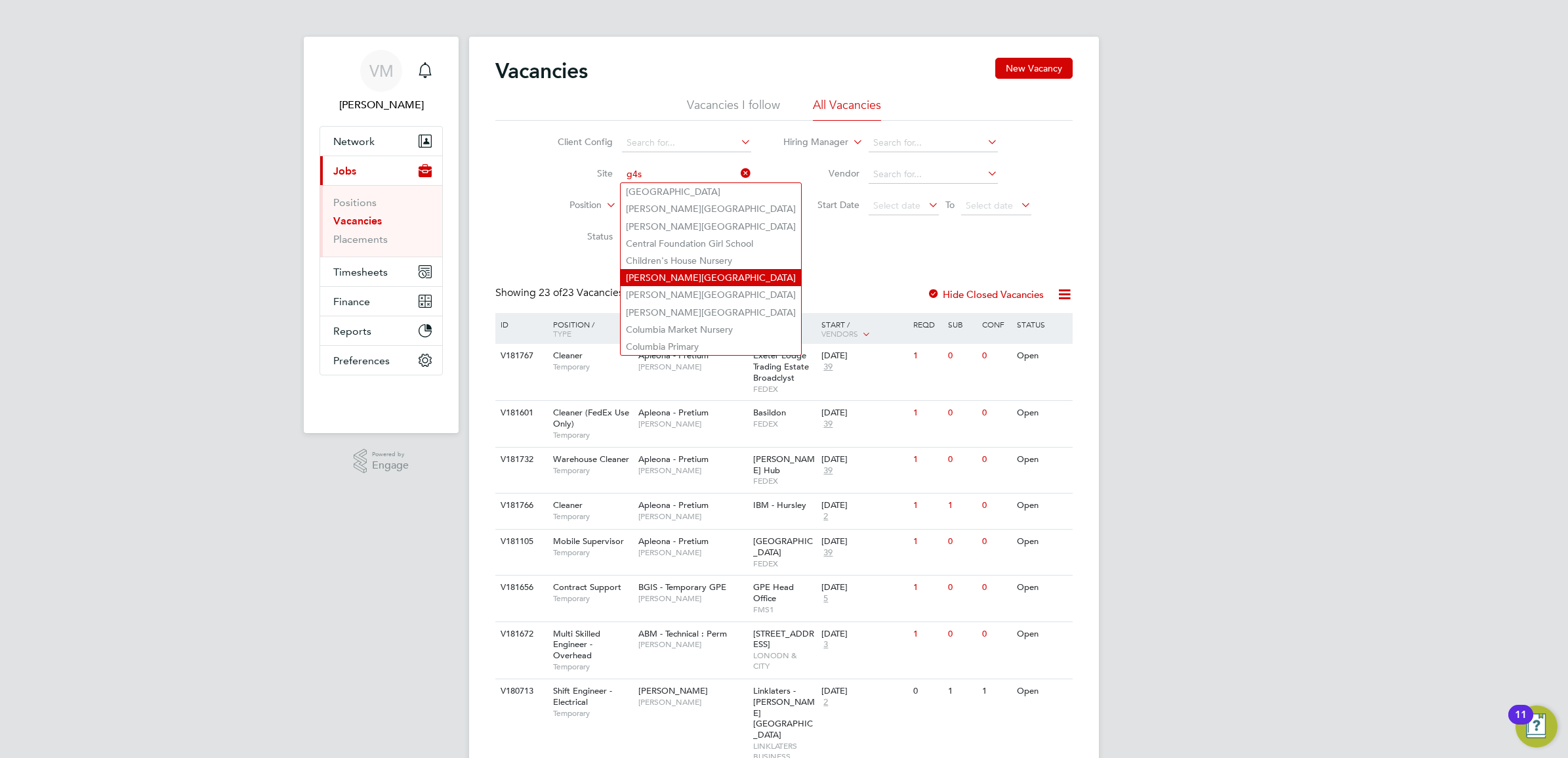
click at [690, 275] on li "[PERSON_NAME][GEOGRAPHIC_DATA]" at bounding box center [710, 277] width 180 height 17
type input "[PERSON_NAME][GEOGRAPHIC_DATA]"
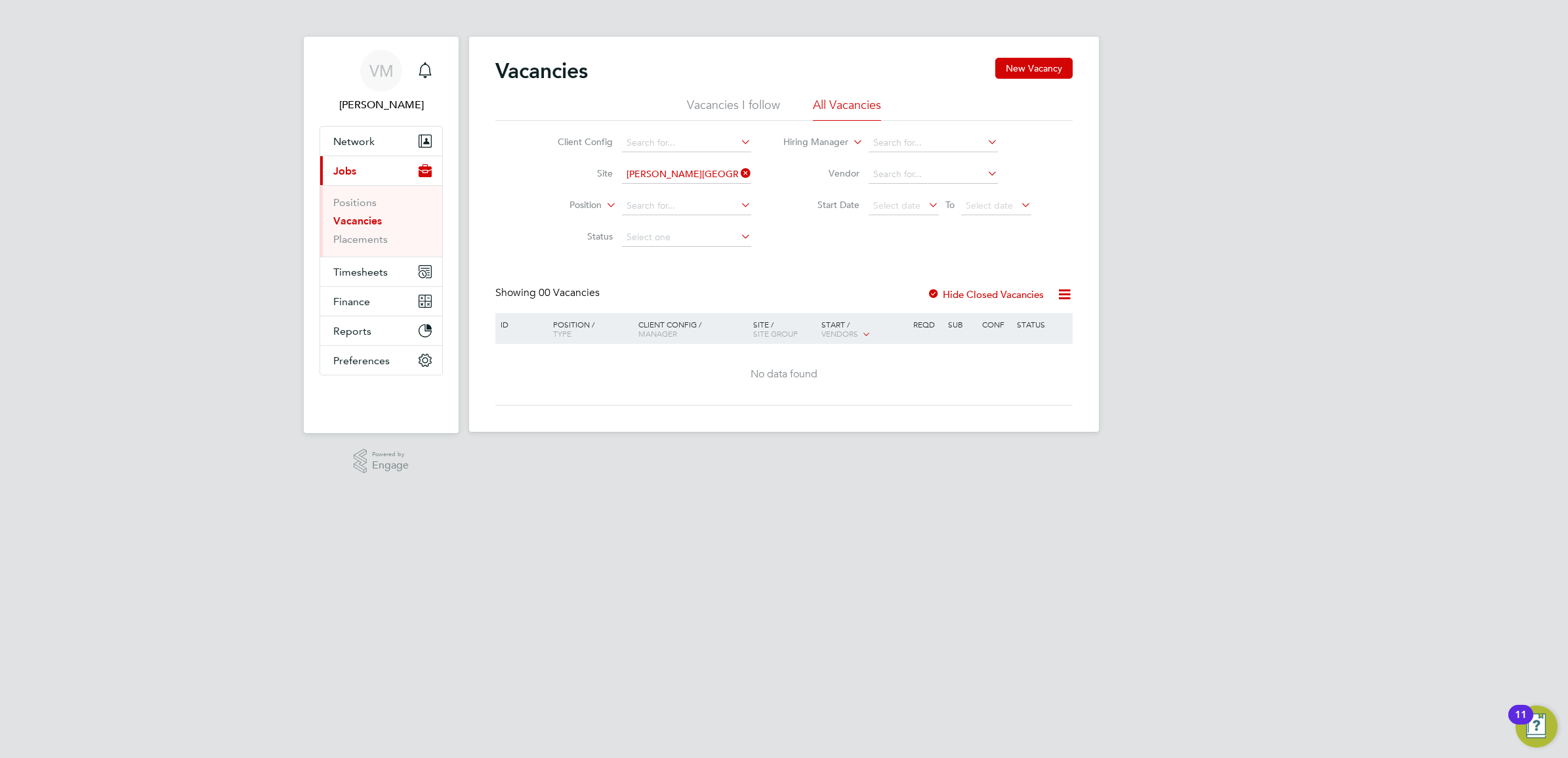
click at [738, 174] on icon at bounding box center [738, 173] width 0 height 18
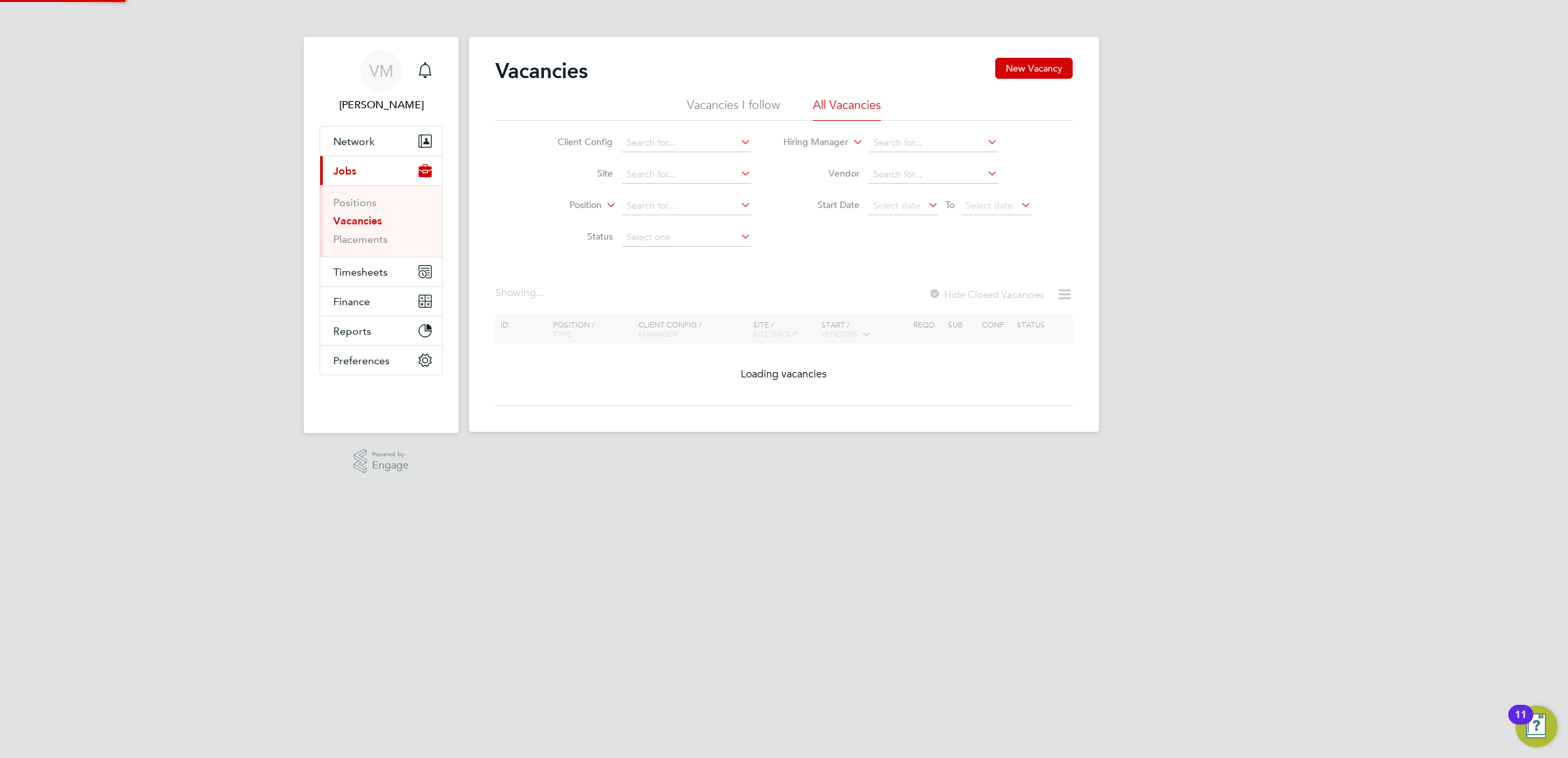
click at [697, 218] on li "Position" at bounding box center [644, 206] width 247 height 31
click at [700, 210] on input at bounding box center [686, 206] width 129 height 18
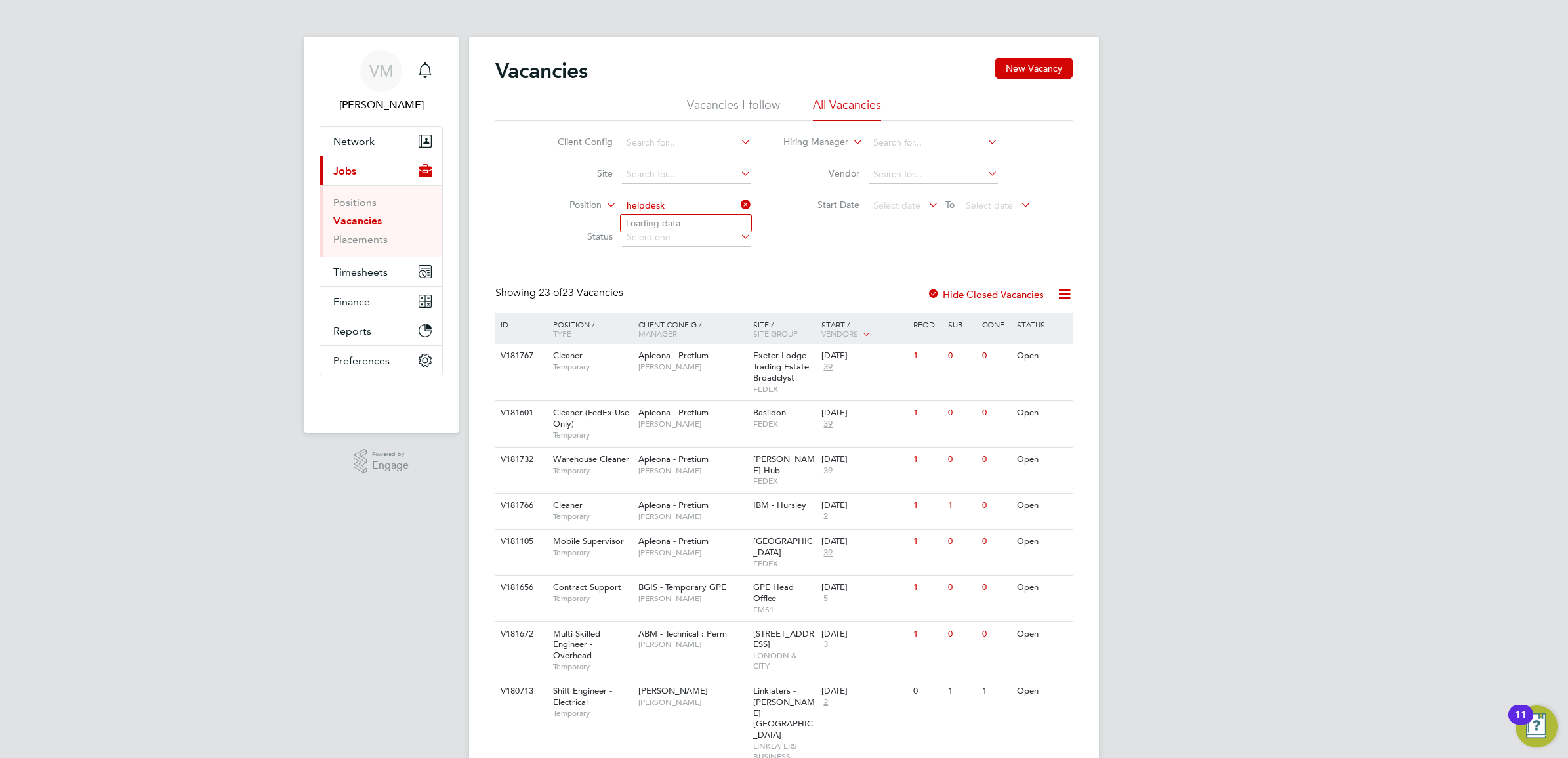
type input "helpdesk"
click at [702, 202] on input at bounding box center [686, 206] width 129 height 18
click at [709, 138] on input at bounding box center [686, 143] width 129 height 18
click at [815, 182] on li "G4S FM Churchill Hospitals - Operational" at bounding box center [759, 177] width 277 height 17
type input "G4S FM Churchill Hospitals - Operational"
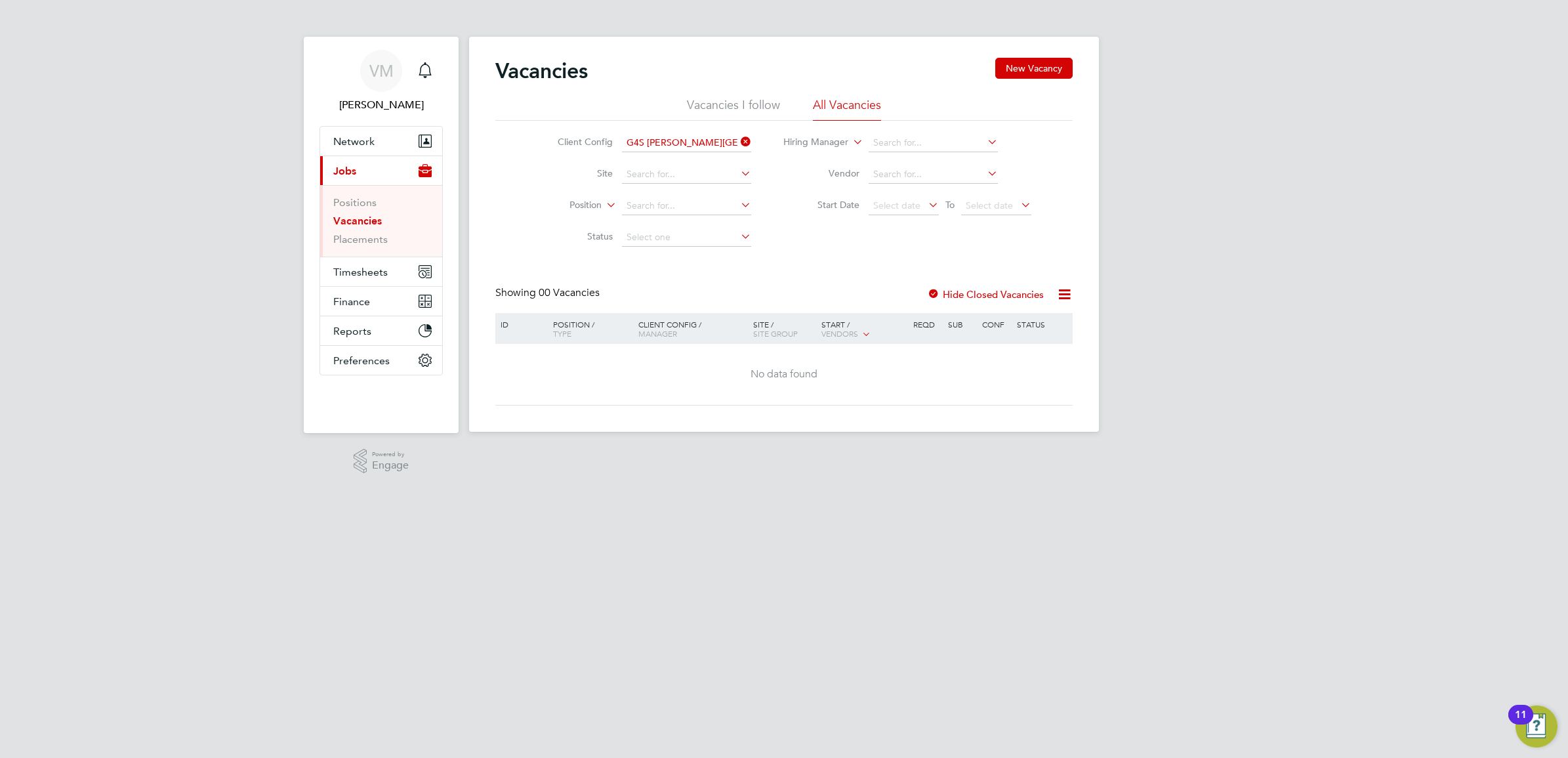
click at [738, 143] on icon at bounding box center [738, 142] width 0 height 18
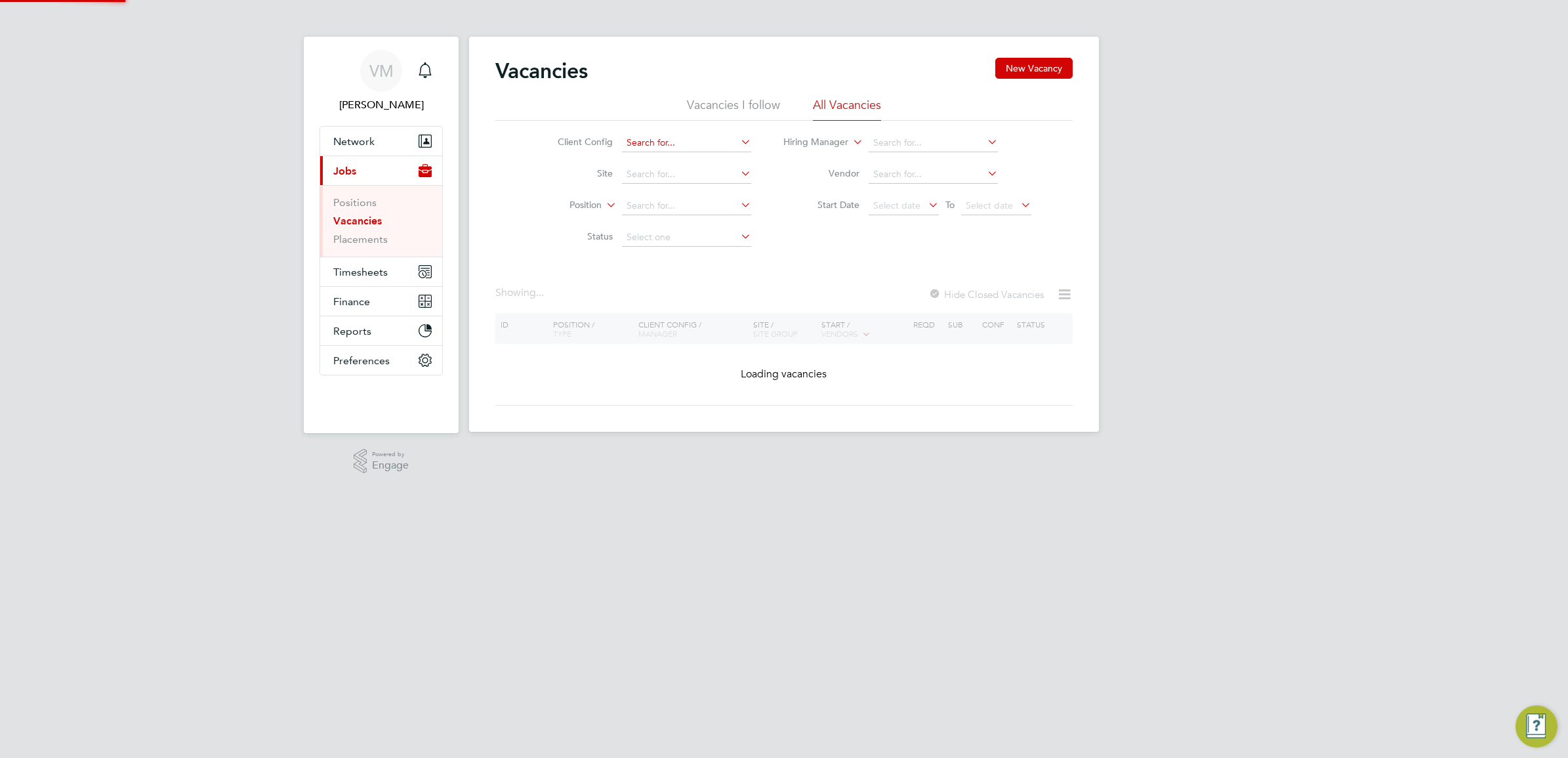
click at [711, 143] on input at bounding box center [686, 143] width 129 height 18
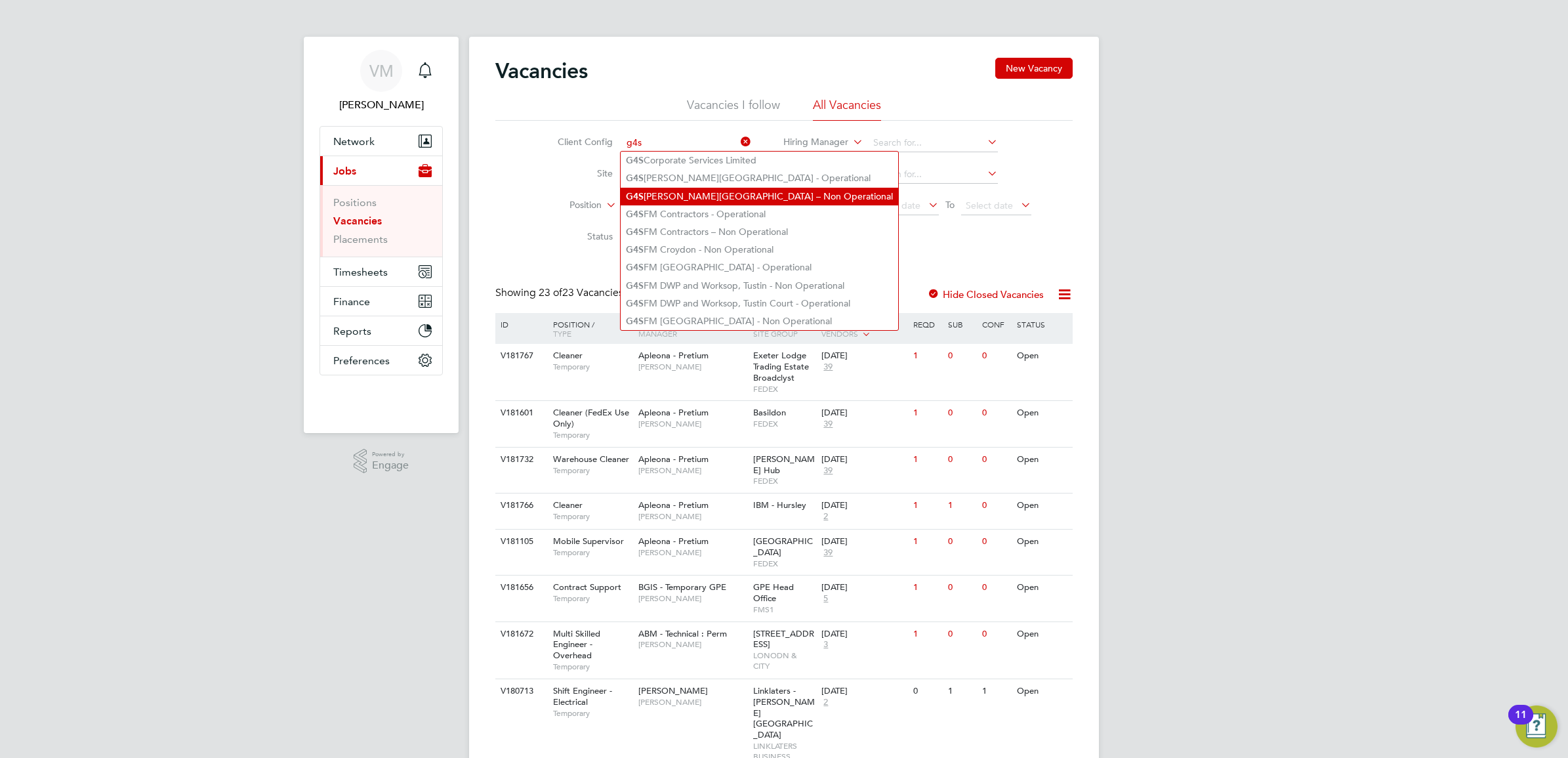
click at [766, 193] on li "G4S FM Churchill Hospitals – Non Operational" at bounding box center [759, 196] width 277 height 17
type input "G4S [PERSON_NAME] Hospitals – Non Operational"
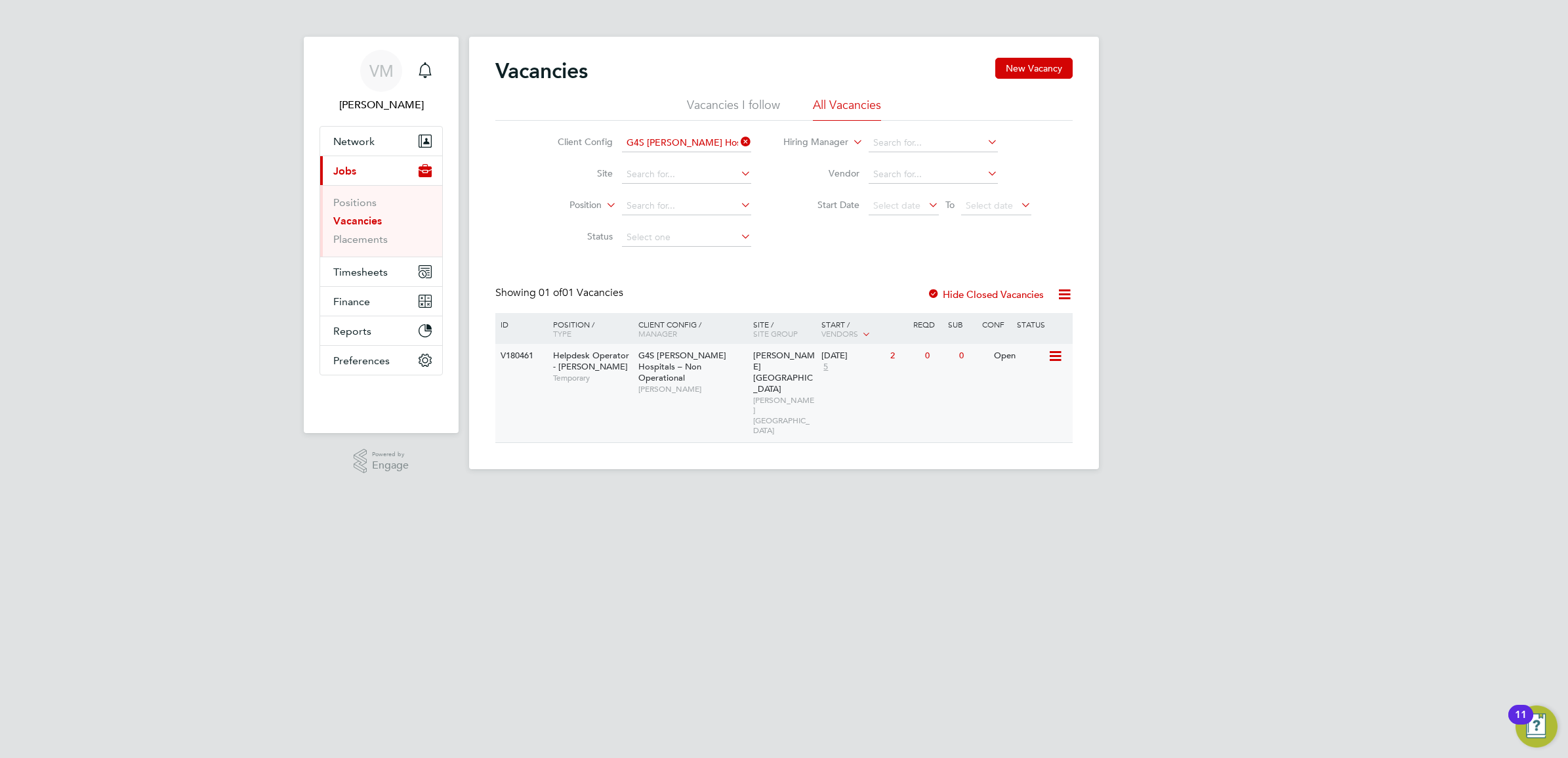
click at [574, 356] on span "Helpdesk Operator - Churchill" at bounding box center [590, 361] width 76 height 22
click at [376, 246] on li "Placements" at bounding box center [382, 239] width 98 height 13
click at [378, 240] on link "Placements" at bounding box center [360, 239] width 54 height 13
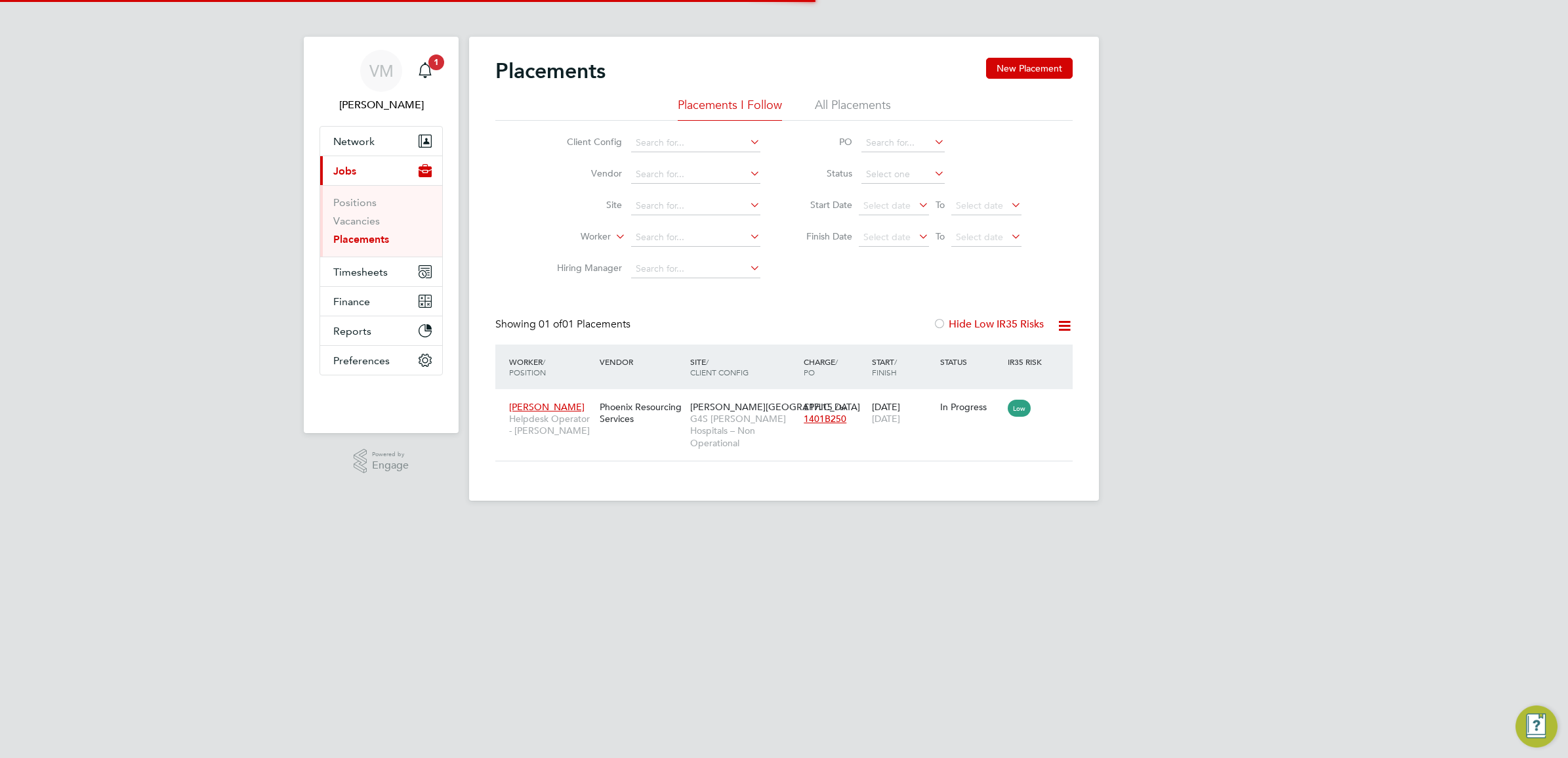
scroll to position [13, 61]
click at [661, 229] on input at bounding box center [695, 237] width 129 height 18
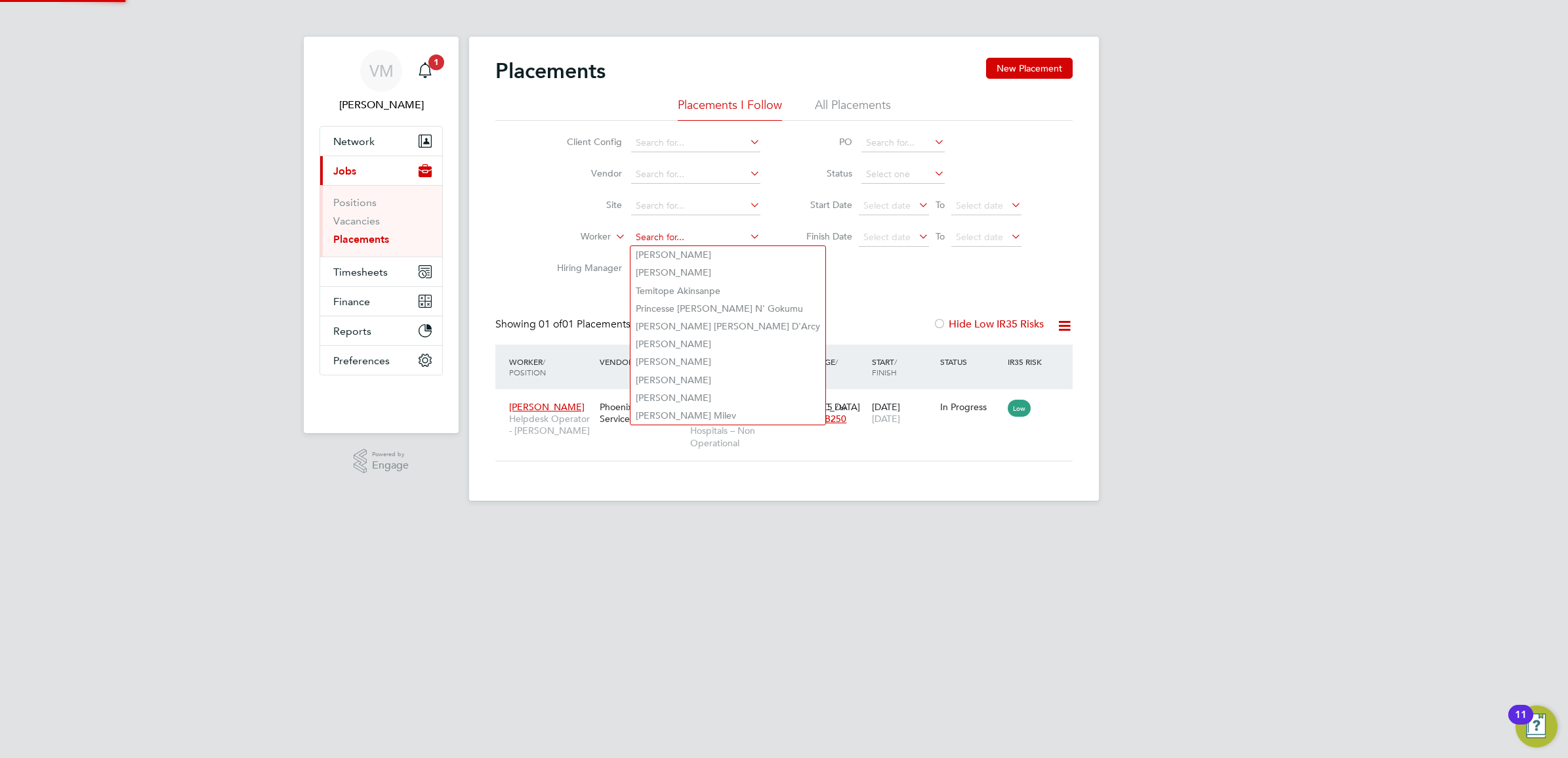
paste input "" Shalom Jane Gonsalves""
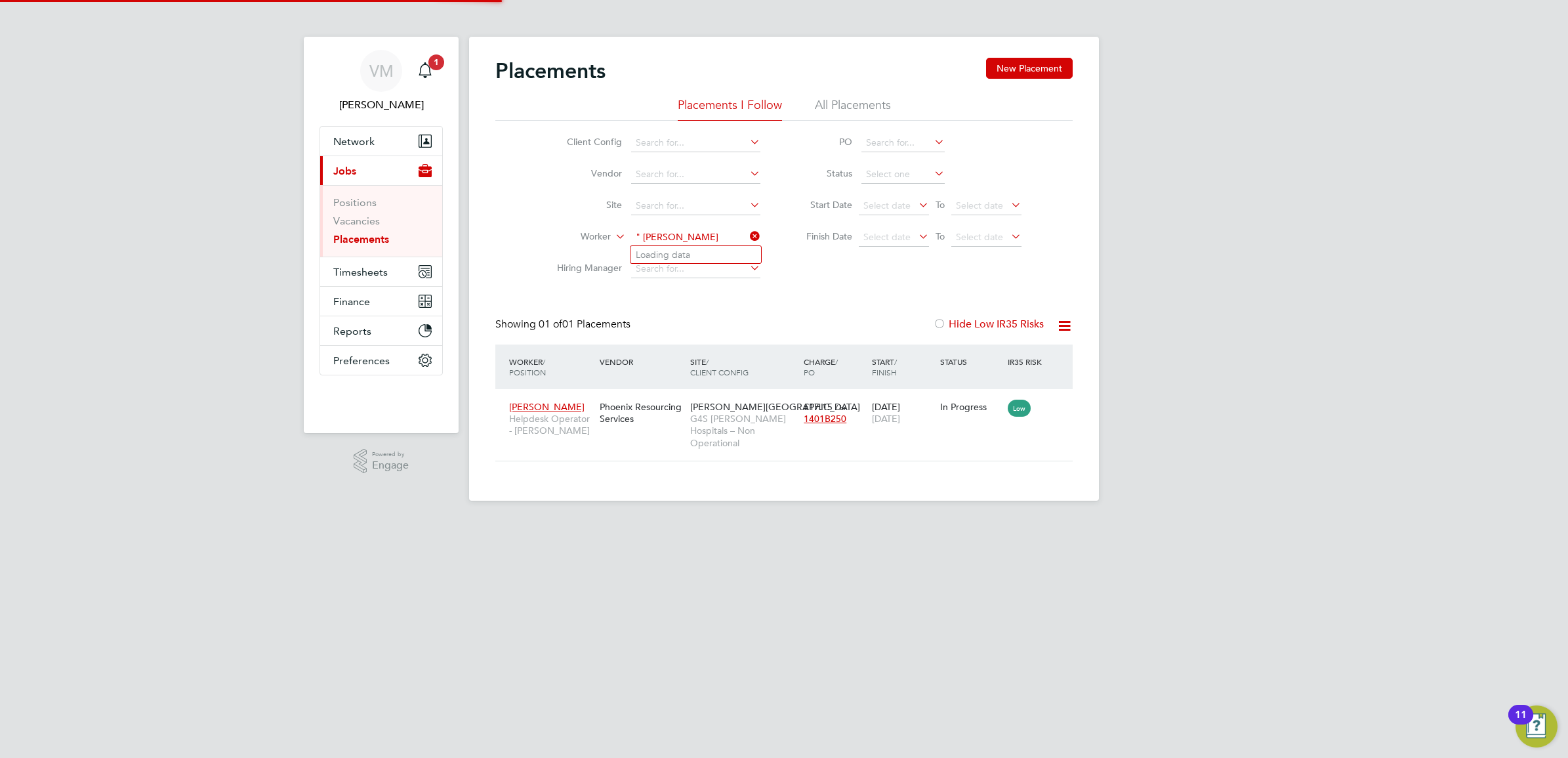
click at [643, 234] on input "" Shalom Jane Gonsalves" at bounding box center [695, 237] width 129 height 18
click at [690, 235] on input "Shalom Jane Gonsalves" at bounding box center [695, 237] width 129 height 18
type input "Shalom Gonsalves"
click at [690, 235] on input at bounding box center [695, 237] width 129 height 18
type input "SHALOM"
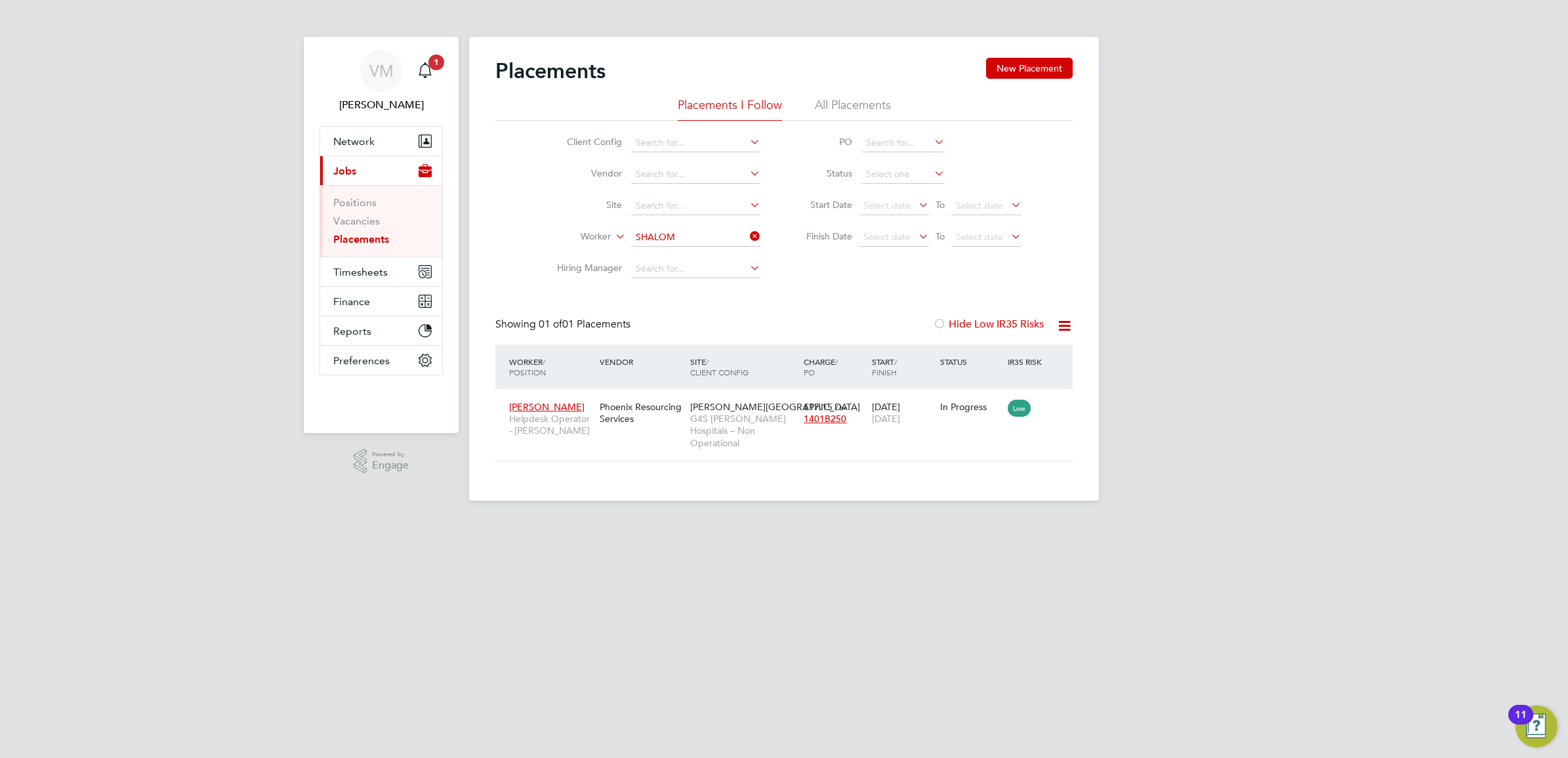
click at [747, 236] on icon at bounding box center [747, 236] width 0 height 18
click at [709, 244] on input at bounding box center [695, 237] width 129 height 18
type input "Shalom"
click at [839, 294] on div "Placements New Placement Placements I Follow All Placements Client Config Vendo…" at bounding box center [784, 259] width 577 height 403
click at [834, 116] on li "All Placements" at bounding box center [852, 109] width 76 height 24
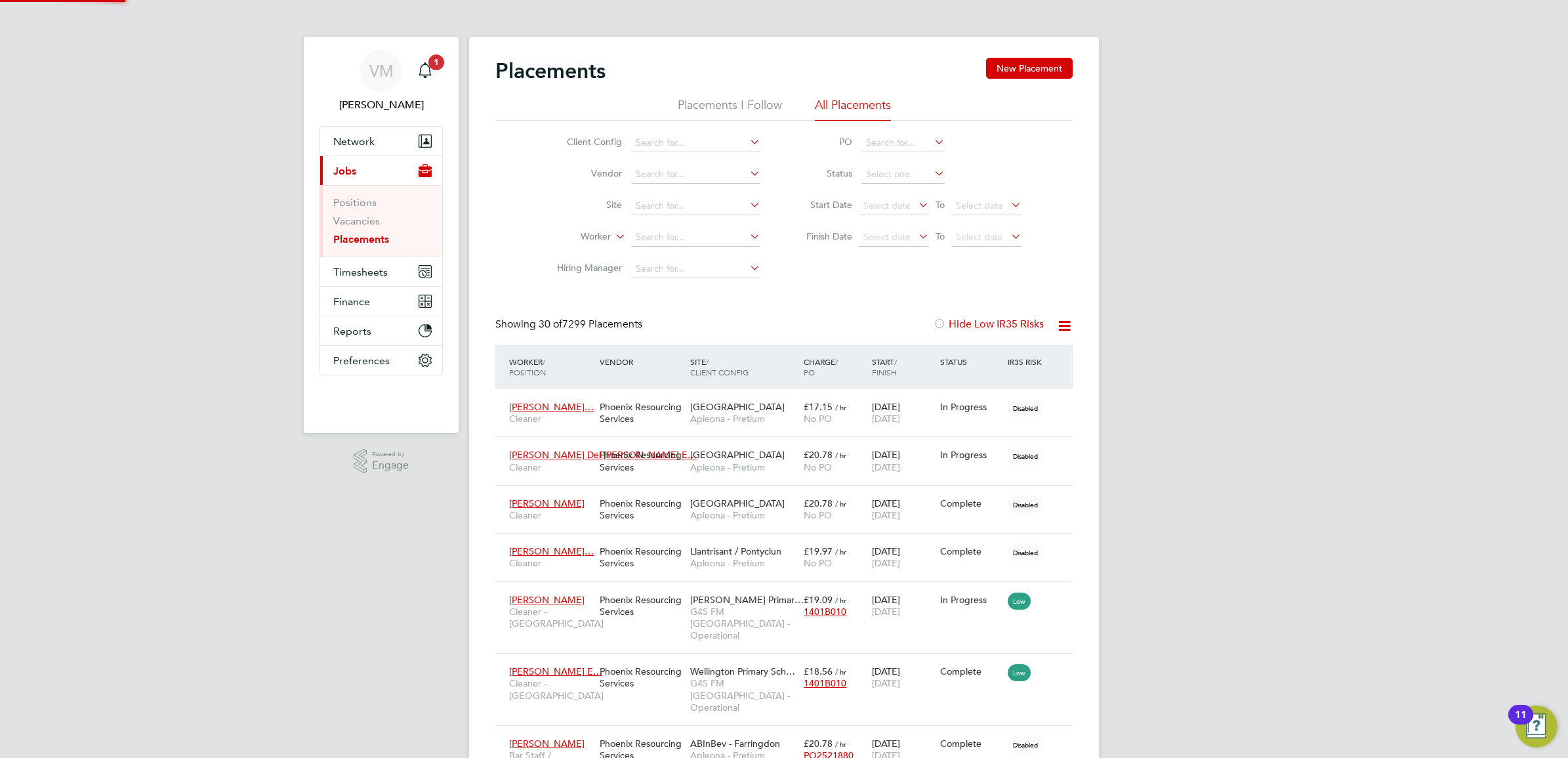
scroll to position [0, 0]
click at [682, 233] on input at bounding box center [695, 237] width 129 height 18
type input "shalom"
click at [355, 145] on span "Network" at bounding box center [353, 141] width 41 height 13
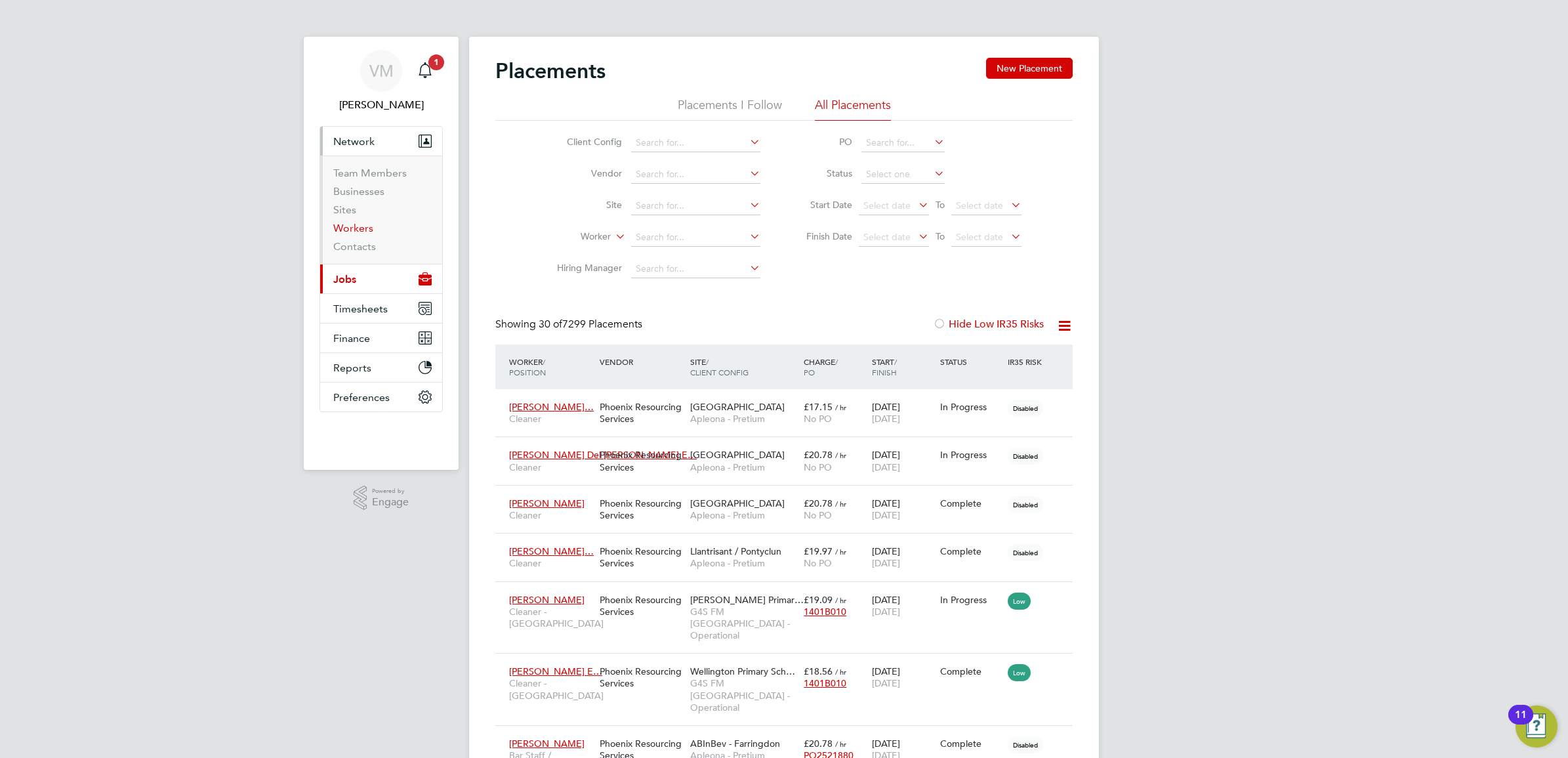
click at [356, 225] on link "Workers" at bounding box center [353, 228] width 40 height 13
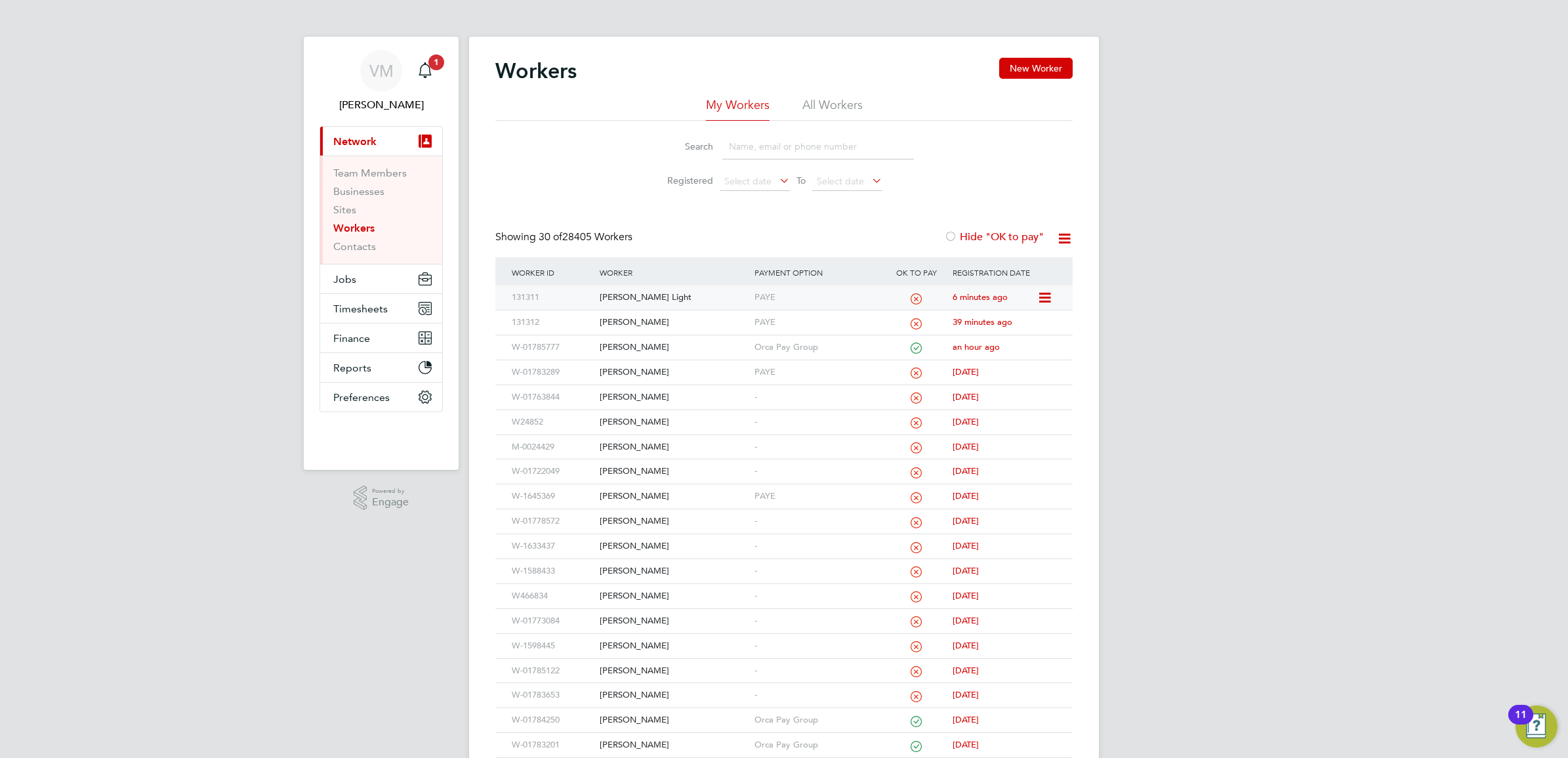
click at [614, 294] on div "[PERSON_NAME] Light" at bounding box center [673, 297] width 154 height 24
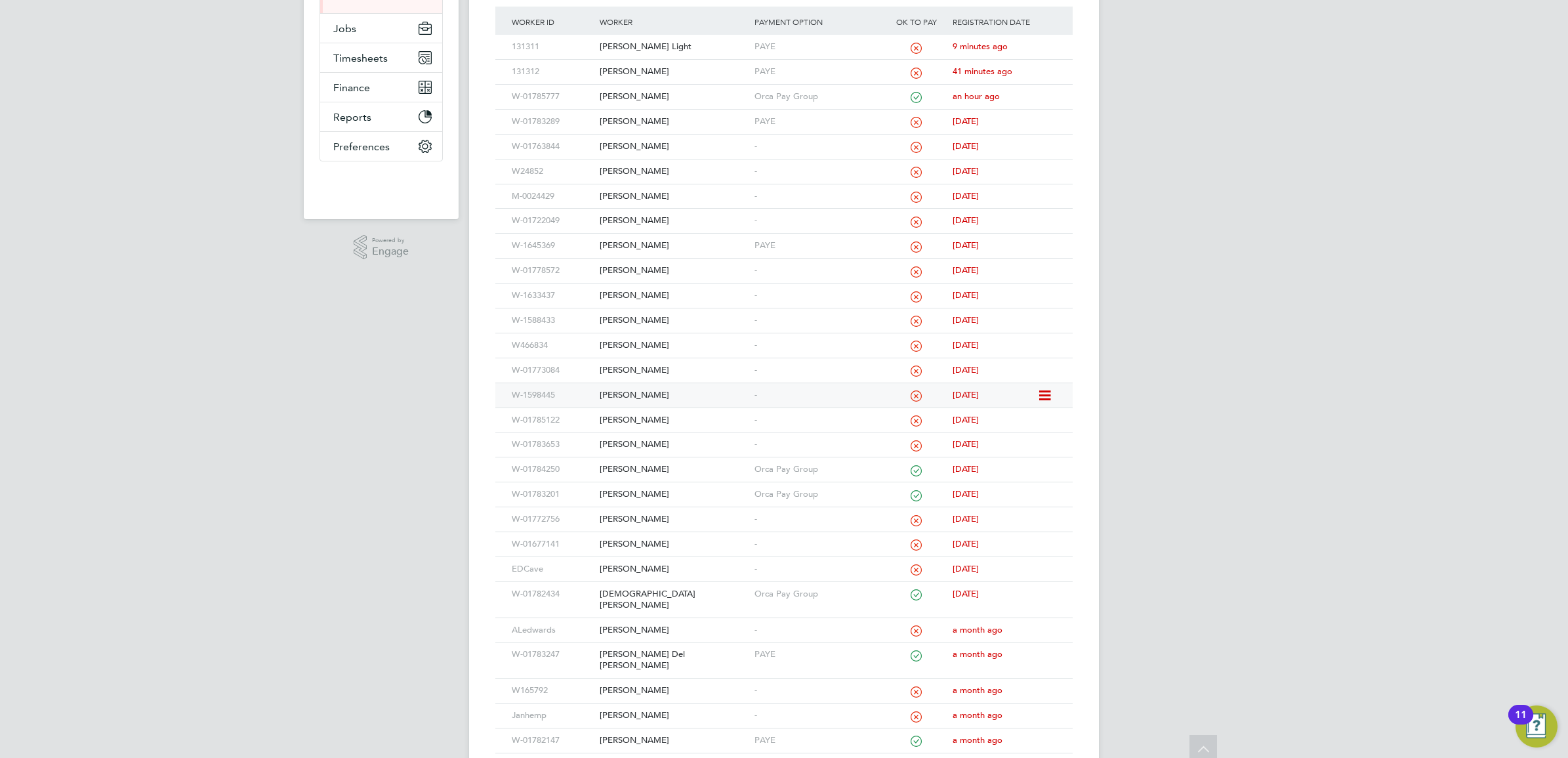
scroll to position [365, 0]
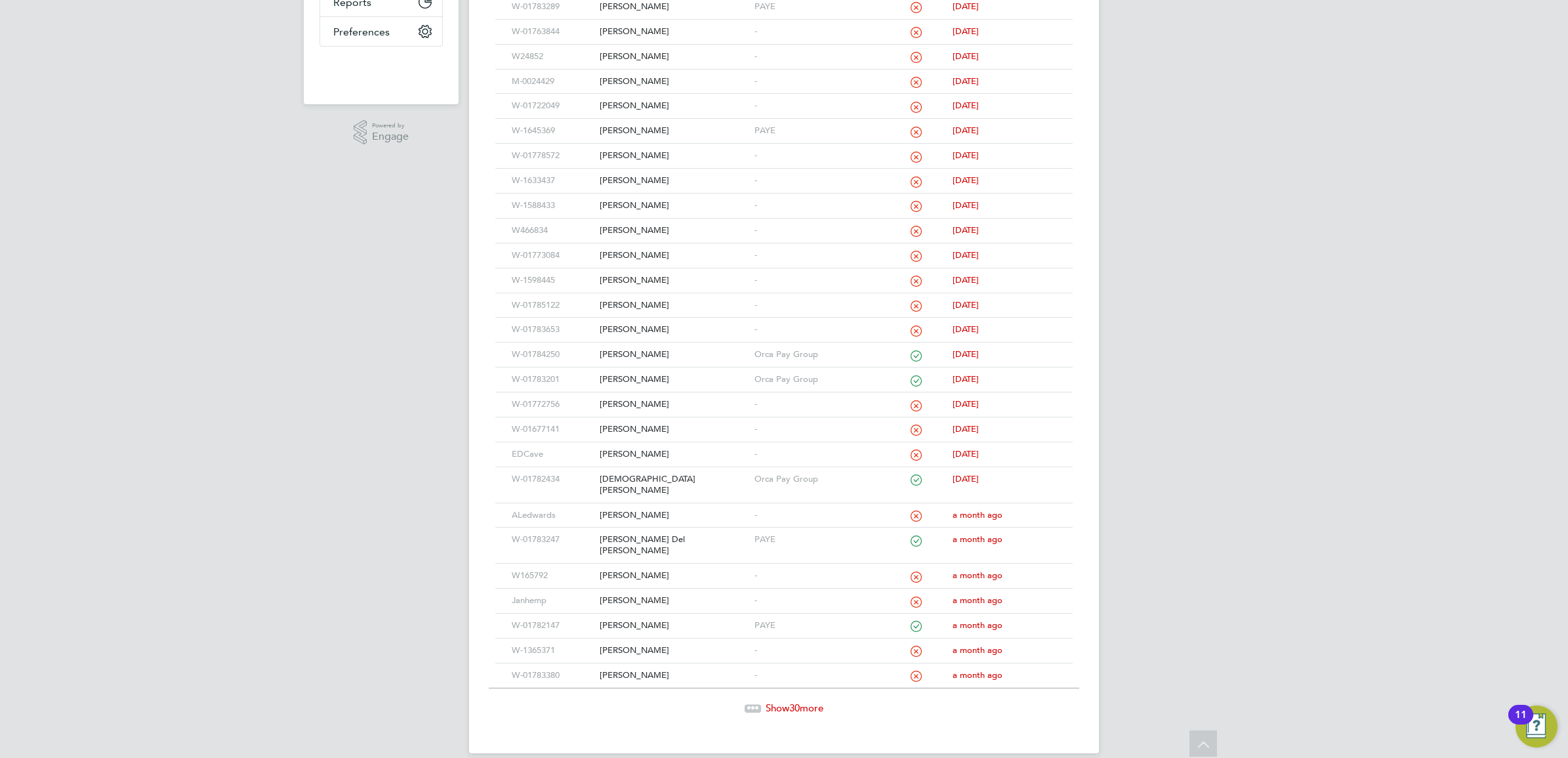
drag, startPoint x: 802, startPoint y: 689, endPoint x: 841, endPoint y: 634, distance: 67.4
click at [802, 701] on span "Show 30 more" at bounding box center [794, 707] width 58 height 13
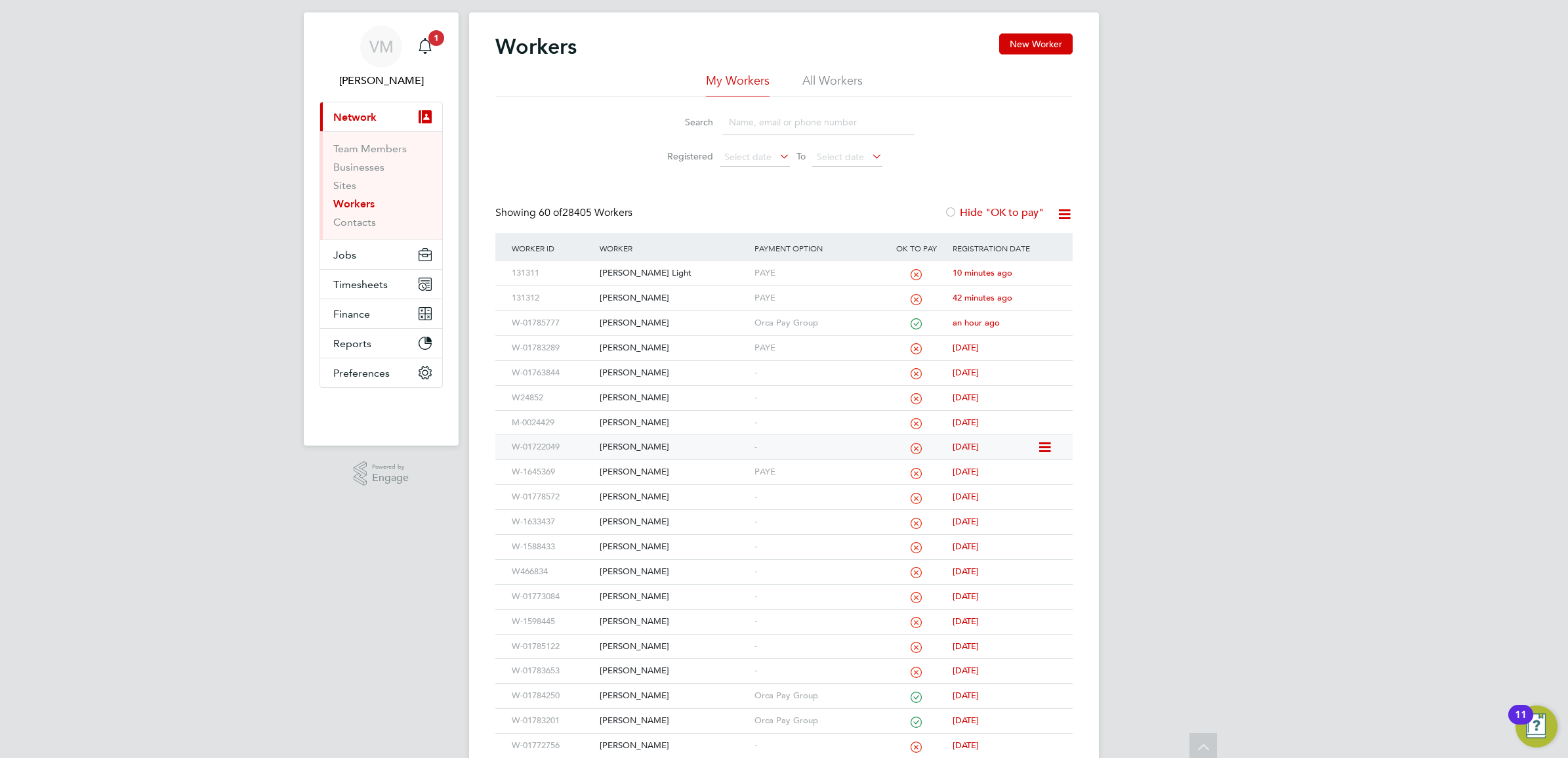
scroll to position [0, 0]
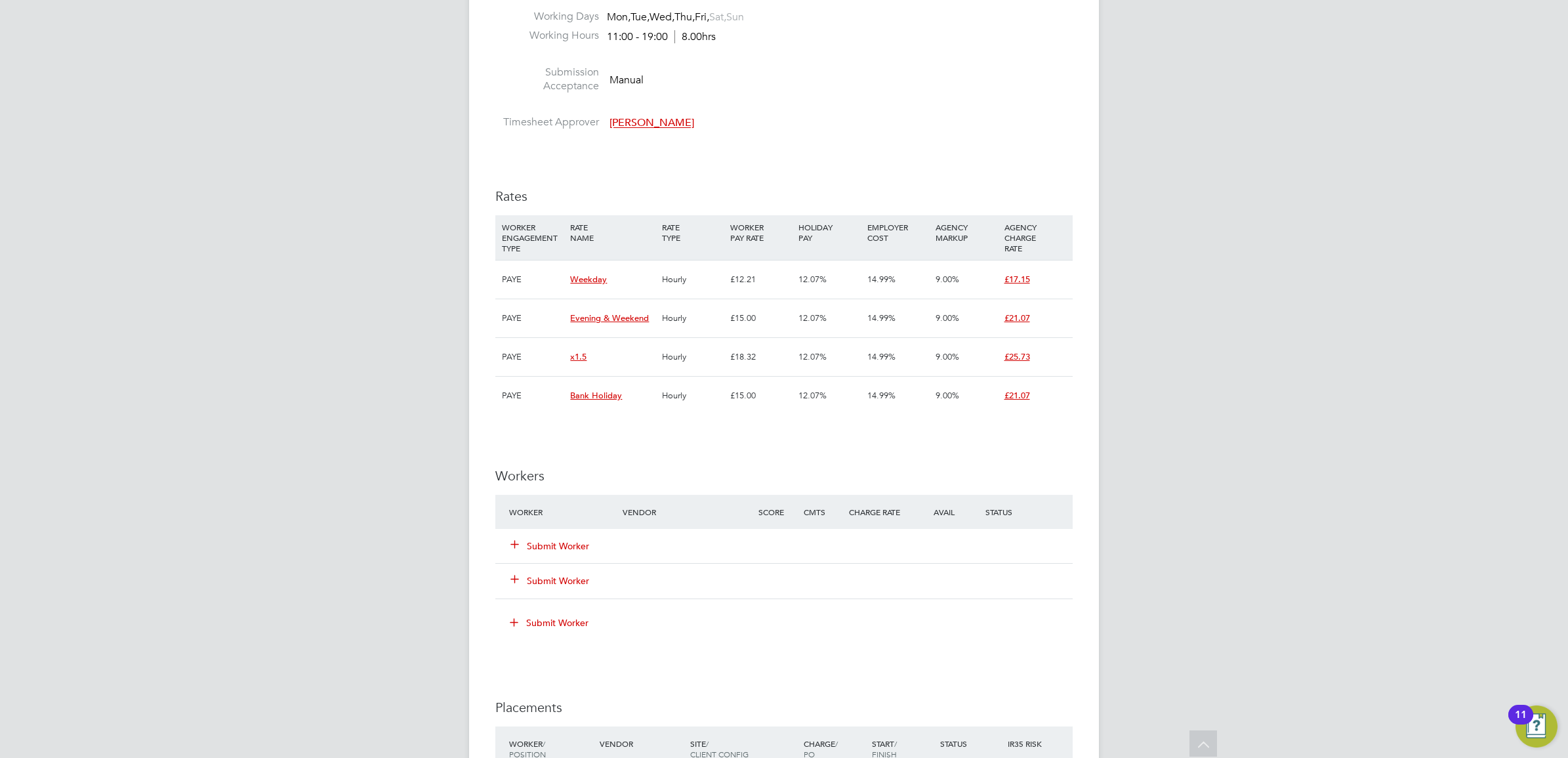
scroll to position [1722, 0]
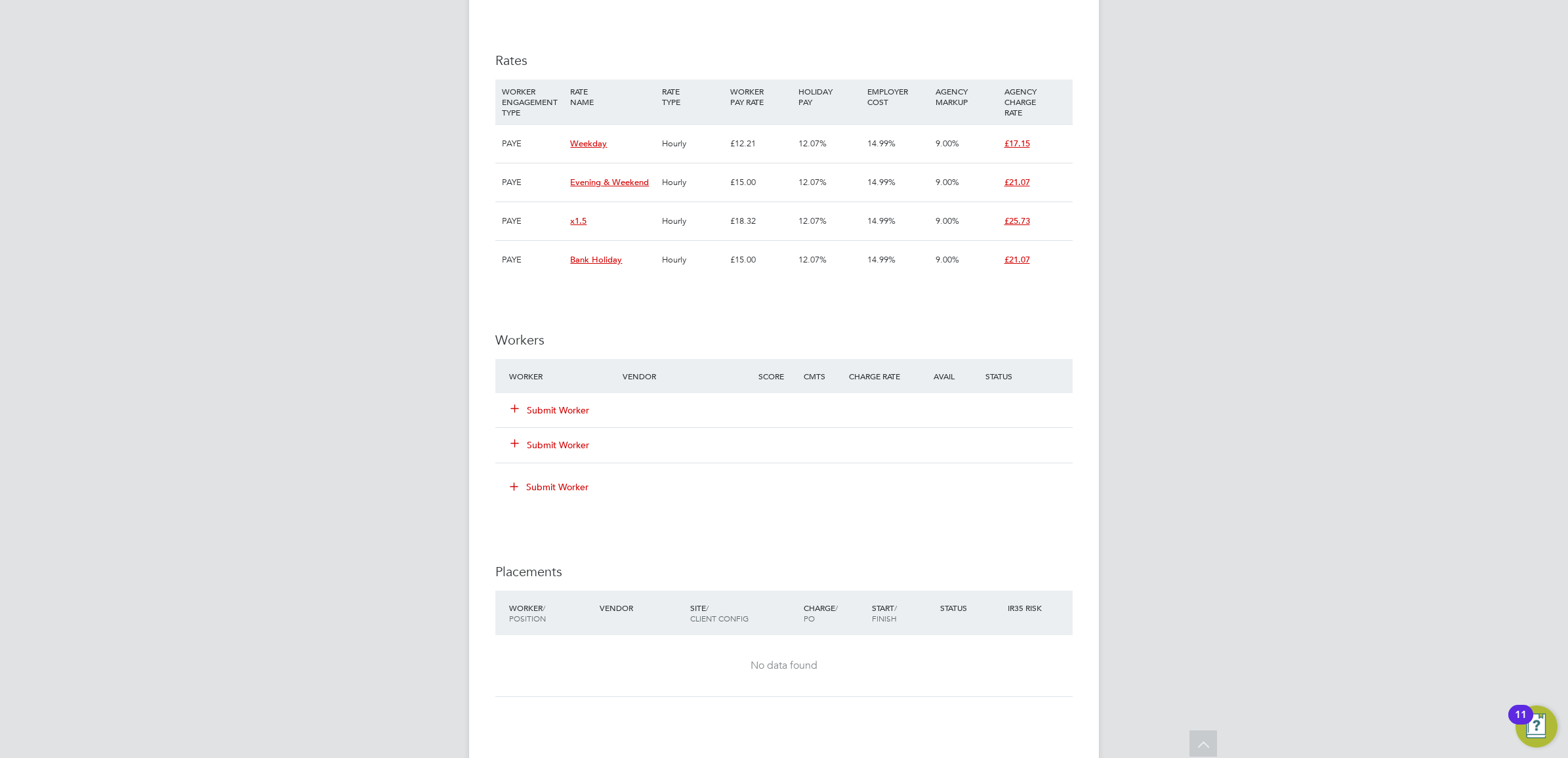
click at [560, 404] on button "Submit Worker" at bounding box center [550, 410] width 79 height 13
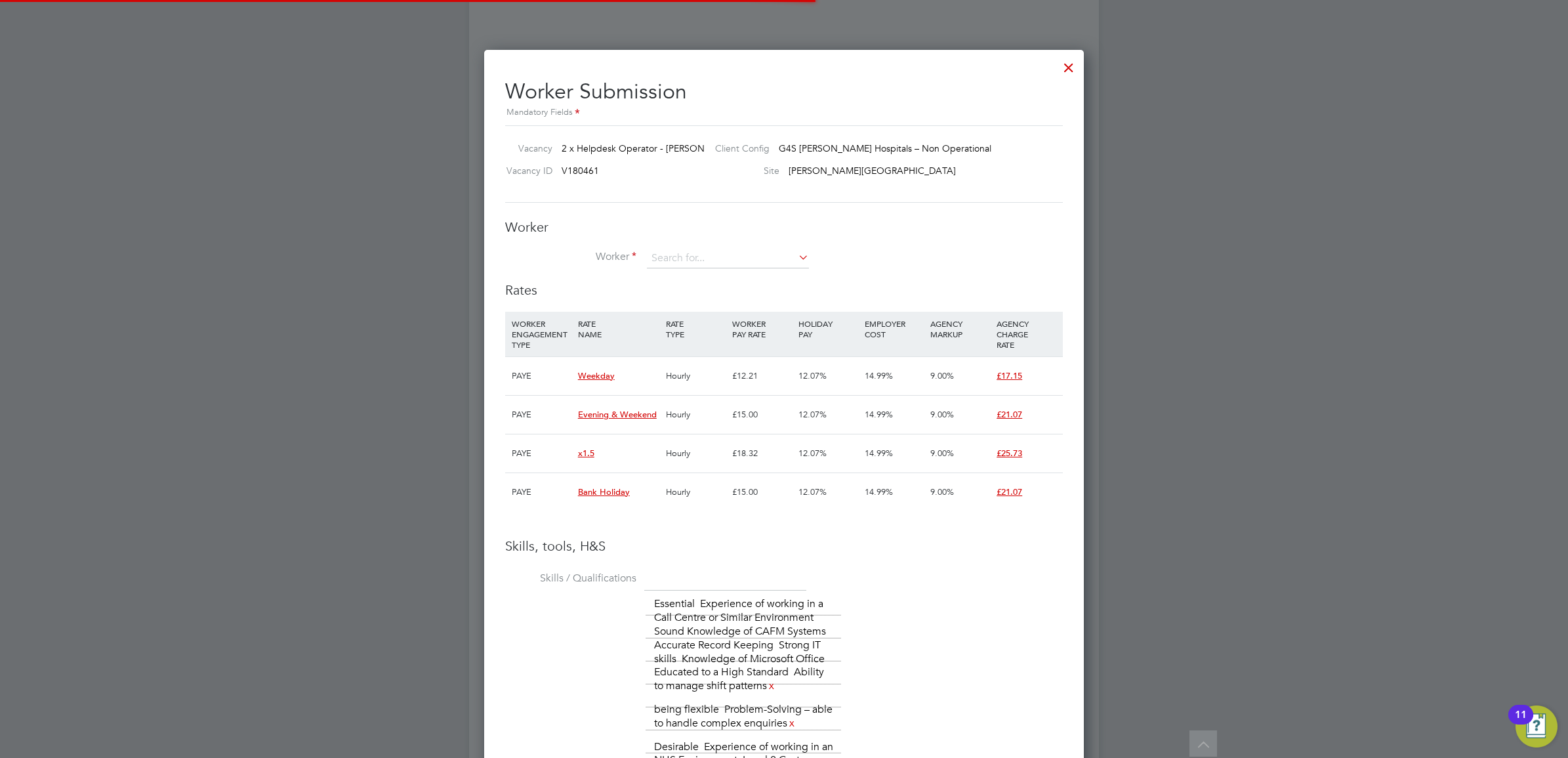
scroll to position [6, 6]
click at [704, 257] on input at bounding box center [727, 259] width 162 height 19
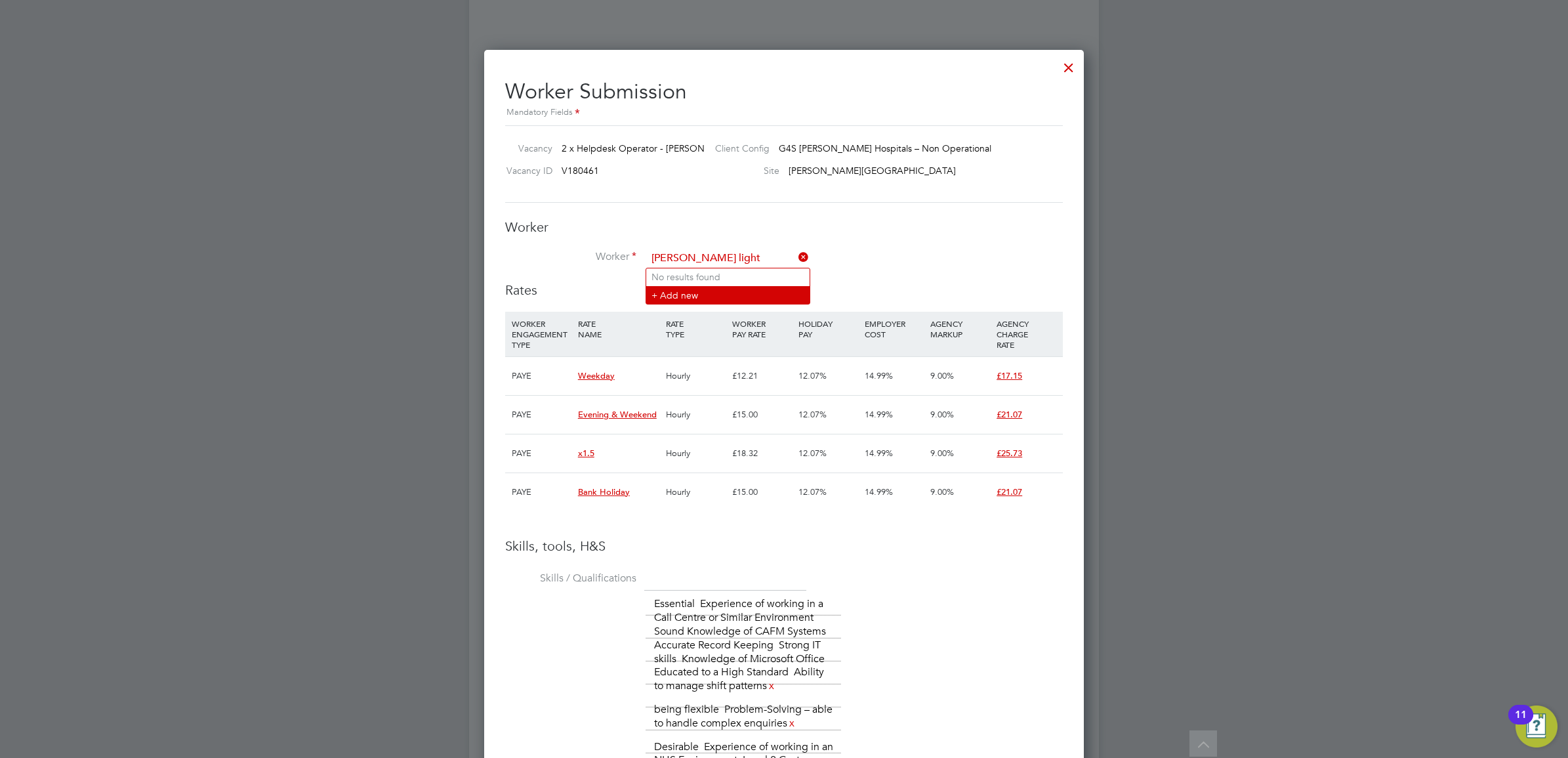
type input "[PERSON_NAME] light"
click at [695, 297] on li "+ Add new" at bounding box center [727, 294] width 163 height 17
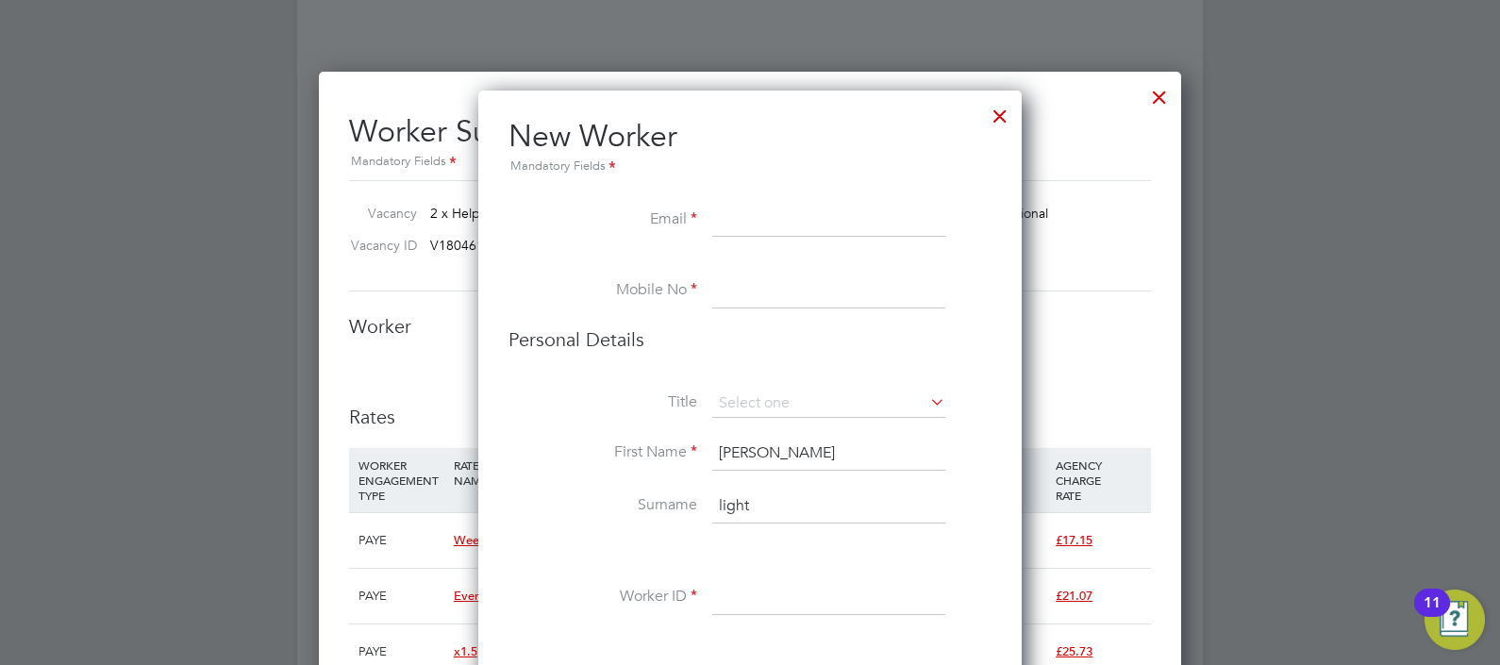
click at [722, 212] on input at bounding box center [828, 221] width 233 height 34
paste input "[EMAIL_ADDRESS][DOMAIN_NAME]"
type input "[EMAIL_ADDRESS][DOMAIN_NAME]"
click at [757, 284] on input at bounding box center [828, 292] width 233 height 34
click at [774, 308] on li "Mobile No" at bounding box center [749, 301] width 483 height 53
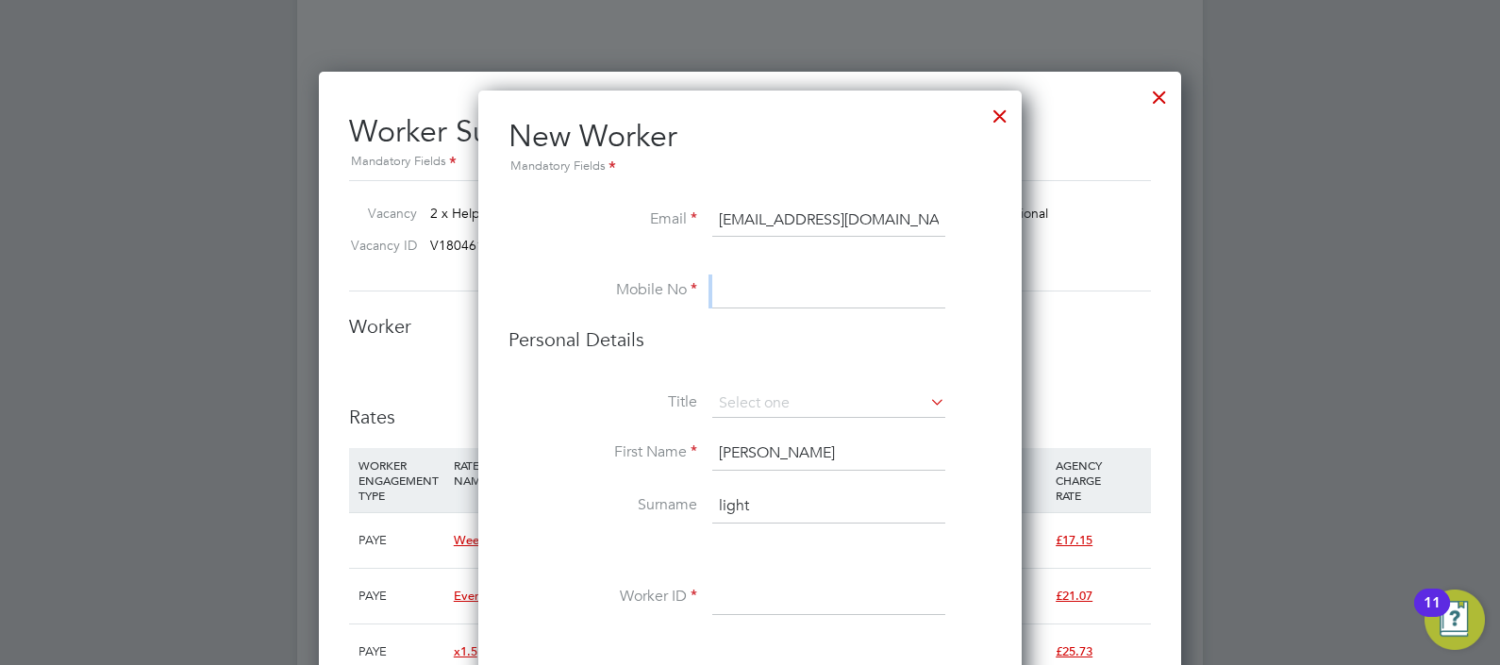
click at [777, 300] on input at bounding box center [828, 292] width 233 height 34
paste input "+44 7817 695957"
click at [730, 285] on input "+44 7817 695957" at bounding box center [828, 292] width 233 height 34
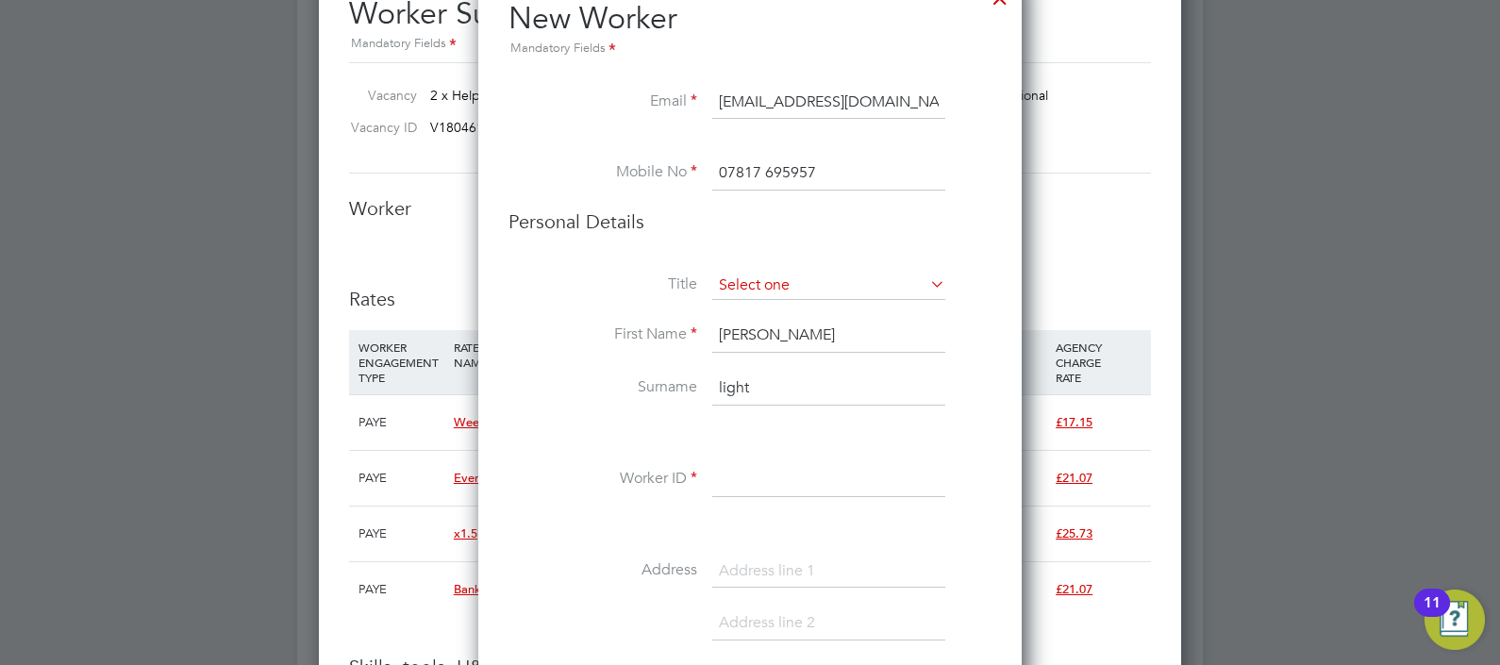
type input "07817 695957"
click at [789, 284] on input at bounding box center [828, 286] width 233 height 28
click at [741, 284] on input at bounding box center [828, 286] width 233 height 28
click at [783, 288] on input at bounding box center [828, 286] width 233 height 28
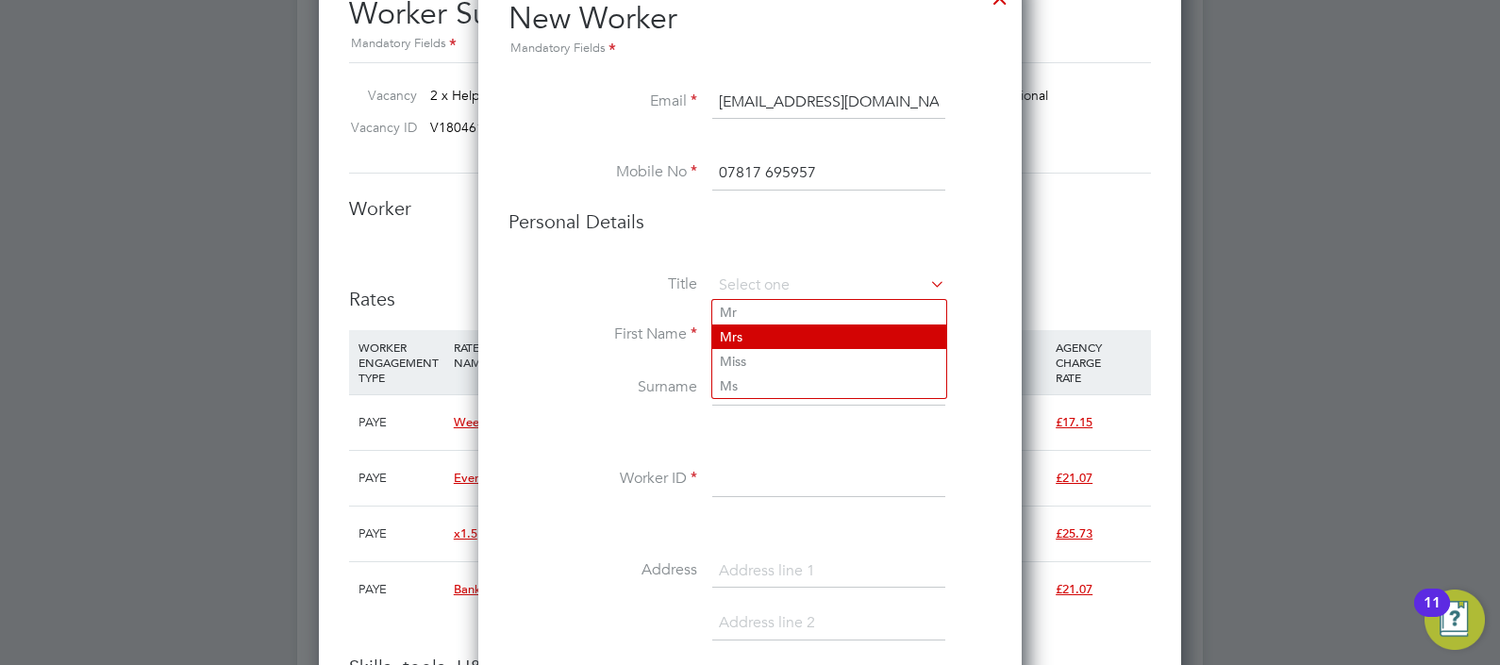
click at [753, 344] on li "Mrs" at bounding box center [829, 336] width 234 height 25
type input "Mrs"
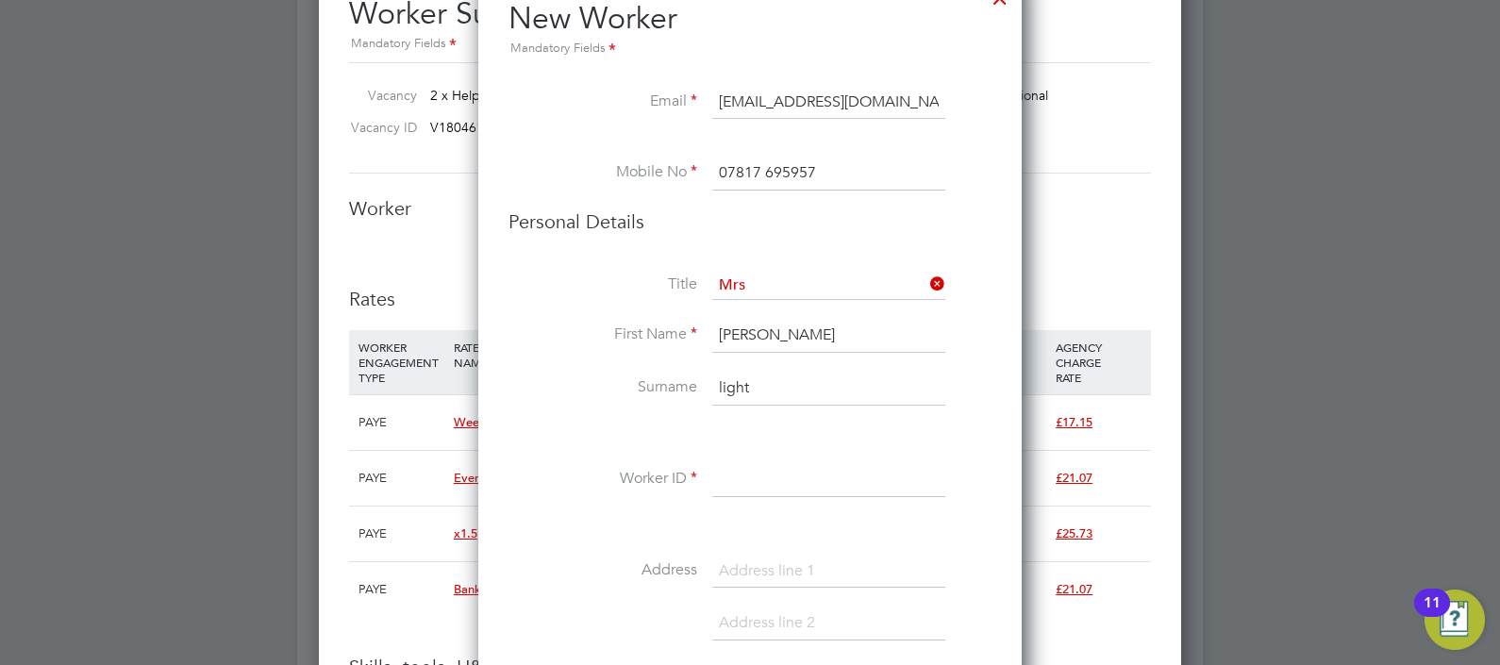
scroll to position [1677, 544]
click at [728, 335] on input "kerri" at bounding box center [828, 336] width 233 height 34
type input "Kerri"
drag, startPoint x: 721, startPoint y: 378, endPoint x: 731, endPoint y: 378, distance: 10.4
click at [727, 379] on input "light" at bounding box center [828, 389] width 233 height 34
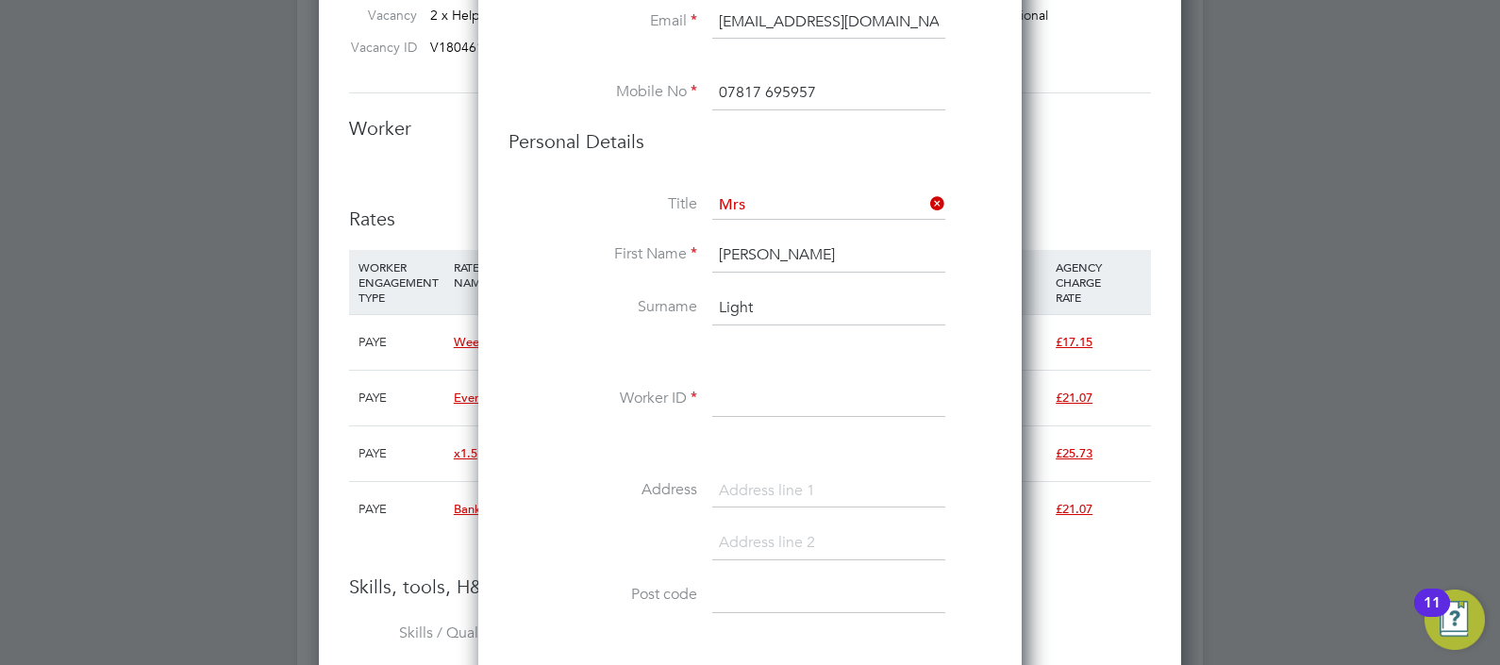
scroll to position [2712, 0]
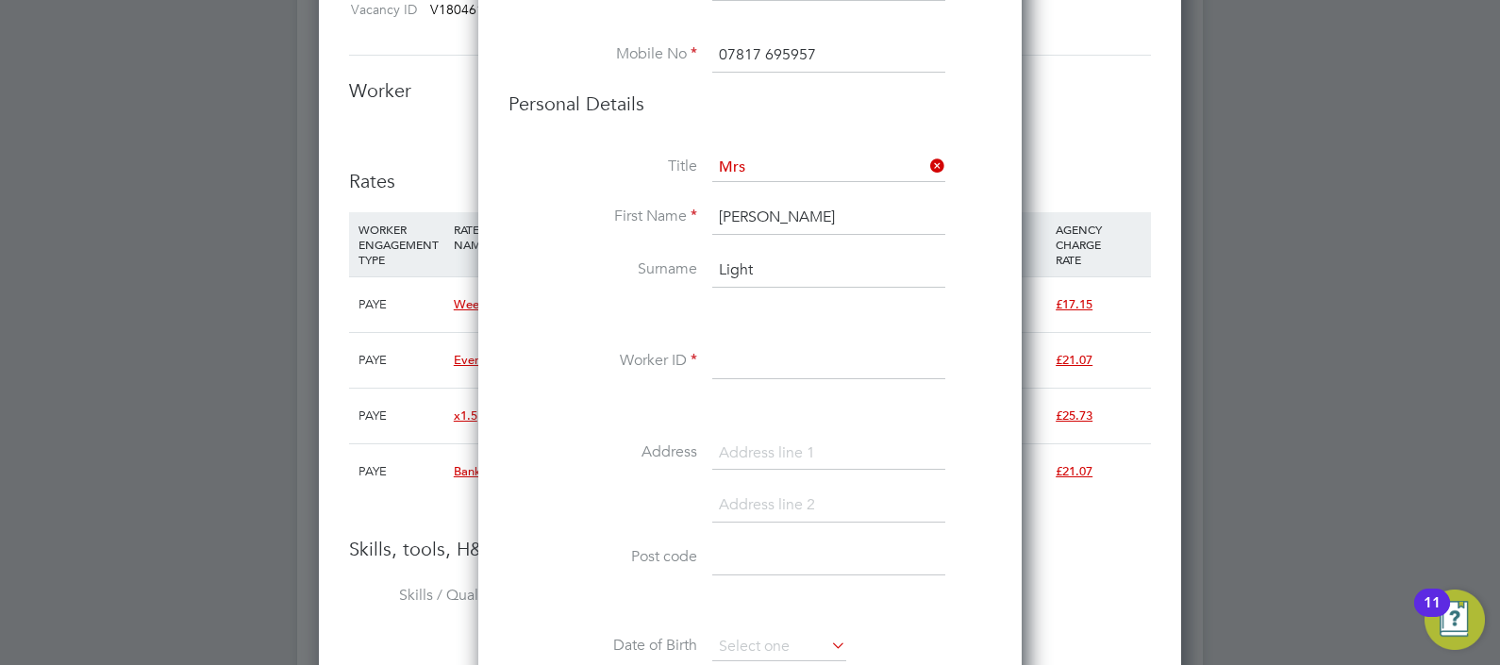
type input "Light"
click at [858, 356] on input at bounding box center [828, 362] width 233 height 34
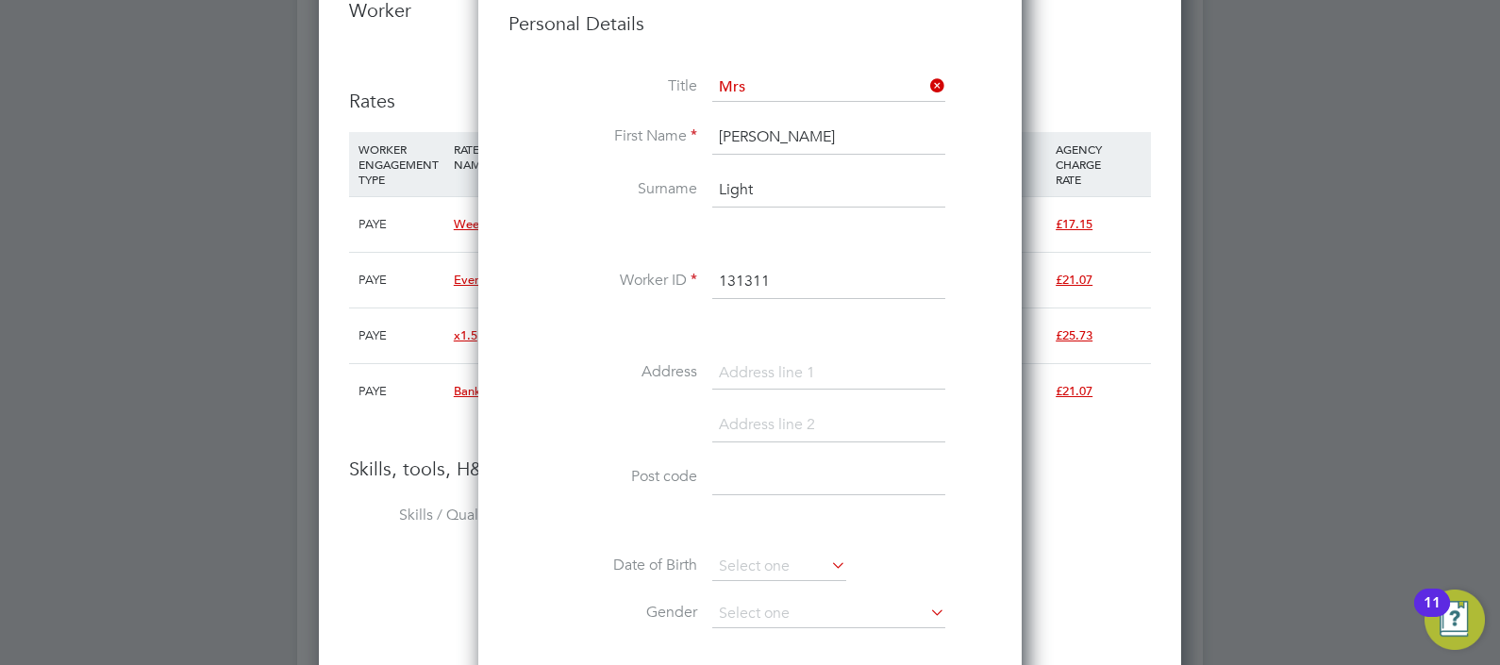
scroll to position [2830, 0]
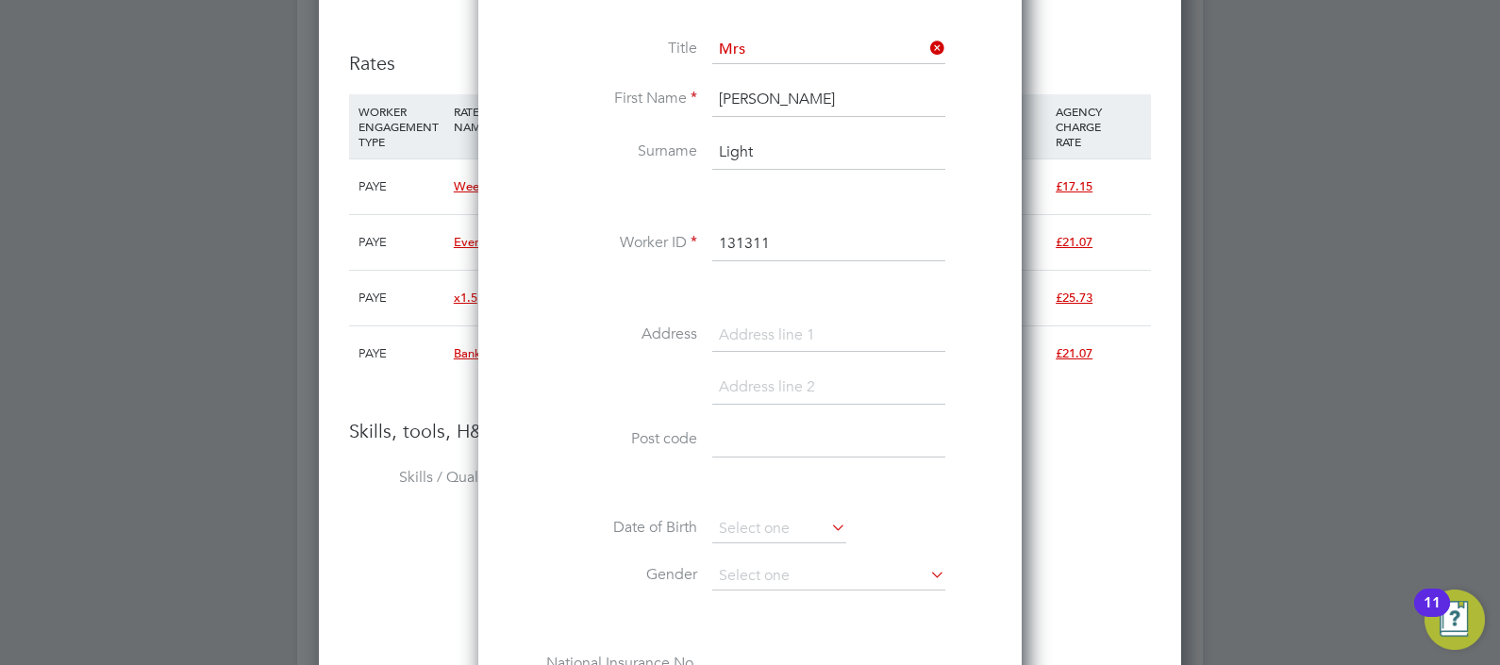
type input "131311"
drag, startPoint x: 845, startPoint y: 312, endPoint x: 871, endPoint y: 308, distance: 25.9
click at [849, 312] on div "Title Mrs First Name Kerri Surname Light Worker ID 131311 Address Post code Dat…" at bounding box center [749, 378] width 483 height 685
click at [752, 334] on input at bounding box center [828, 336] width 233 height 34
paste input "[STREET_ADDRESS][PERSON_NAME]"
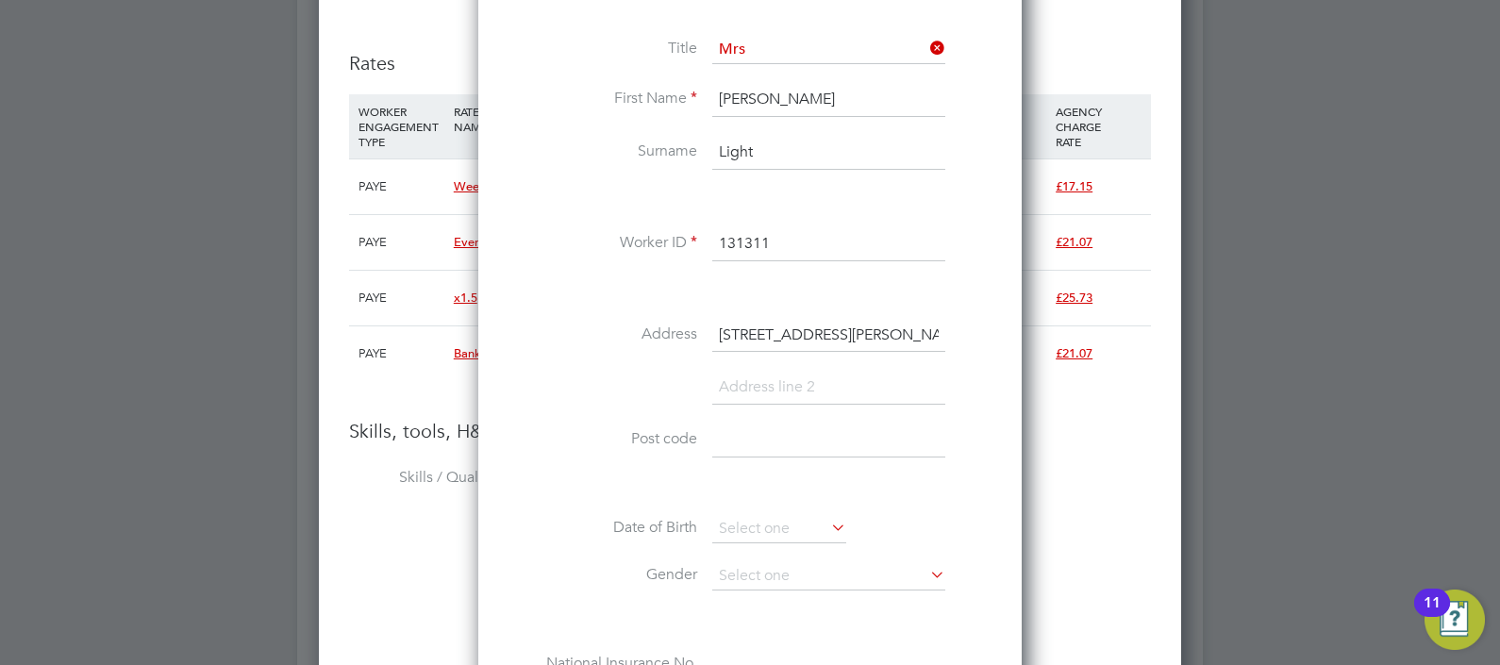
type input "[STREET_ADDRESS][PERSON_NAME]"
click at [834, 384] on input at bounding box center [828, 388] width 233 height 34
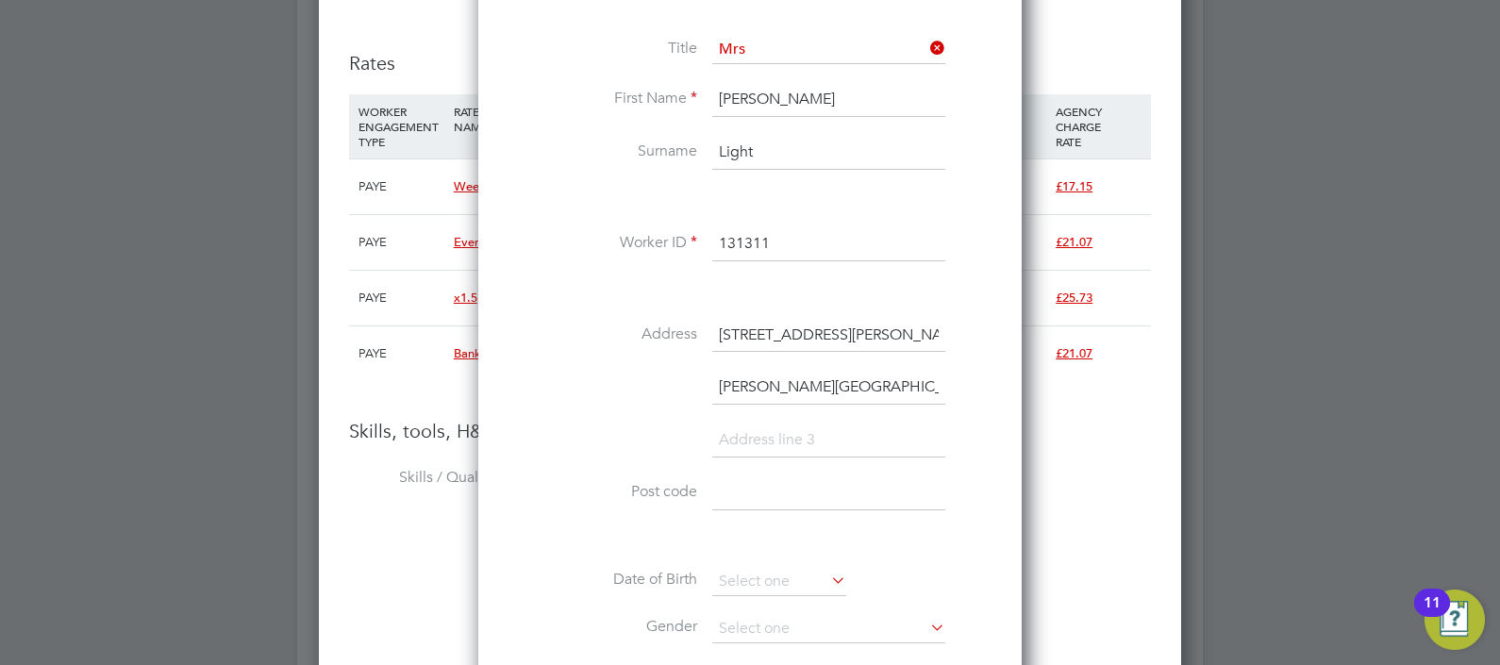
type input "[PERSON_NAME][GEOGRAPHIC_DATA]"
click at [790, 441] on input at bounding box center [828, 441] width 233 height 34
type input "[GEOGRAPHIC_DATA], [GEOGRAPHIC_DATA]"
click at [801, 491] on input at bounding box center [828, 493] width 233 height 34
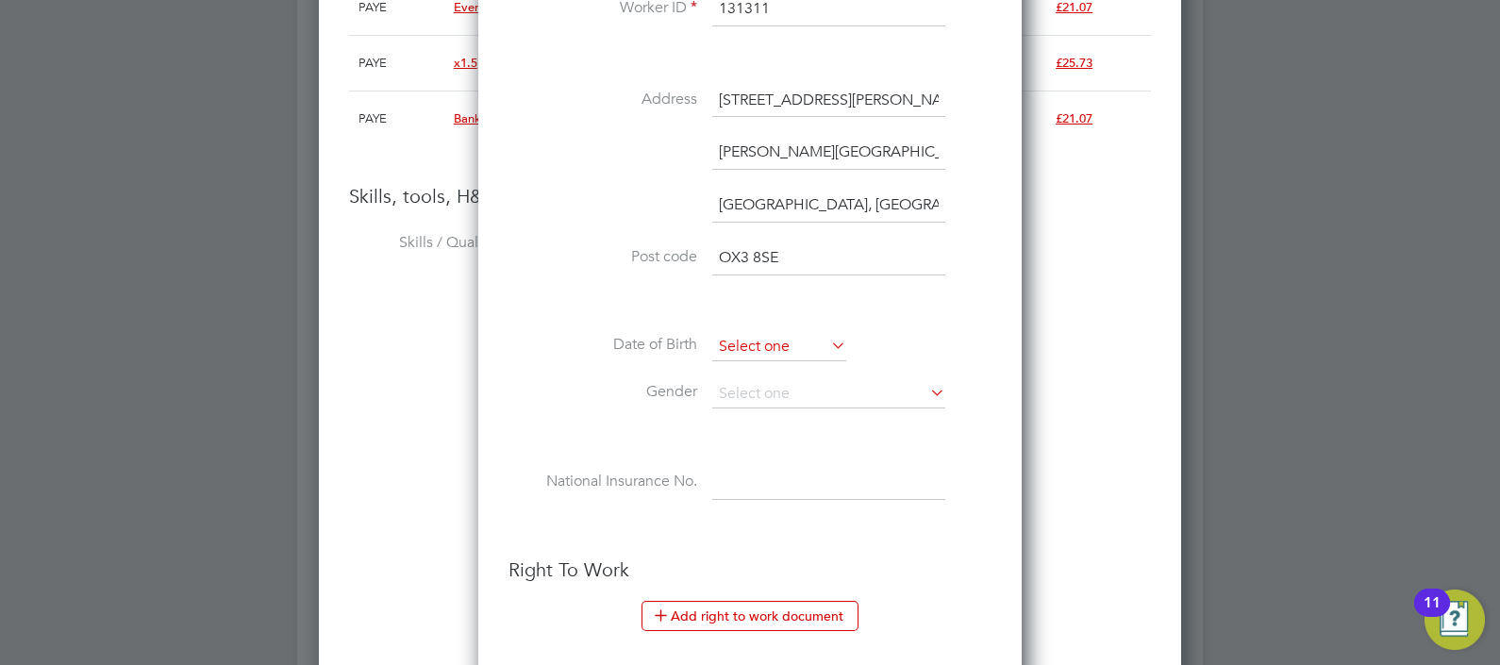
type input "OX3 8SE"
click at [777, 346] on input at bounding box center [779, 347] width 134 height 28
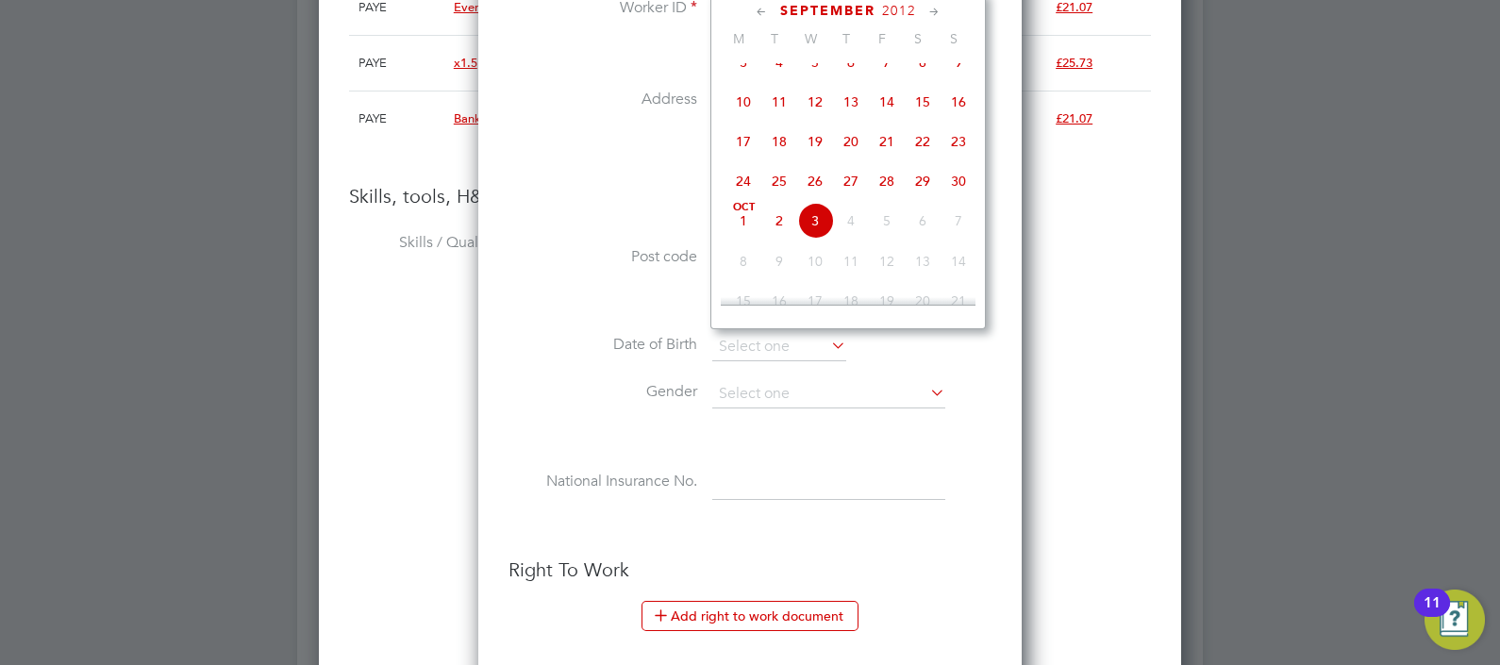
scroll to position [461, 0]
click at [849, 9] on span "September" at bounding box center [827, 11] width 95 height 16
click at [886, 10] on span "2025" at bounding box center [891, 11] width 34 height 16
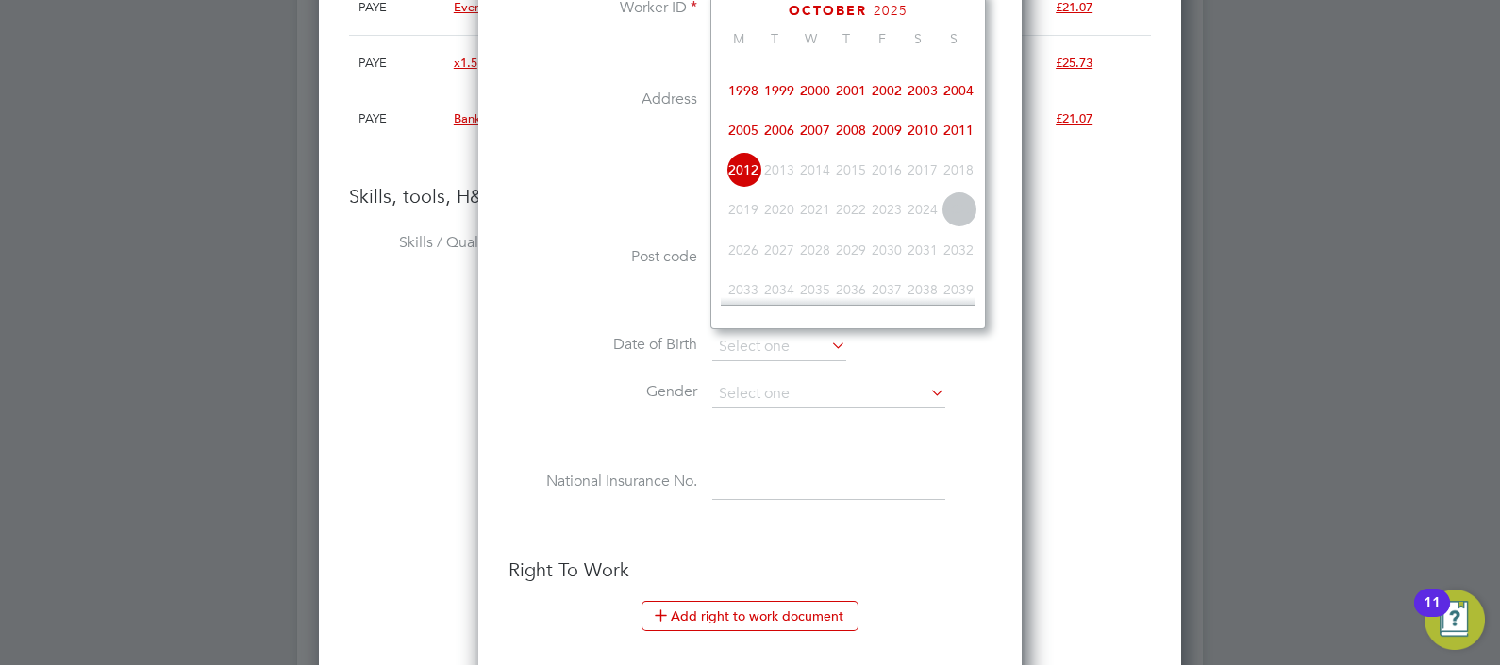
scroll to position [391, 0]
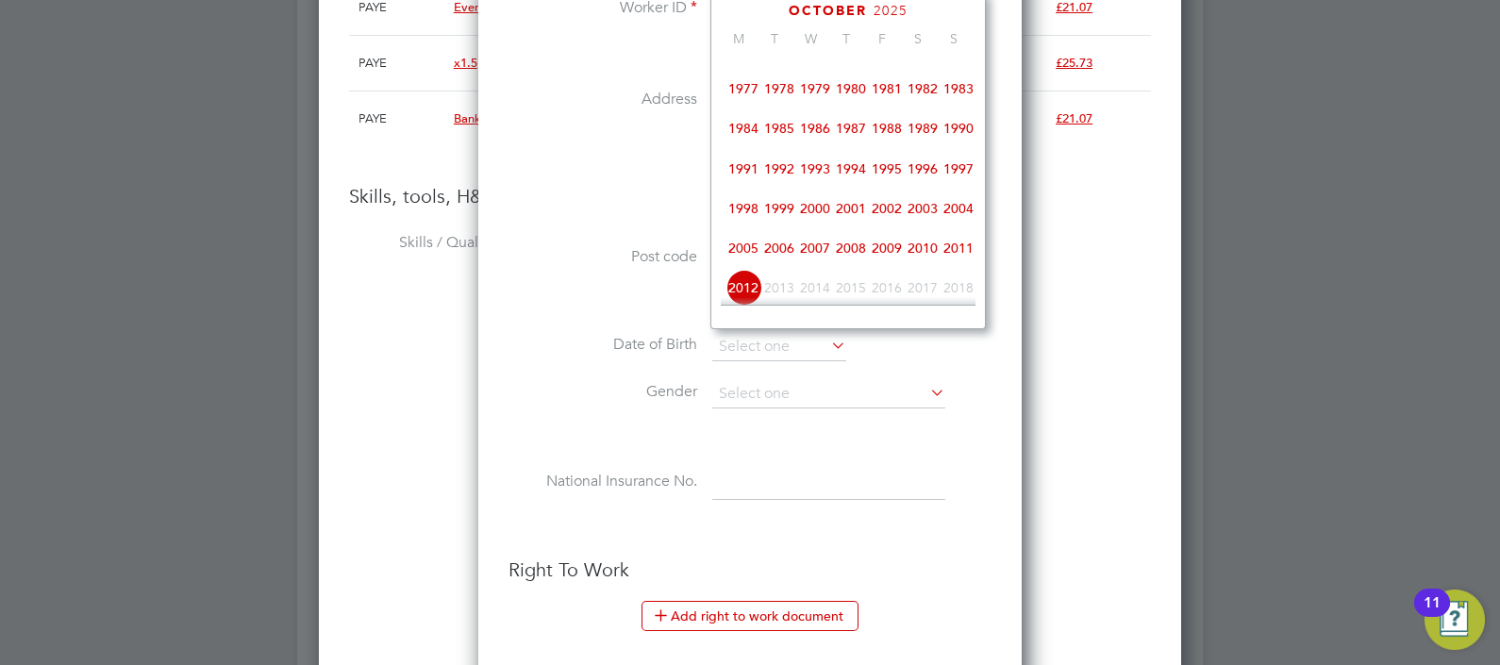
click at [889, 107] on span "1981" at bounding box center [887, 89] width 36 height 36
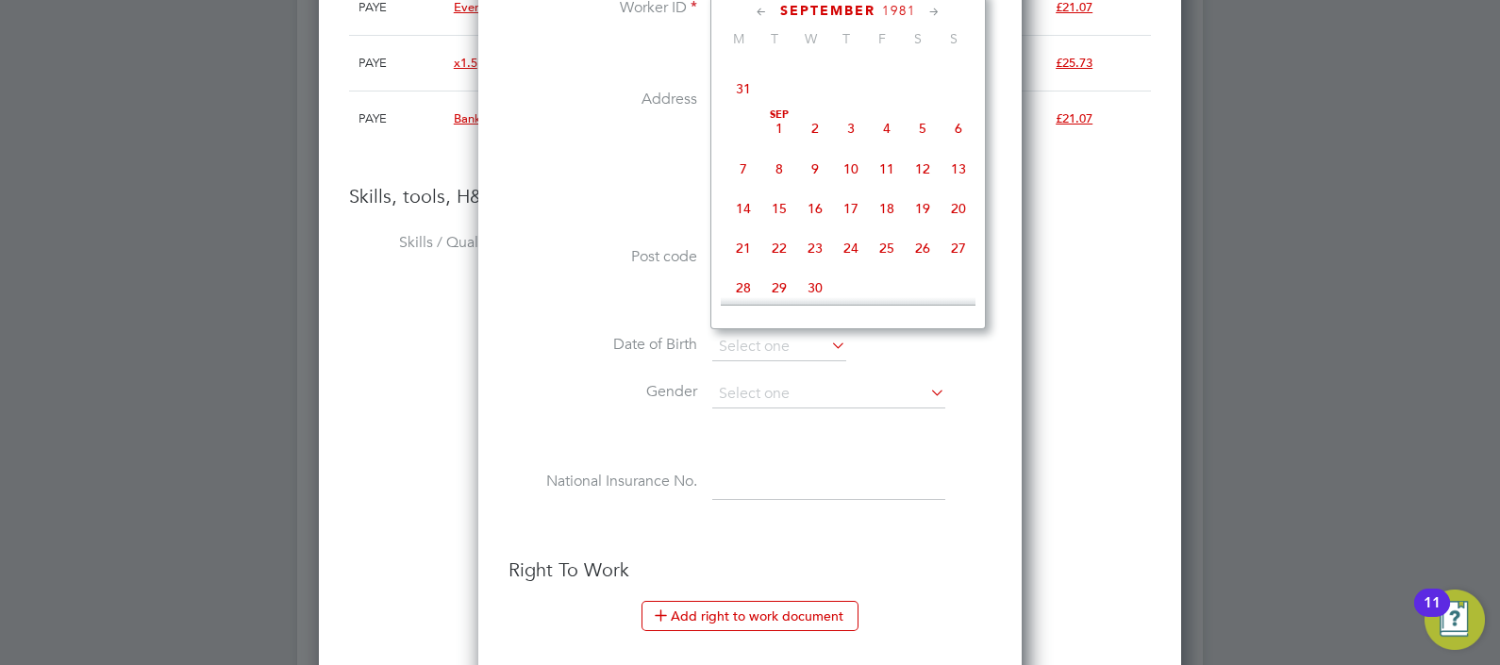
click at [835, 3] on span "September" at bounding box center [827, 11] width 95 height 16
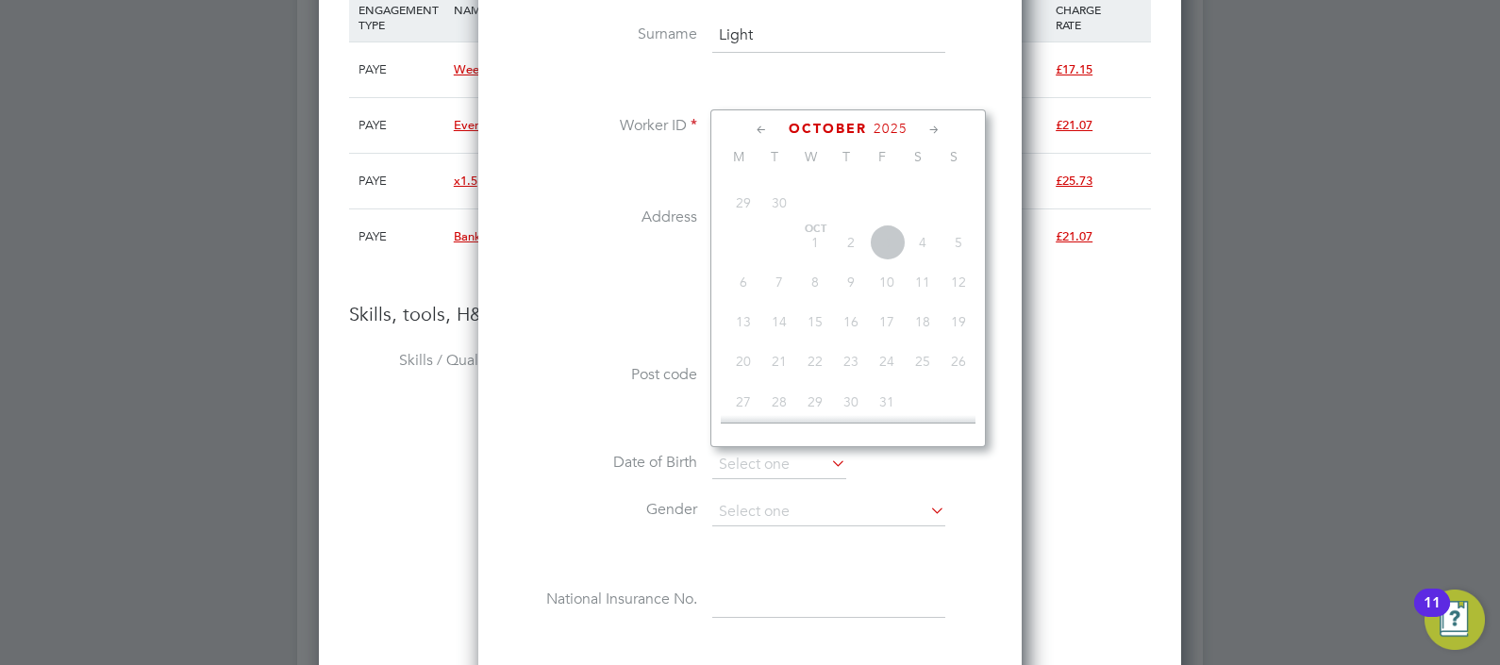
click at [830, 125] on span "October" at bounding box center [828, 129] width 78 height 16
click at [796, 124] on span "October" at bounding box center [828, 129] width 78 height 16
click at [796, 123] on span "October" at bounding box center [828, 129] width 78 height 16
click at [983, 483] on li "Date of Birth" at bounding box center [749, 474] width 483 height 47
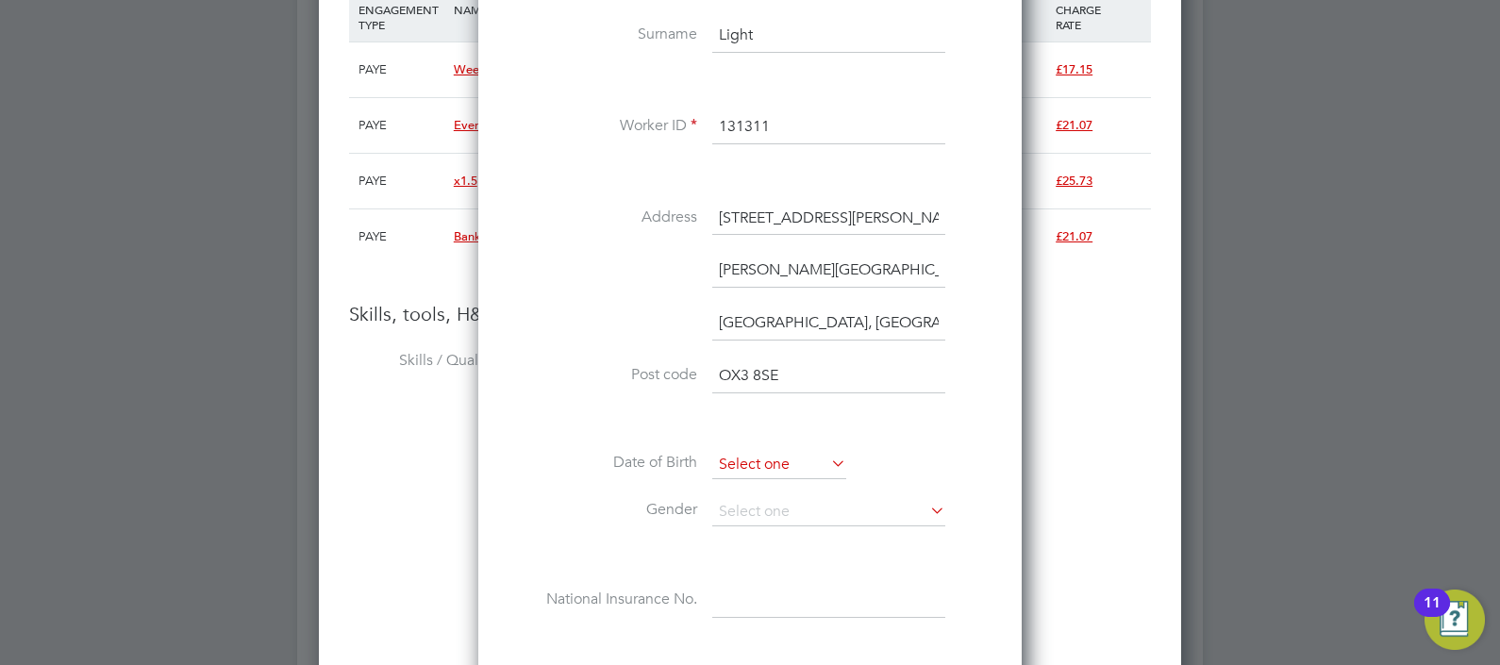
click at [761, 456] on input at bounding box center [779, 465] width 134 height 28
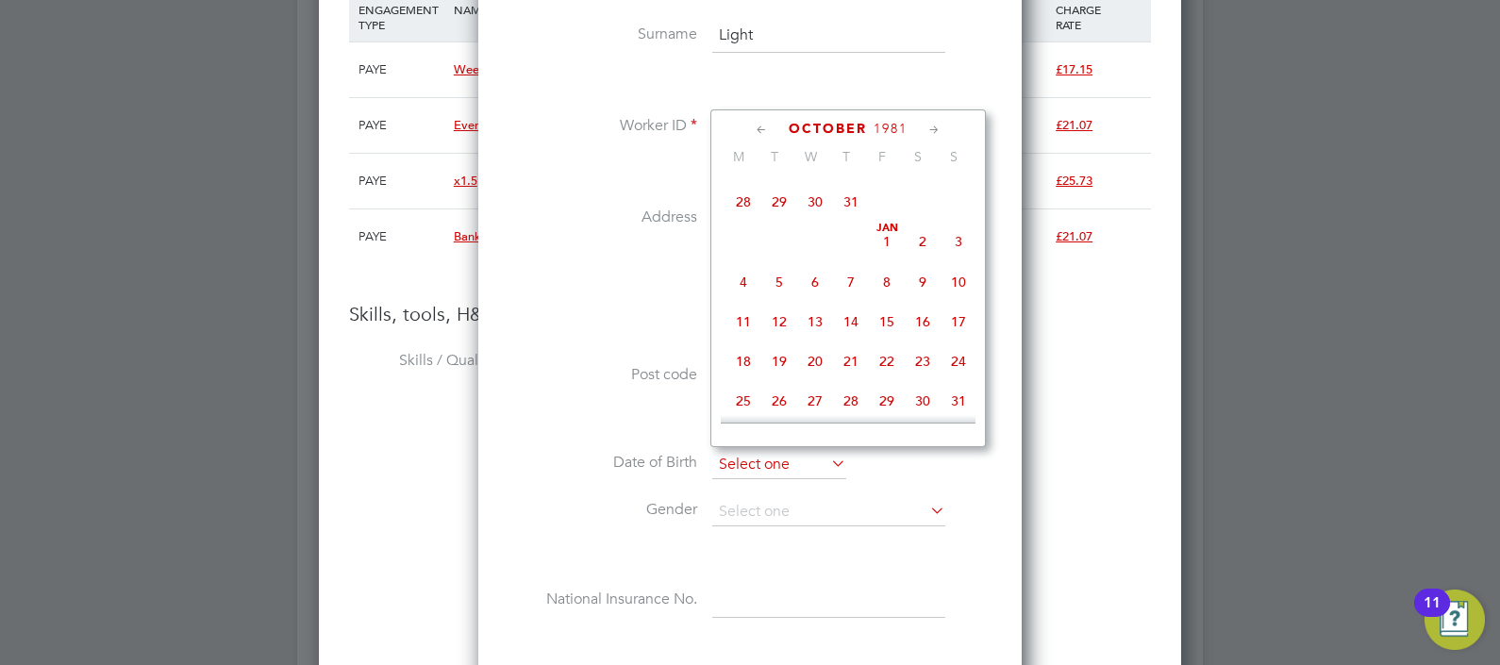
scroll to position [579, 0]
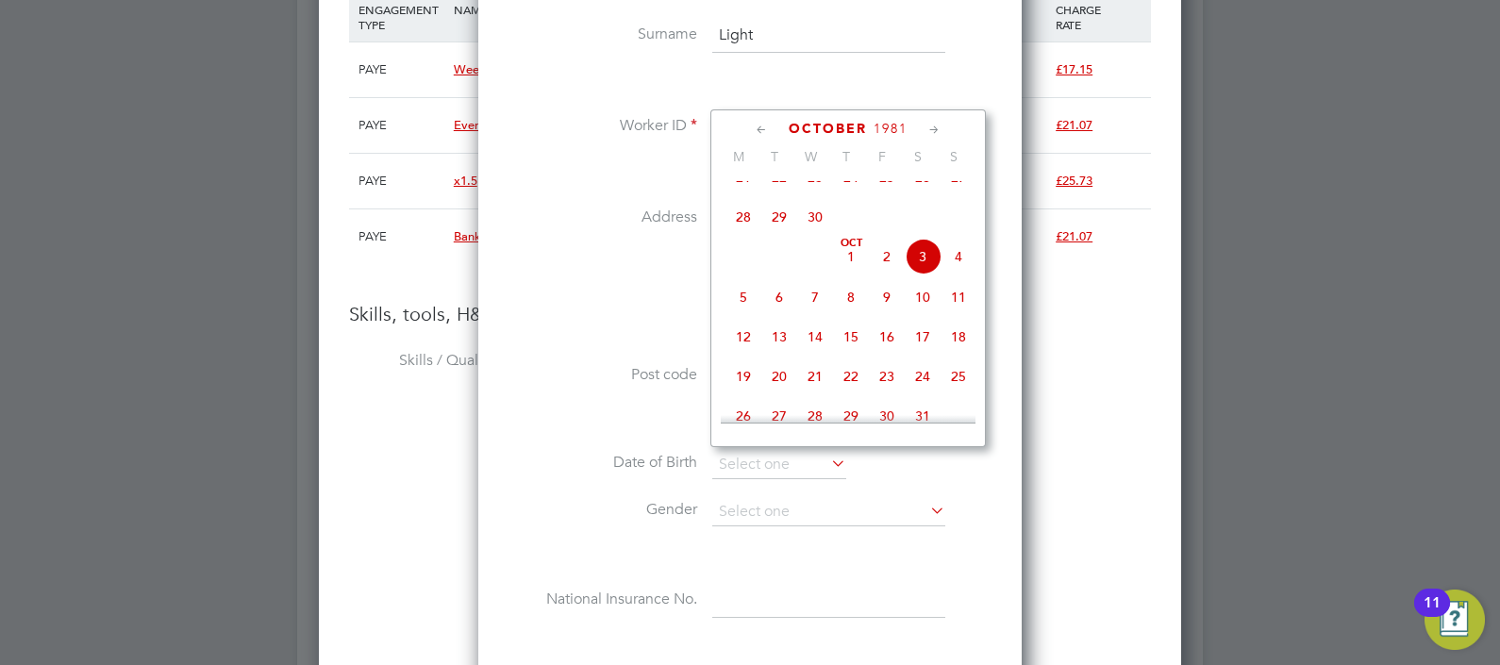
click at [836, 127] on span "October" at bounding box center [828, 129] width 78 height 16
click at [804, 125] on span "October" at bounding box center [828, 129] width 78 height 16
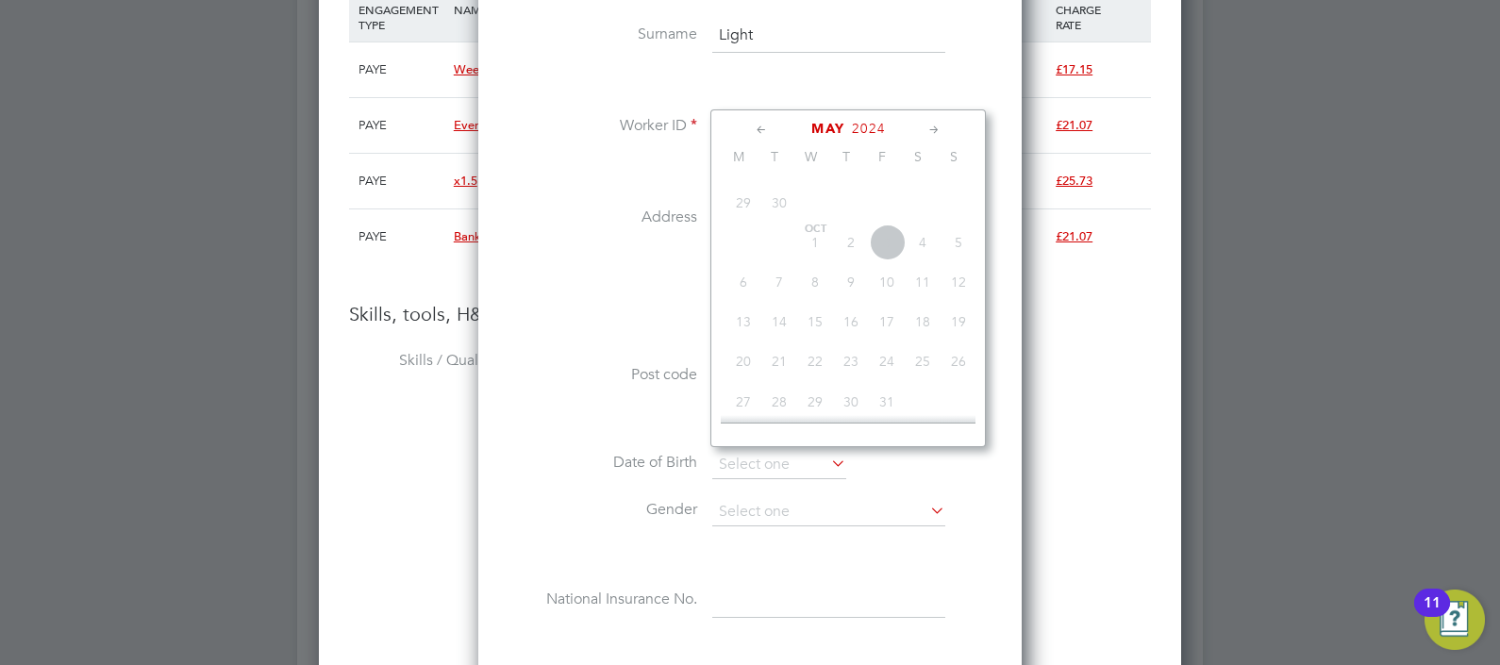
scroll to position [109896, 0]
click at [509, 354] on div "Title Mrs First Name Kerri Surname Light Worker ID 131311 Address 16 Wooldridge…" at bounding box center [749, 287] width 483 height 737
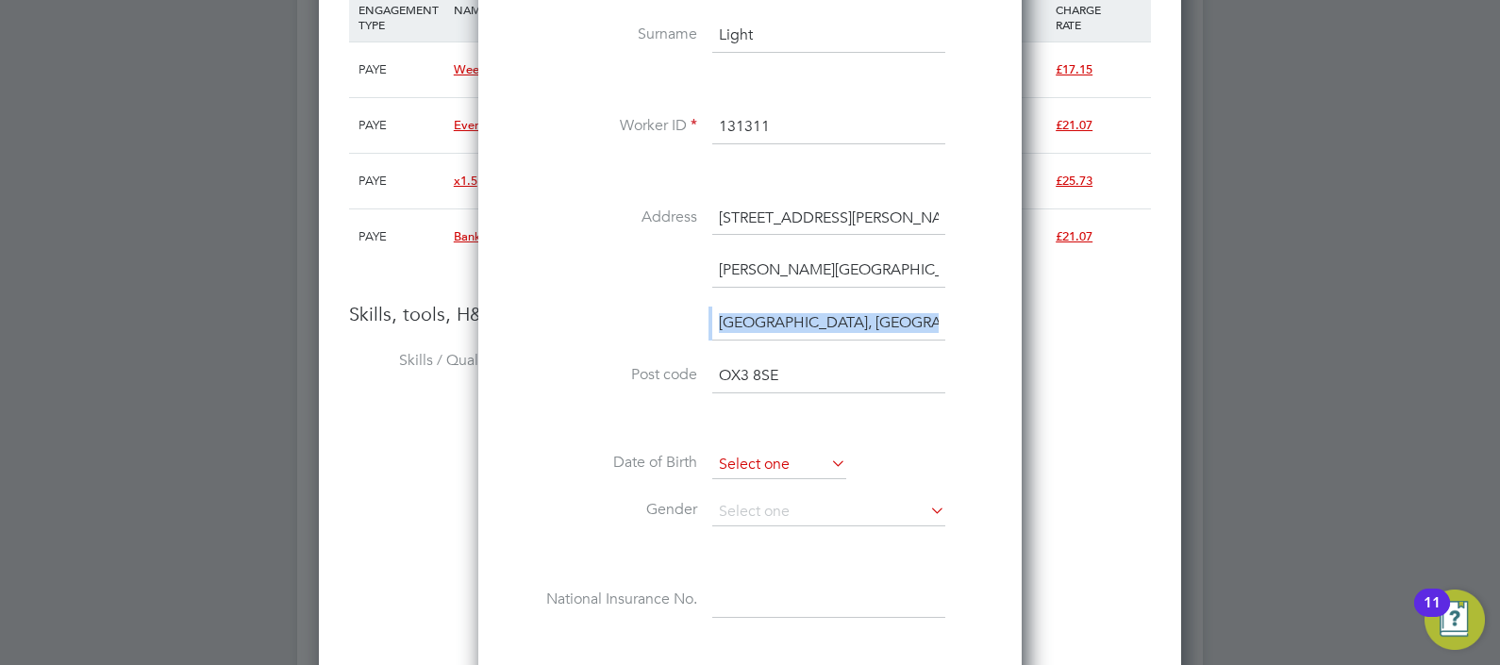
drag, startPoint x: 509, startPoint y: 354, endPoint x: 768, endPoint y: 453, distance: 276.8
click at [765, 453] on input at bounding box center [779, 465] width 134 height 28
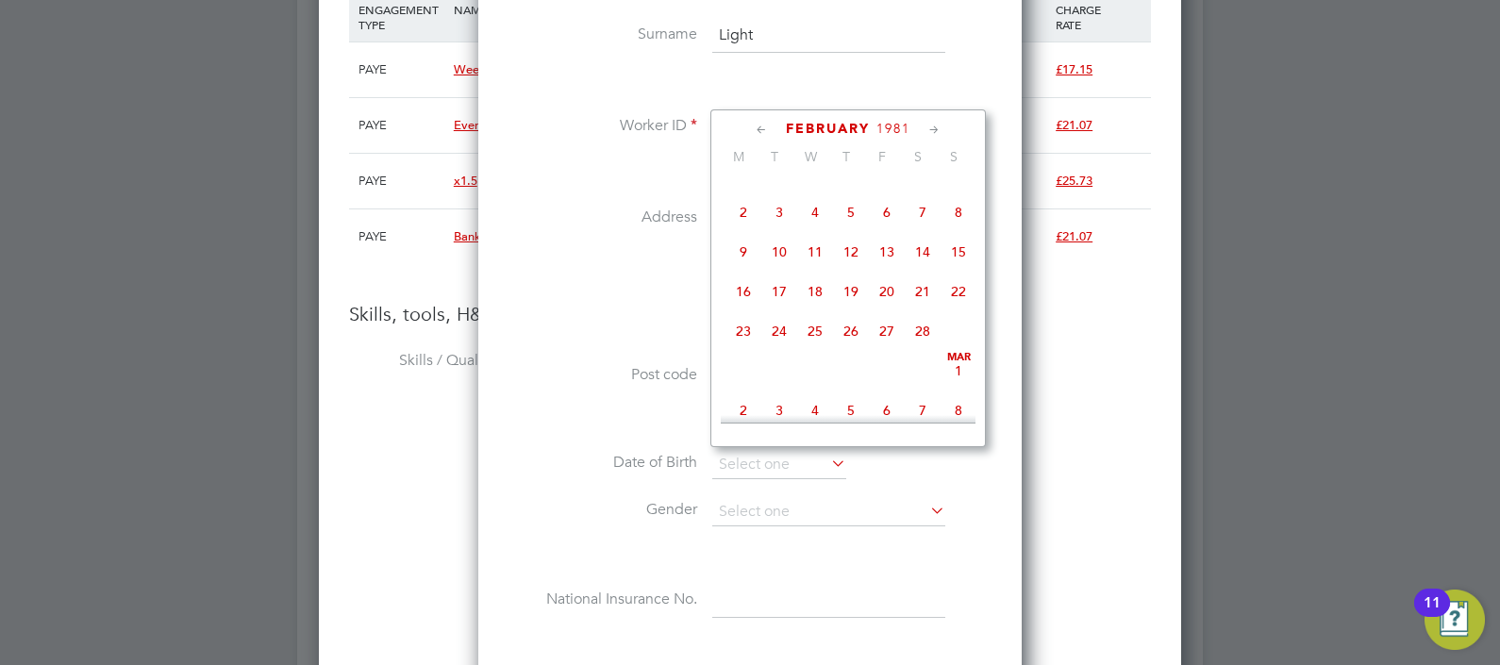
scroll to position [206, 0]
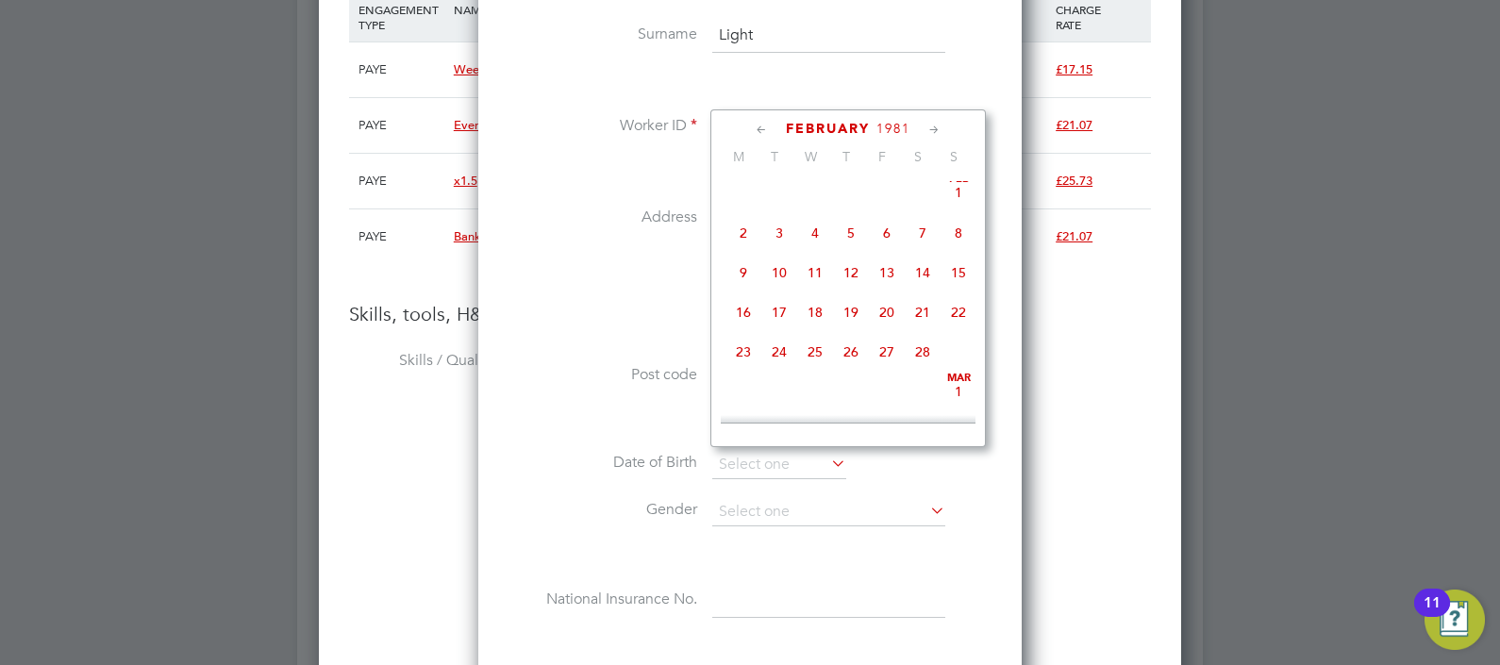
click at [816, 279] on span "11" at bounding box center [815, 273] width 36 height 36
type input "[DATE]"
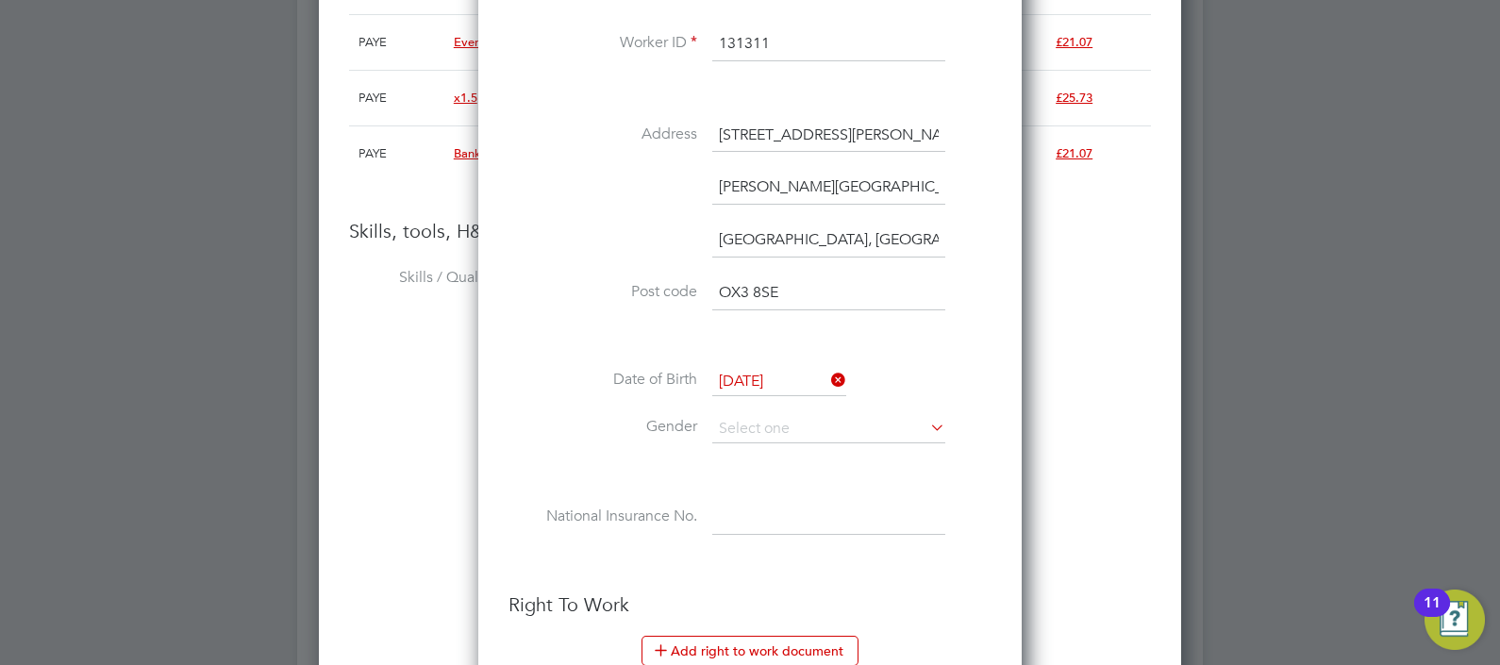
scroll to position [3065, 0]
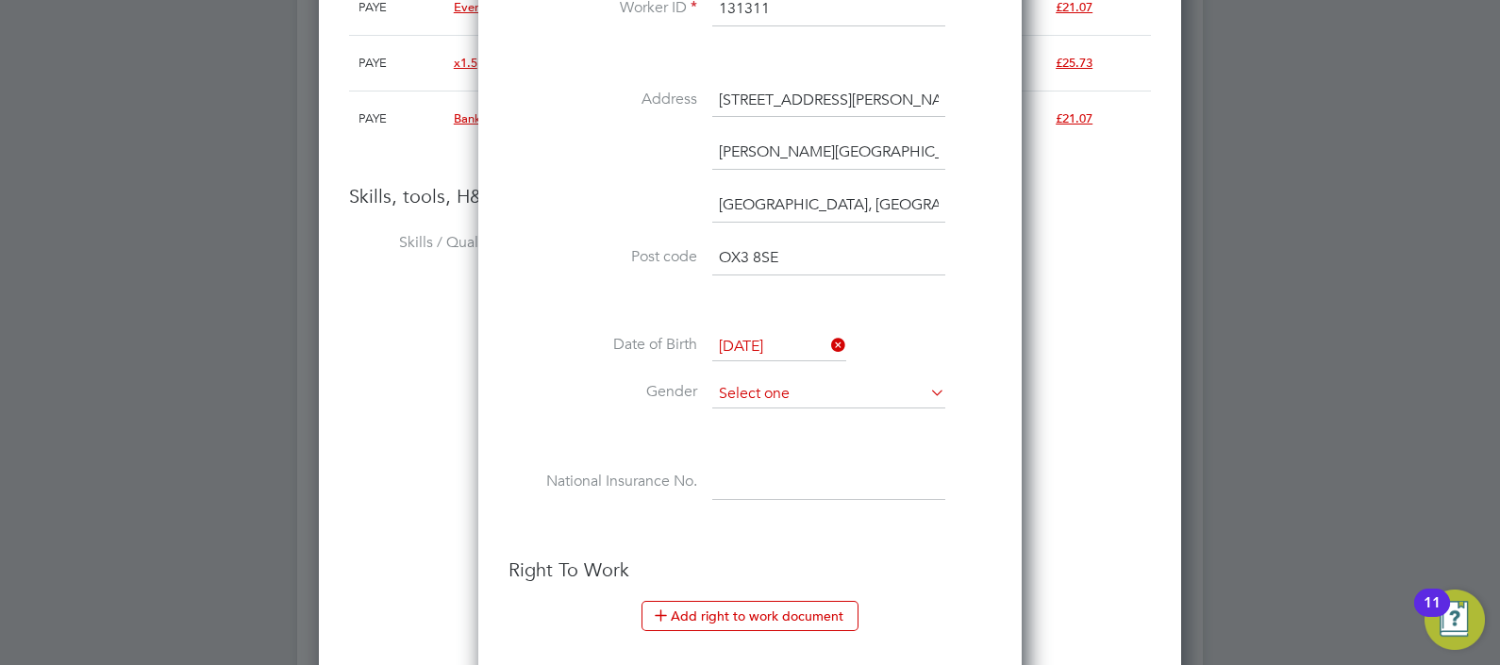
click at [807, 384] on input at bounding box center [828, 394] width 233 height 28
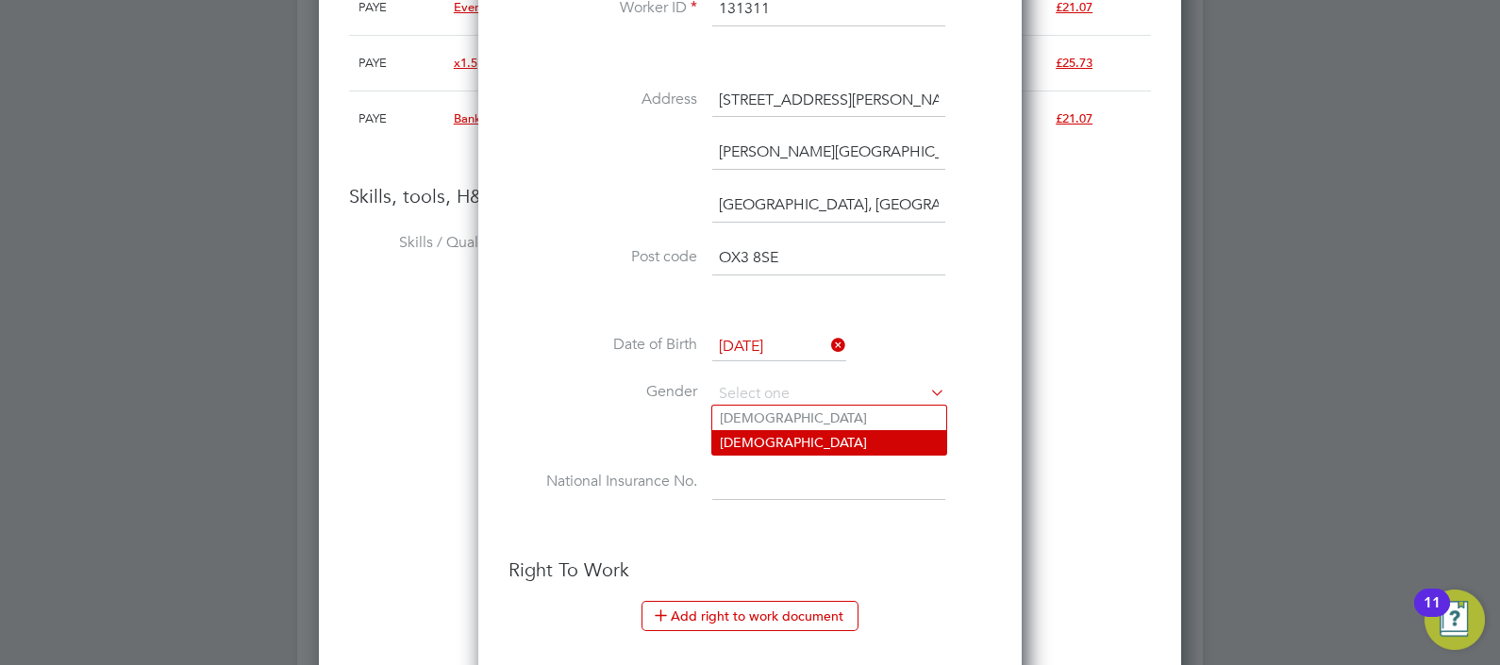
click at [792, 439] on li "[DEMOGRAPHIC_DATA]" at bounding box center [829, 442] width 234 height 25
type input "[DEMOGRAPHIC_DATA]"
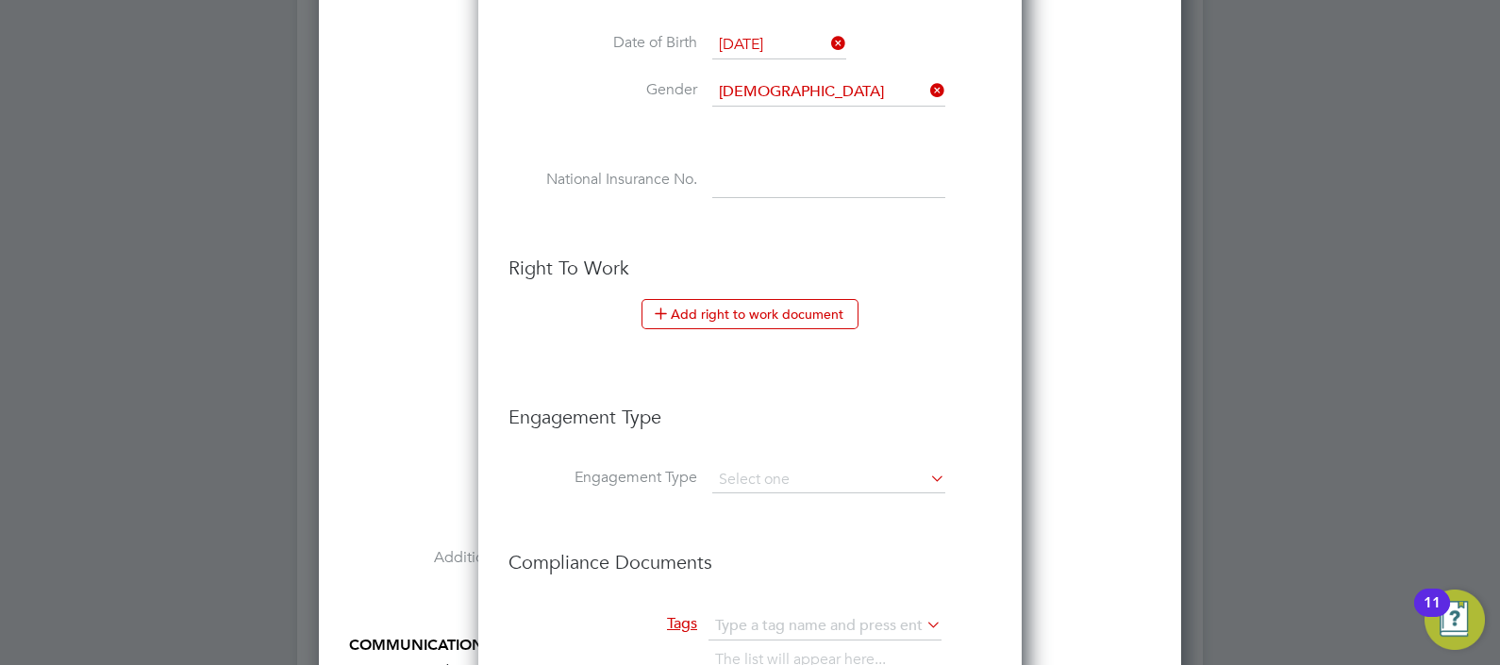
scroll to position [3419, 0]
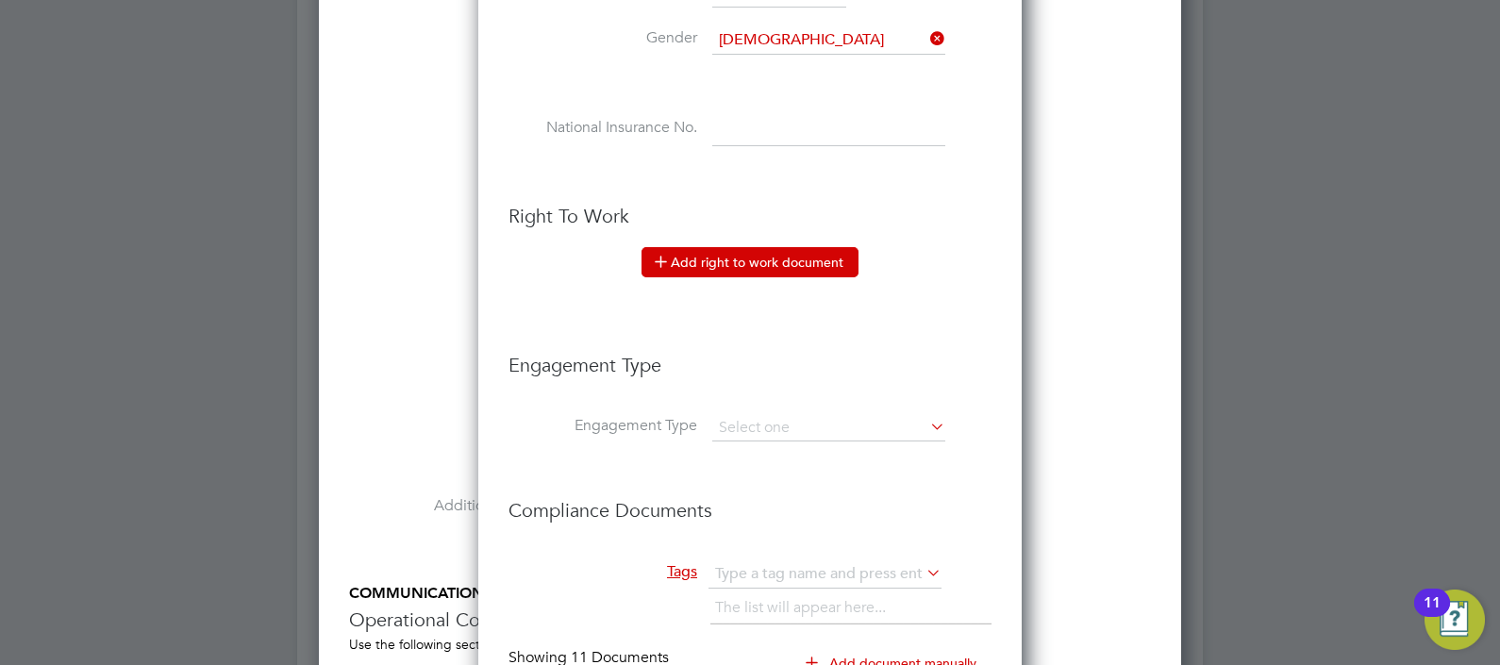
click at [781, 254] on button "Add right to work document" at bounding box center [749, 262] width 217 height 30
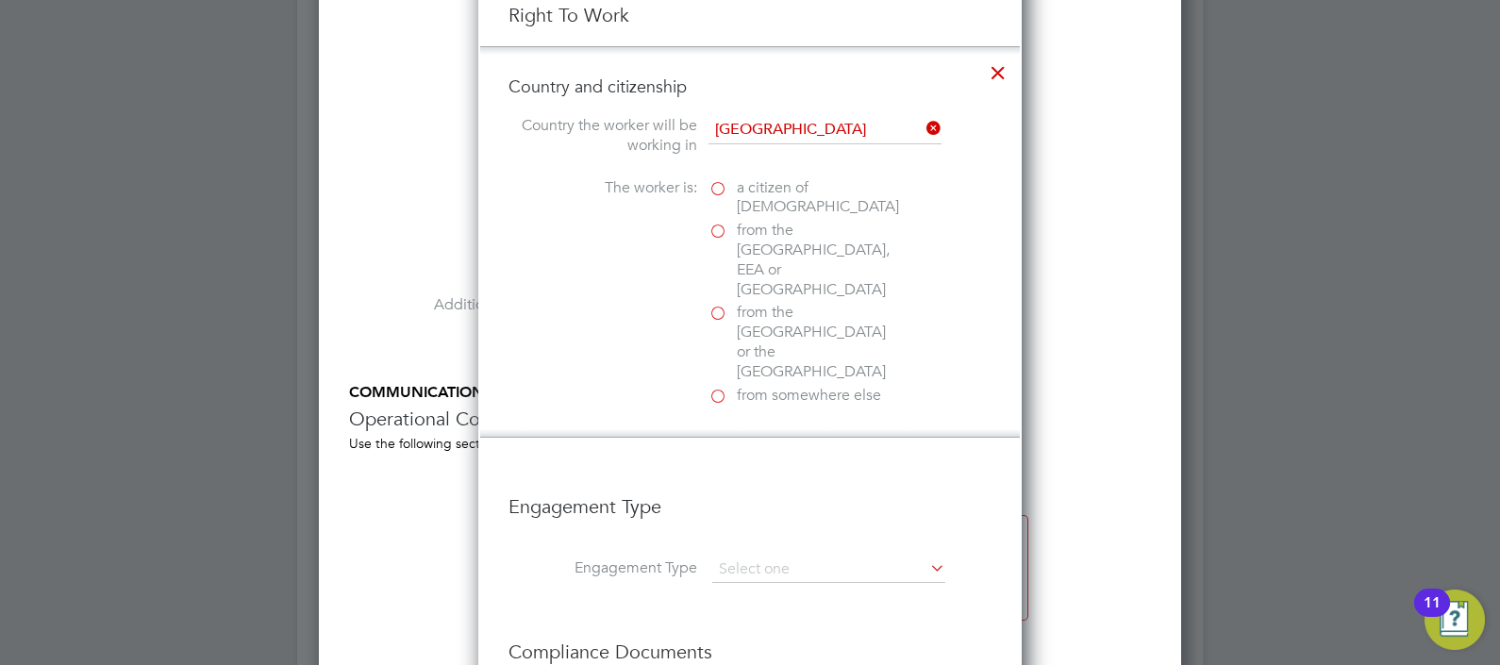
scroll to position [3654, 0]
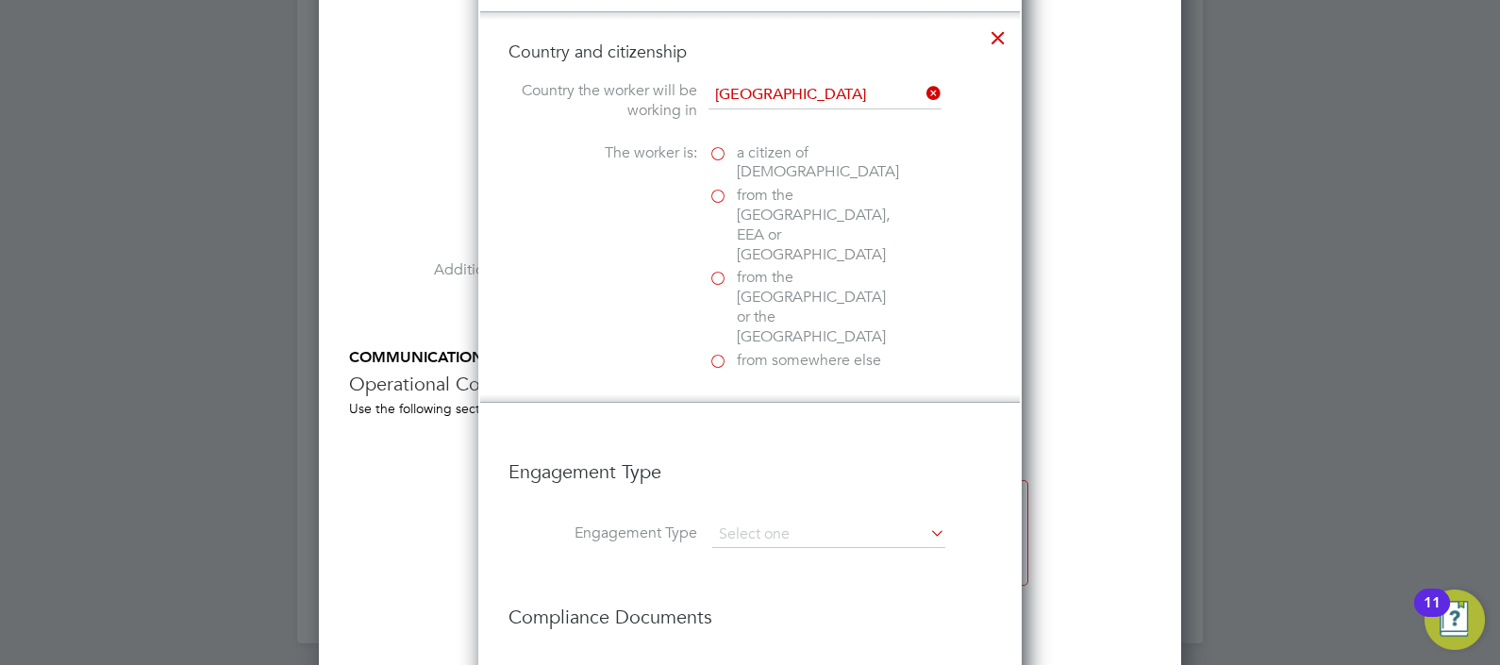
click at [718, 146] on label "a citizen of United Kingdom" at bounding box center [802, 163] width 189 height 40
click at [0, 0] on input "a citizen of United Kingdom" at bounding box center [0, 0] width 0 height 0
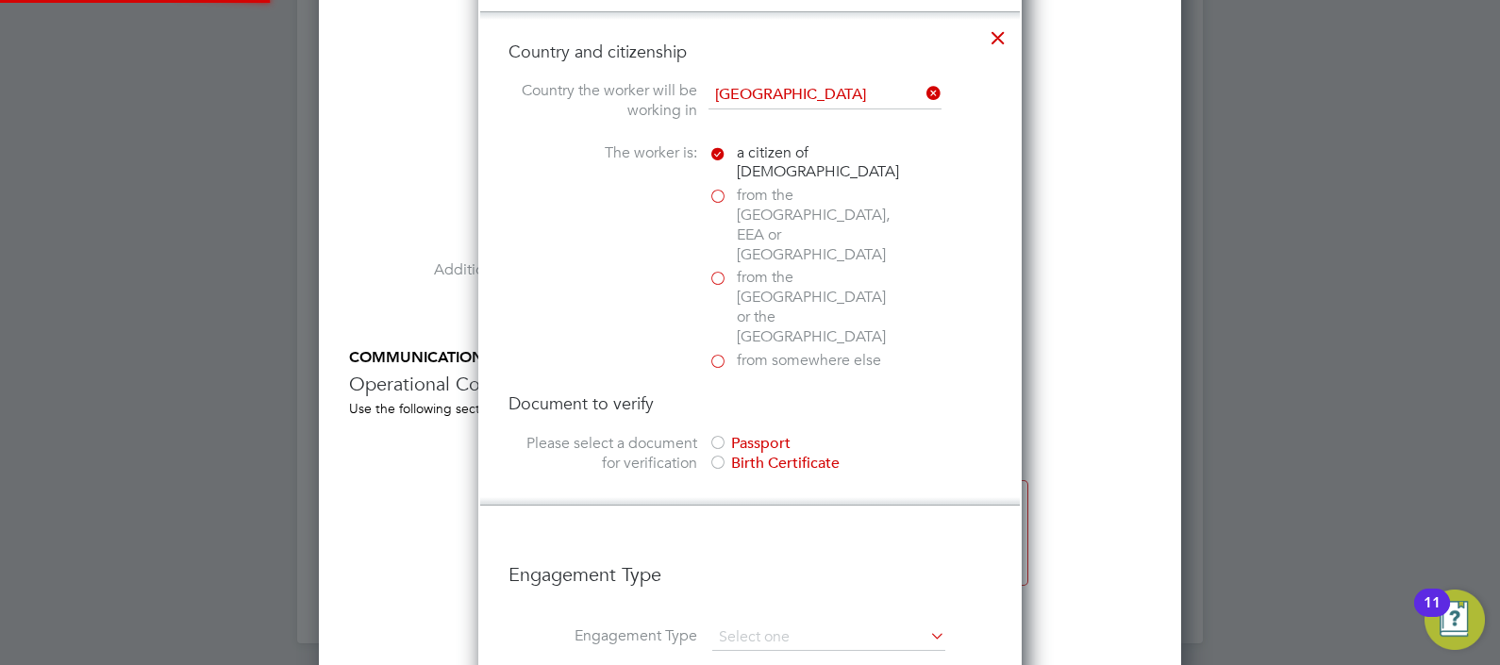
scroll to position [3772, 0]
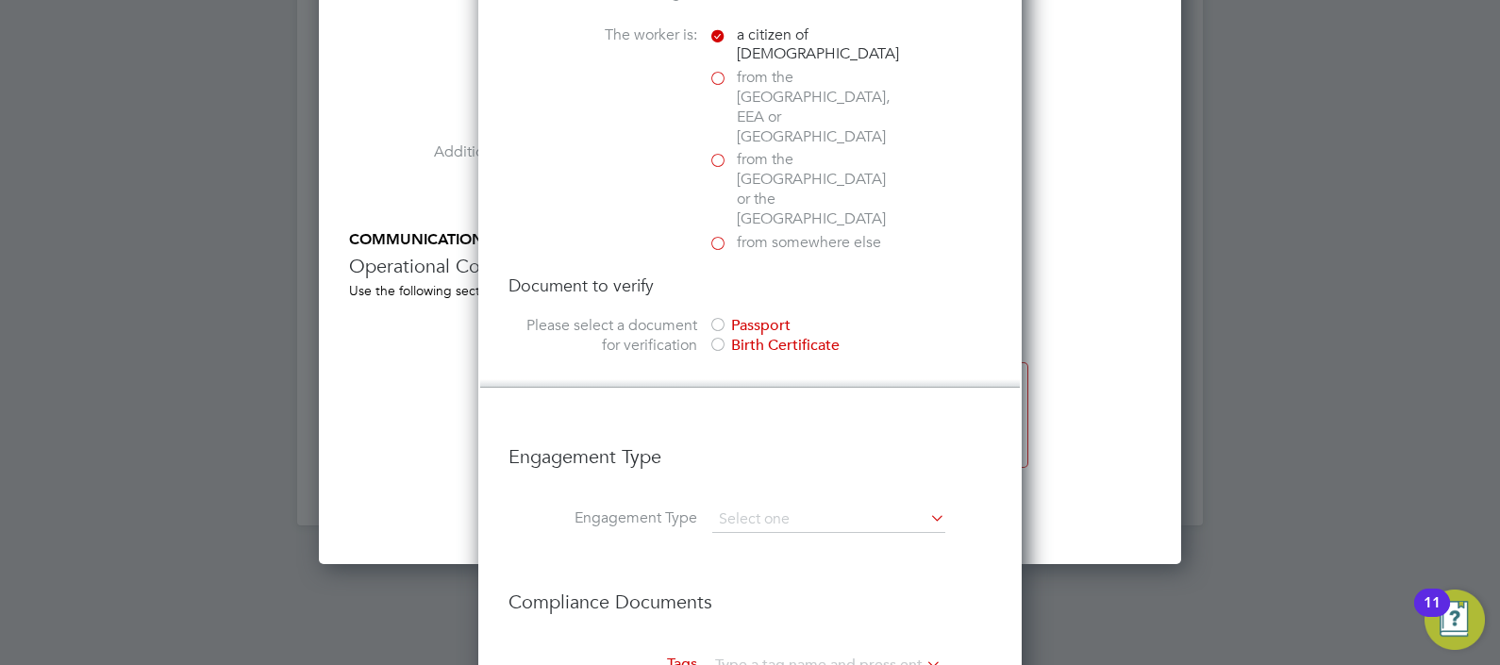
click at [723, 317] on div at bounding box center [717, 326] width 19 height 19
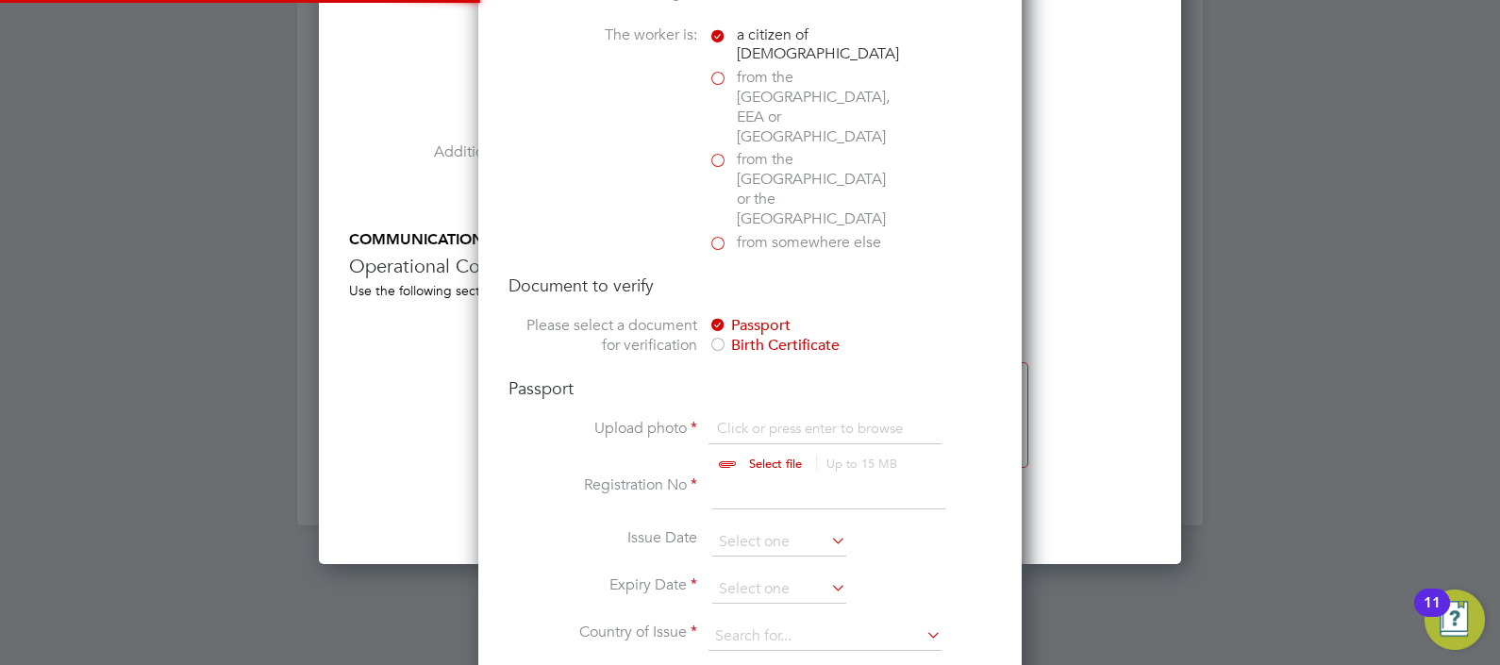
scroll to position [3891, 0]
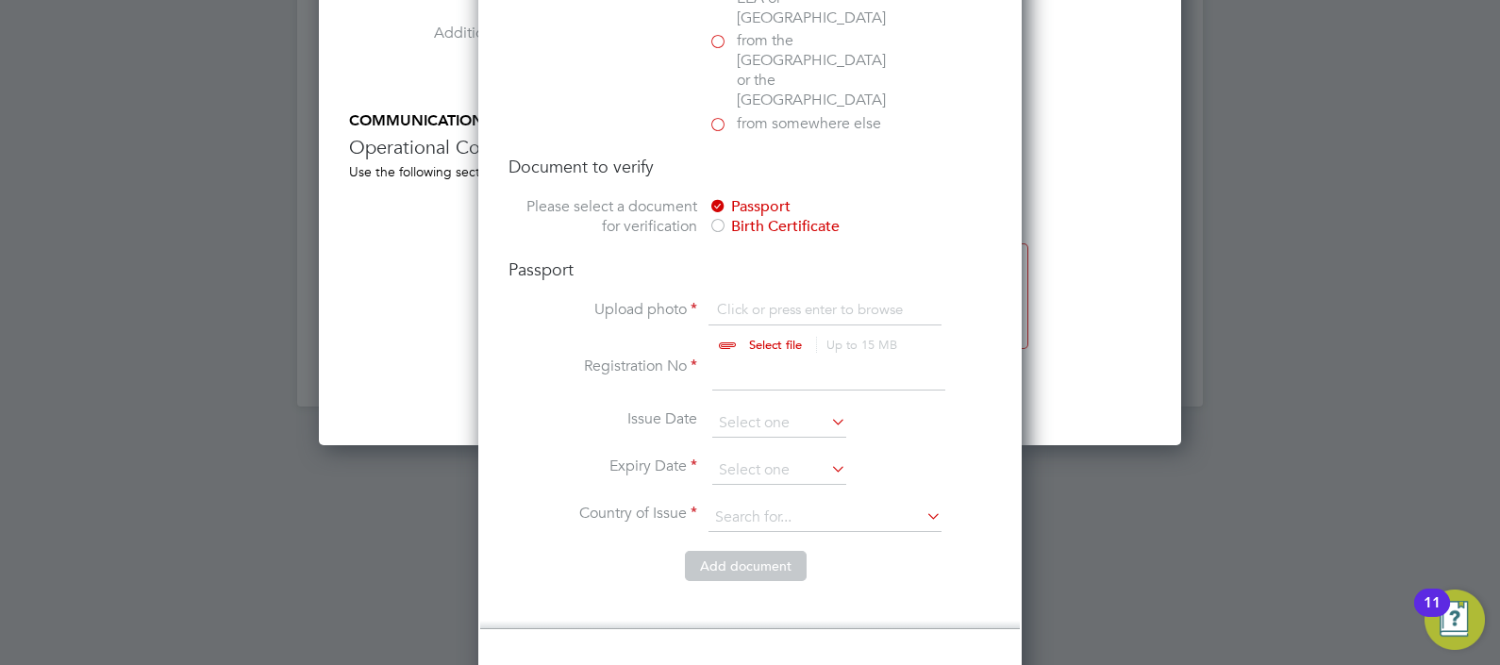
click at [731, 300] on input "file" at bounding box center [793, 328] width 296 height 57
type input "C:\fakepath\Kerri Light.pdf"
click at [764, 357] on input at bounding box center [828, 374] width 233 height 34
click at [753, 357] on input at bounding box center [828, 374] width 233 height 34
click at [760, 357] on input at bounding box center [828, 374] width 233 height 34
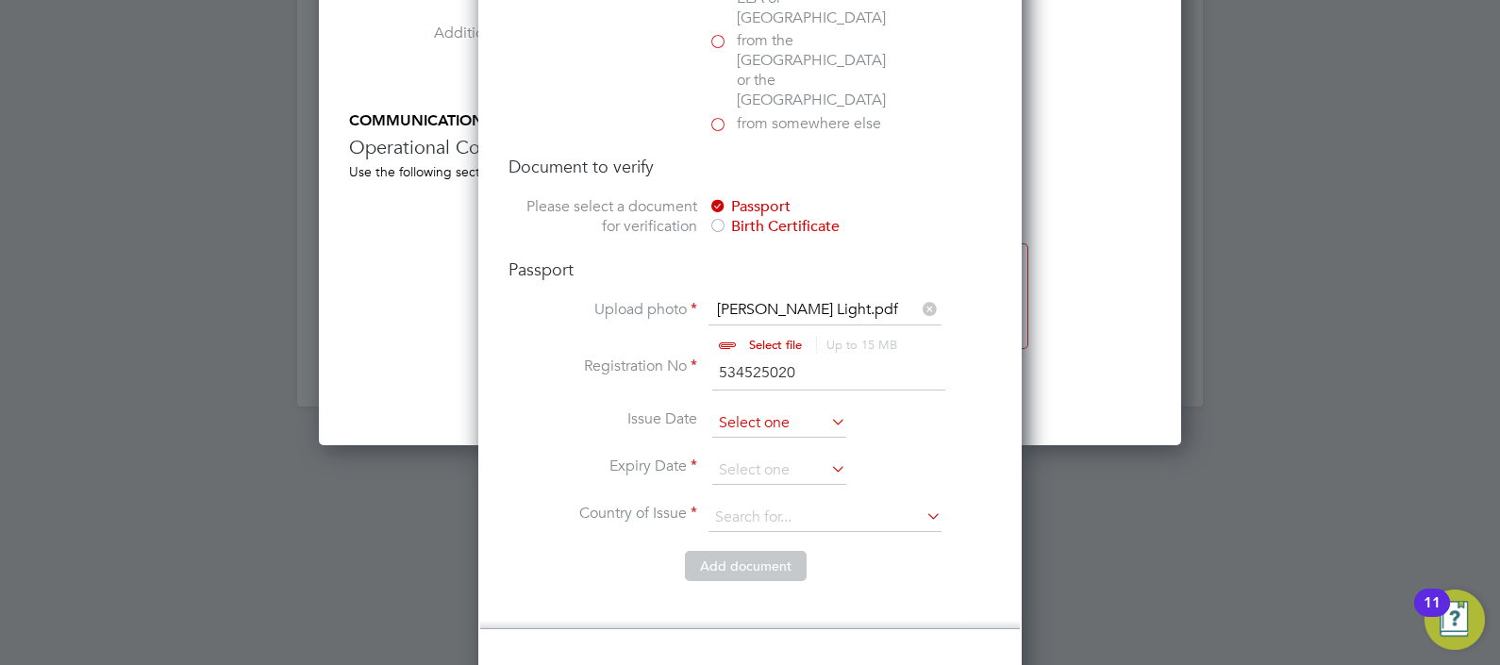
type input "534525020"
click at [751, 409] on input at bounding box center [779, 423] width 134 height 28
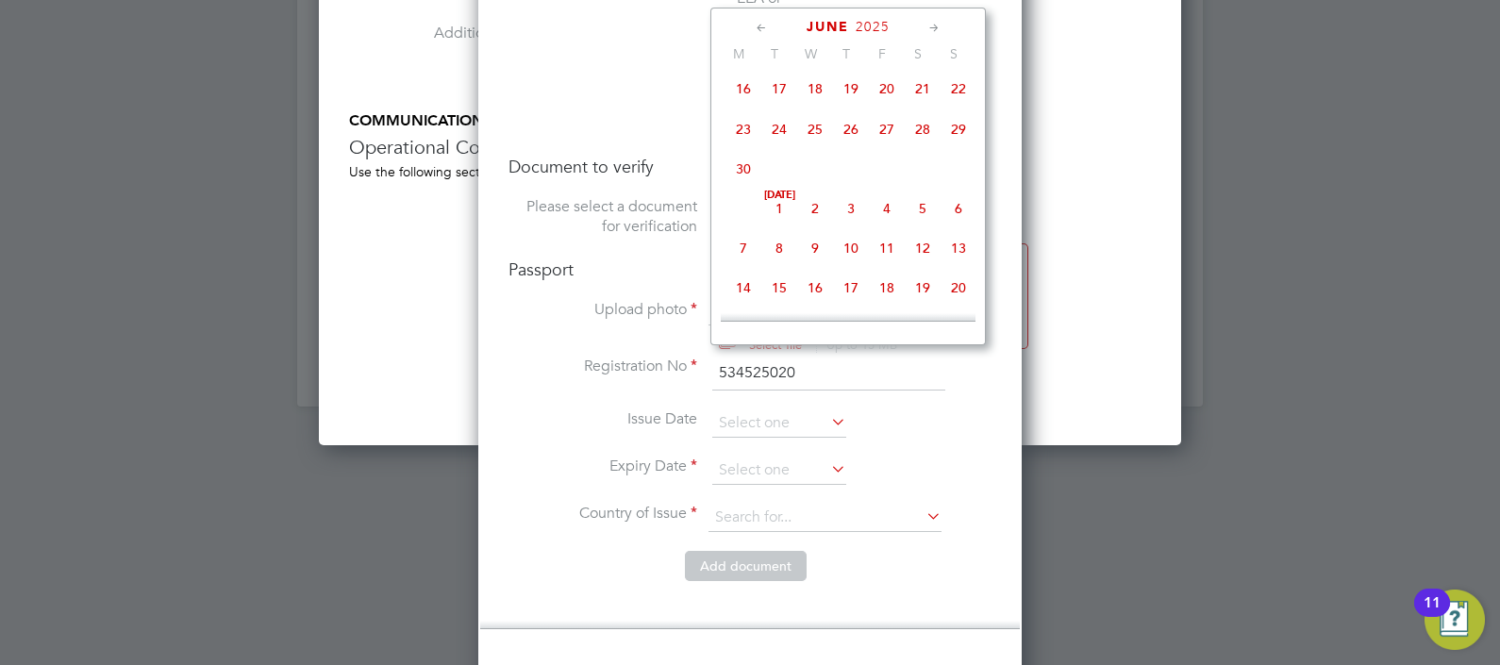
scroll to position [283, 0]
click at [861, 27] on span "2025" at bounding box center [873, 27] width 34 height 16
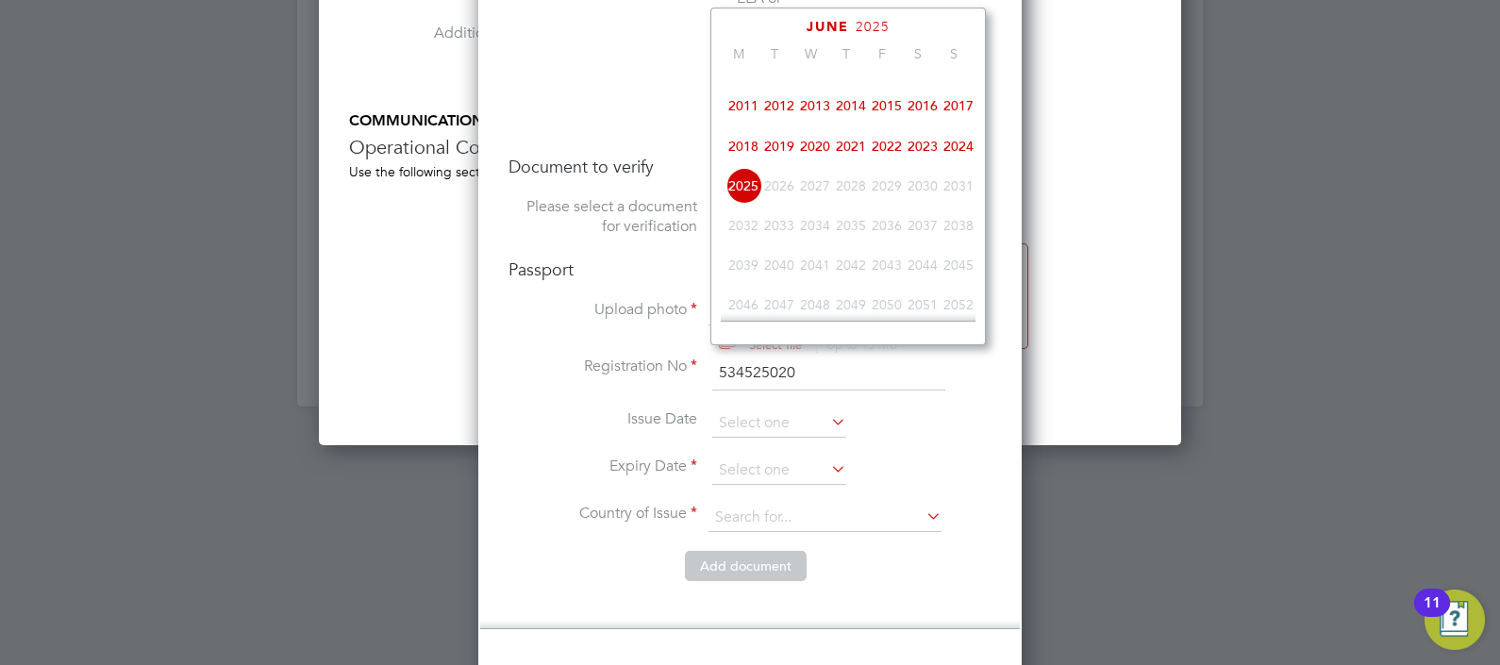
click at [923, 123] on span "2016" at bounding box center [923, 106] width 36 height 36
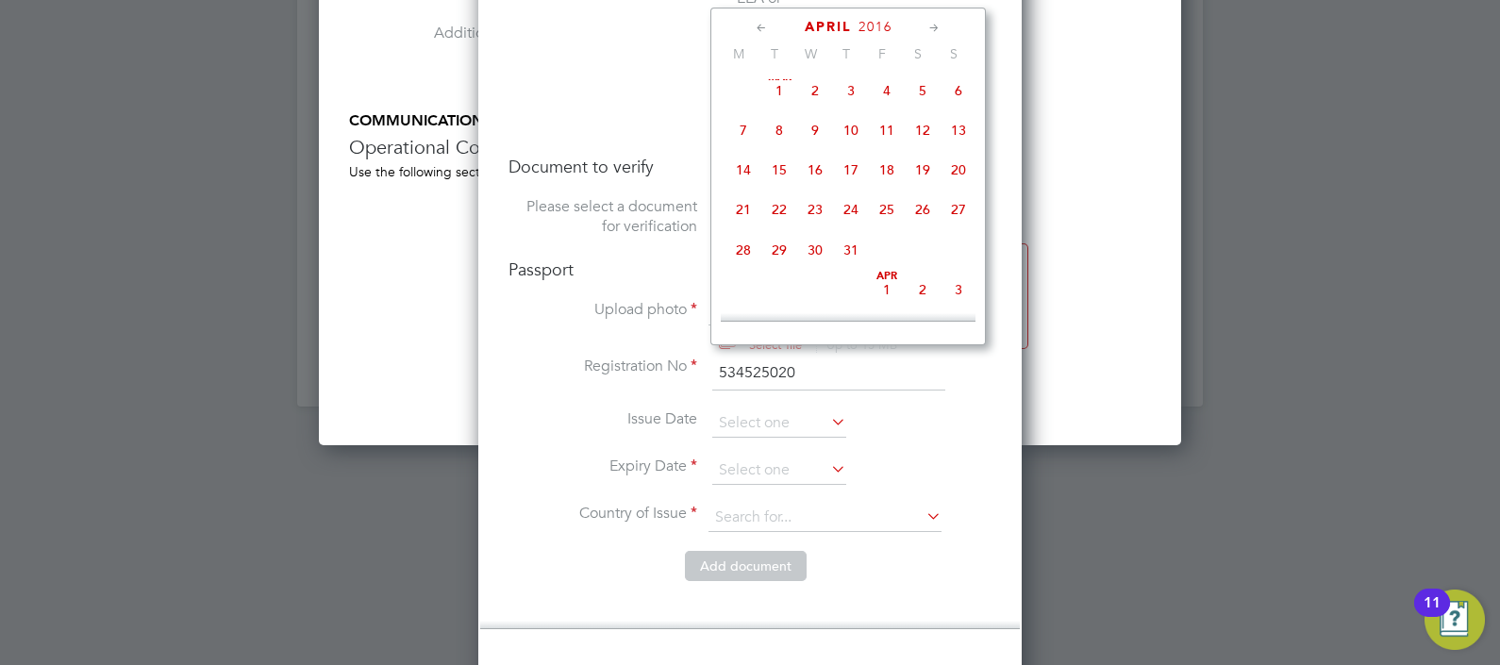
scroll to position [206, 0]
click at [778, 96] on span "Mar 1" at bounding box center [779, 91] width 36 height 36
type input "[DATE]"
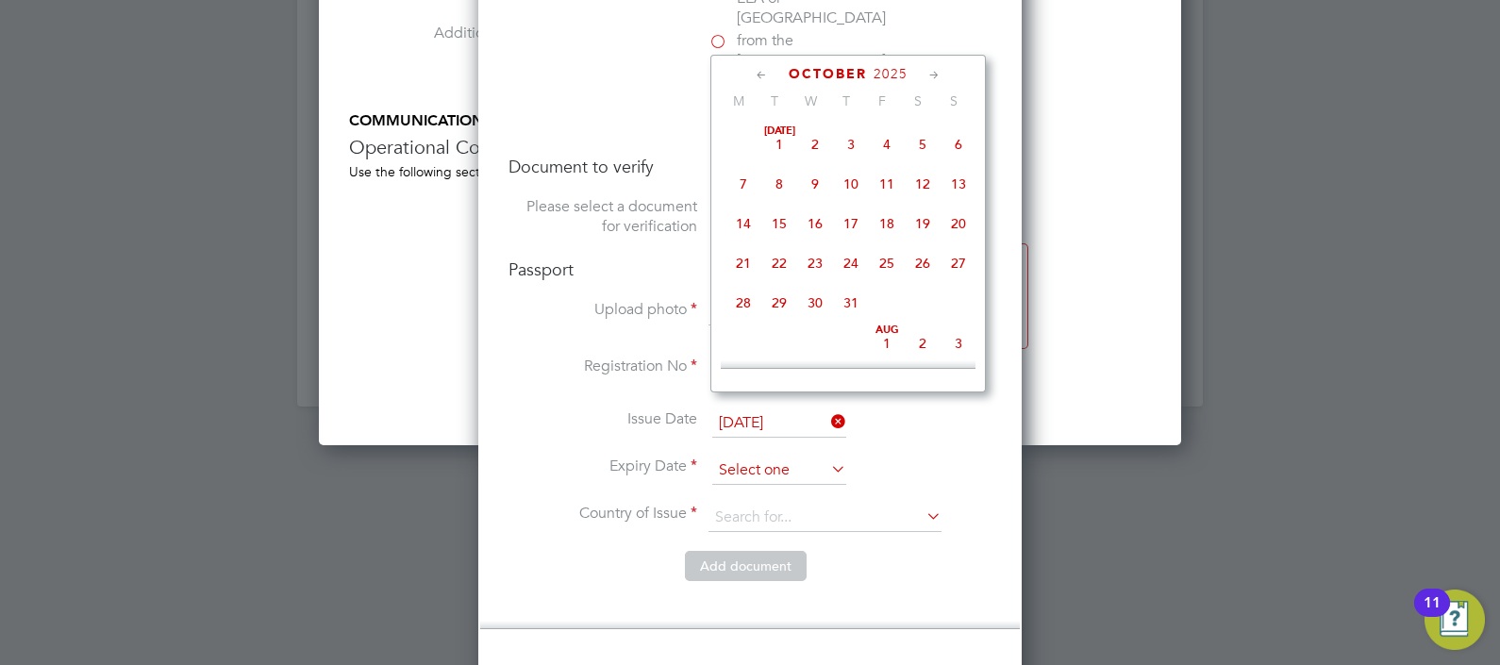
click at [796, 457] on input at bounding box center [779, 471] width 134 height 28
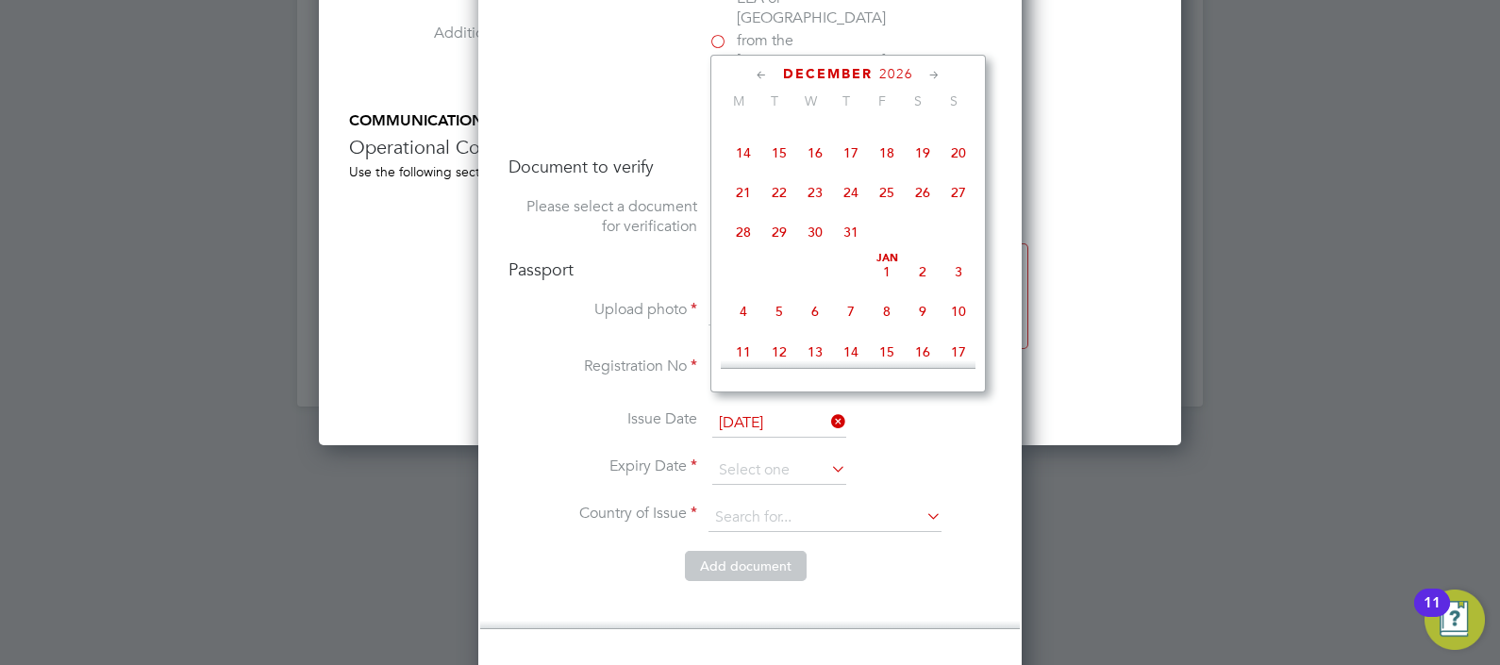
scroll to position [3610, 0]
click at [779, 54] on span "Dec 1" at bounding box center [779, 36] width 36 height 36
type input "[DATE]"
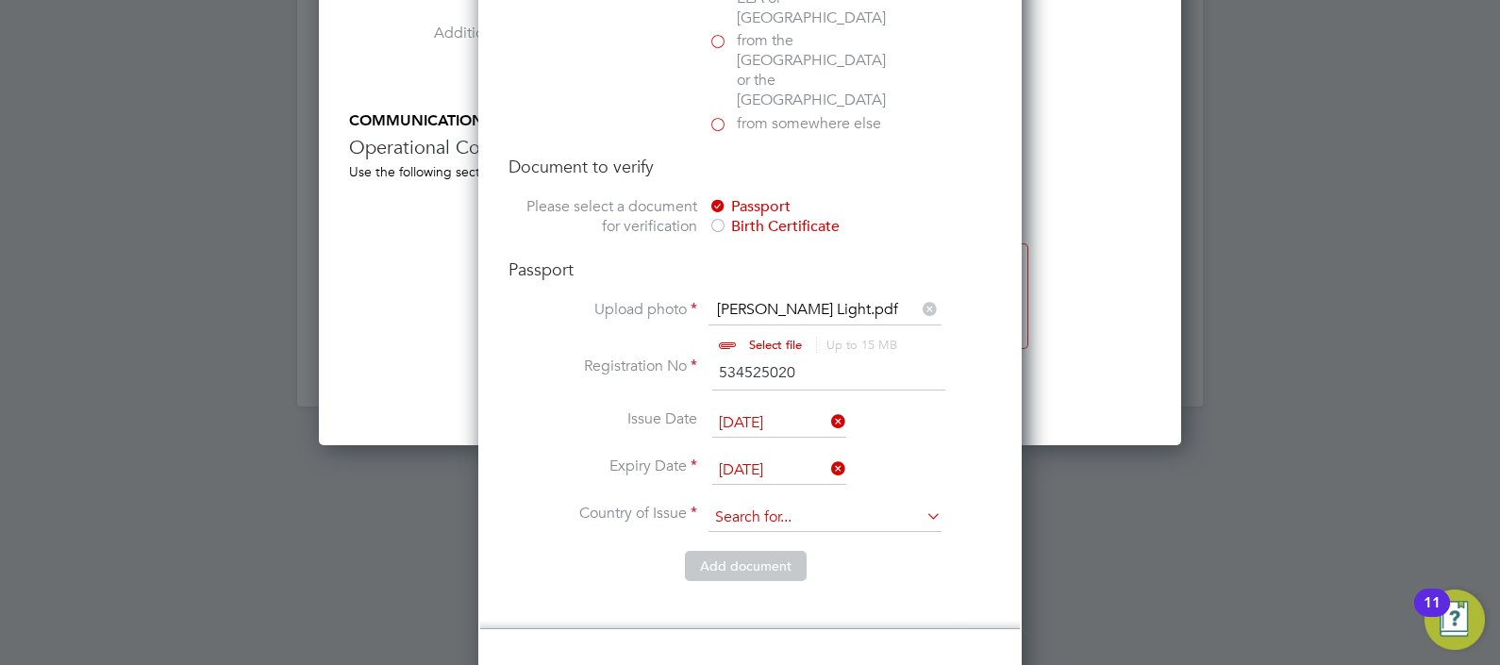
click at [848, 504] on input at bounding box center [824, 518] width 233 height 28
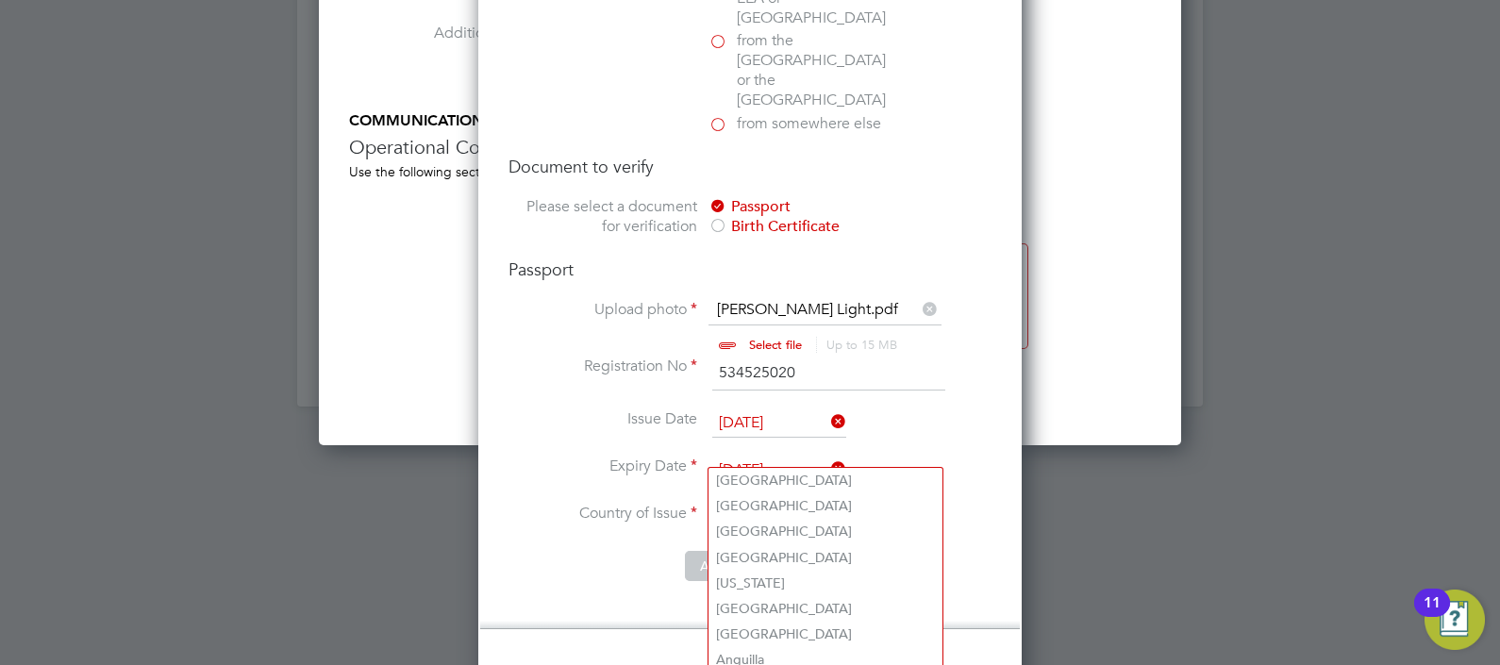
scroll to position [2474, 544]
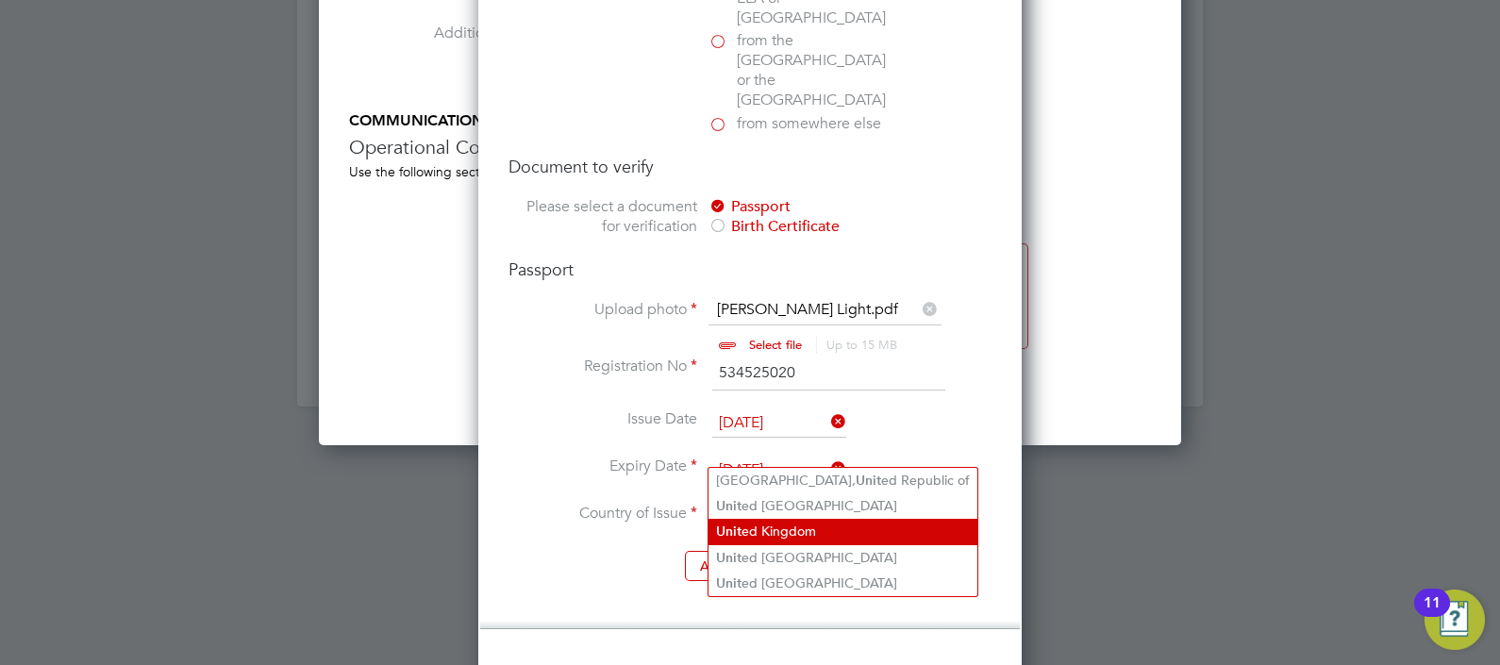
click at [844, 522] on li "Unit ed Kingdom" at bounding box center [842, 531] width 269 height 25
type input "United Kingdom"
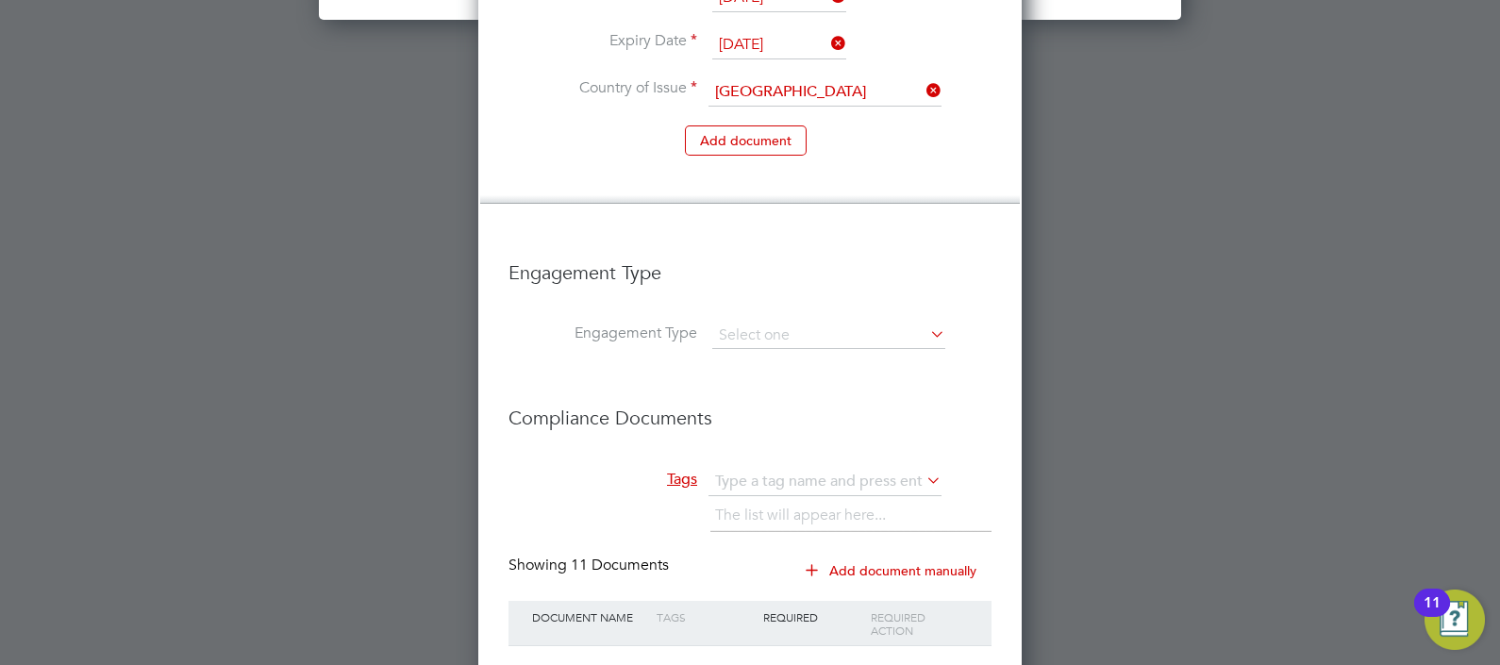
scroll to position [4363, 0]
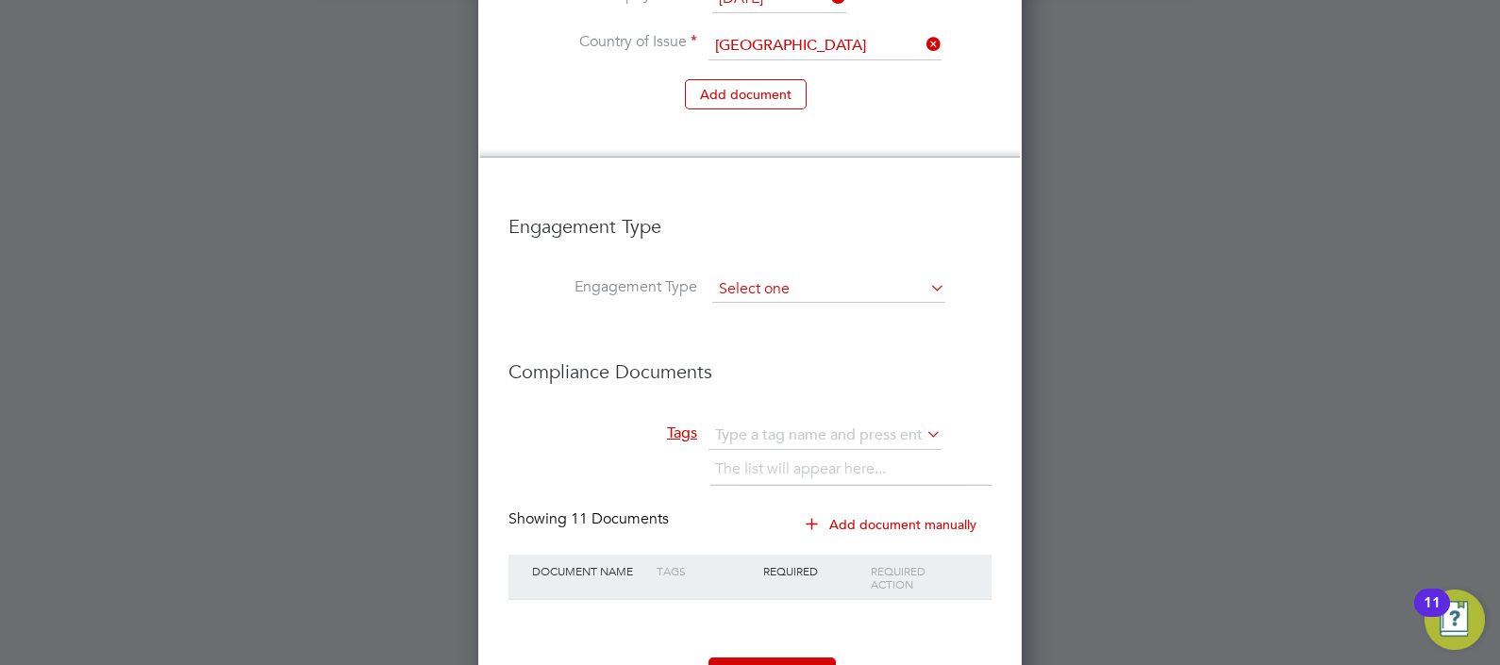
click at [829, 276] on input at bounding box center [828, 289] width 233 height 26
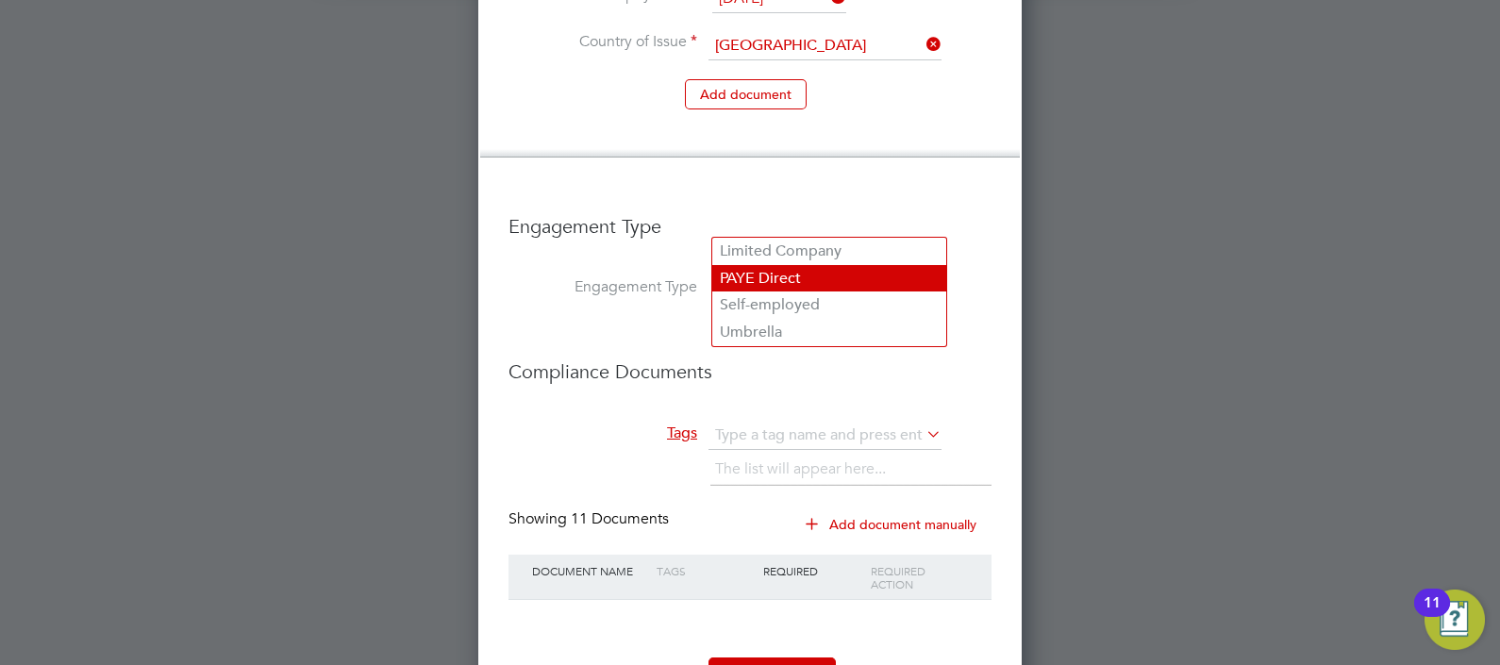
click at [825, 278] on li "PAYE Direct" at bounding box center [829, 278] width 234 height 27
type input "PAYE Direct"
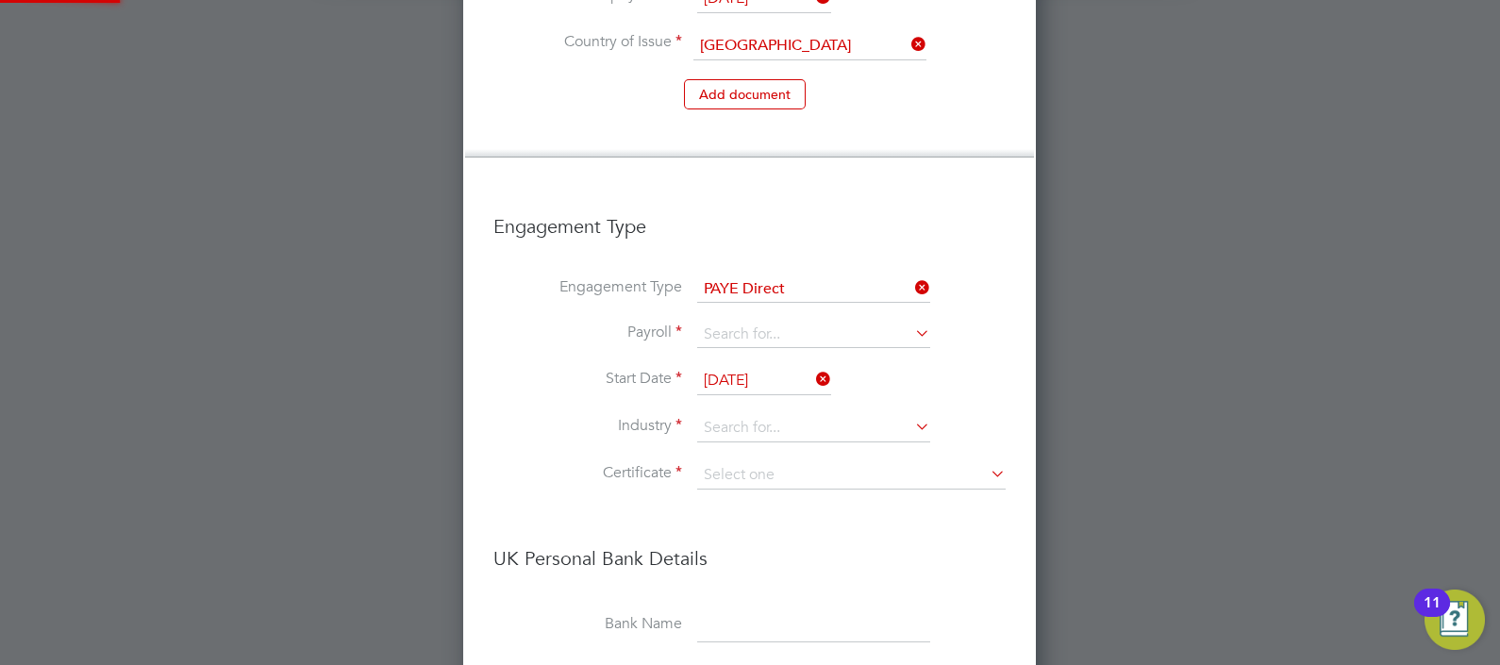
scroll to position [3022, 574]
click at [812, 322] on input at bounding box center [813, 335] width 233 height 26
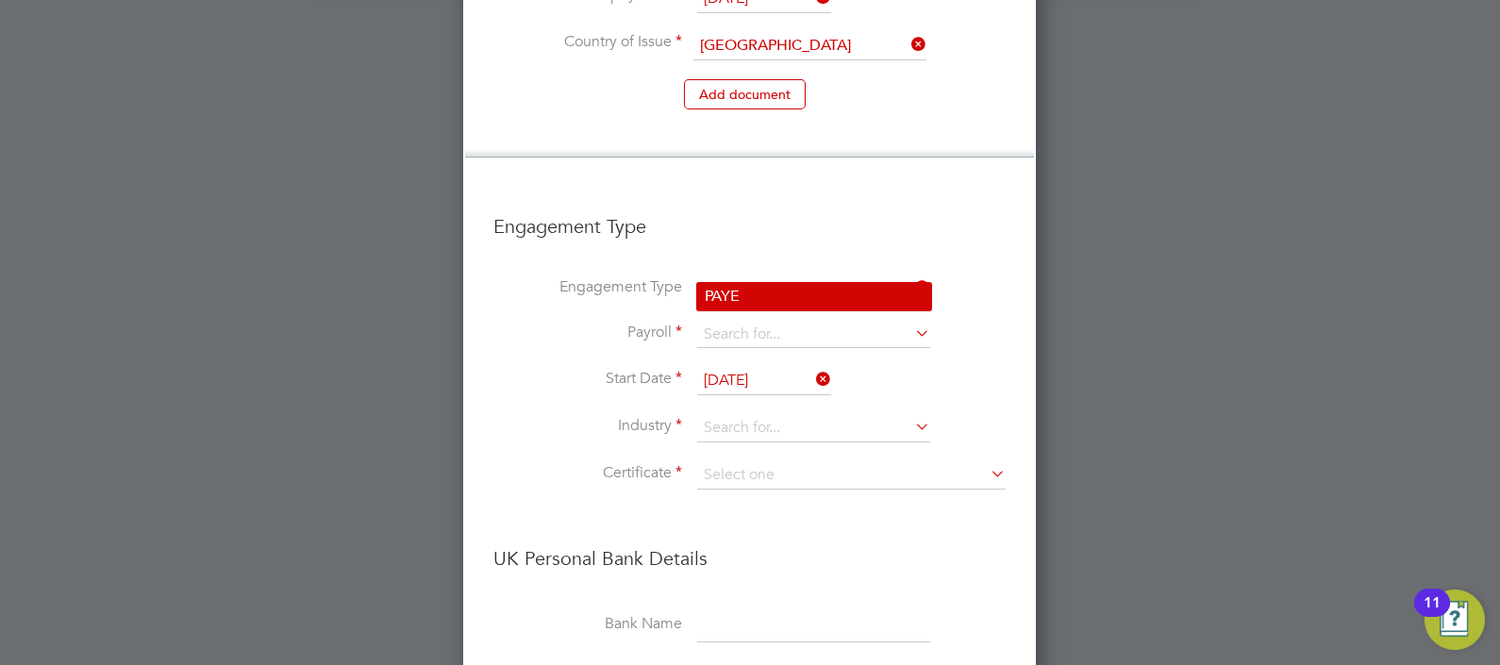
click at [775, 288] on li "PAYE" at bounding box center [814, 296] width 234 height 27
type input "PAYE"
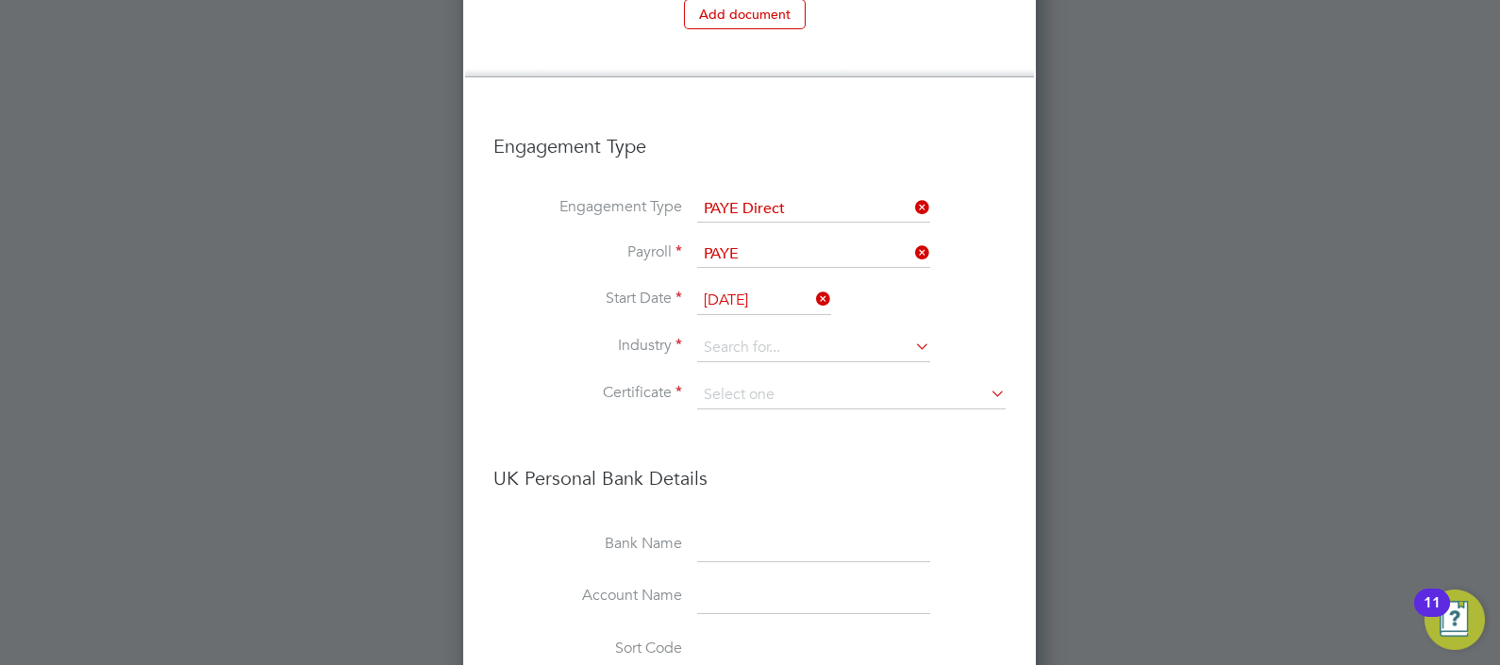
scroll to position [4481, 0]
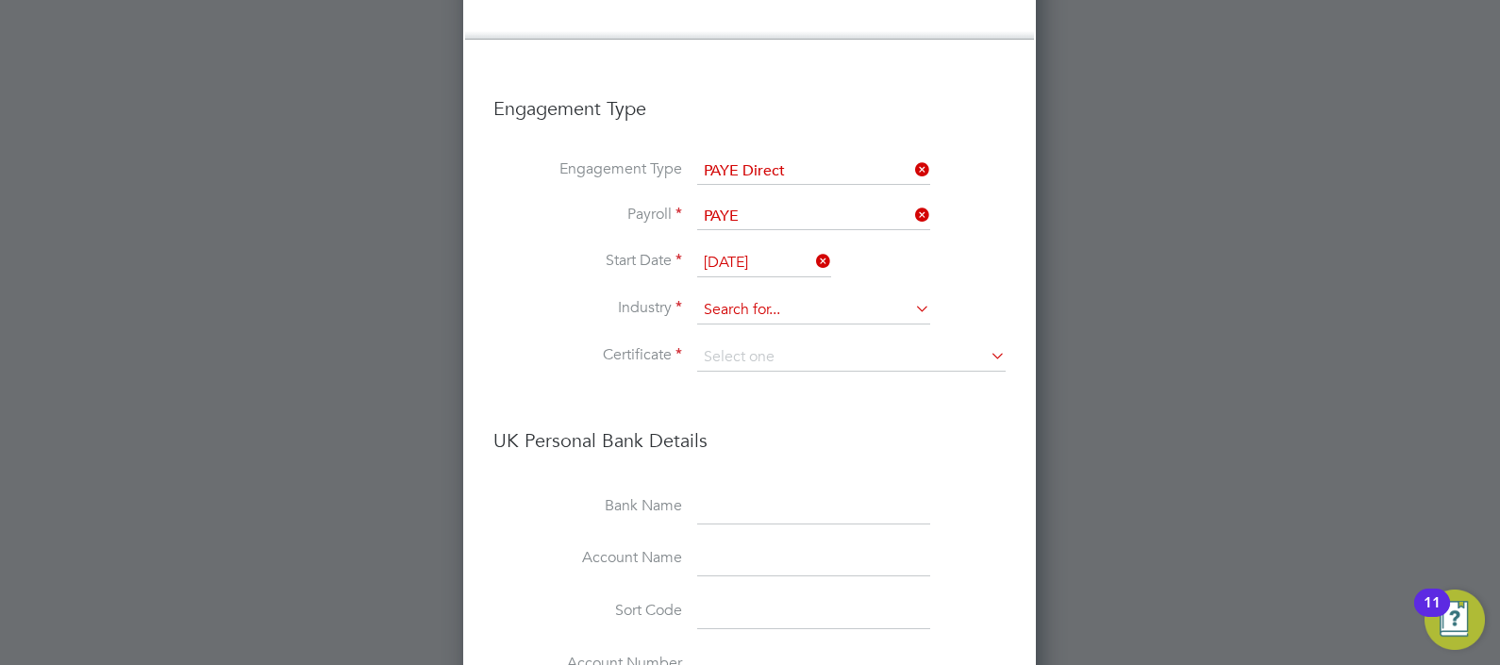
click at [756, 296] on input at bounding box center [813, 310] width 233 height 28
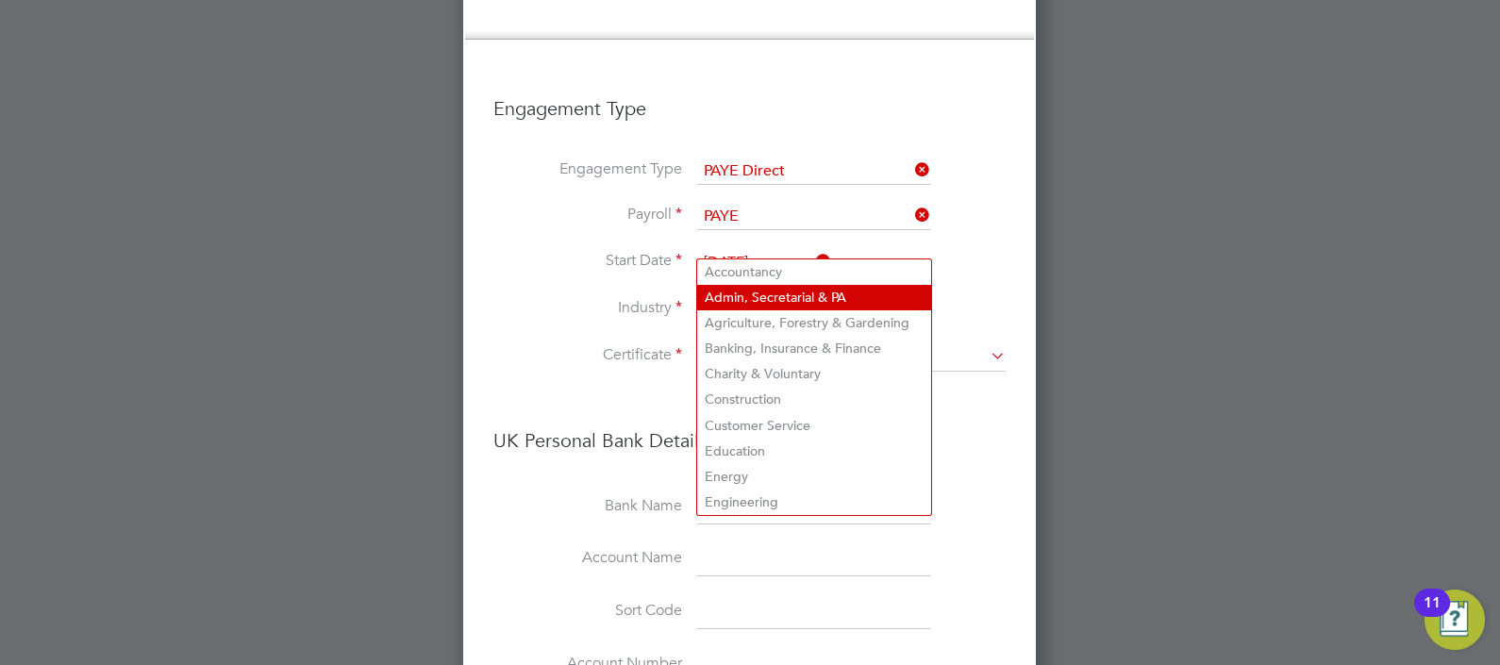
click at [764, 289] on li "Admin, Secretarial & PA" at bounding box center [814, 297] width 234 height 25
type input "Admin, Secretarial & PA"
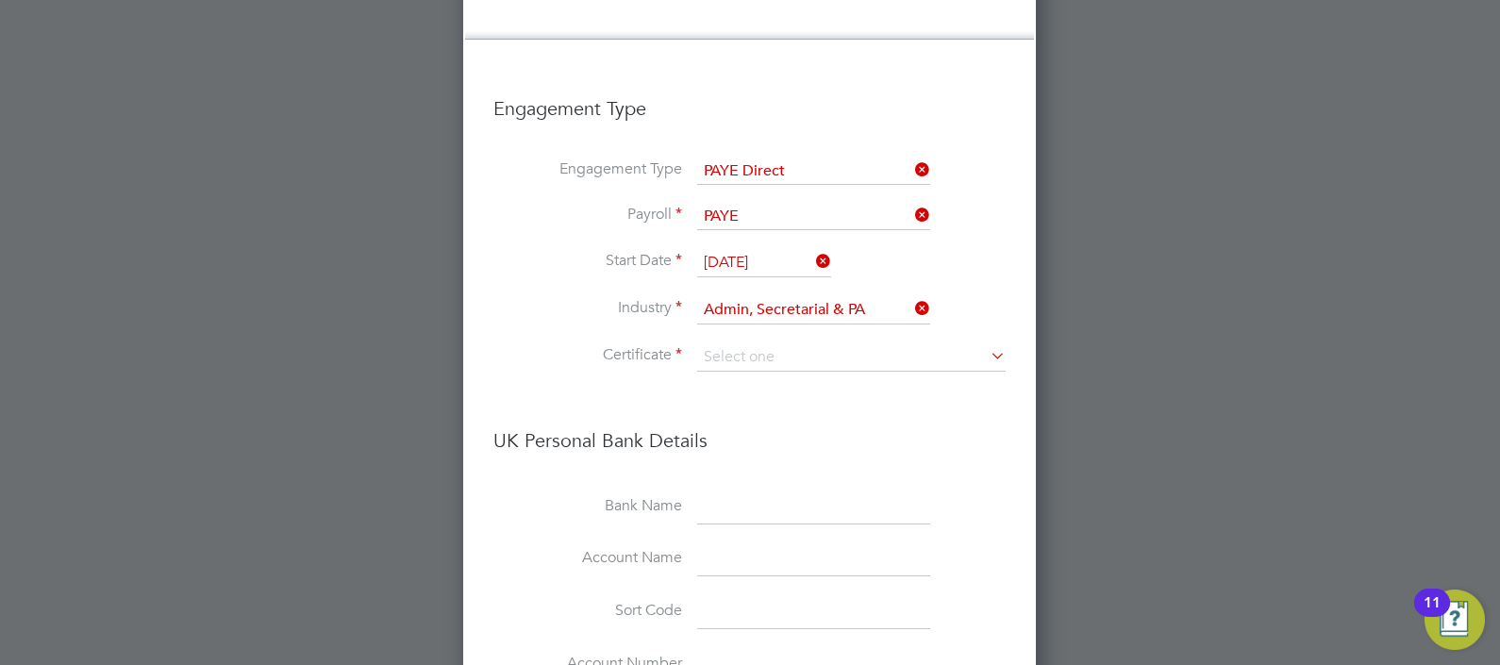
scroll to position [3021, 574]
click at [764, 343] on input at bounding box center [851, 357] width 308 height 28
click at [739, 362] on li "Don't know" at bounding box center [851, 367] width 309 height 25
type input "Don't know"
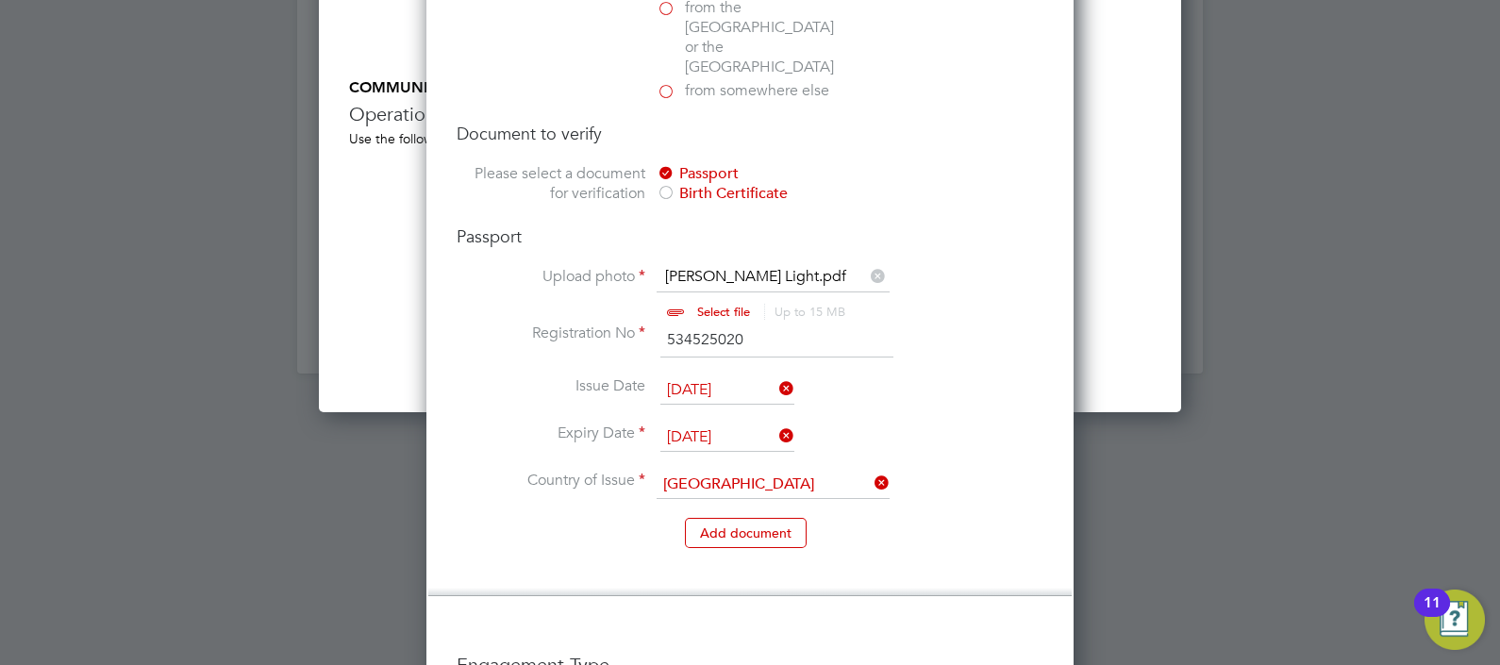
scroll to position [3954, 0]
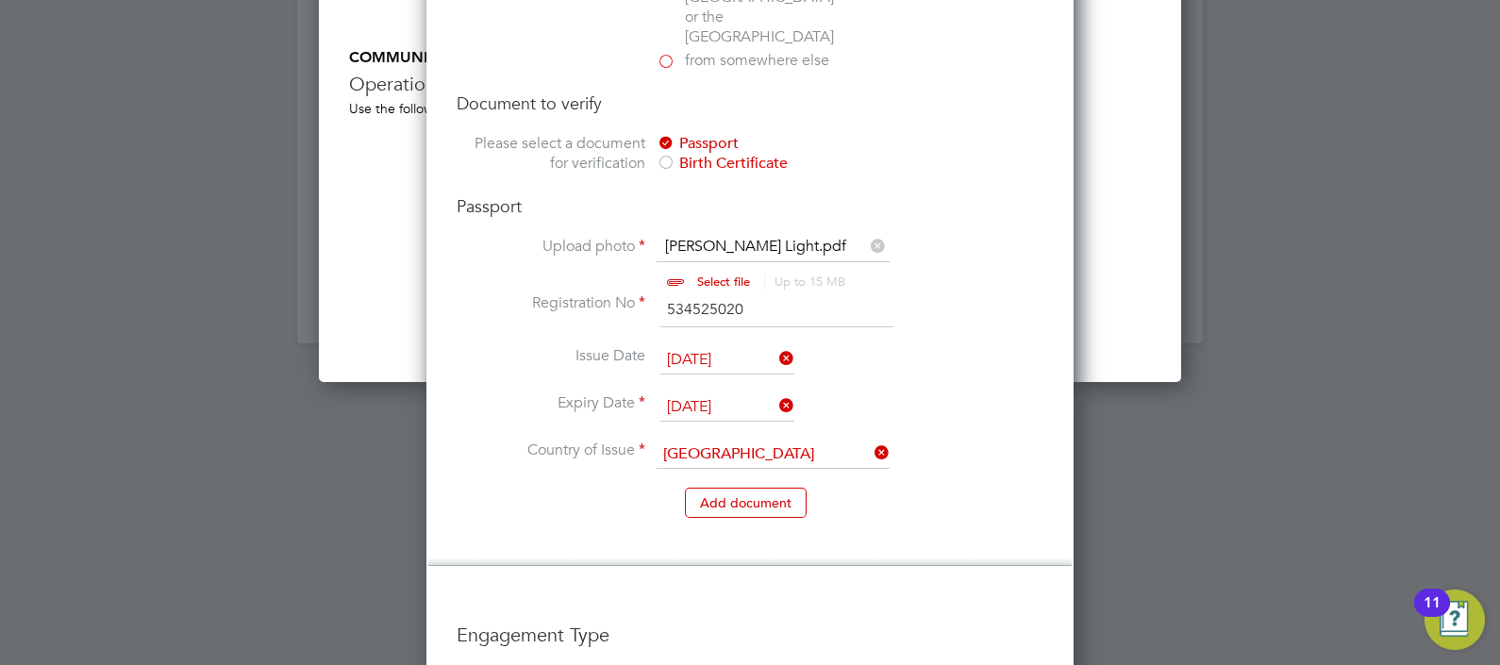
click at [718, 237] on input "file" at bounding box center [741, 265] width 296 height 57
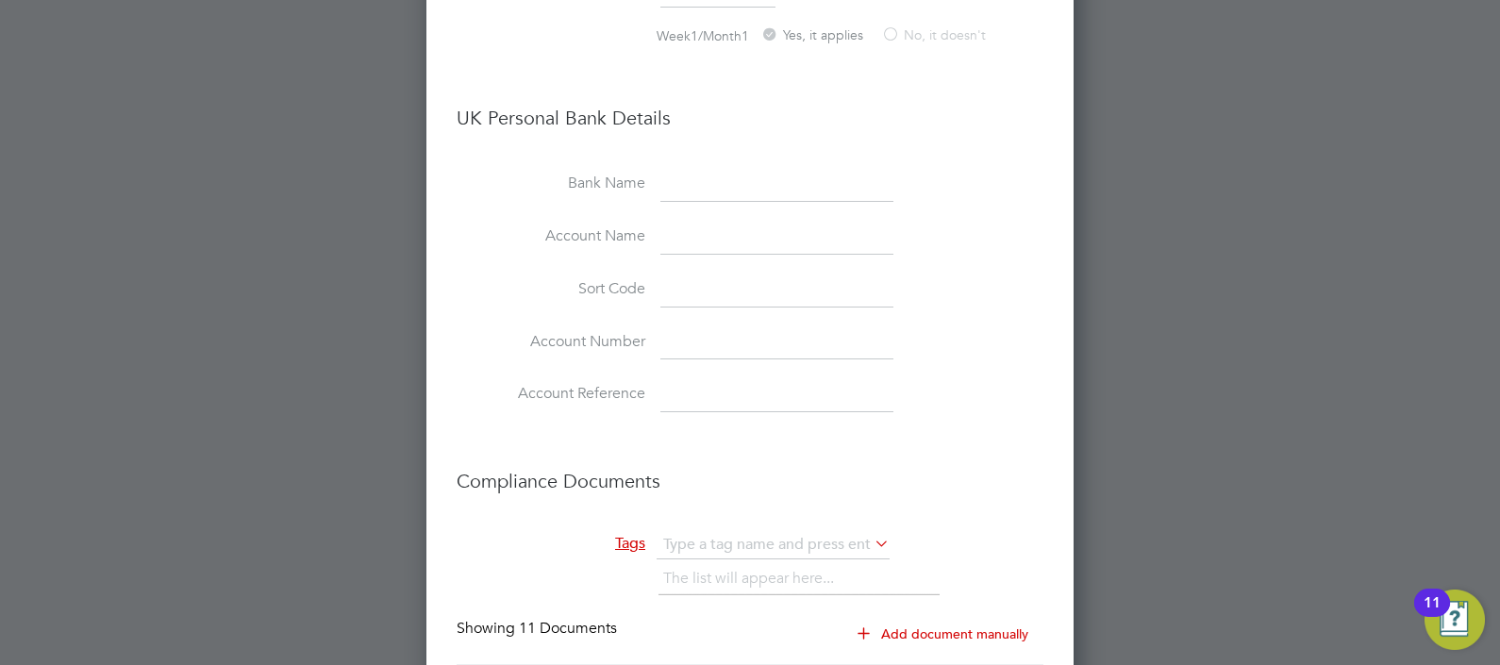
scroll to position [5016, 0]
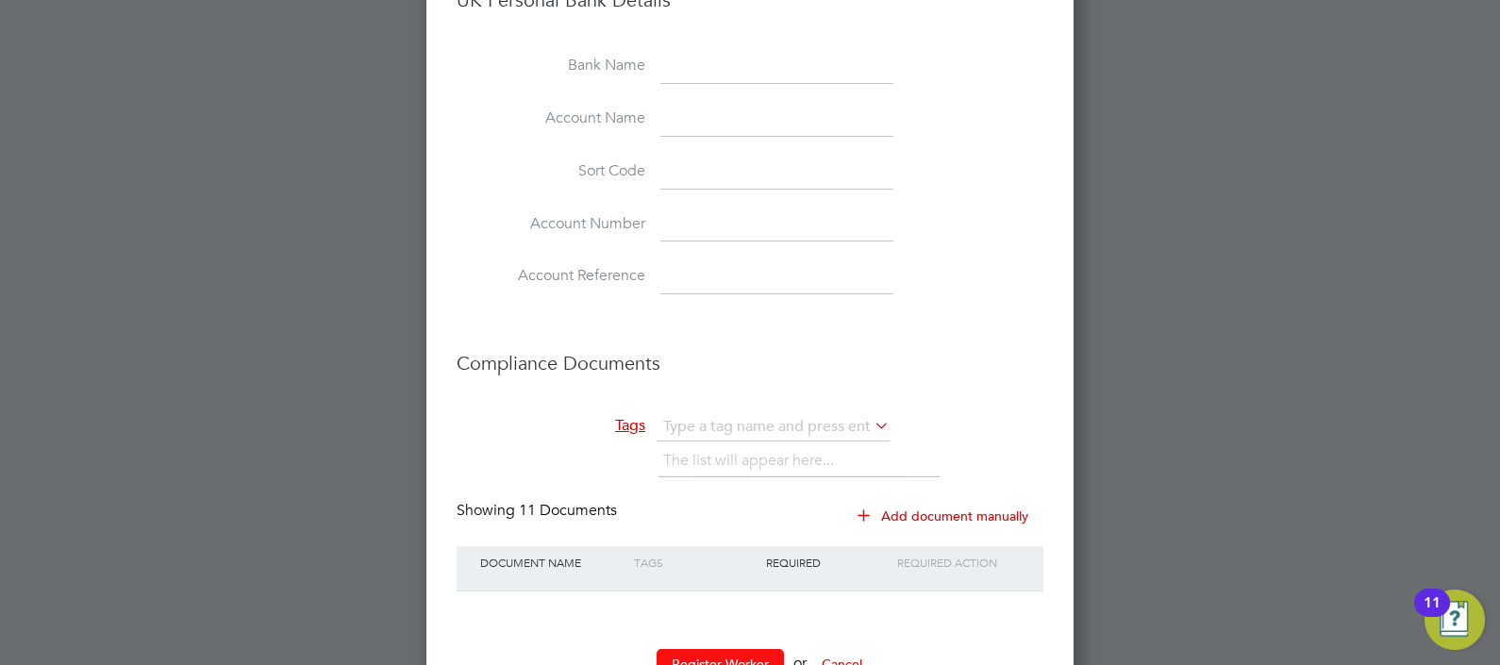
click at [702, 649] on button "Register Worker" at bounding box center [720, 664] width 127 height 30
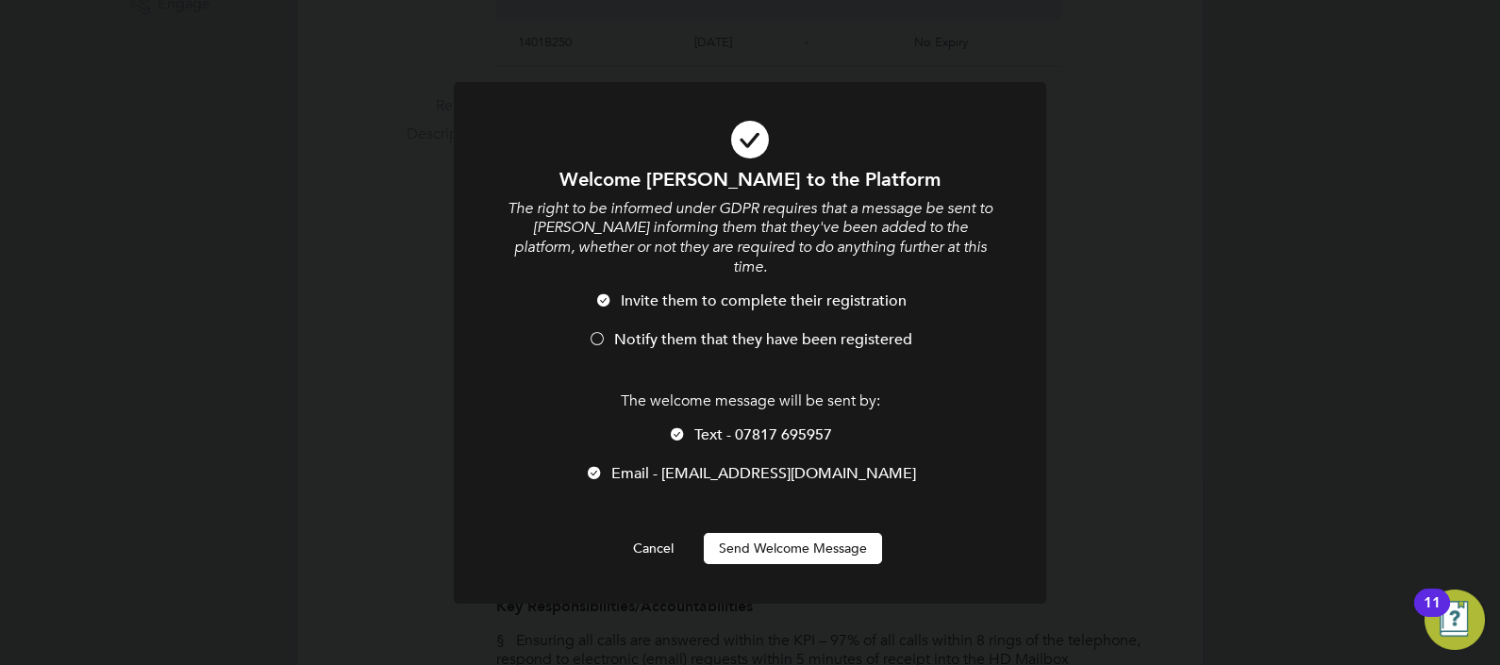
click at [598, 331] on div at bounding box center [597, 340] width 19 height 19
click at [730, 533] on button "Send Welcome Message" at bounding box center [793, 548] width 178 height 30
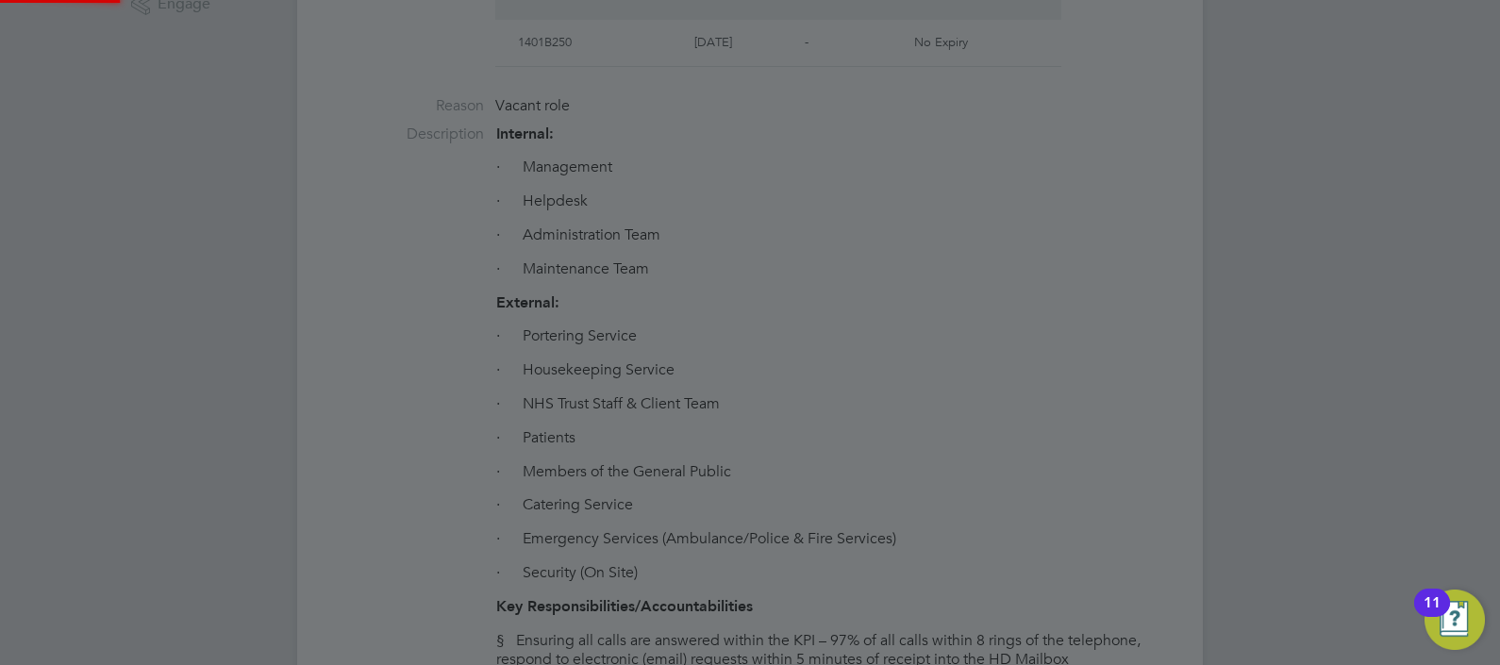
scroll to position [3588, 0]
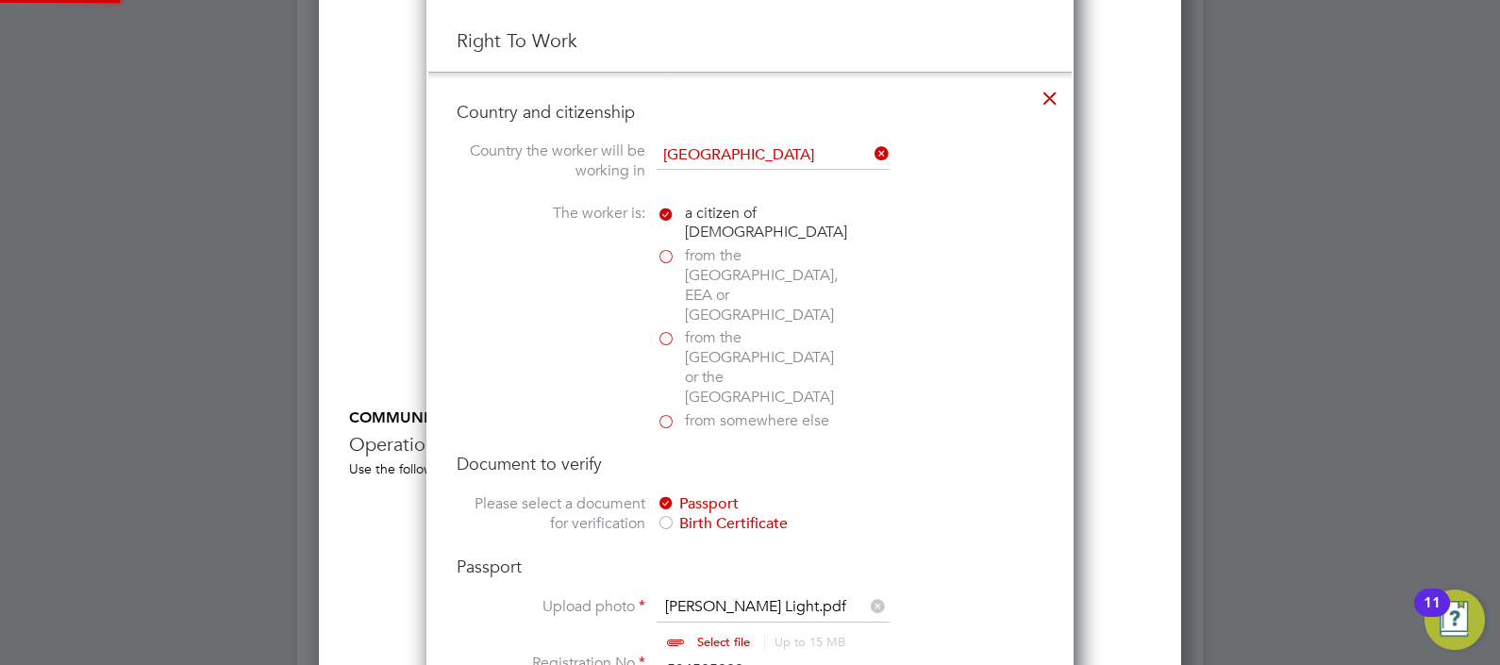
type input "Kerri Light (131311)"
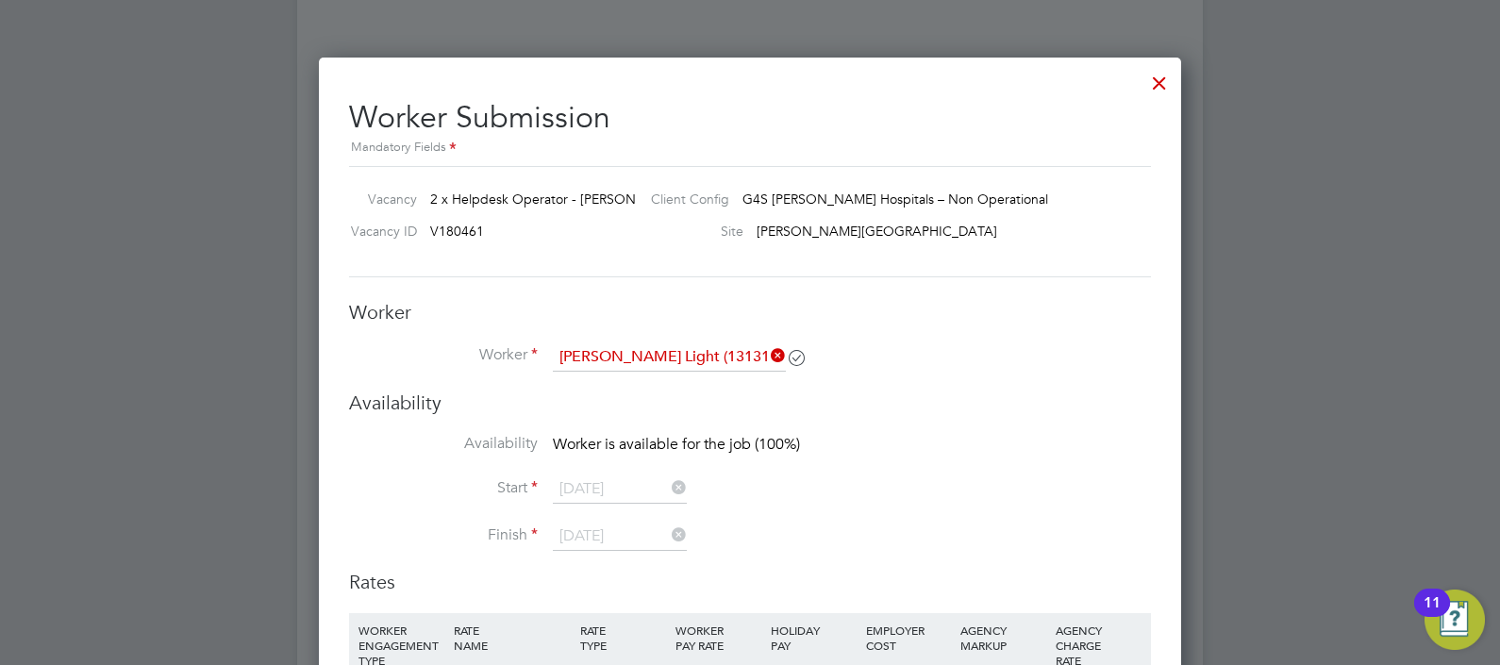
scroll to position [2433, 0]
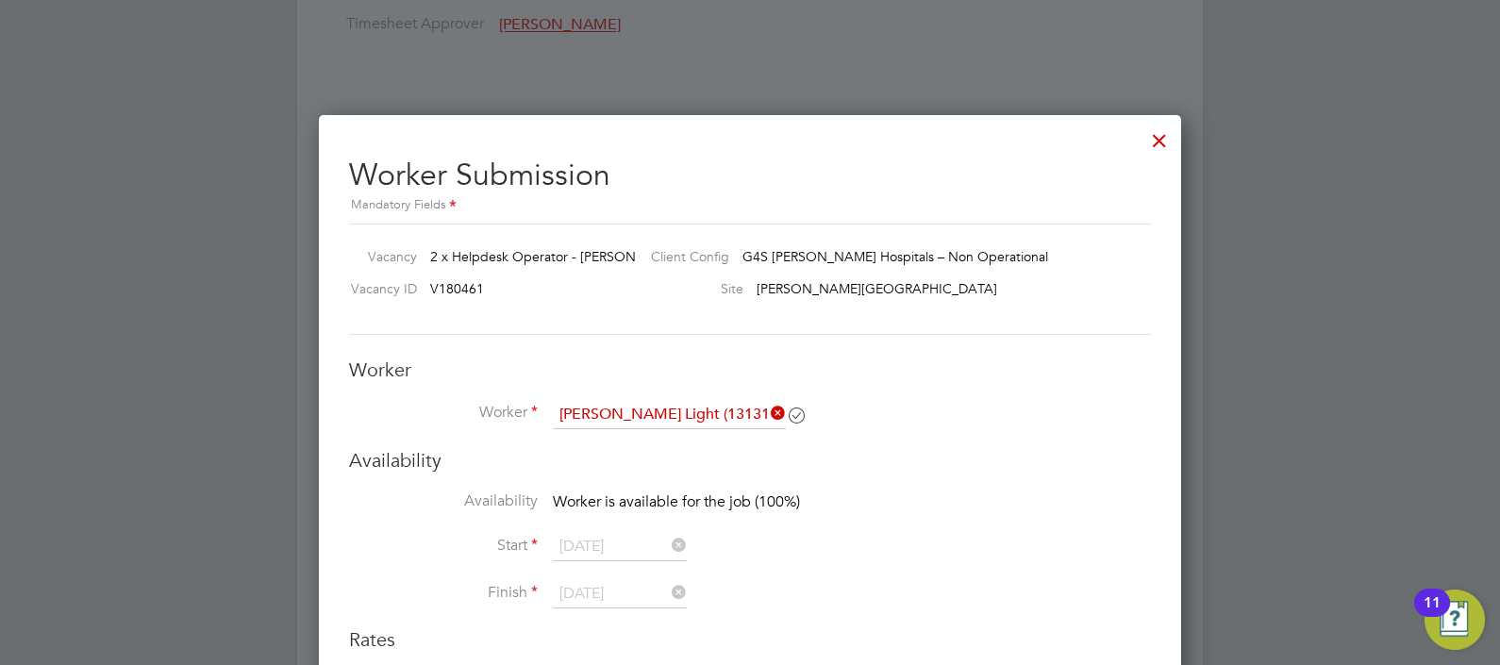
click at [1156, 141] on div at bounding box center [1159, 136] width 34 height 34
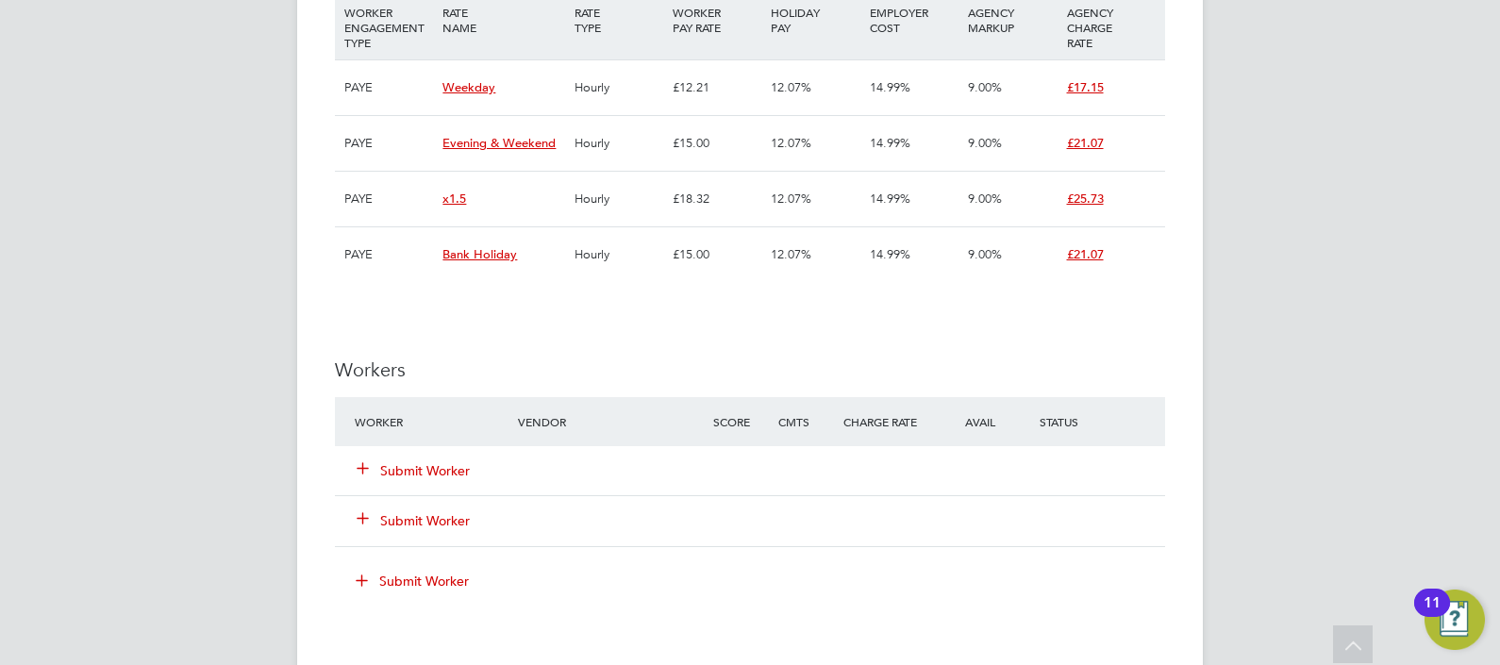
scroll to position [2712, 0]
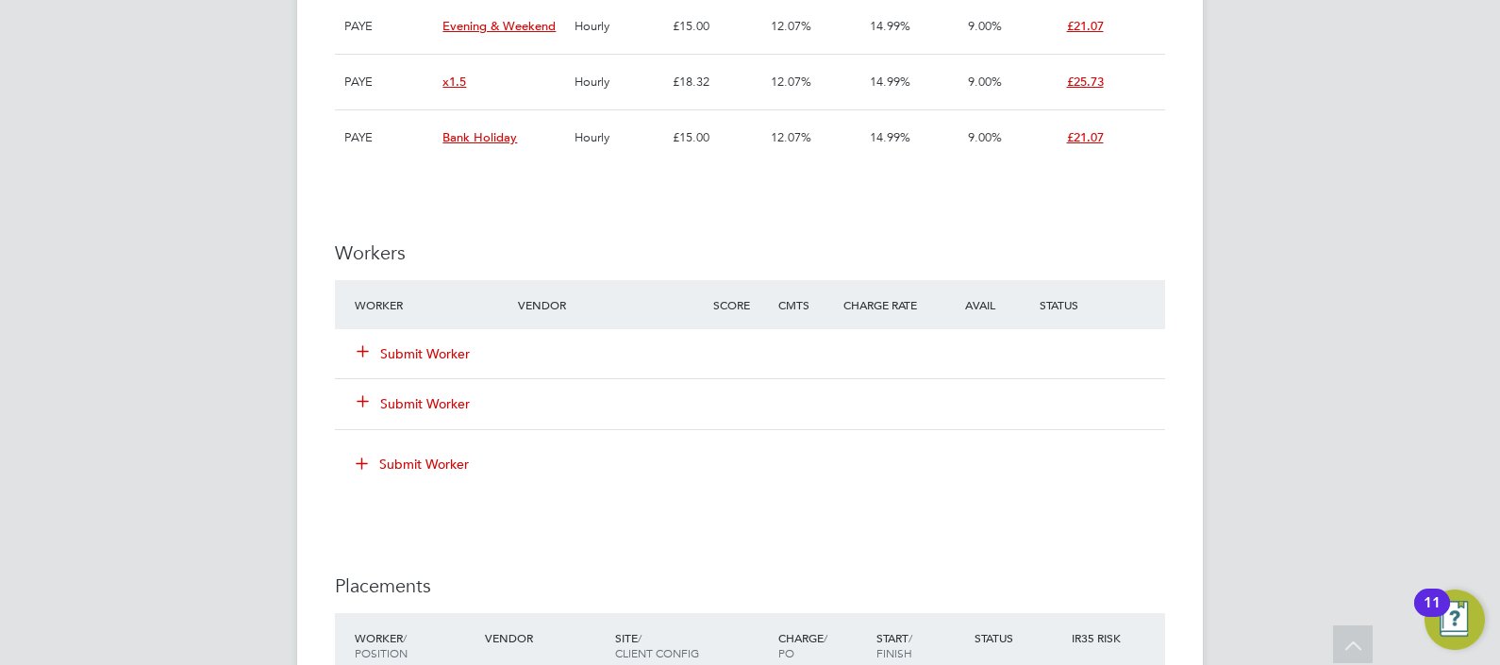
click at [420, 352] on button "Submit Worker" at bounding box center [414, 353] width 113 height 19
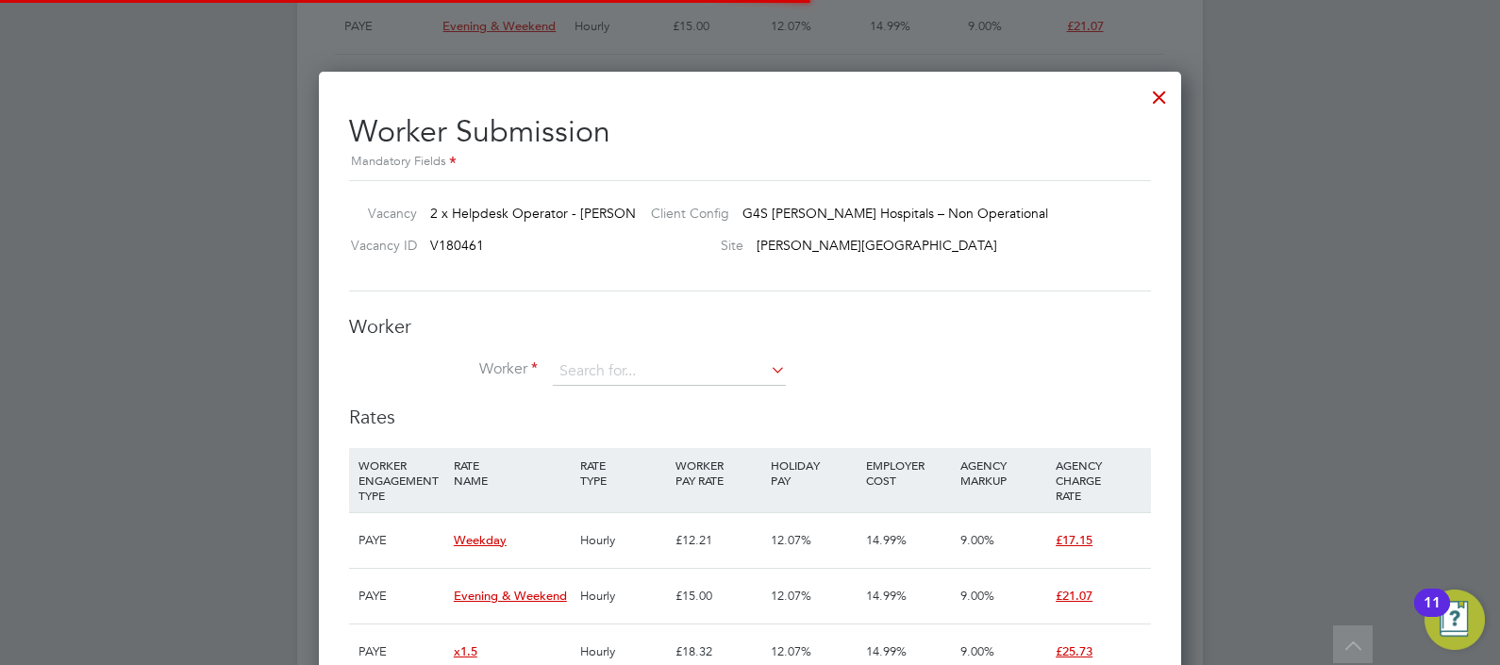
scroll to position [9, 9]
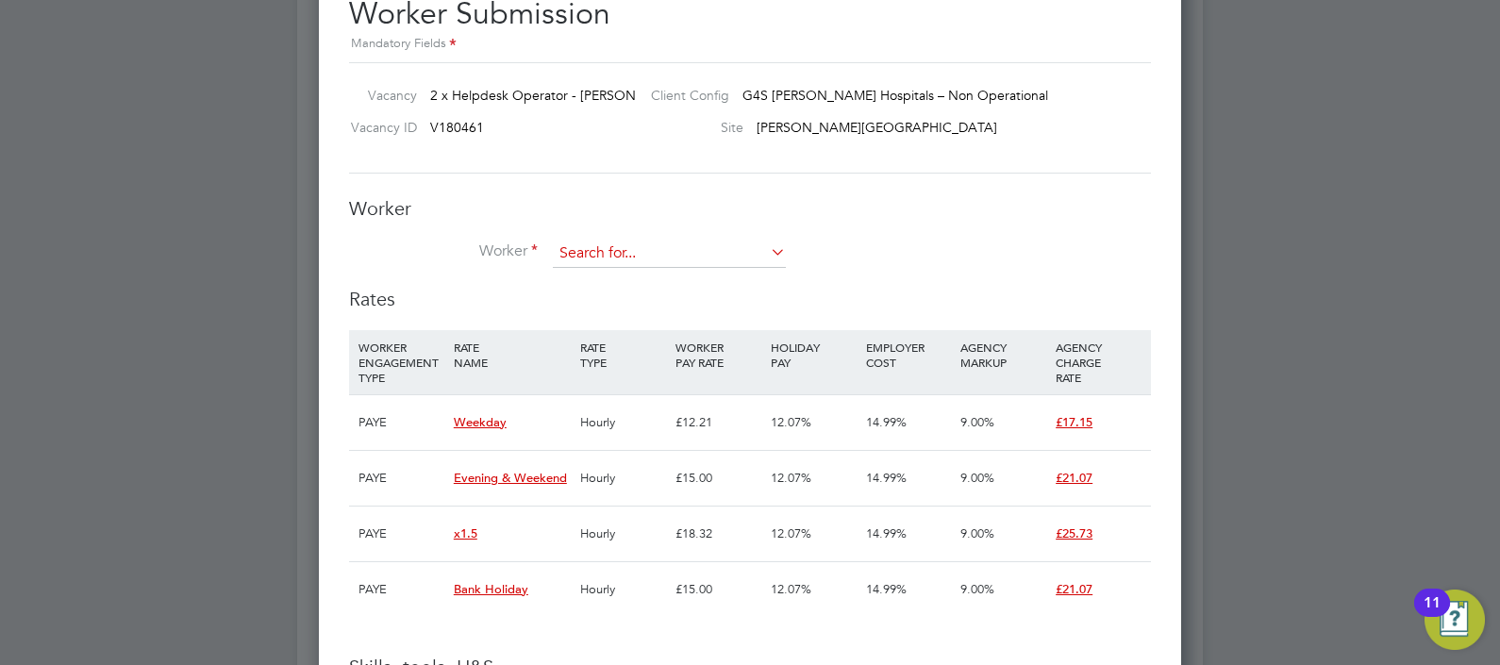
click at [650, 241] on input at bounding box center [669, 254] width 233 height 28
click at [673, 424] on li "Kerri Light (131311)" at bounding box center [720, 432] width 334 height 25
type input "Kerri Light (131311)"
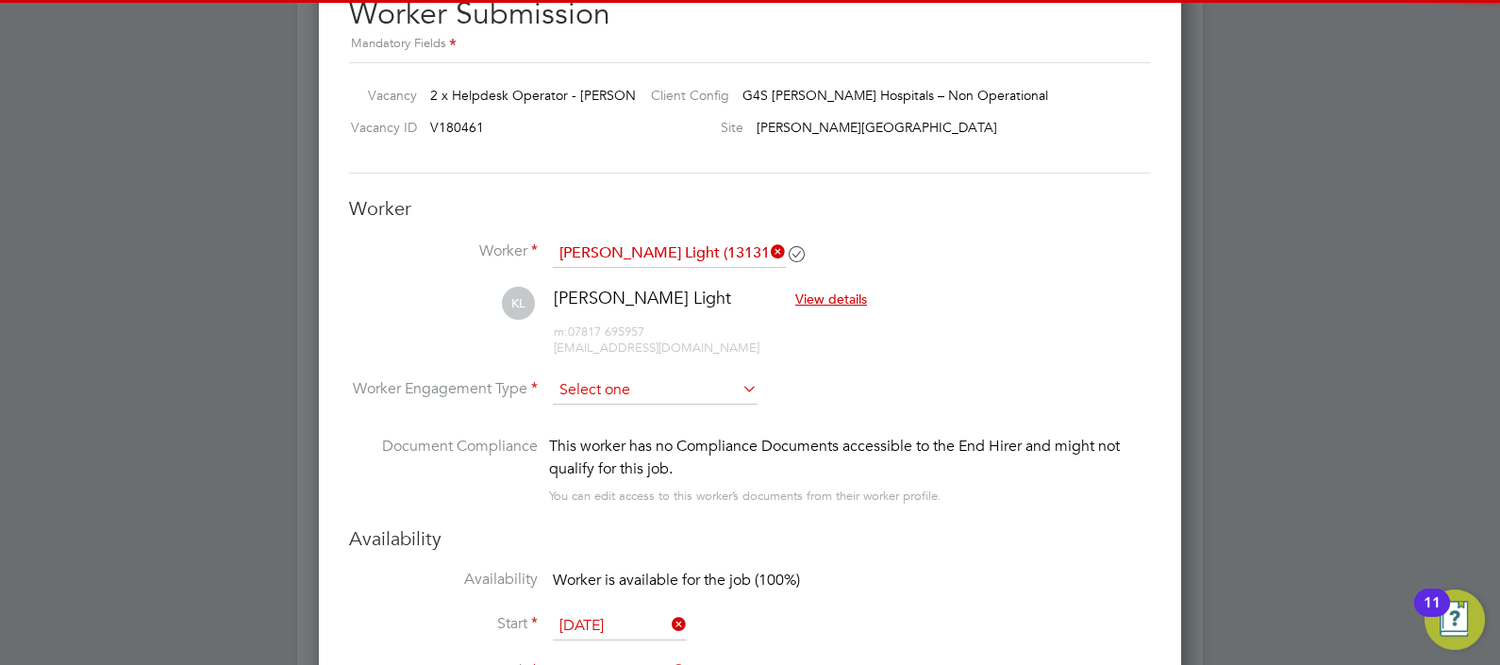
click at [701, 382] on input at bounding box center [655, 390] width 205 height 28
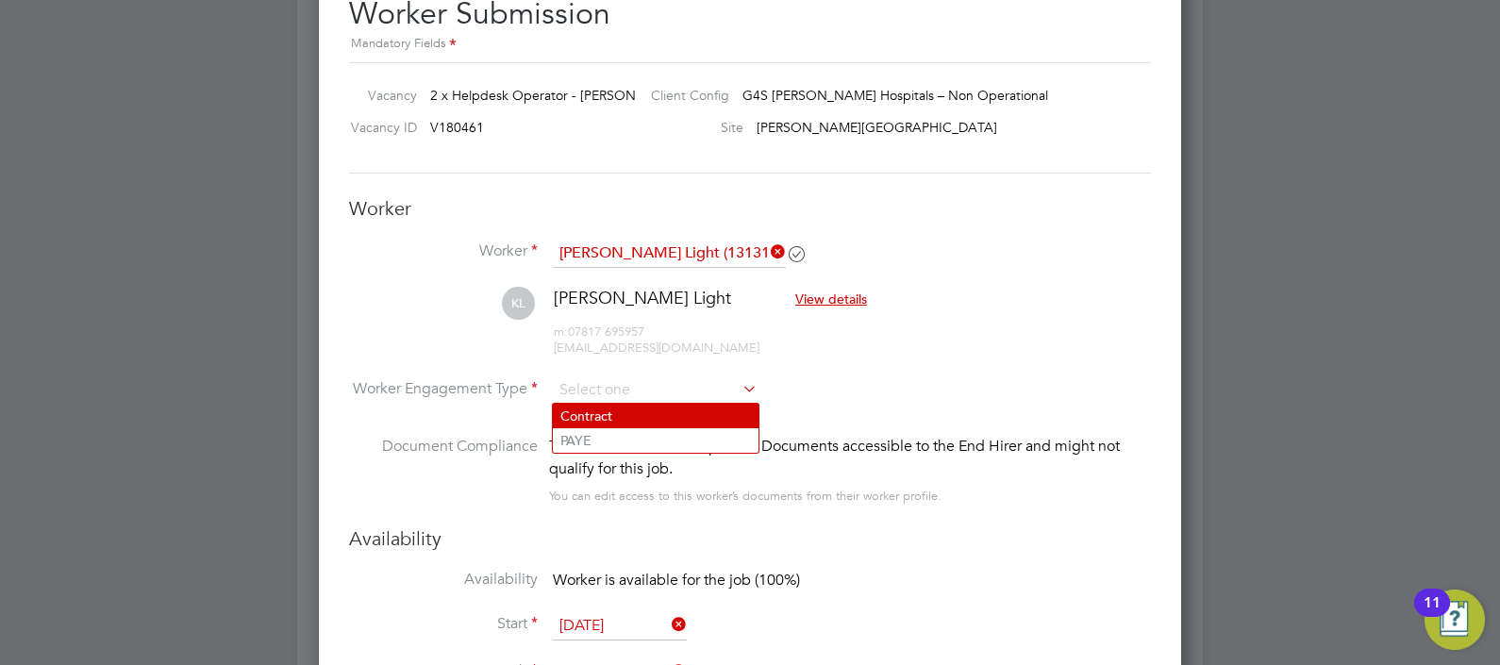
click at [627, 436] on li "PAYE" at bounding box center [656, 440] width 206 height 25
type input "PAYE"
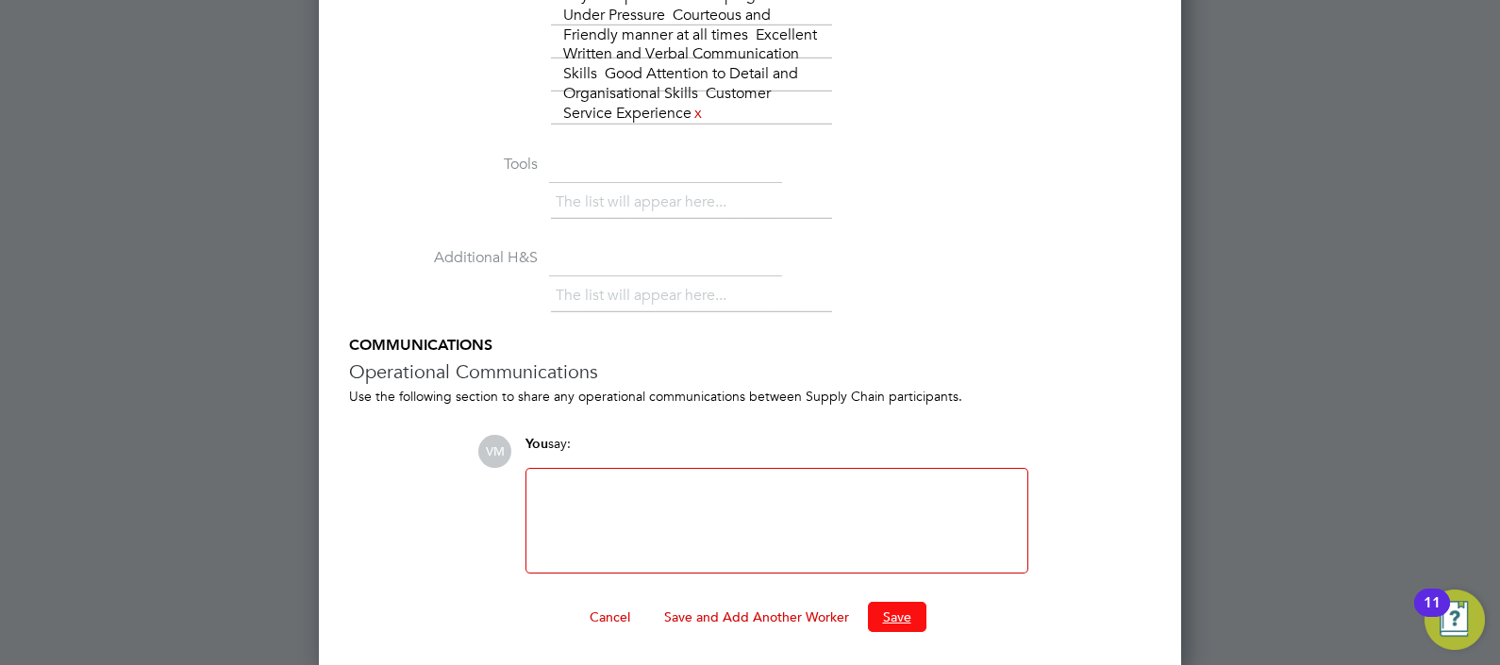
click at [901, 603] on button "Save" at bounding box center [897, 617] width 58 height 30
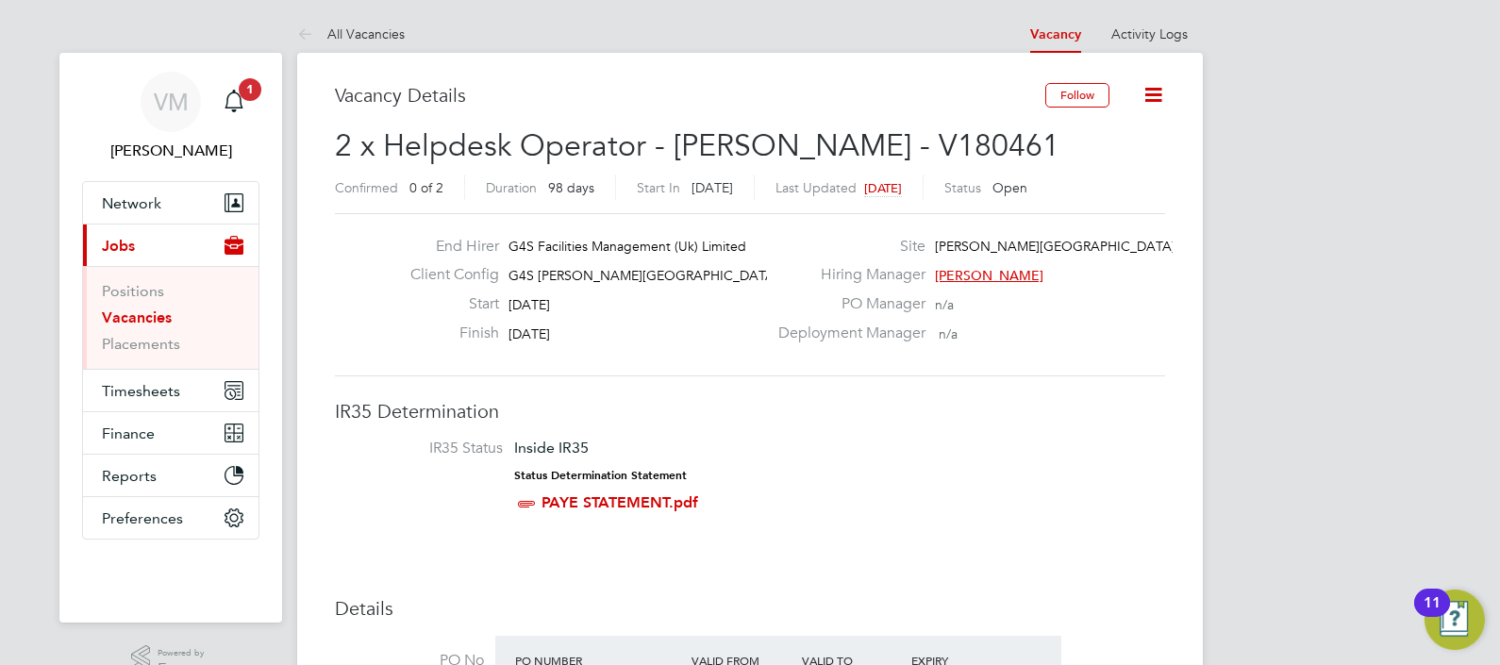
scroll to position [55, 132]
